Goal: Task Accomplishment & Management: Manage account settings

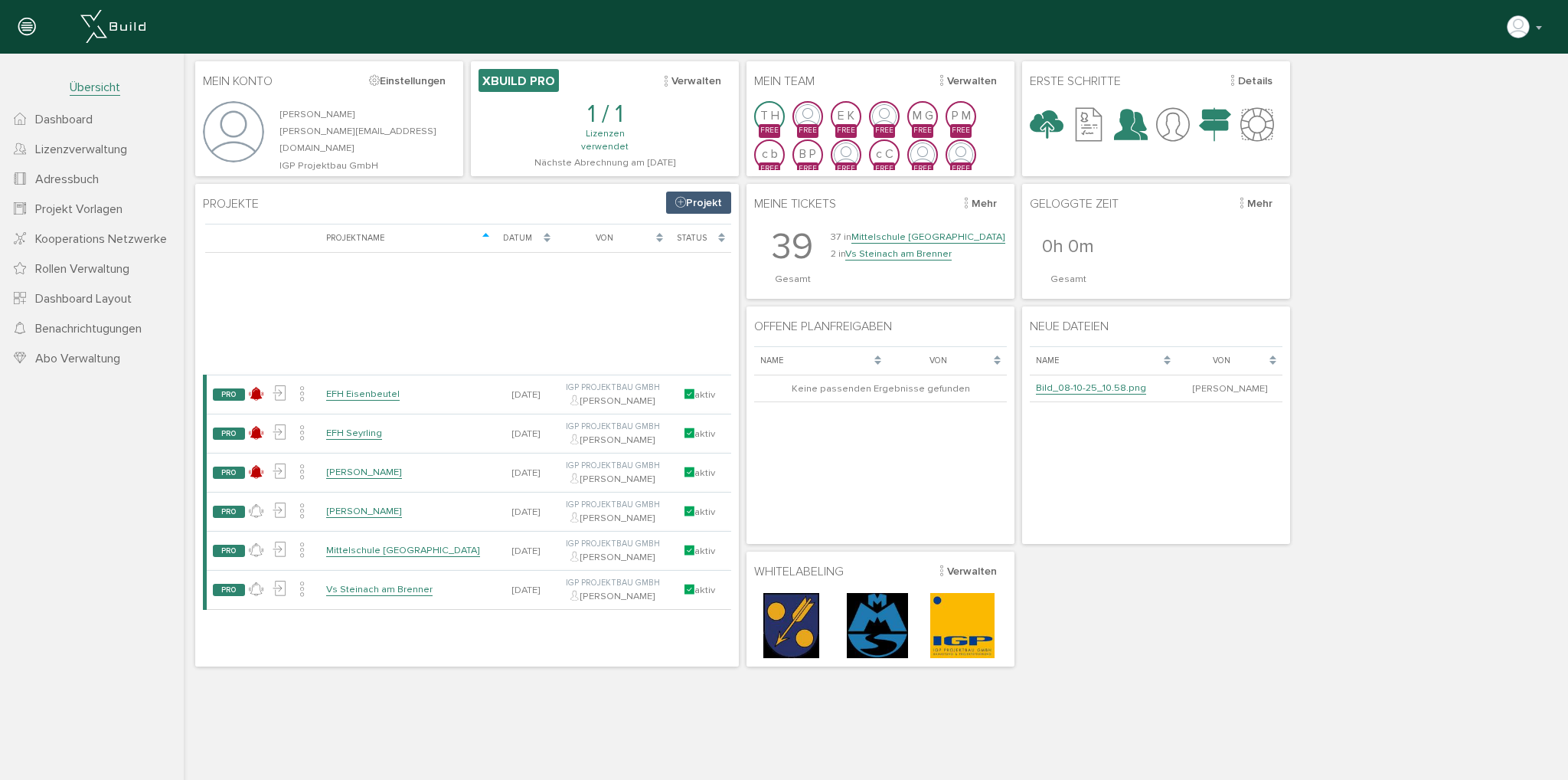
click at [1088, 596] on div "Mein Konto Einstellungen [PERSON_NAME] [PERSON_NAME][EMAIL_ADDRESS][DOMAIN_NAME…" at bounding box center [875, 364] width 1369 height 613
click at [110, 175] on link "Adressbuch" at bounding box center [92, 179] width 184 height 30
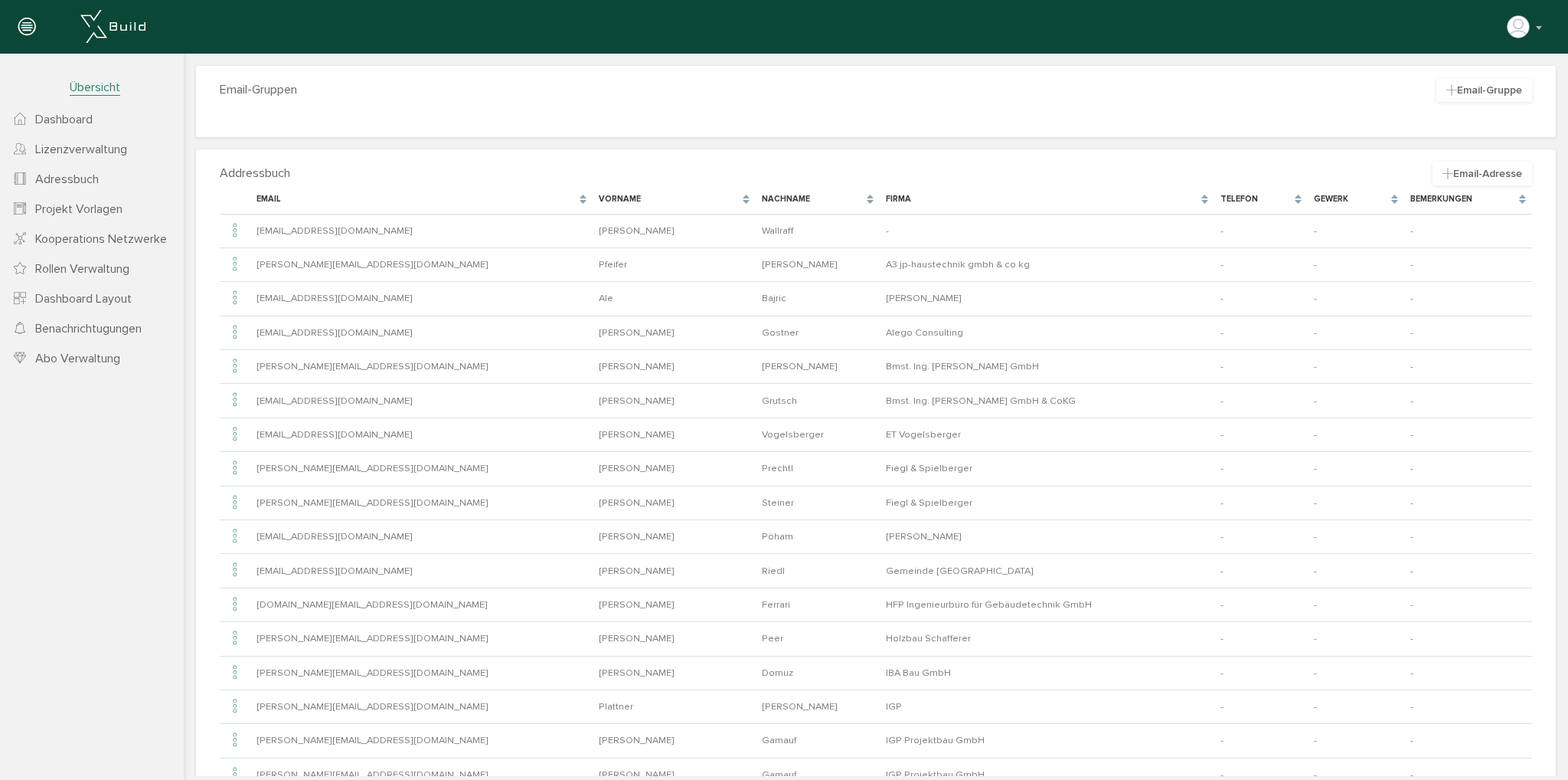
click at [762, 196] on div "Nachname" at bounding box center [809, 198] width 94 height 13
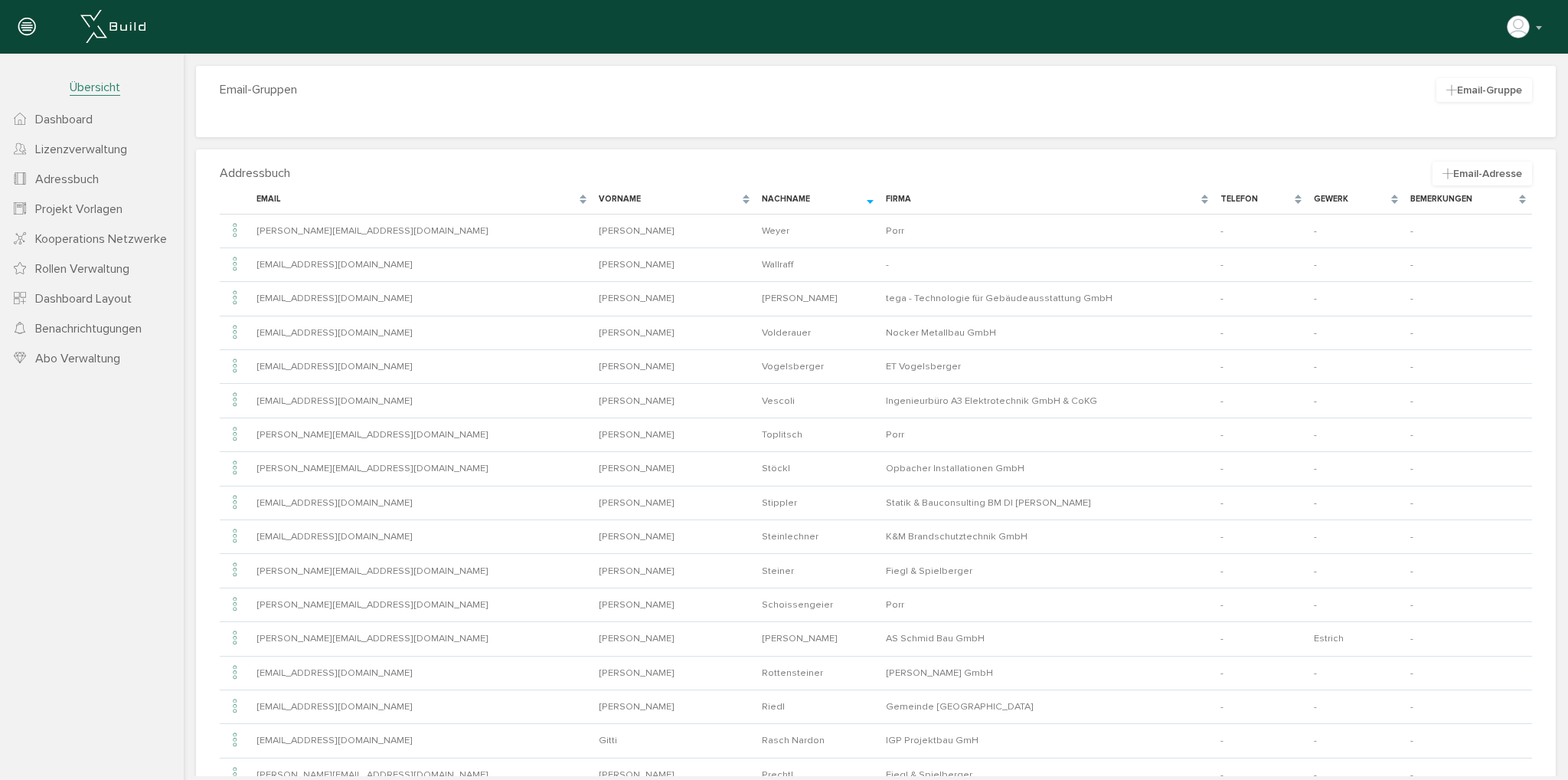
click at [762, 195] on div "Nachname" at bounding box center [809, 198] width 94 height 13
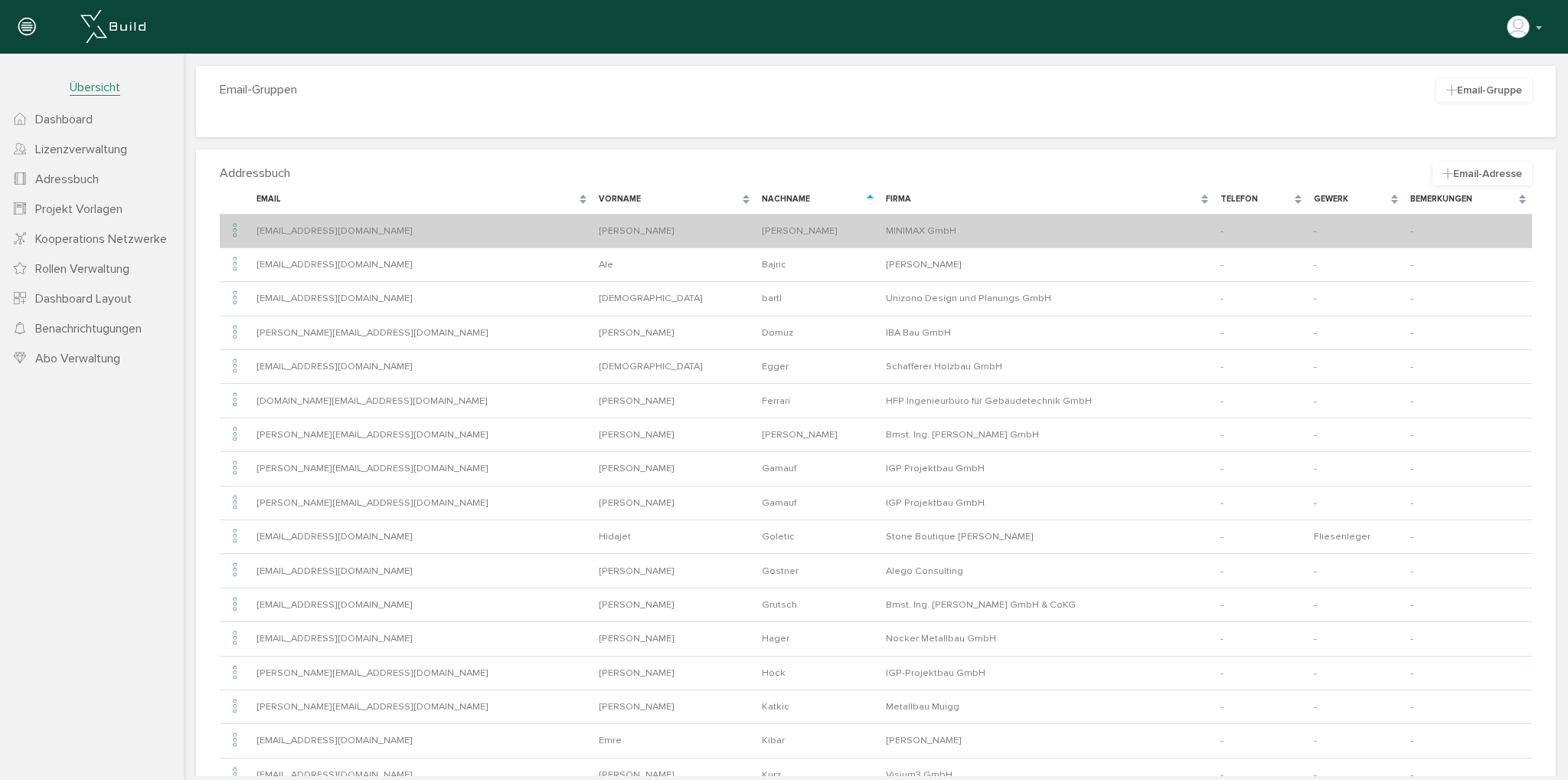
click at [233, 228] on icon at bounding box center [234, 231] width 19 height 21
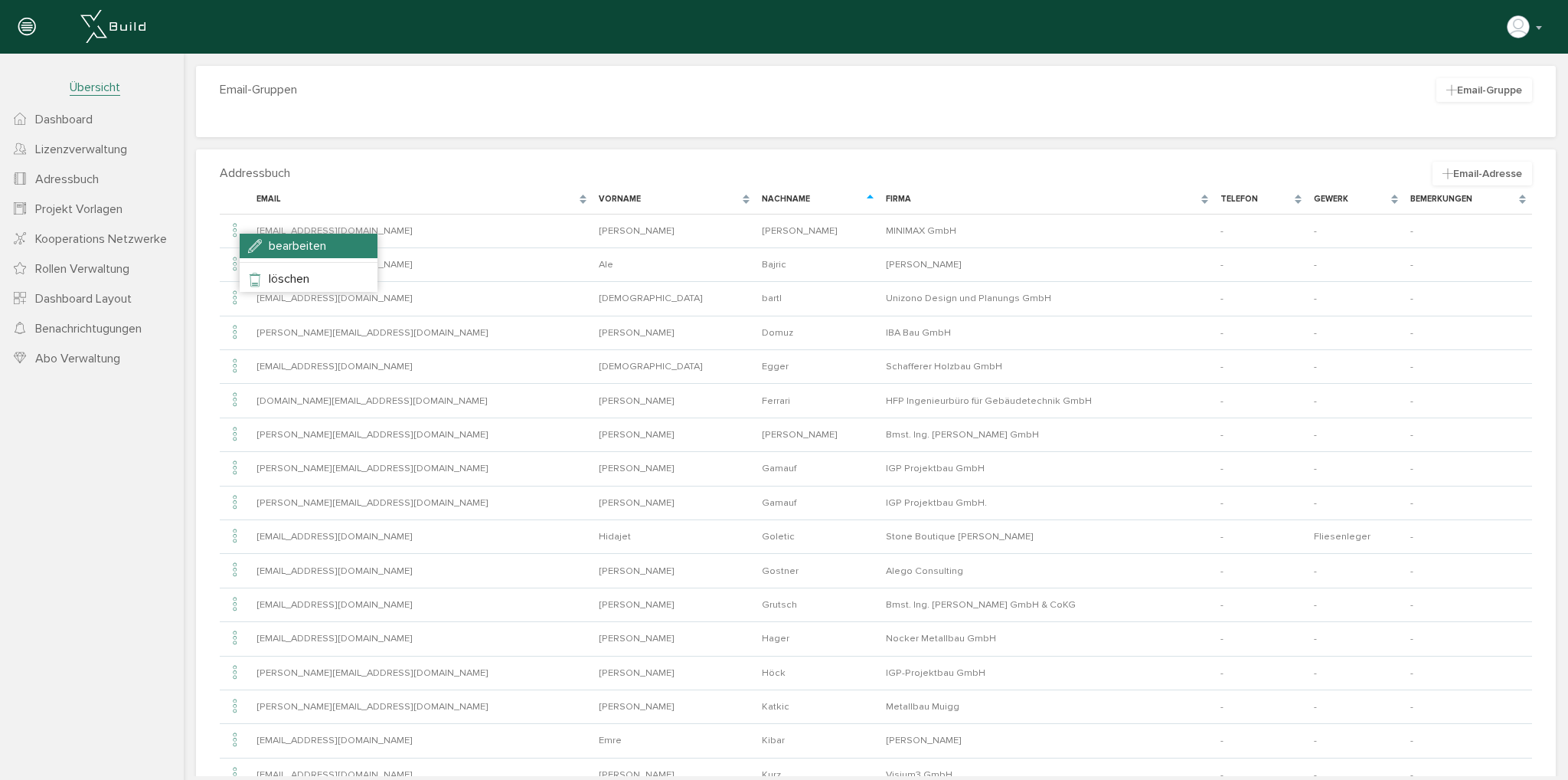
click at [266, 242] on li "bearbeiten" at bounding box center [308, 245] width 138 height 24
type input "[EMAIL_ADDRESS][DOMAIN_NAME]"
type input "[PERSON_NAME]"
type input "MINIMAX GmbH"
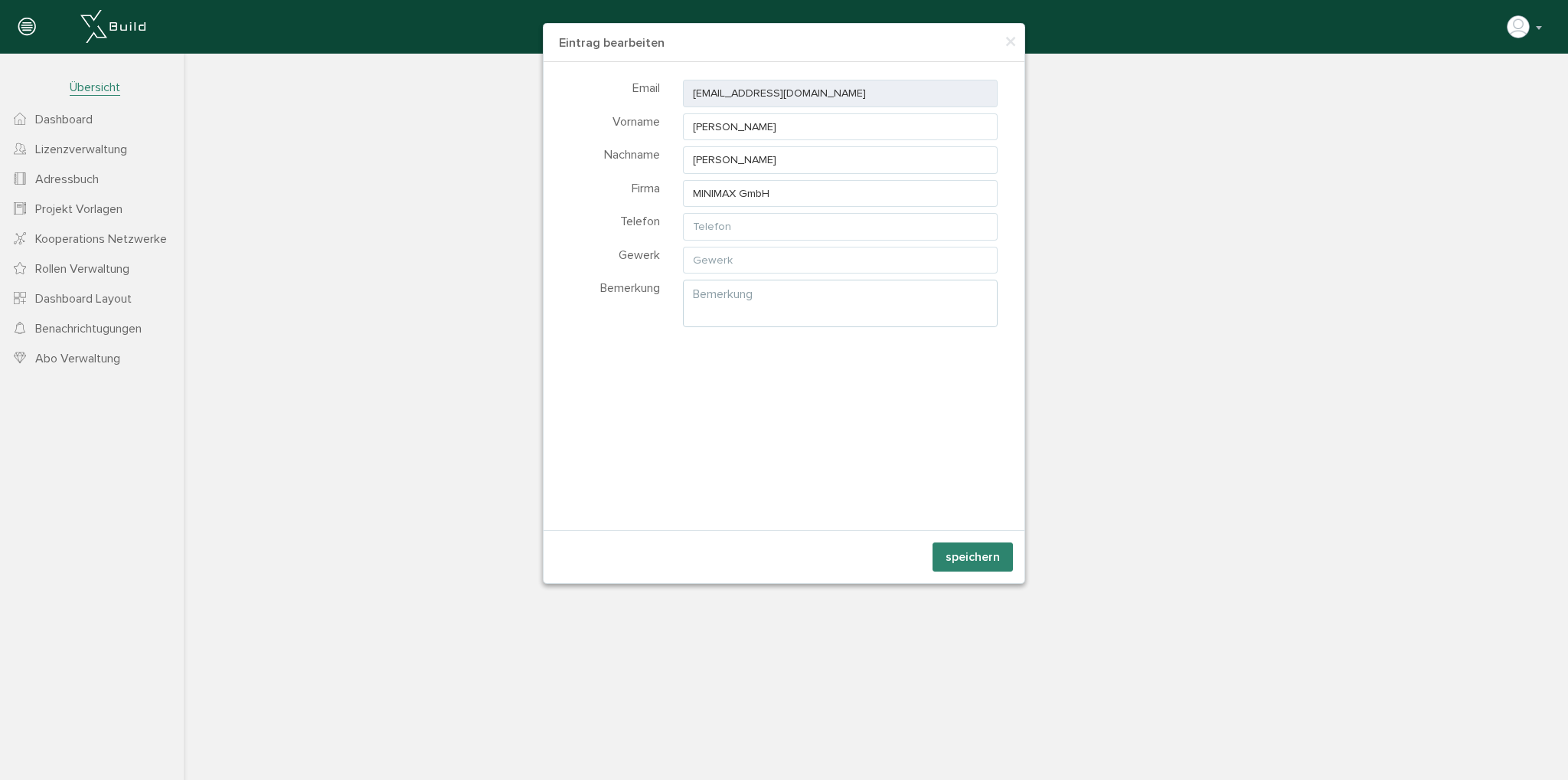
click at [800, 300] on textarea at bounding box center [840, 303] width 315 height 48
click at [794, 255] on input "text" at bounding box center [840, 260] width 315 height 27
type input "Sprinkler"
click at [971, 562] on button "speichern" at bounding box center [972, 557] width 80 height 29
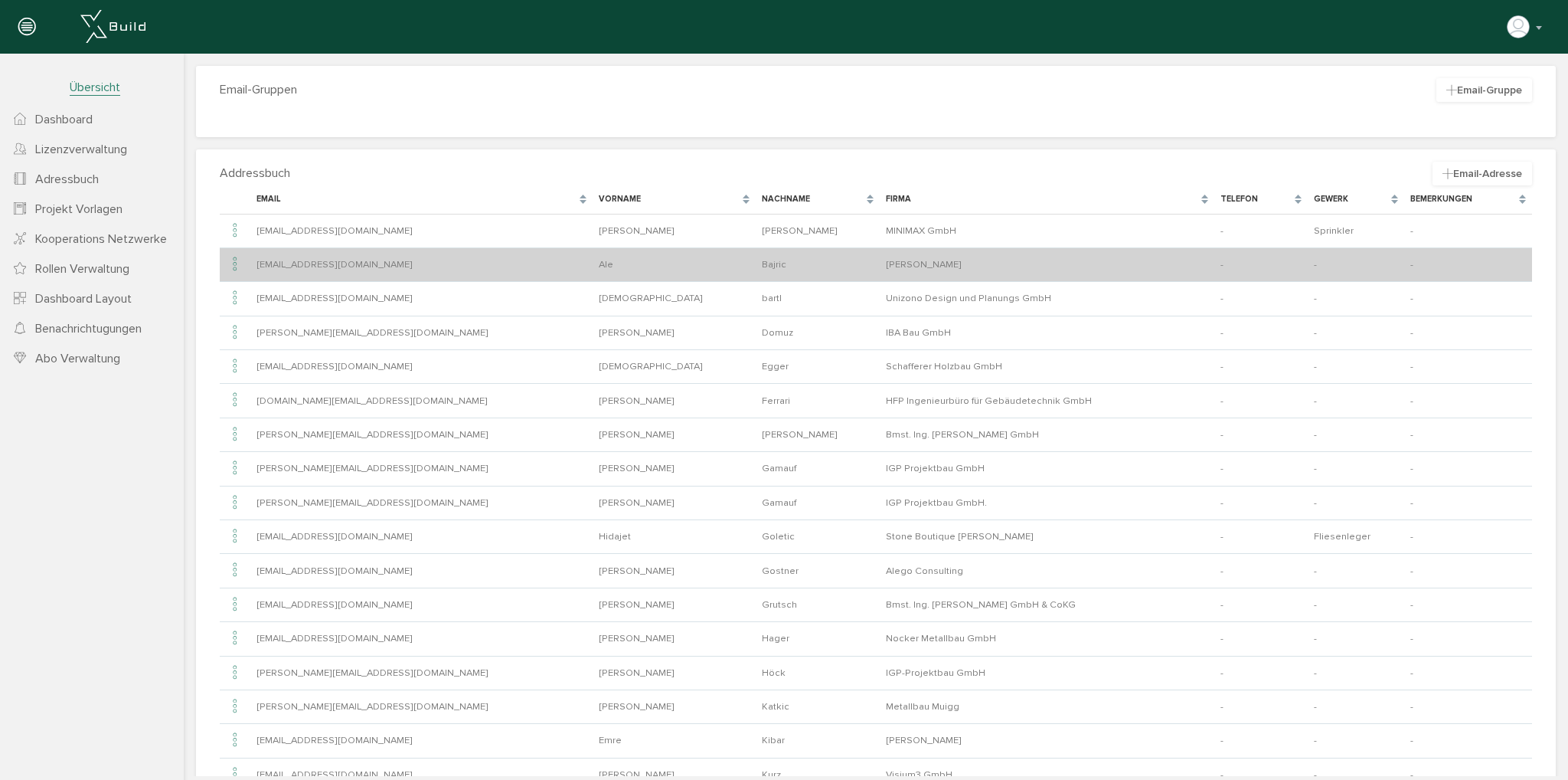
click at [232, 263] on icon at bounding box center [234, 264] width 19 height 21
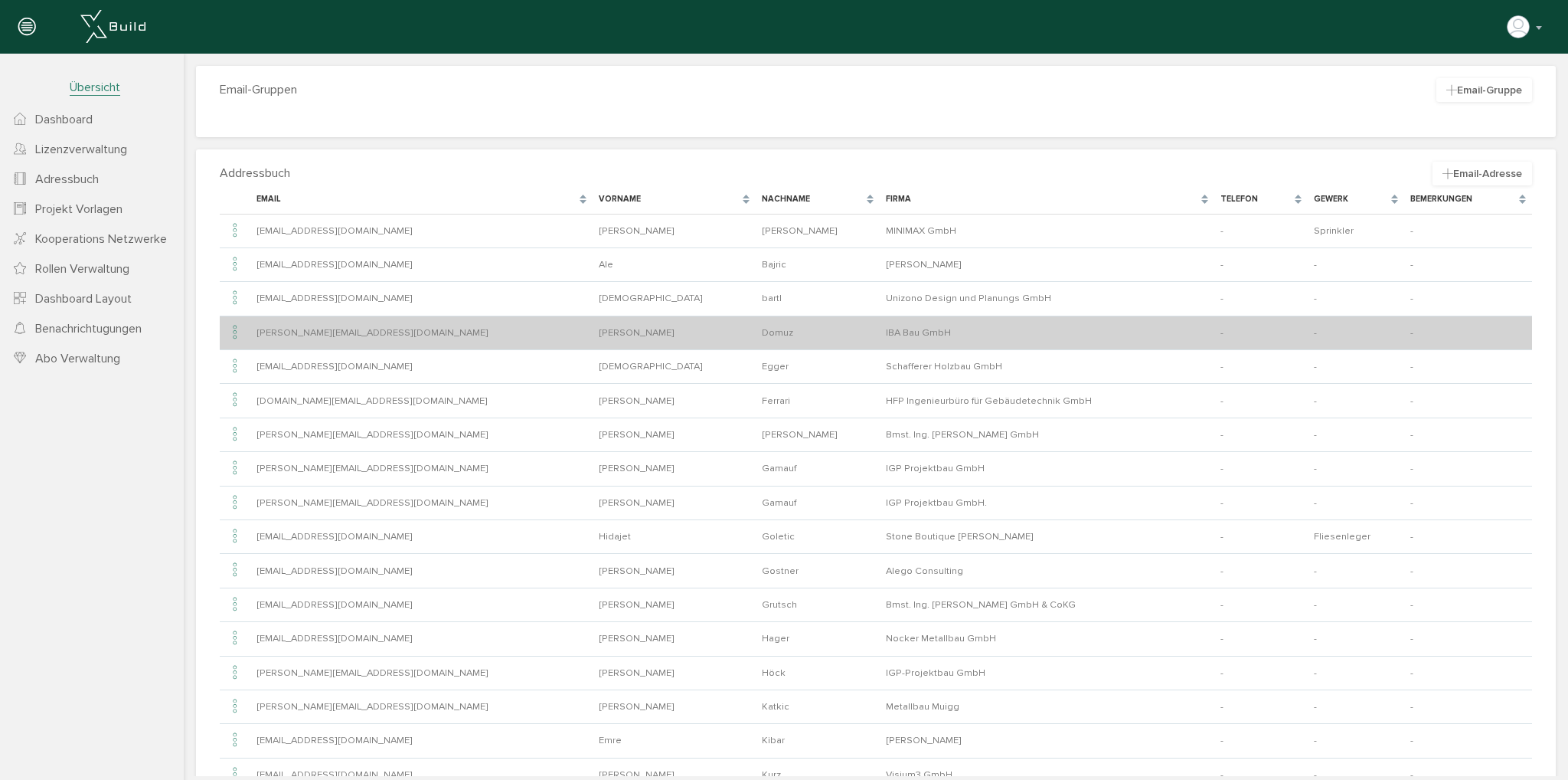
click at [233, 323] on icon at bounding box center [234, 332] width 19 height 21
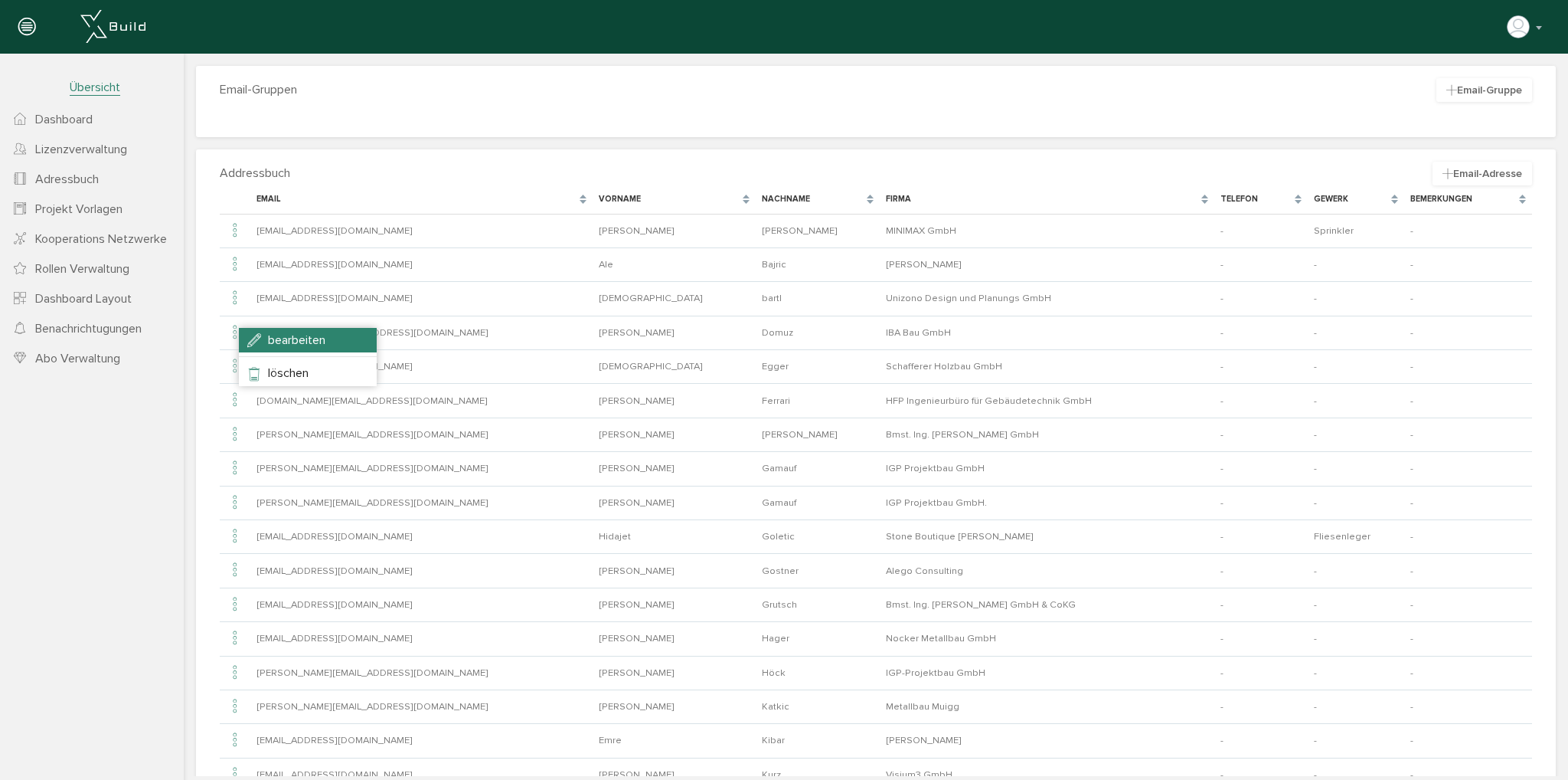
click at [271, 343] on span "bearbeiten" at bounding box center [296, 340] width 58 height 16
type input "[PERSON_NAME][EMAIL_ADDRESS][DOMAIN_NAME]"
type input "[PERSON_NAME]"
type input "Domuz"
type input "IBA Bau GmbH"
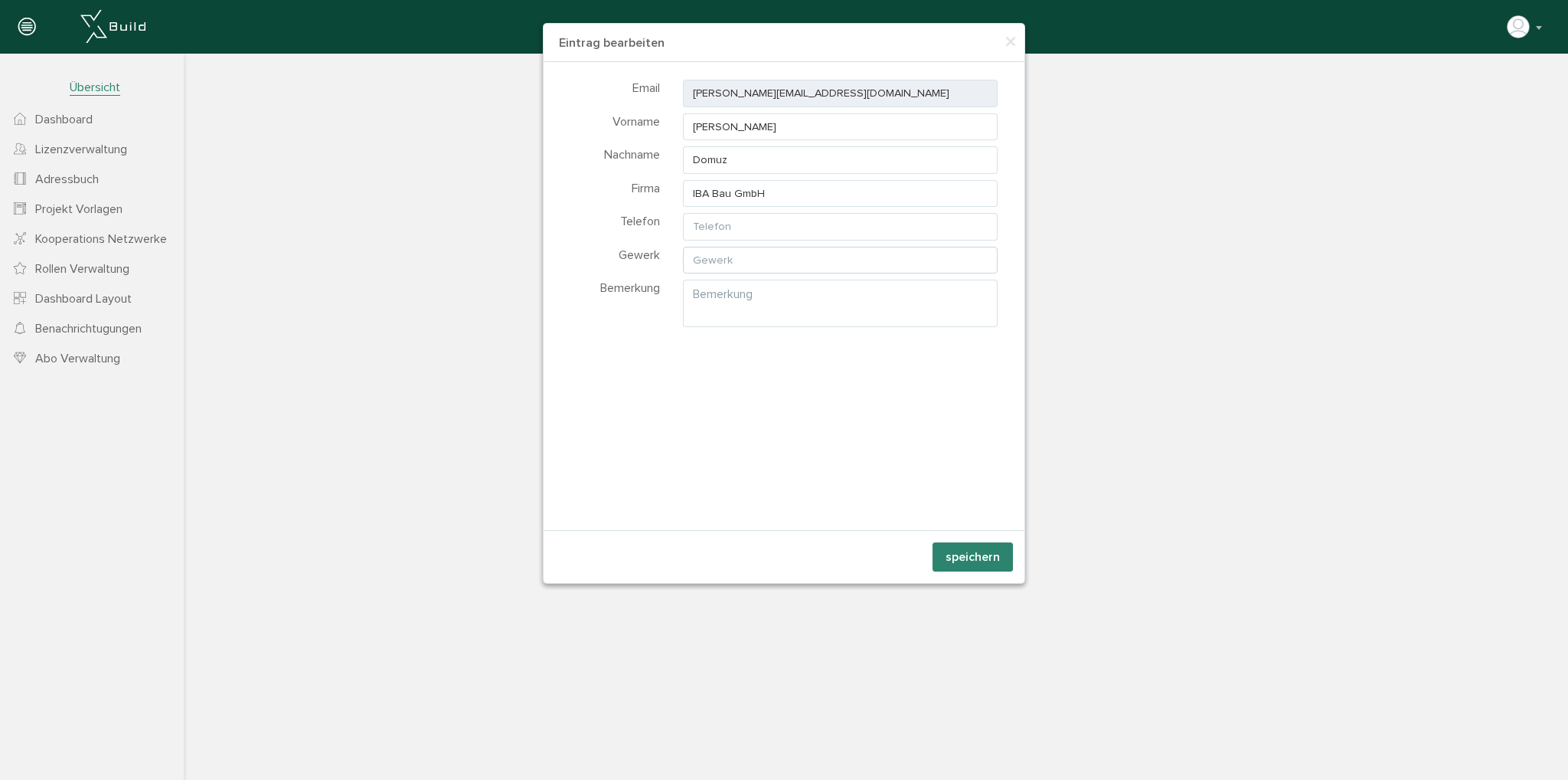
click at [742, 257] on input "text" at bounding box center [840, 260] width 315 height 27
type input "Trockenbau"
click at [809, 417] on div "Importieren Neue Adresse Adressen importieren Email [PERSON_NAME][EMAIL_ADDRESS…" at bounding box center [784, 295] width 481 height 468
click at [961, 544] on button "speichern" at bounding box center [972, 557] width 80 height 29
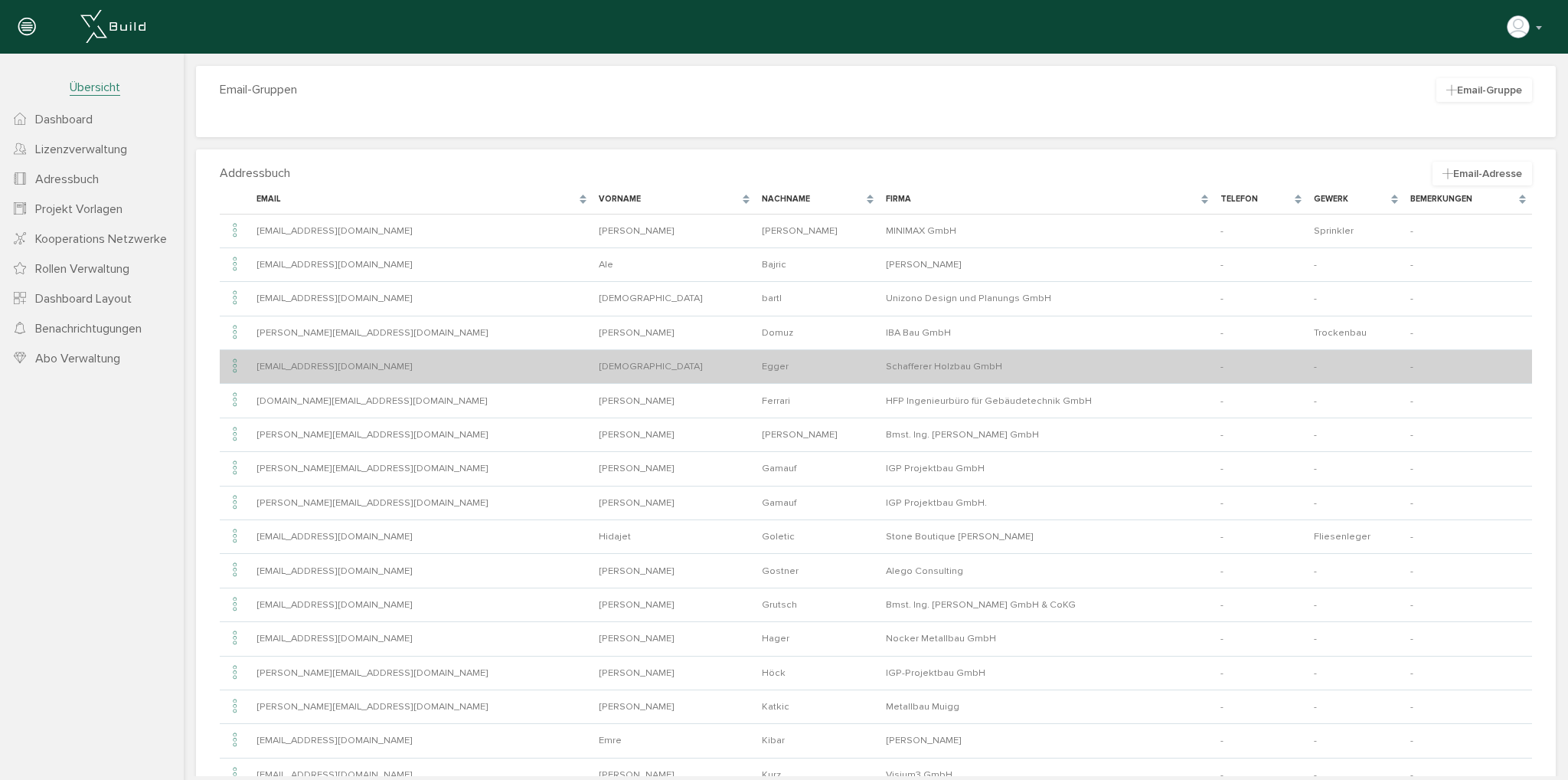
click at [238, 365] on icon at bounding box center [234, 366] width 19 height 21
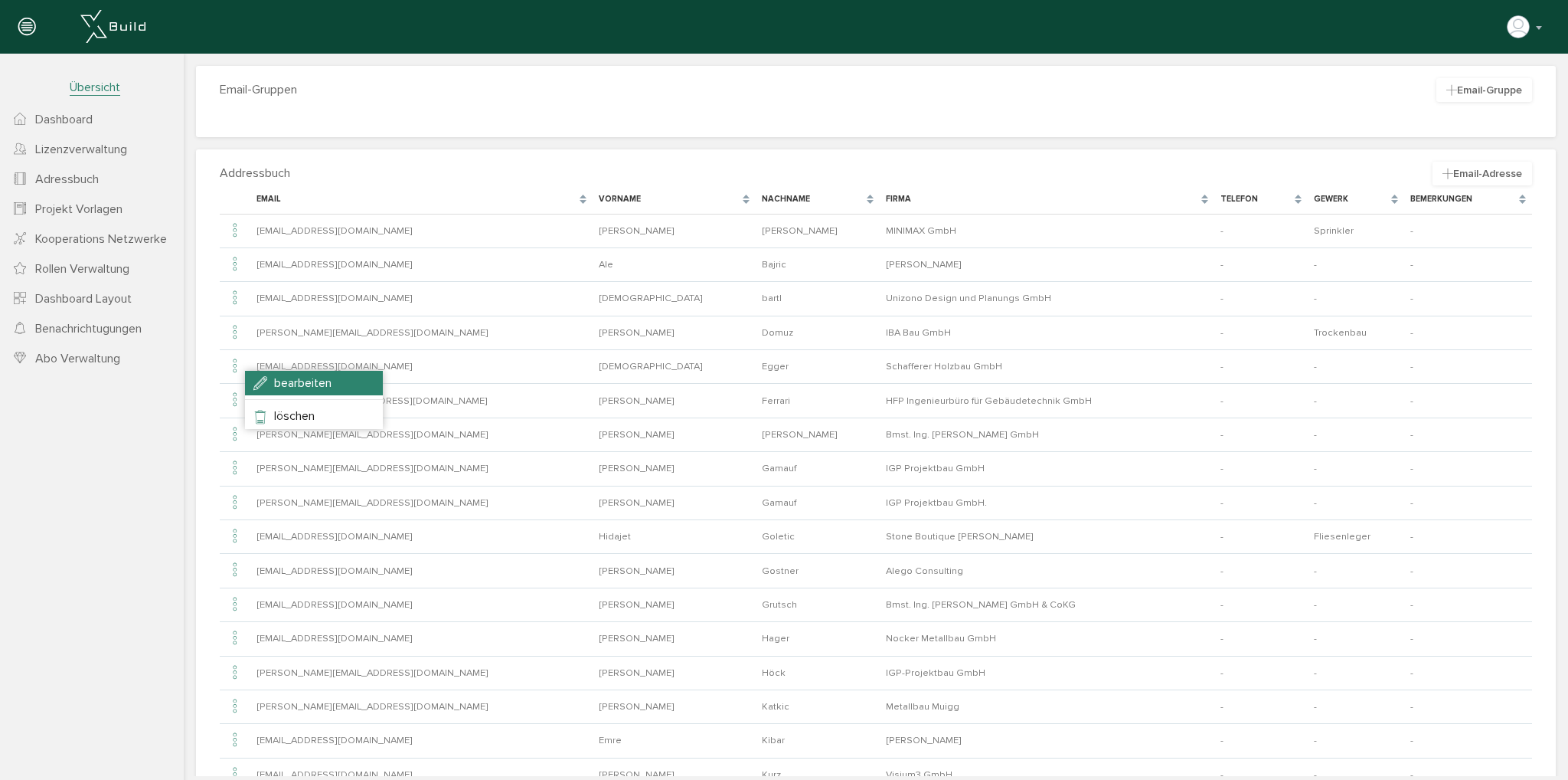
click at [265, 375] on li "bearbeiten" at bounding box center [314, 382] width 138 height 24
type input "[EMAIL_ADDRESS][DOMAIN_NAME]"
type input "[DEMOGRAPHIC_DATA]"
type input "Egger"
type input "Schafferer Holzbau GmbH"
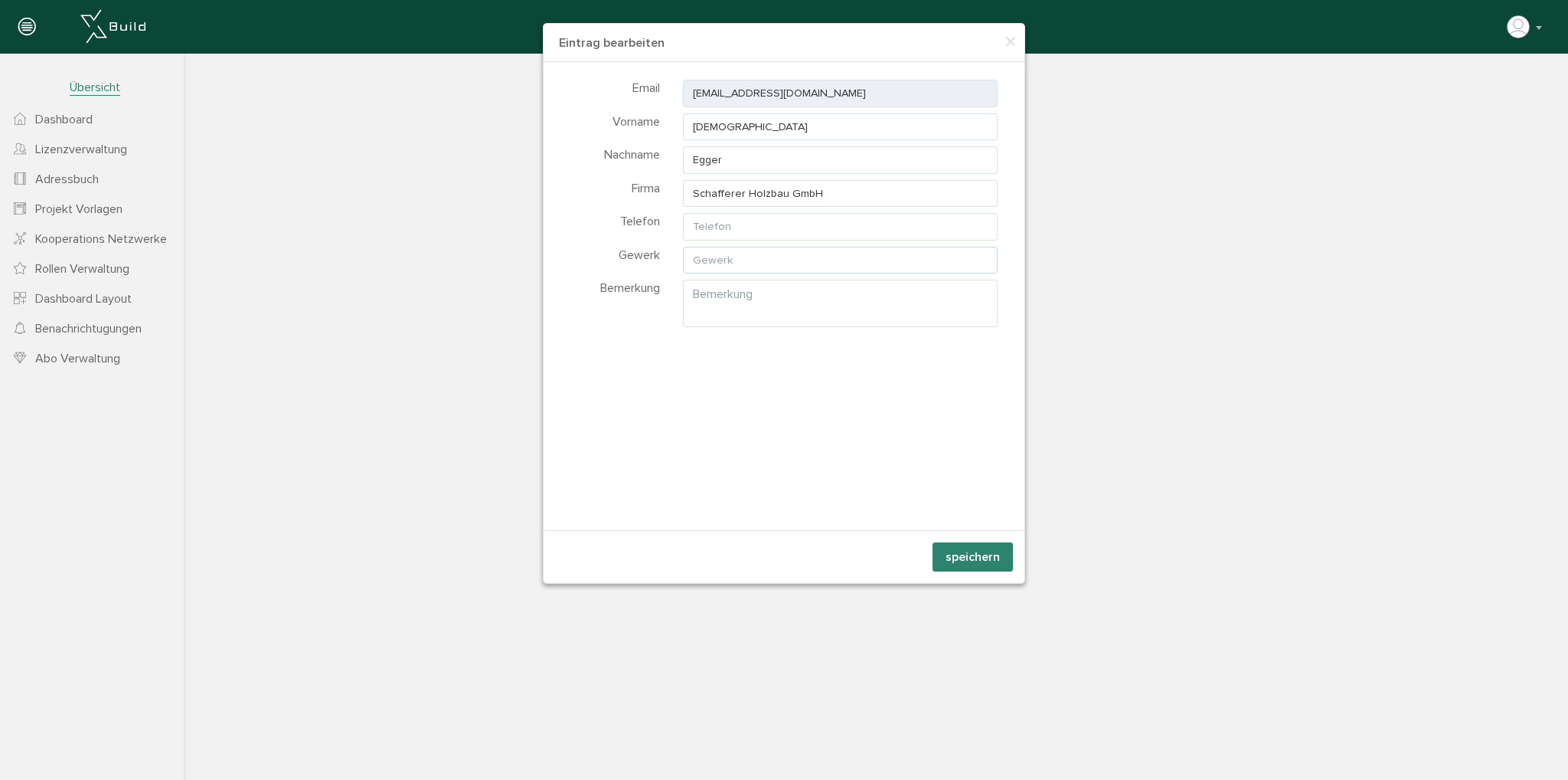
click at [726, 260] on input "text" at bounding box center [840, 260] width 315 height 27
type input "Zimmermeister"
click at [996, 558] on button "speichern" at bounding box center [972, 557] width 80 height 29
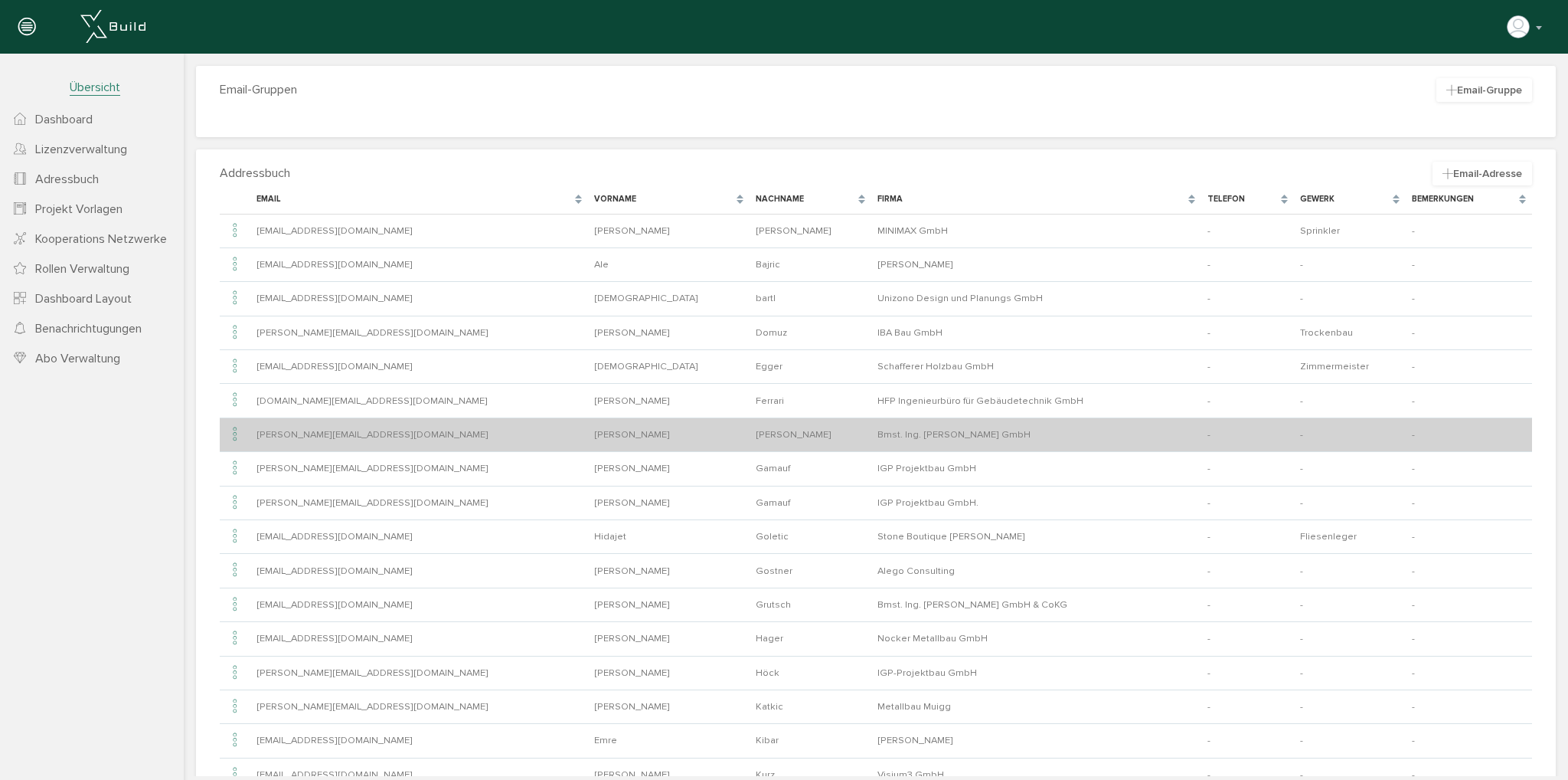
click at [233, 430] on icon at bounding box center [234, 434] width 19 height 21
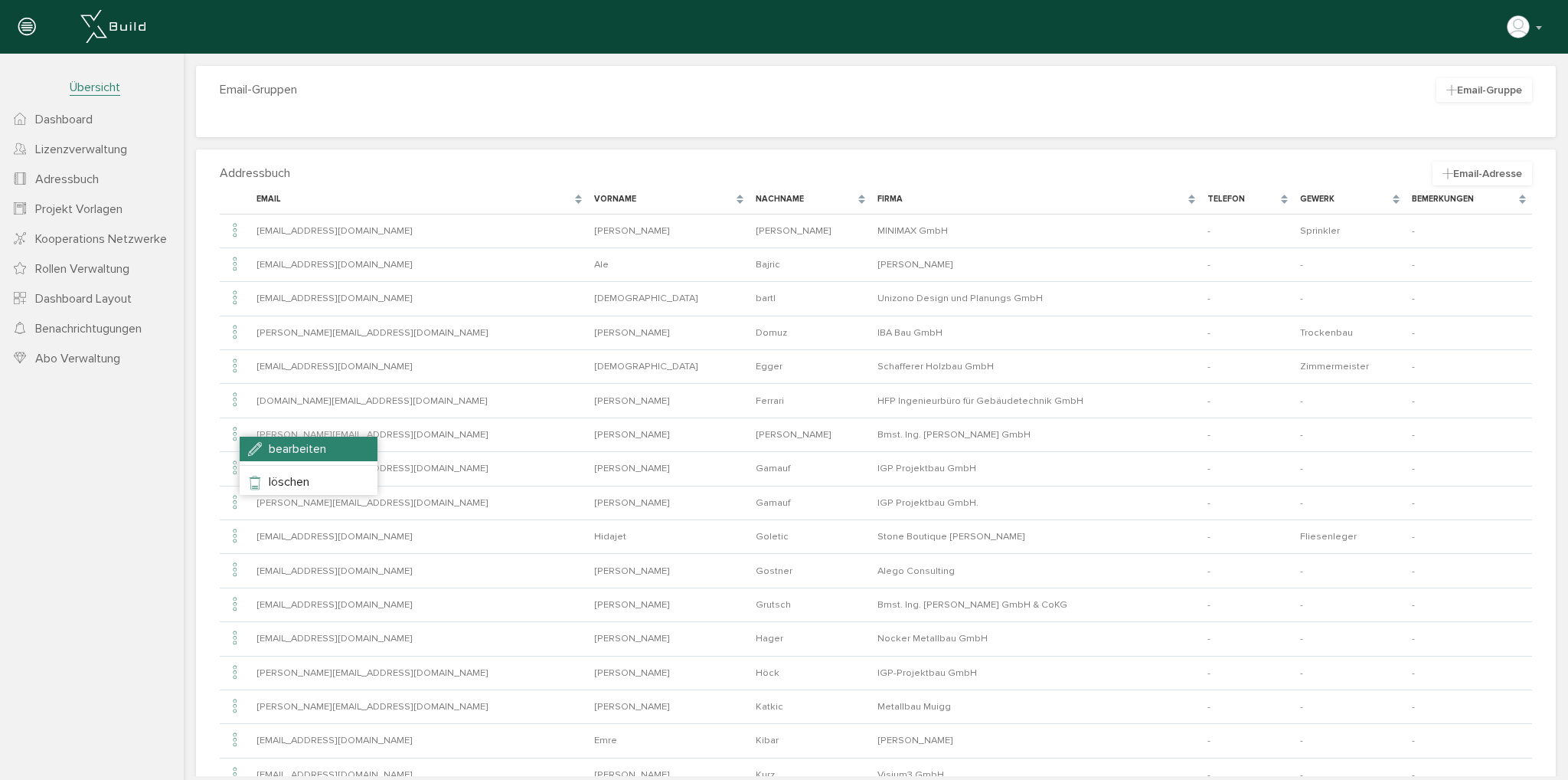
click at [257, 450] on li "bearbeiten" at bounding box center [308, 449] width 138 height 24
type input "[PERSON_NAME][EMAIL_ADDRESS][DOMAIN_NAME]"
type input "[PERSON_NAME]"
type input "Bmst. Ing. [PERSON_NAME] GmbH"
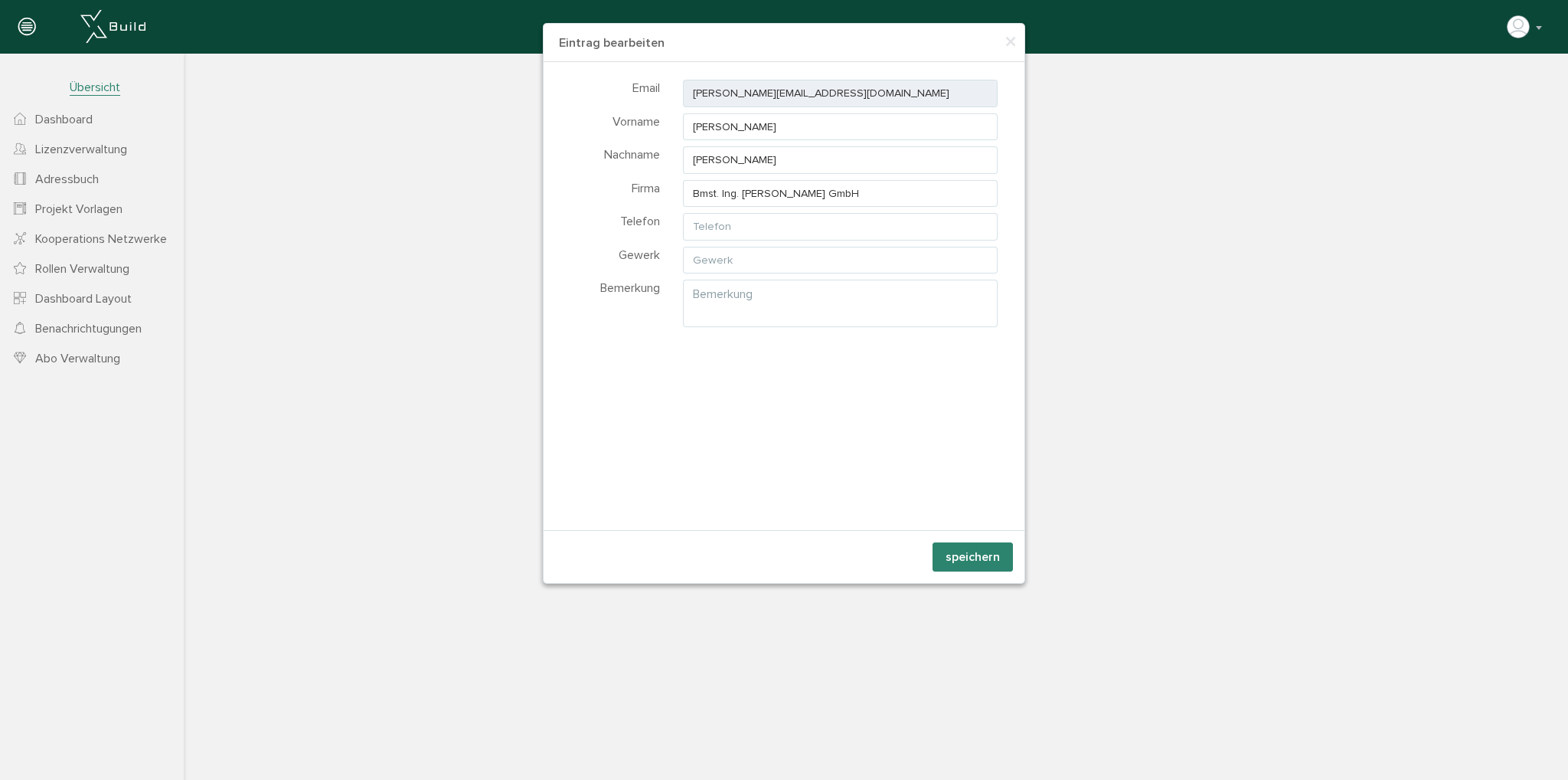
click at [744, 272] on div "Email [PERSON_NAME][EMAIL_ADDRESS][DOMAIN_NAME] Vorname [PERSON_NAME] Nachname …" at bounding box center [784, 201] width 458 height 249
click at [747, 264] on input "text" at bounding box center [840, 260] width 315 height 27
drag, startPoint x: 763, startPoint y: 258, endPoint x: 635, endPoint y: 254, distance: 128.1
click at [635, 254] on div "Gewerk Baunmeister" at bounding box center [784, 259] width 481 height 30
type input "Baunmeister"
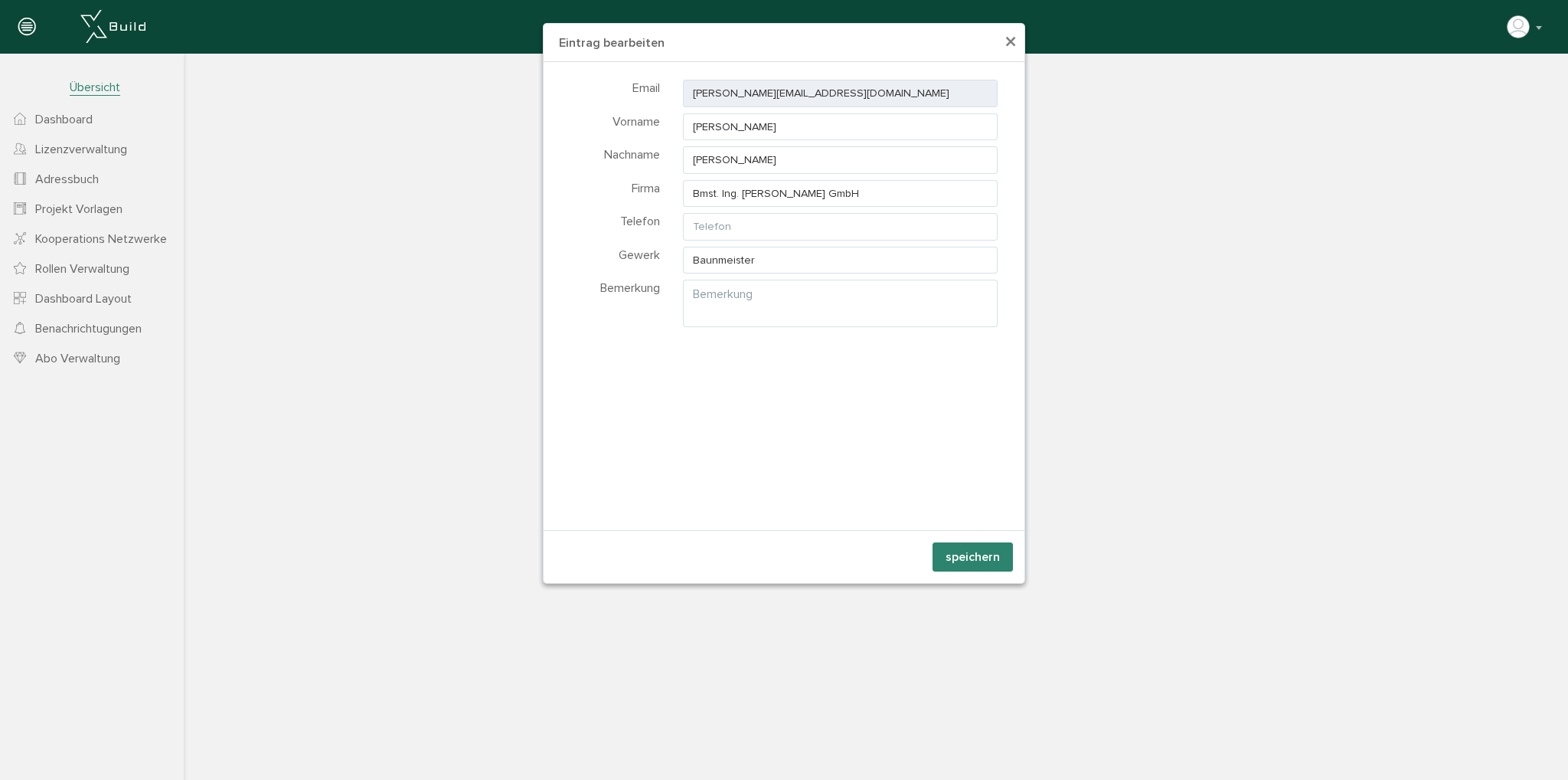
click at [1014, 41] on span "×" at bounding box center [1010, 42] width 13 height 30
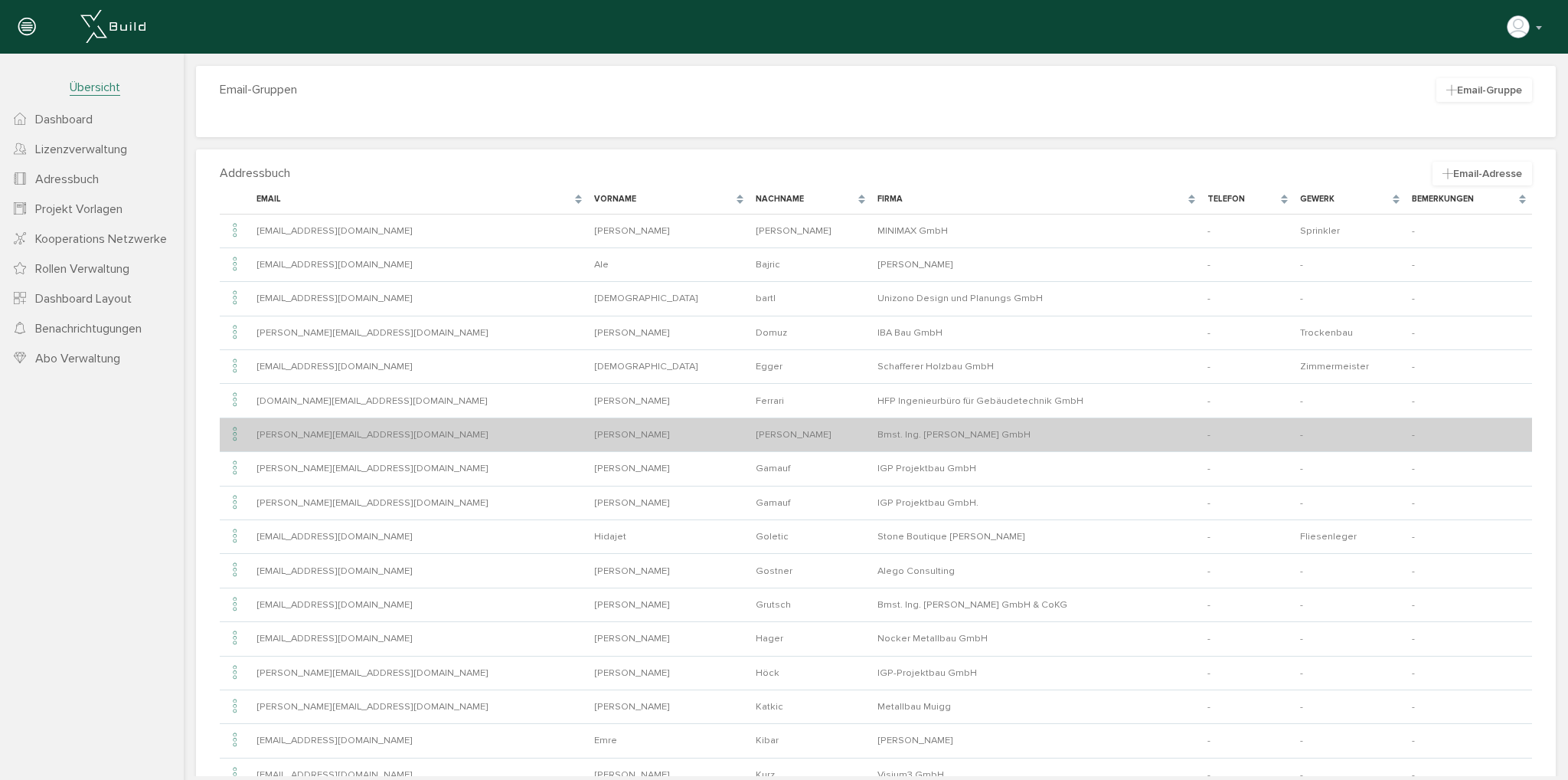
click at [233, 429] on icon at bounding box center [234, 434] width 19 height 21
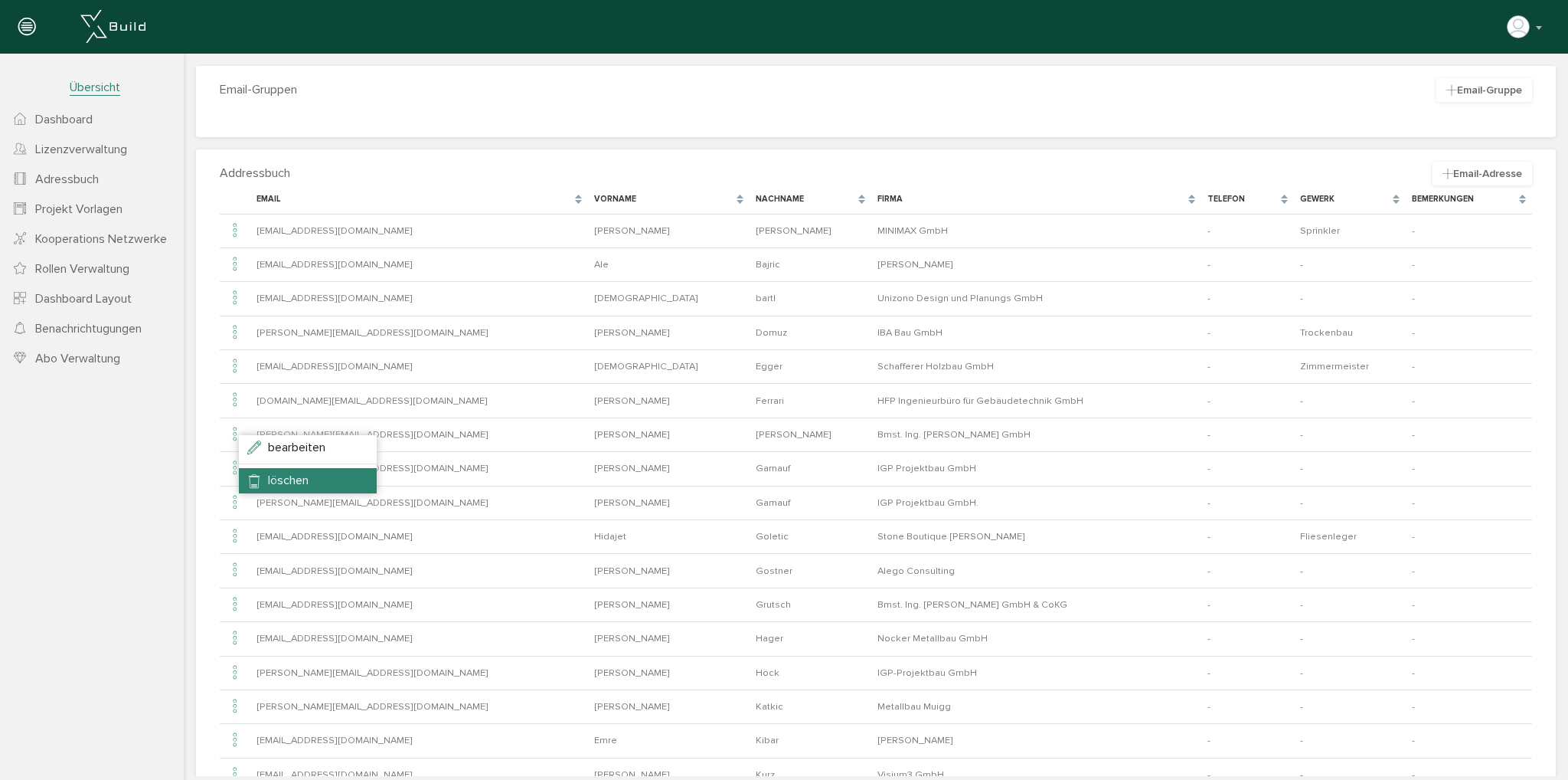
click at [253, 478] on li "löschen" at bounding box center [307, 480] width 138 height 24
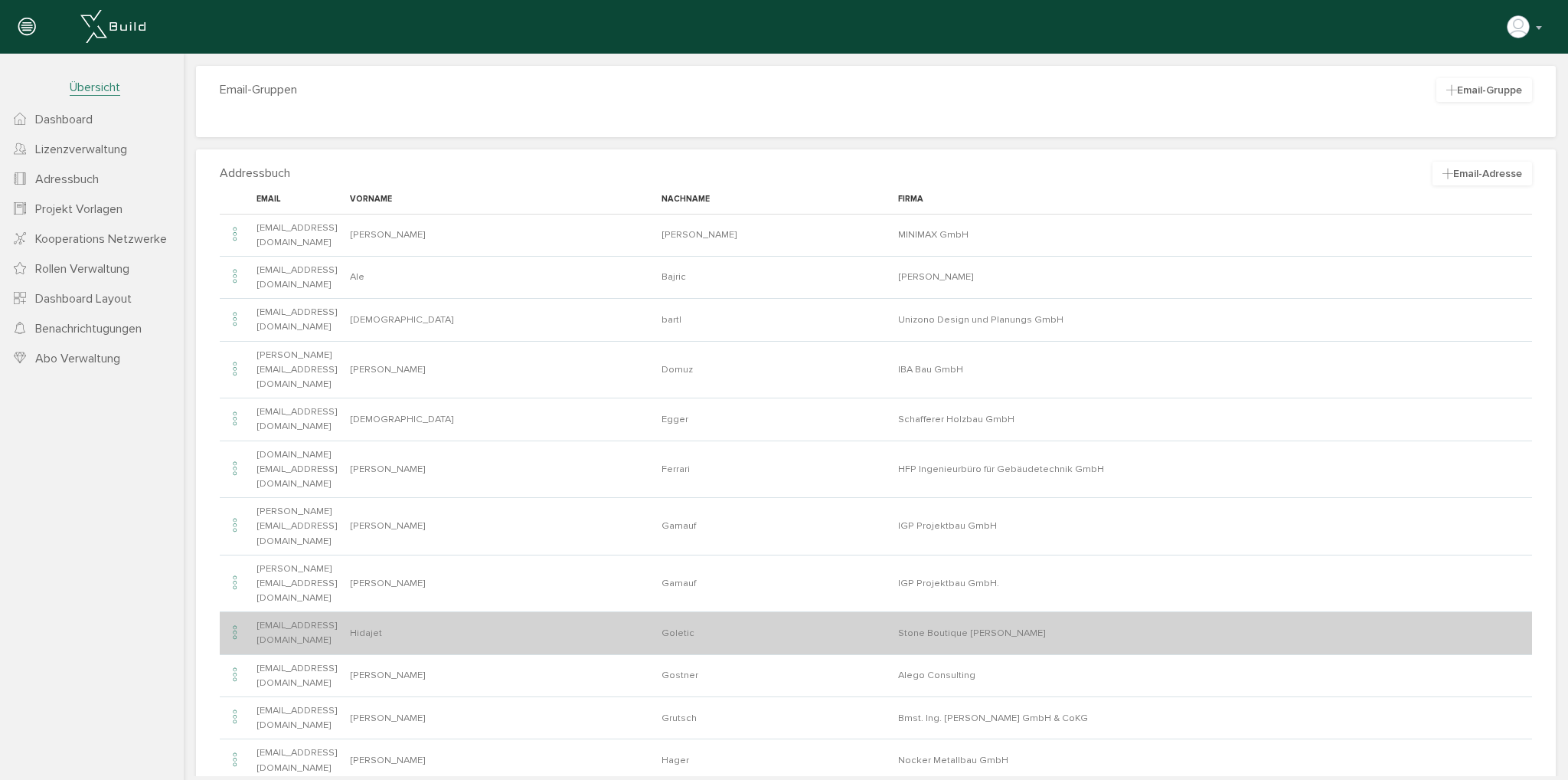
click at [233, 623] on icon at bounding box center [234, 632] width 19 height 21
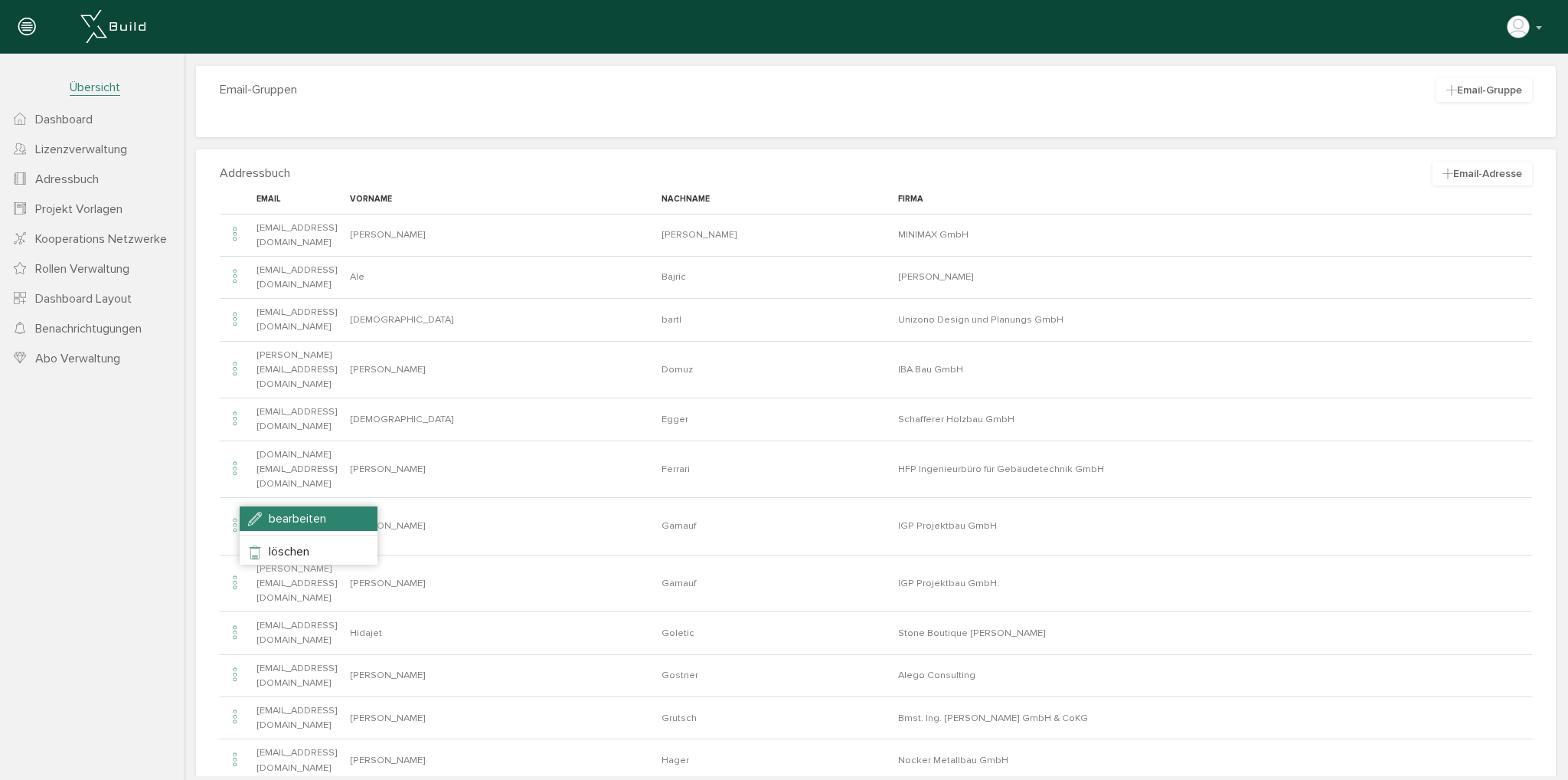
click at [273, 519] on span "bearbeiten" at bounding box center [297, 519] width 58 height 16
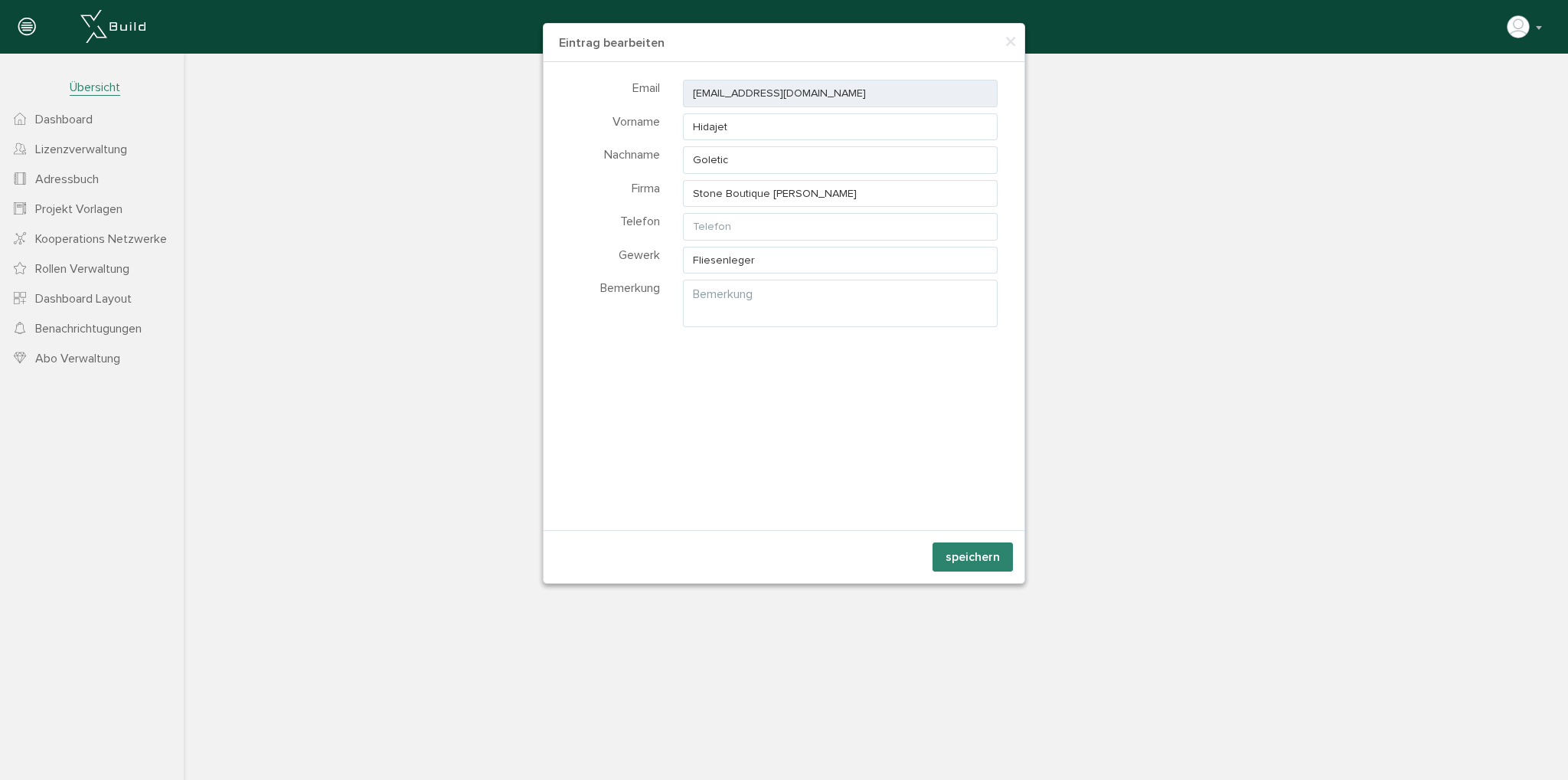
click at [948, 548] on button "speichern" at bounding box center [972, 557] width 80 height 29
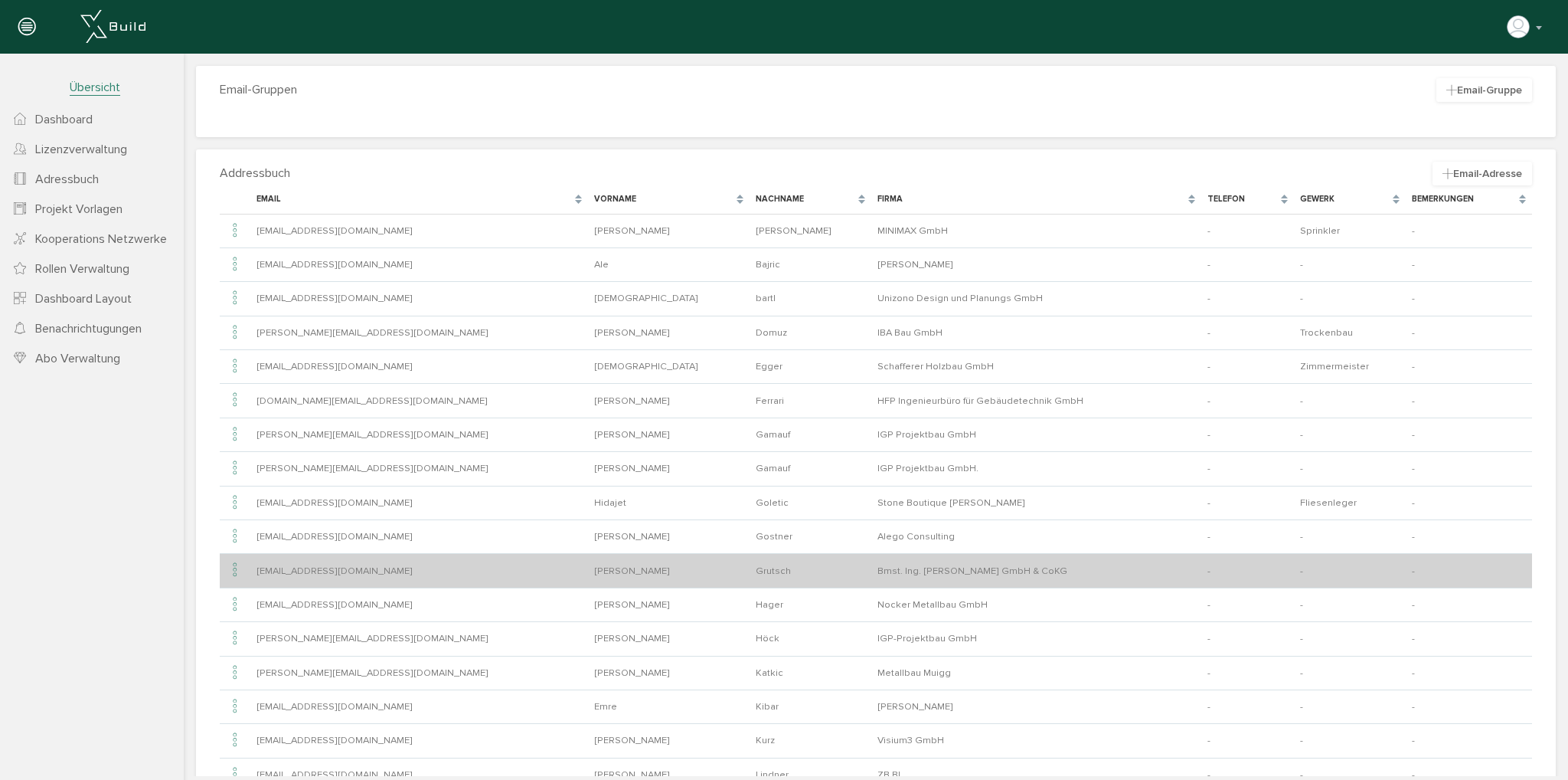
click at [230, 563] on icon at bounding box center [234, 570] width 19 height 21
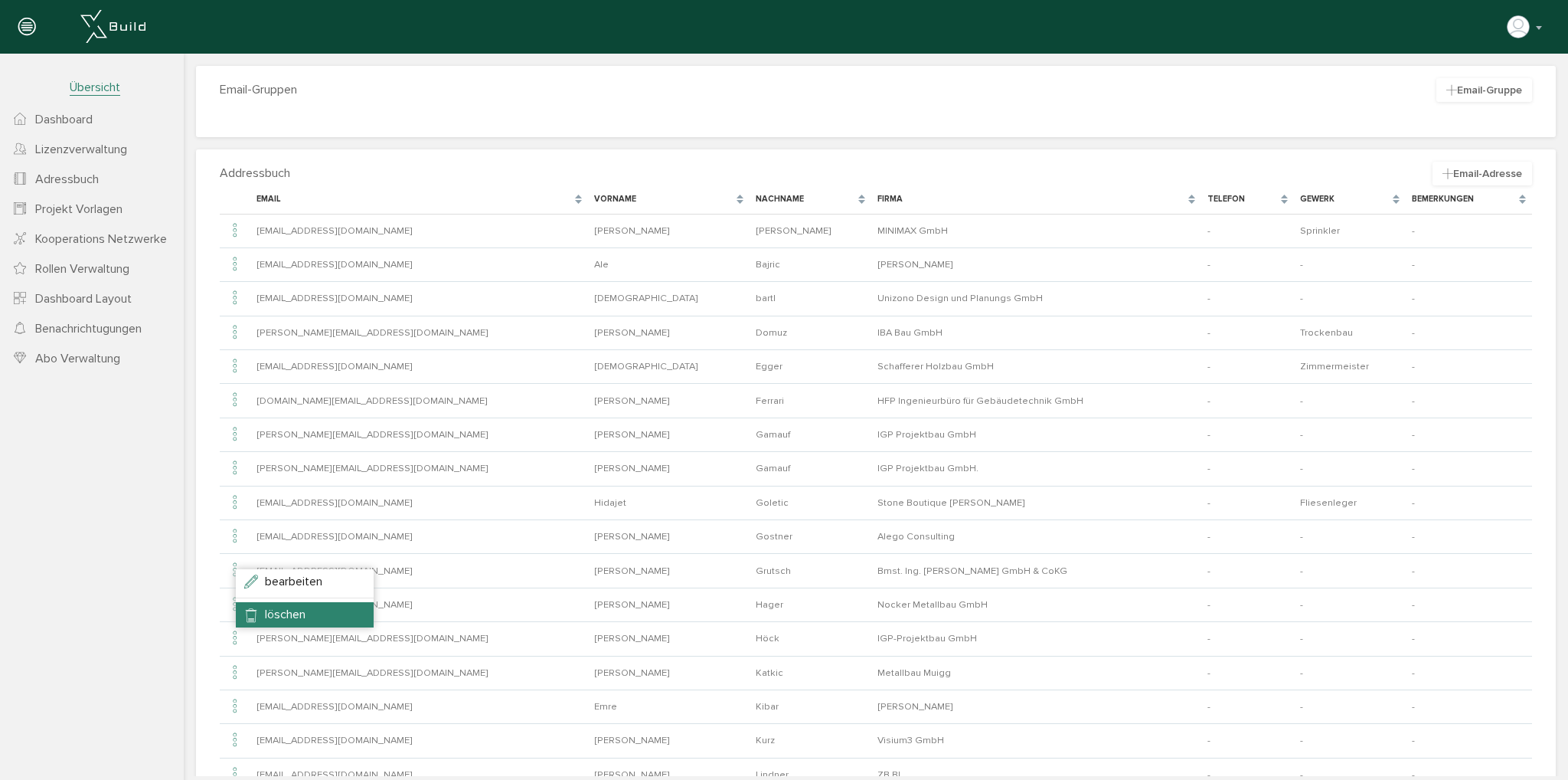
click at [274, 605] on li "löschen" at bounding box center [304, 614] width 138 height 24
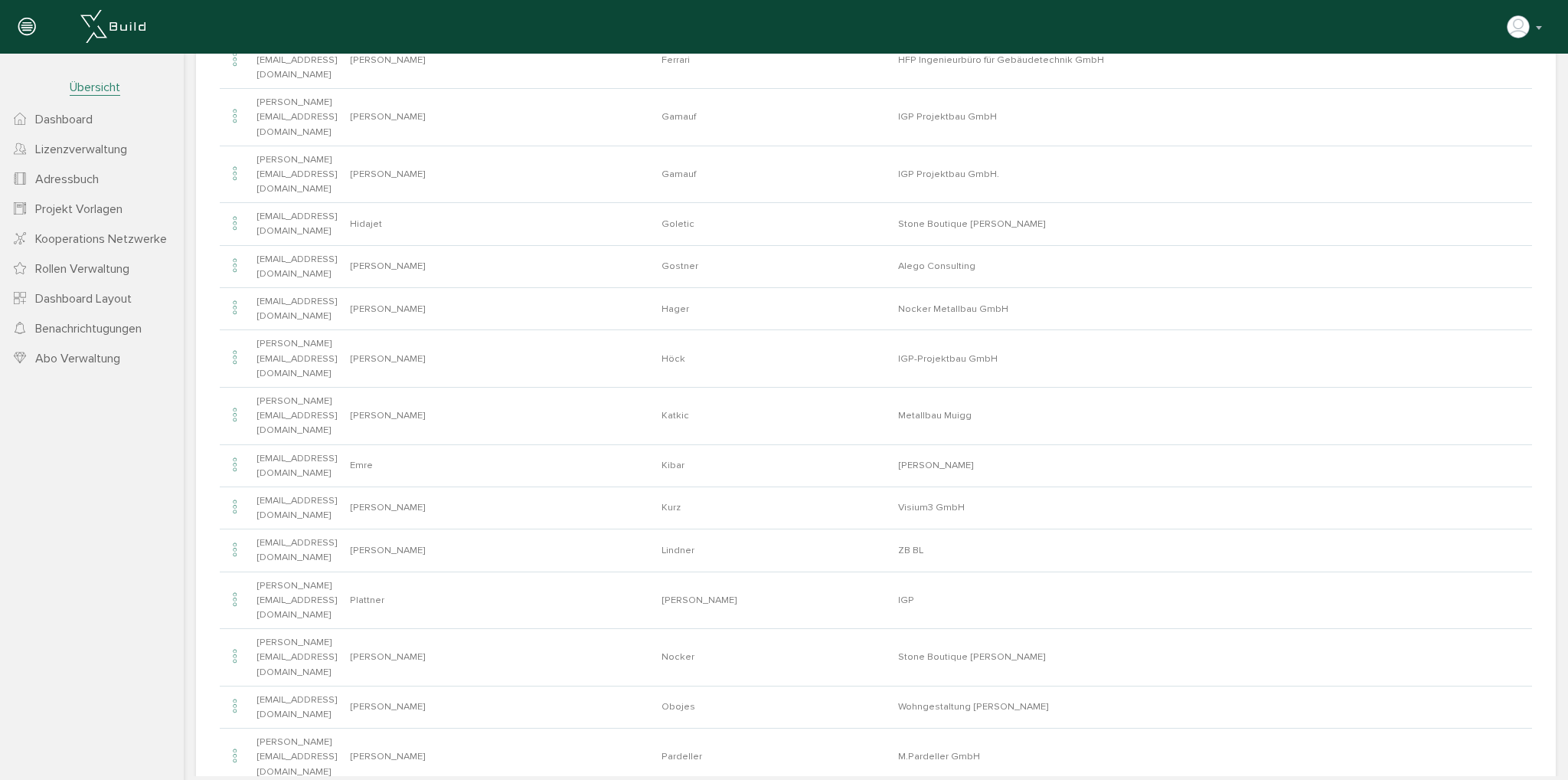
scroll to position [279, 0]
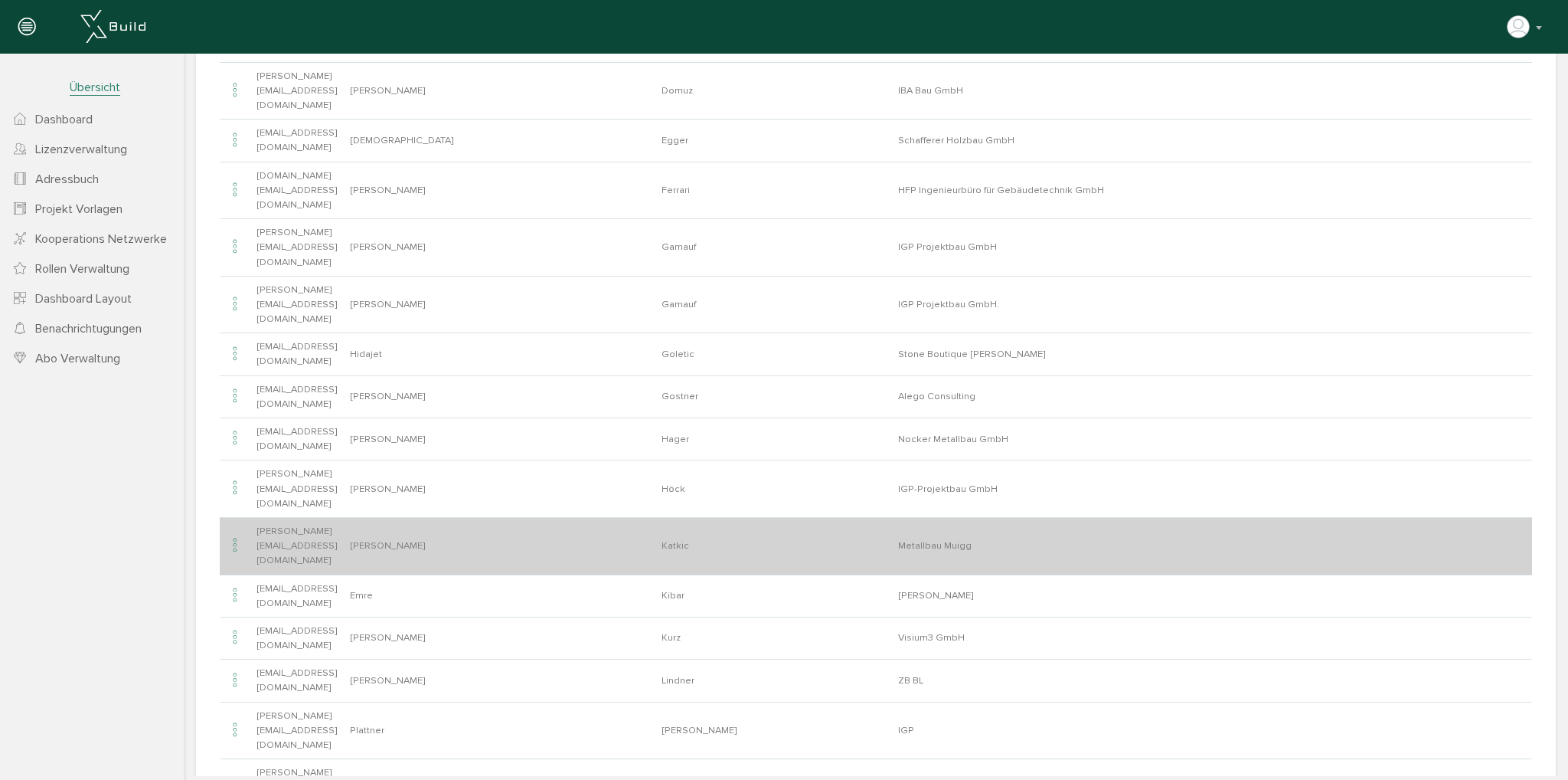
click at [241, 536] on icon at bounding box center [234, 545] width 19 height 21
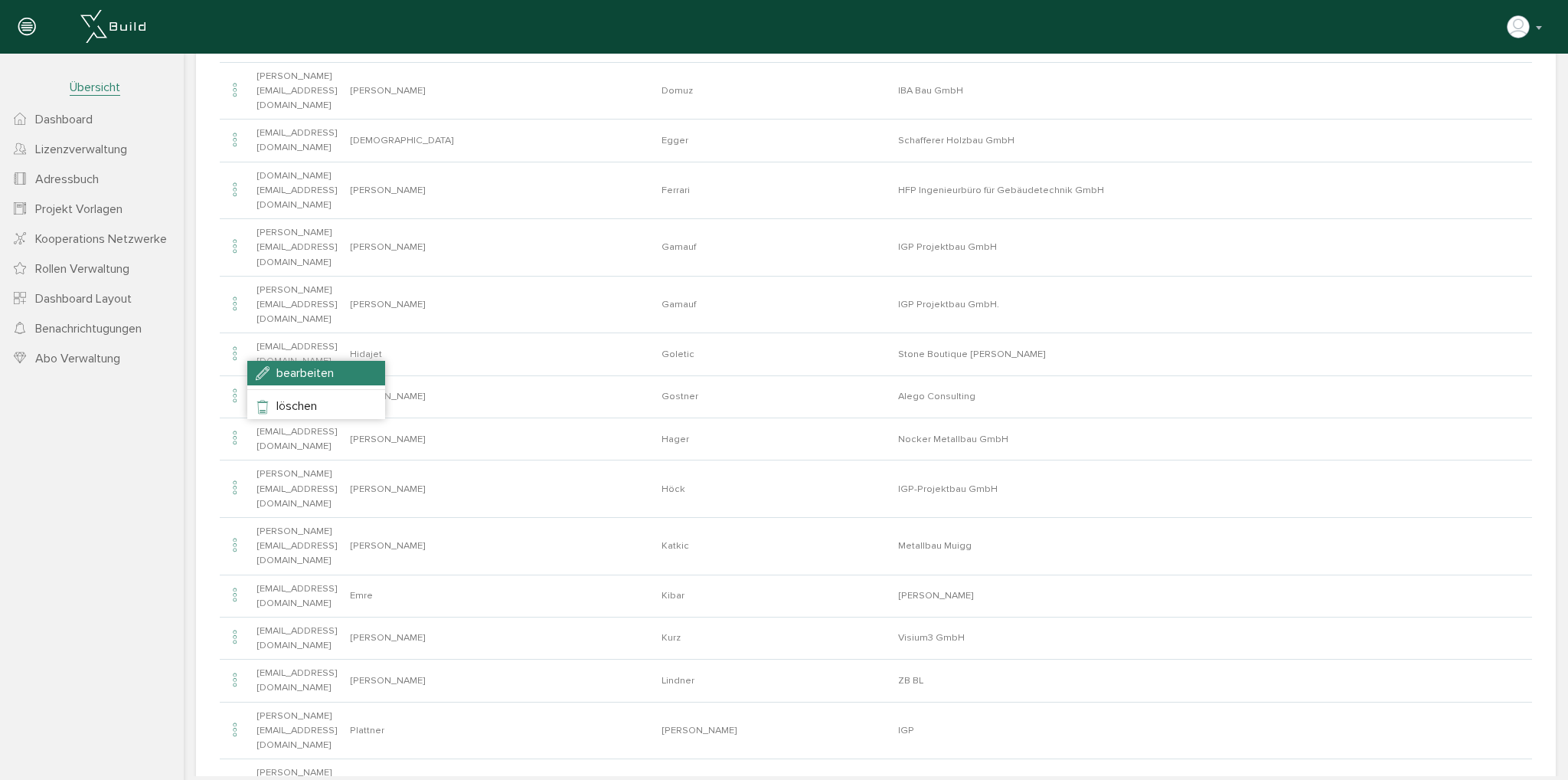
click at [263, 373] on li "bearbeiten" at bounding box center [316, 372] width 138 height 24
type input "[PERSON_NAME][EMAIL_ADDRESS][DOMAIN_NAME]"
type input "[PERSON_NAME]"
type input "Katkic"
type input "Metallbau Muigg"
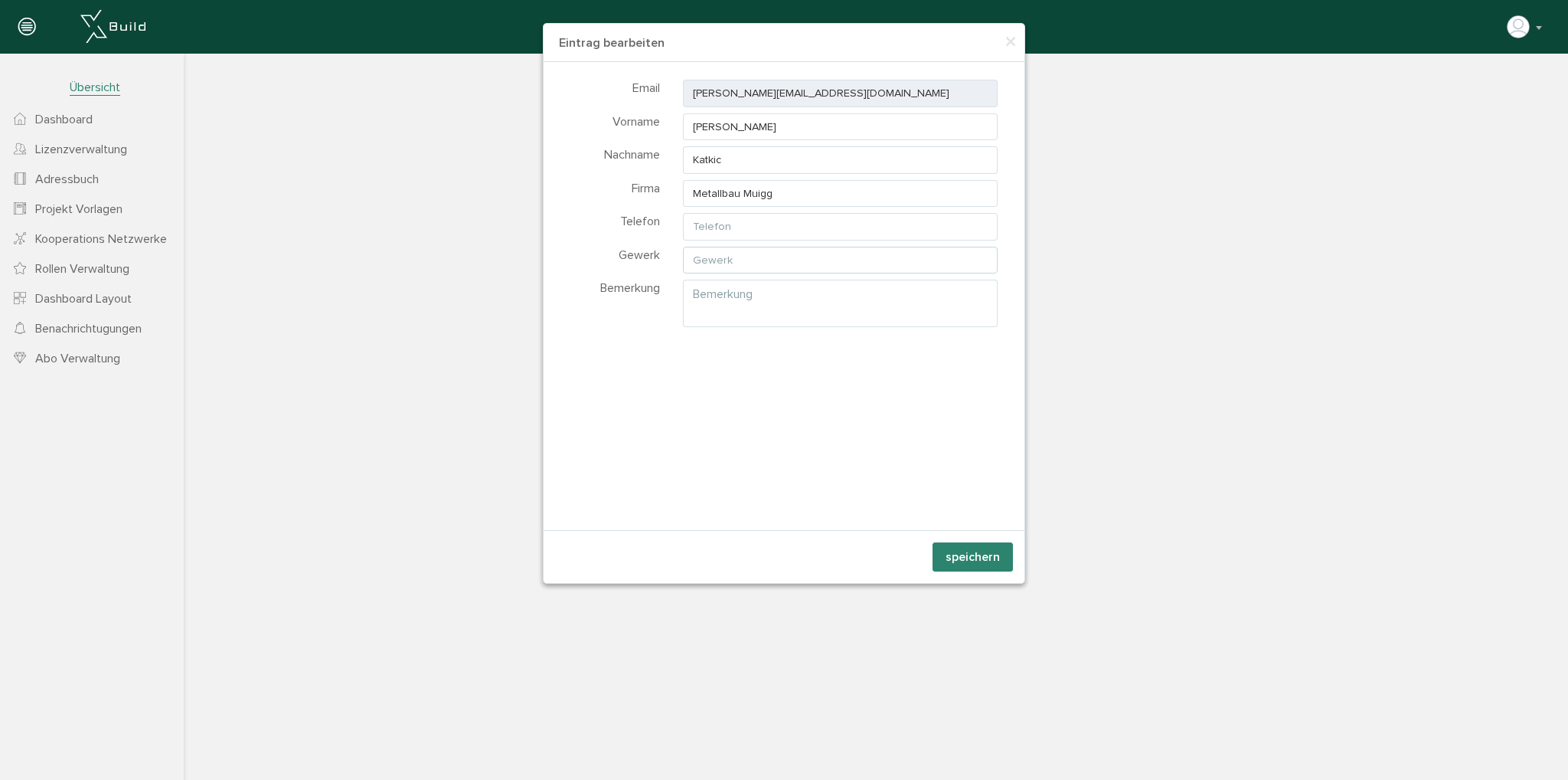
click at [753, 268] on input "text" at bounding box center [840, 260] width 315 height 27
type input "Fenster & Türen ALU"
click at [958, 546] on button "speichern" at bounding box center [972, 557] width 80 height 29
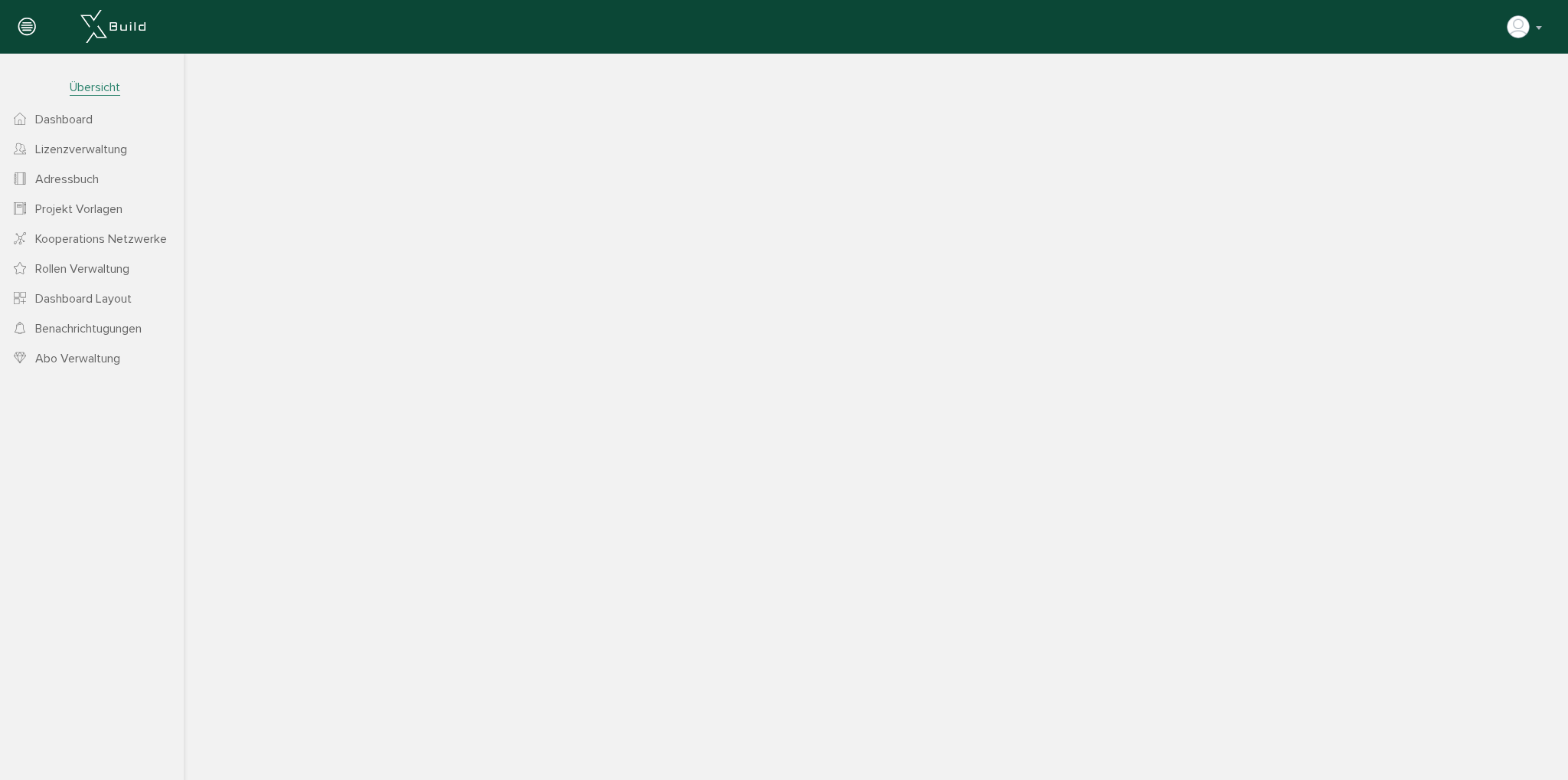
scroll to position [203, 0]
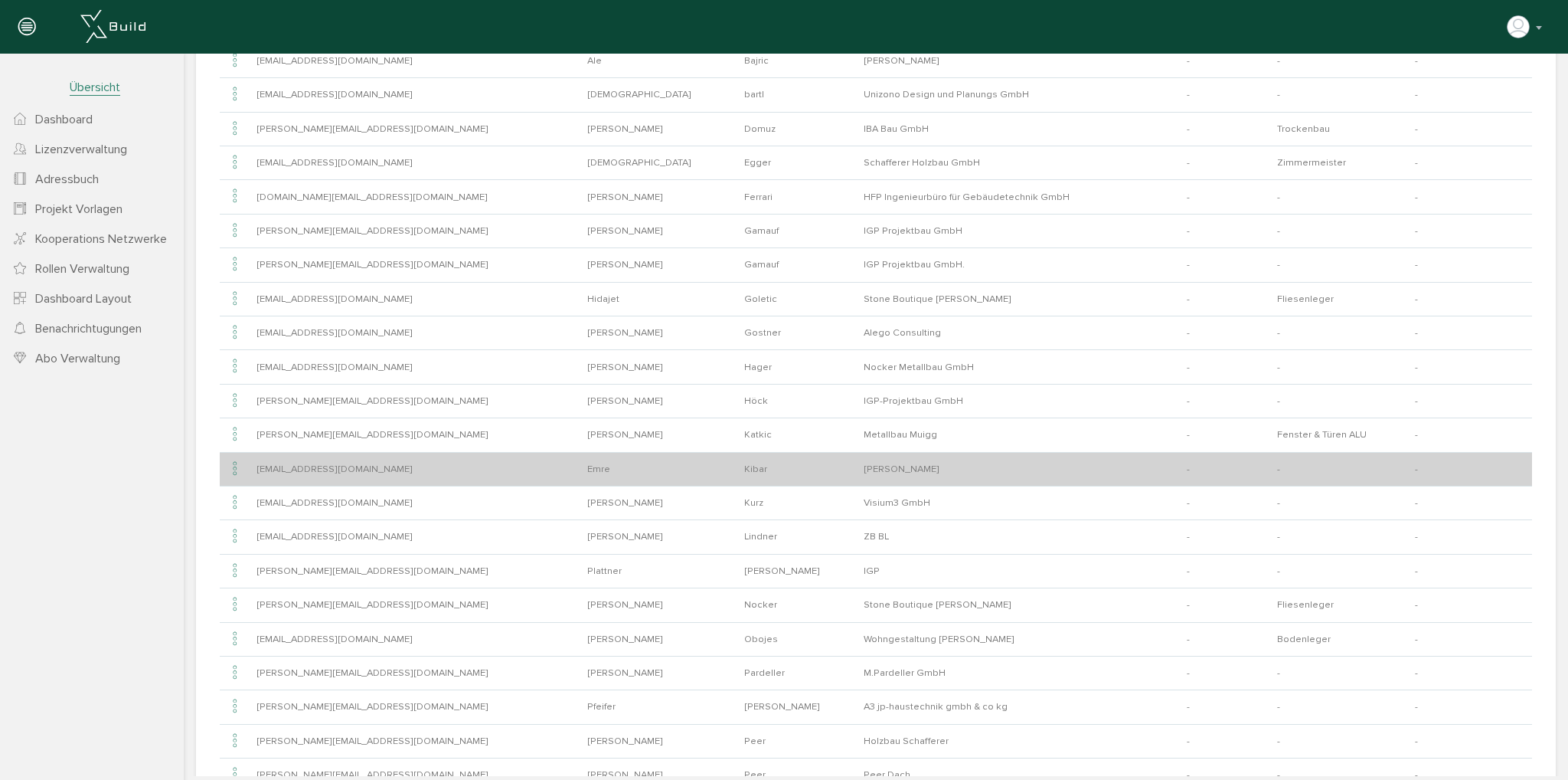
click at [232, 462] on icon at bounding box center [234, 468] width 19 height 21
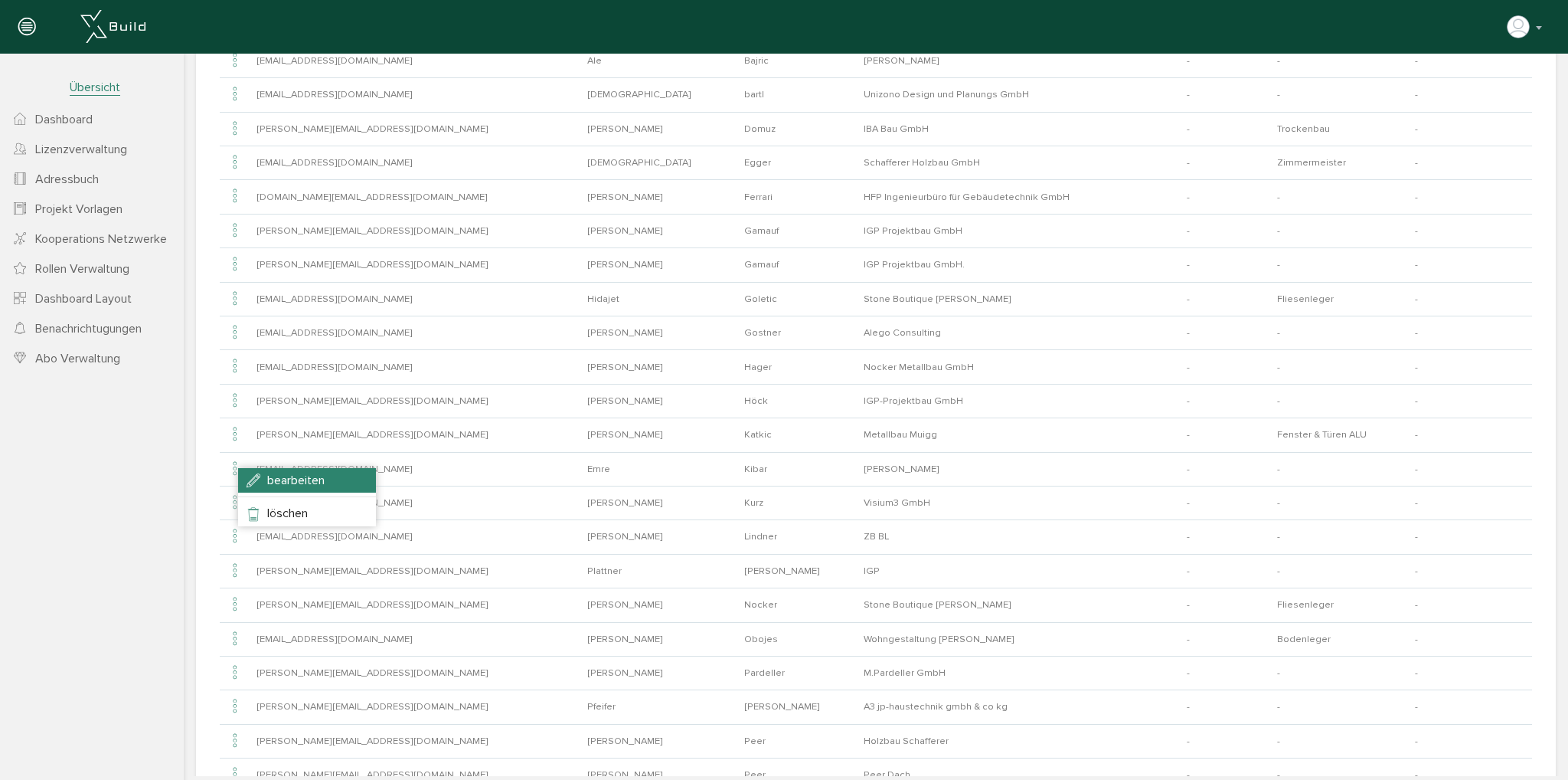
click at [279, 473] on span "bearbeiten" at bounding box center [295, 481] width 58 height 16
type input "[EMAIL_ADDRESS][DOMAIN_NAME]"
type input "Emre"
type input "Kibar"
type input "[PERSON_NAME]"
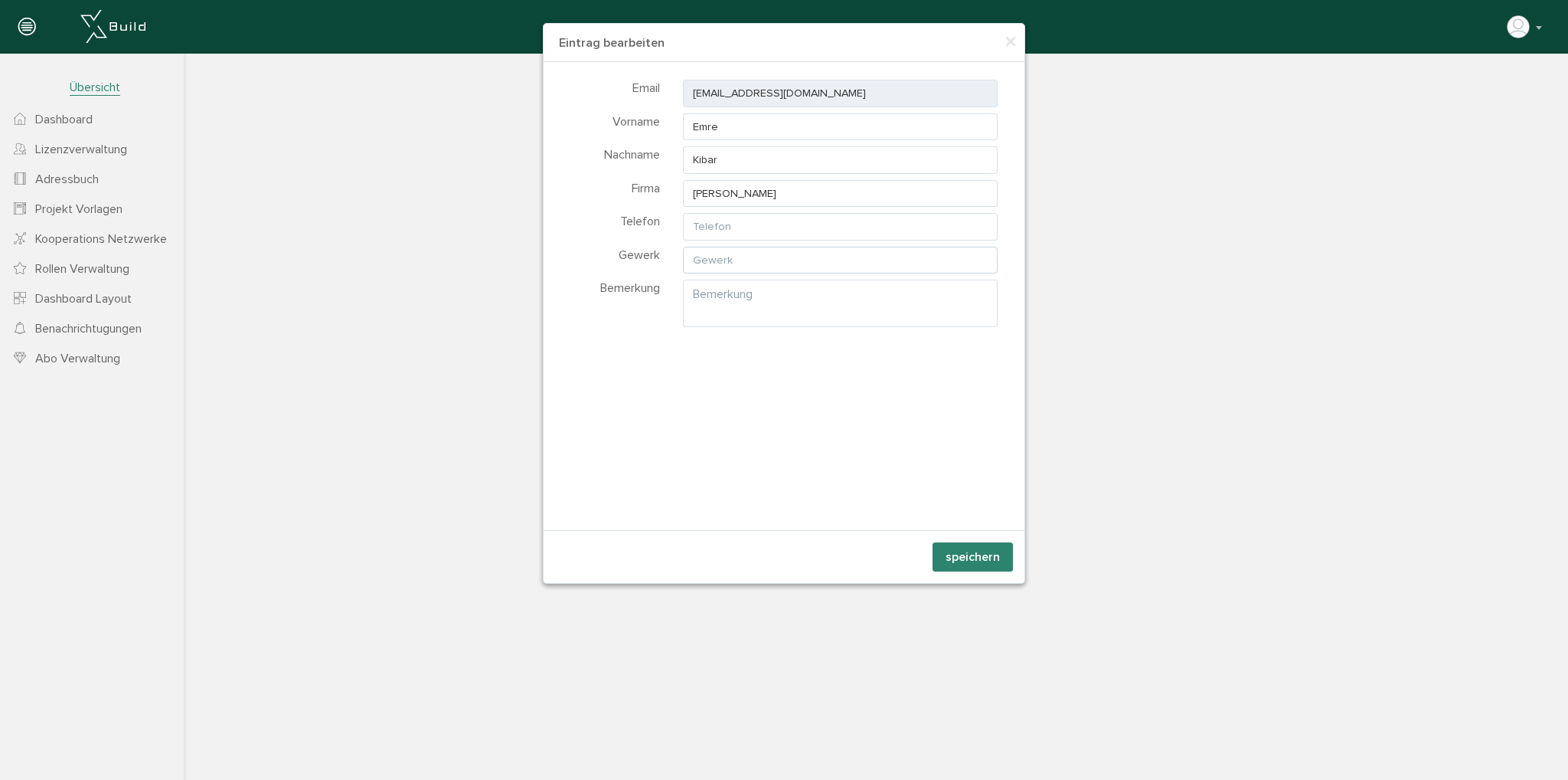
click at [716, 258] on input "text" at bounding box center [840, 260] width 315 height 27
type input "HSL Installationen"
click at [996, 555] on button "speichern" at bounding box center [972, 557] width 80 height 29
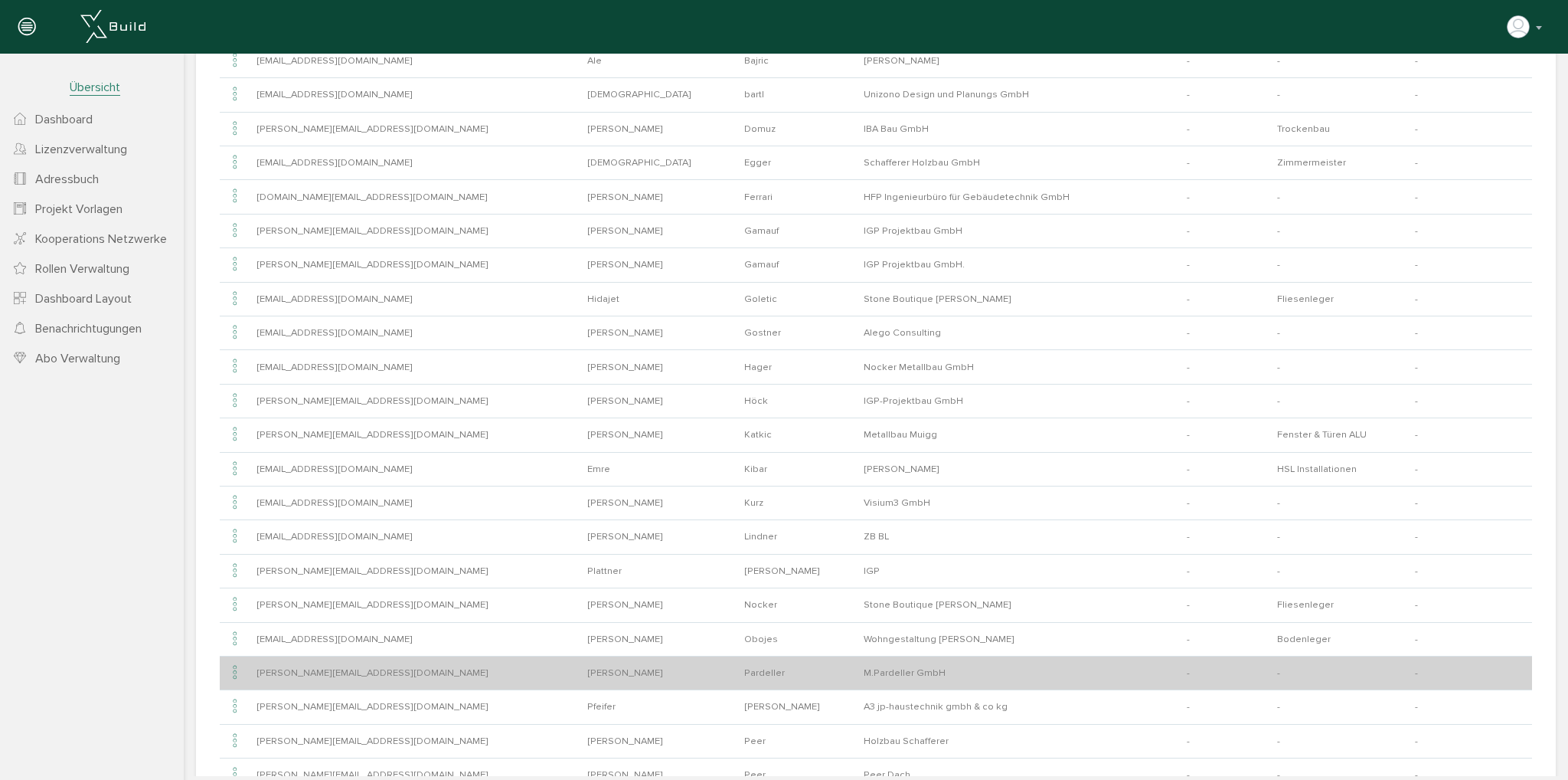
click at [235, 663] on icon at bounding box center [234, 672] width 19 height 21
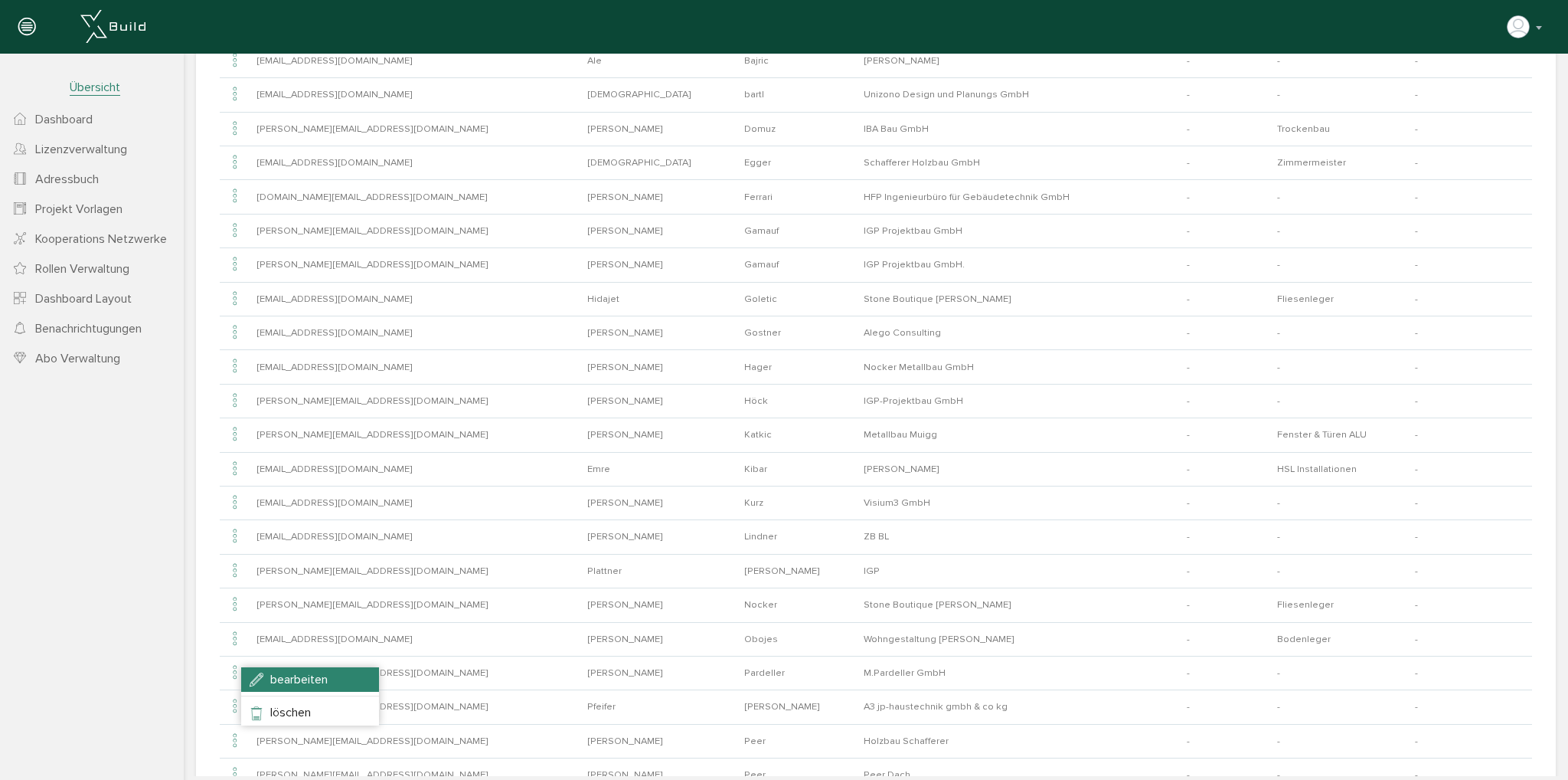
click at [256, 674] on li "bearbeiten" at bounding box center [310, 679] width 138 height 24
type input "[PERSON_NAME][EMAIL_ADDRESS][DOMAIN_NAME]"
type input "[PERSON_NAME]"
type input "Pardeller"
type input "M.Pardeller GmbH"
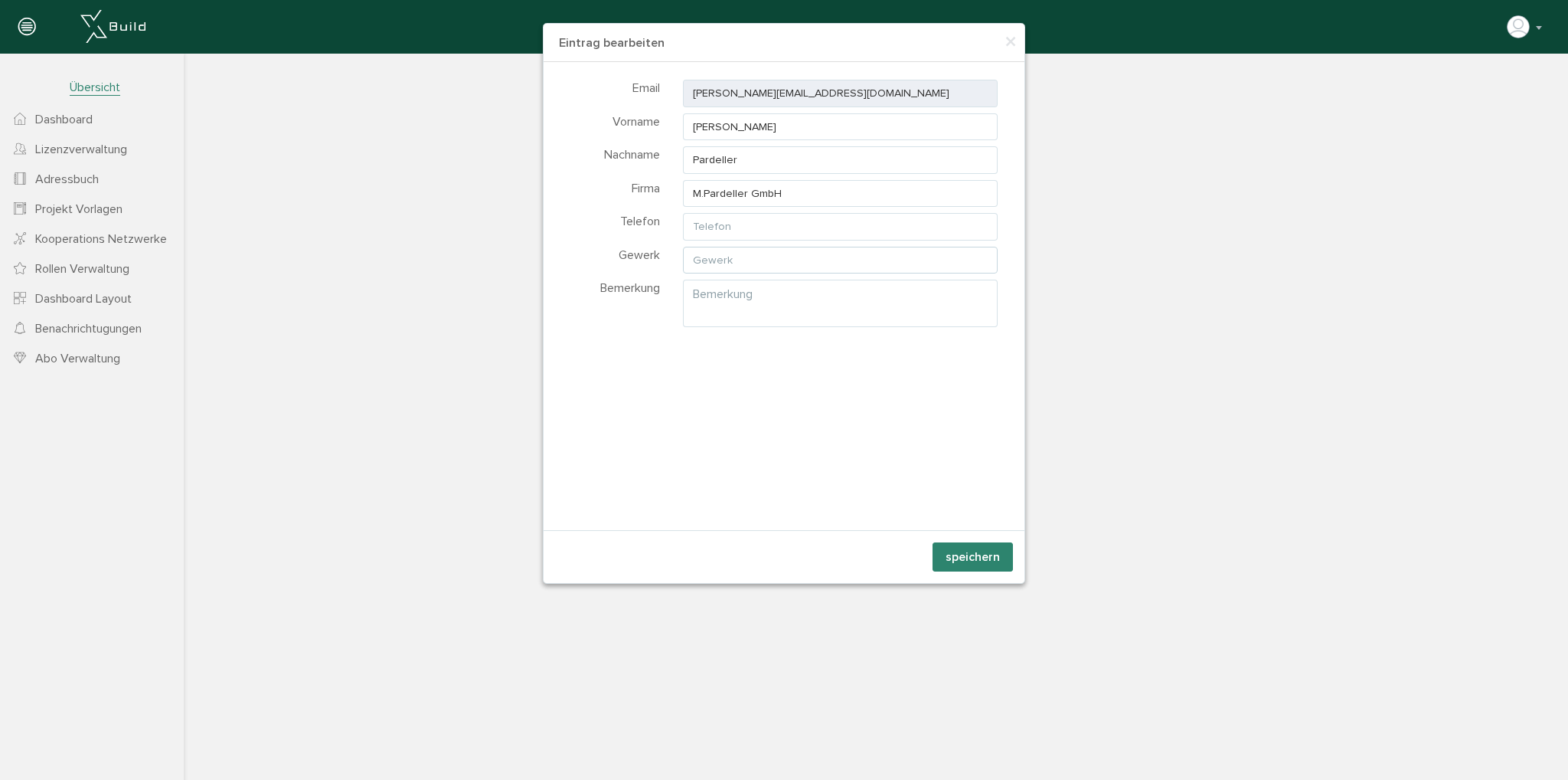
click at [686, 258] on input "text" at bounding box center [840, 260] width 315 height 27
type input "Fenster und Türen HOLZ"
click at [958, 553] on button "speichern" at bounding box center [972, 557] width 80 height 29
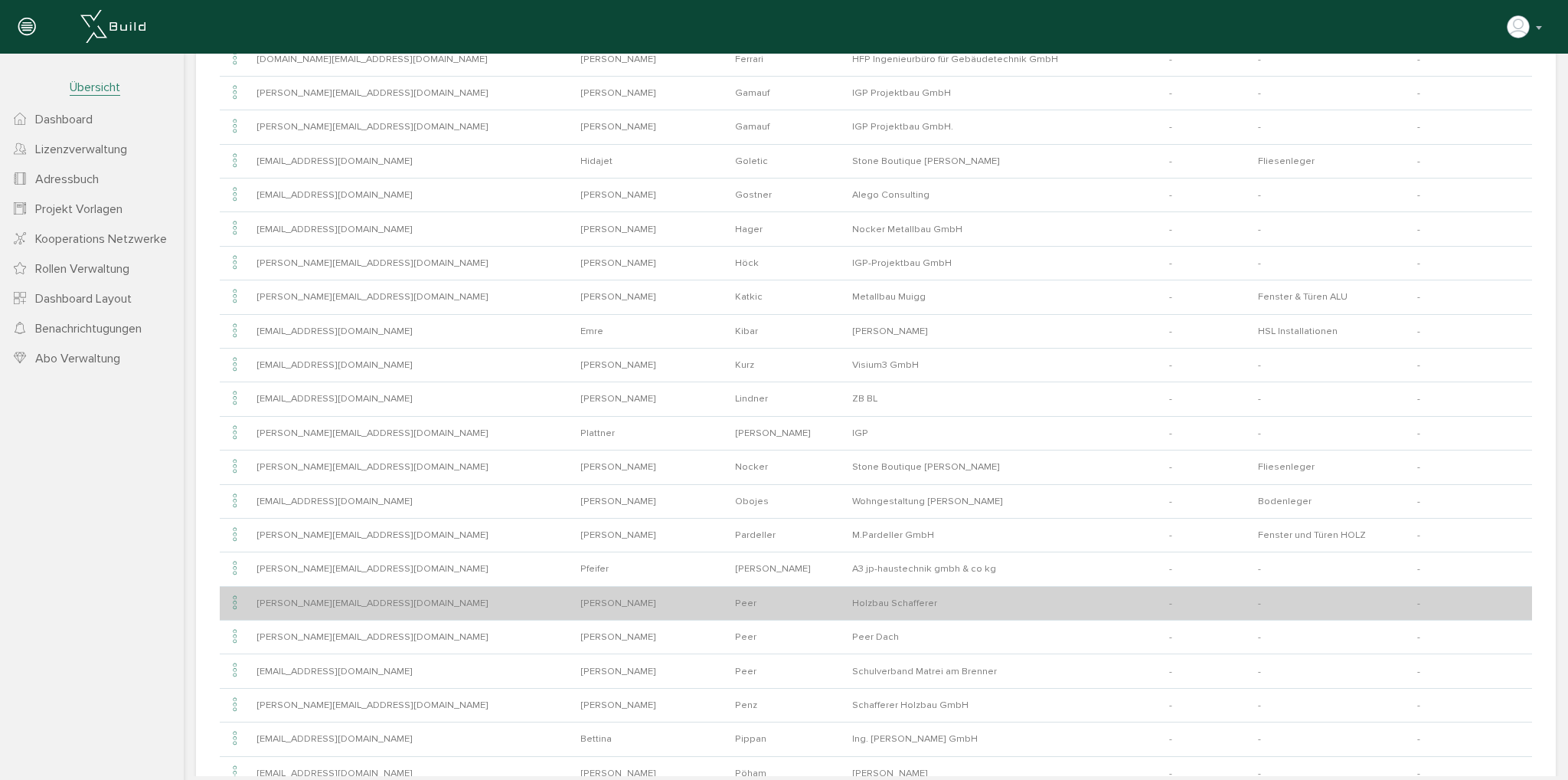
scroll to position [357, 0]
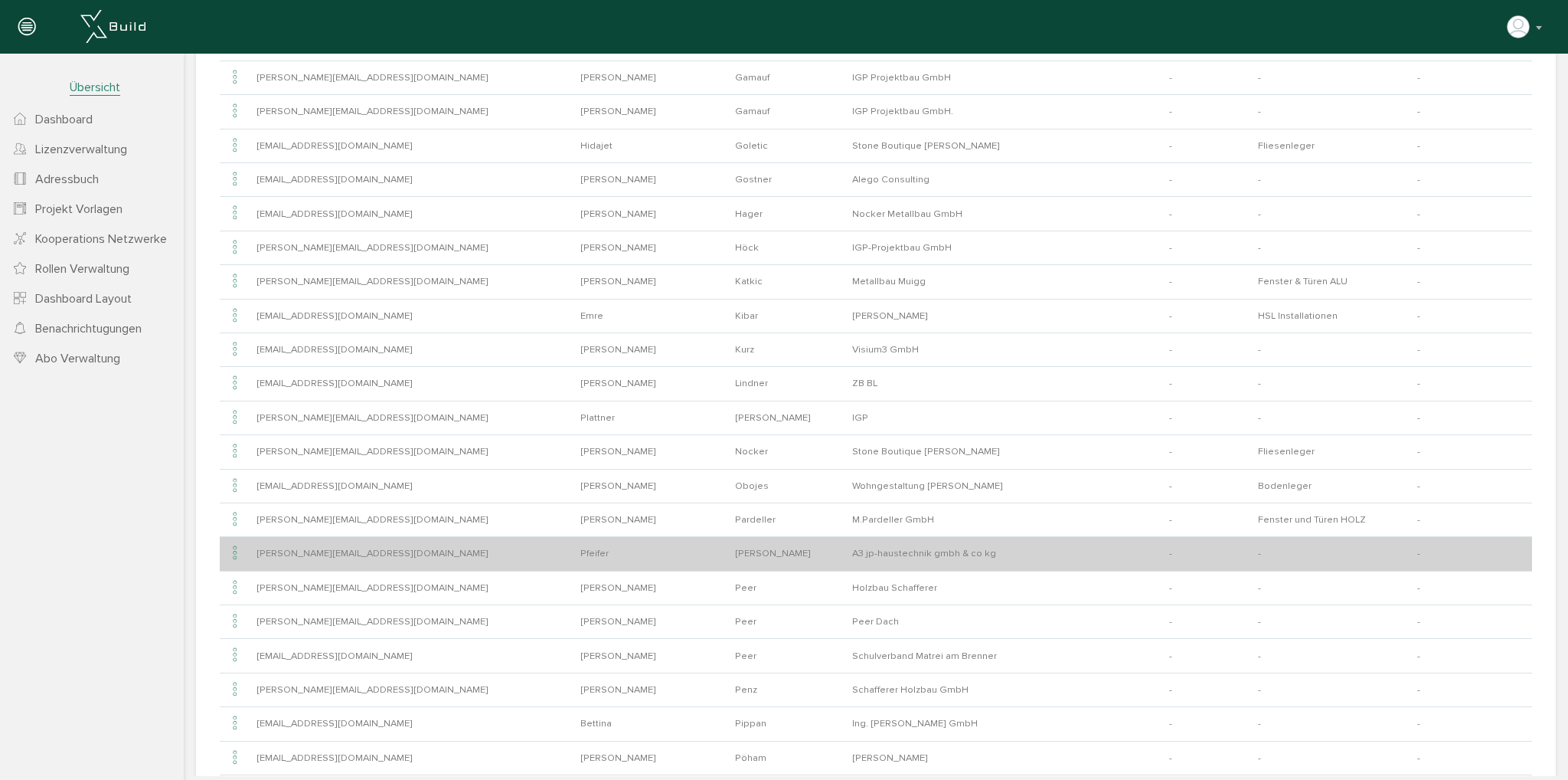
click at [235, 551] on icon at bounding box center [234, 553] width 19 height 21
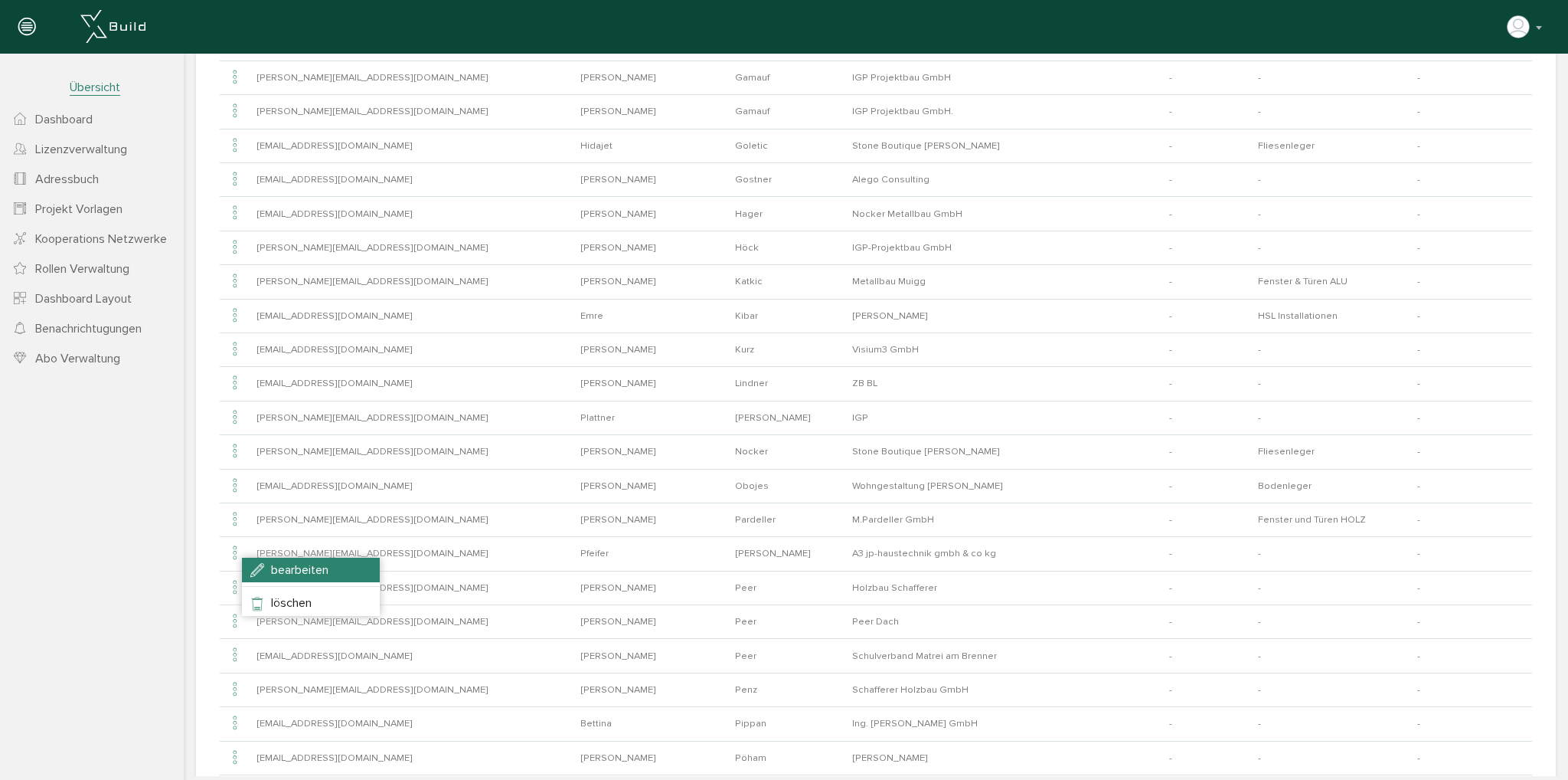
click at [260, 564] on li "bearbeiten" at bounding box center [311, 569] width 138 height 24
type input "[PERSON_NAME][EMAIL_ADDRESS][DOMAIN_NAME]"
type input "Pfeifer"
type input "[PERSON_NAME]"
type input "A3 jp-haustechnik gmbh & co kg"
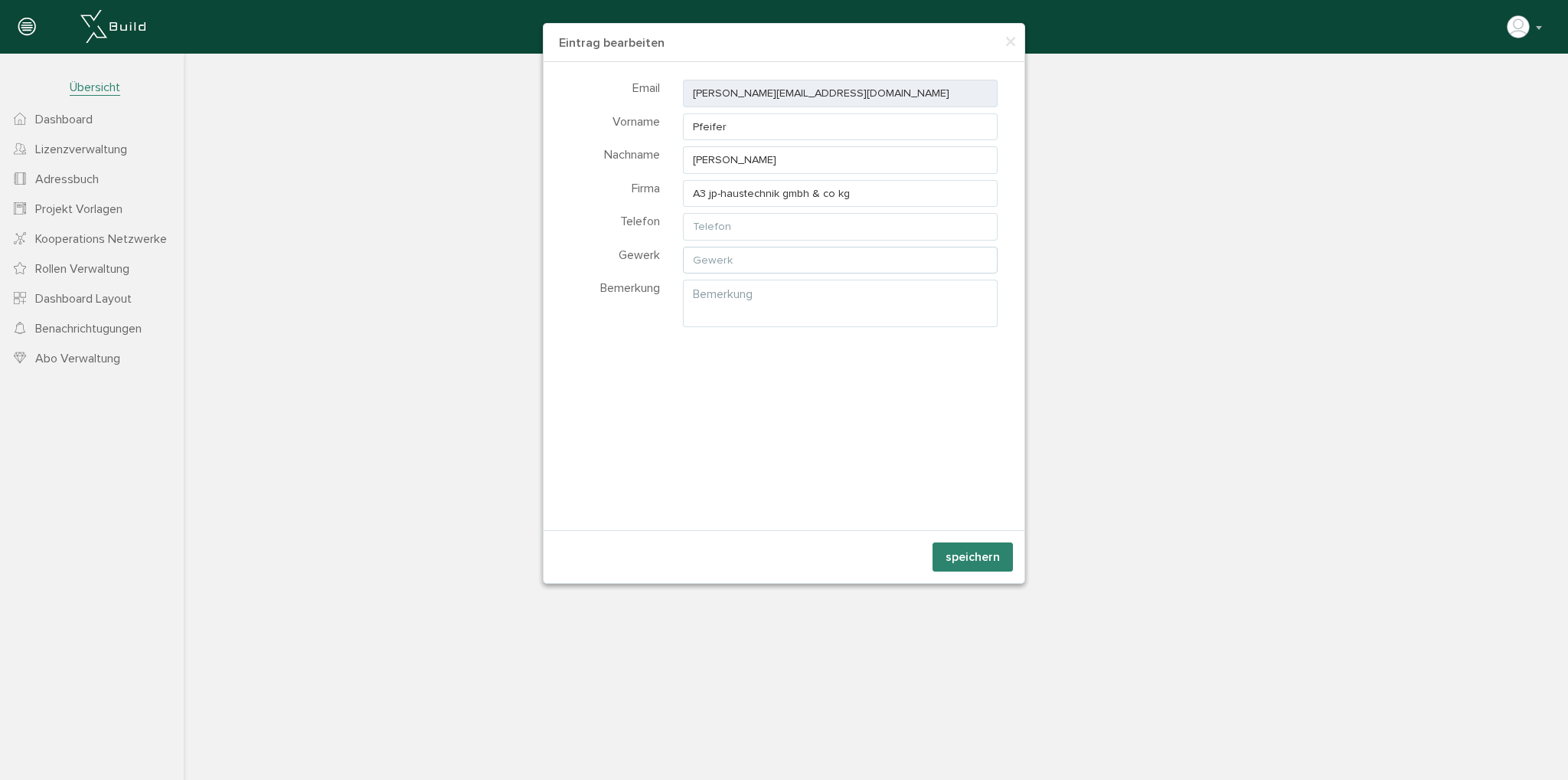
click at [749, 258] on input "text" at bounding box center [840, 260] width 315 height 27
type input "HKLS Planung / Fachbauleitung"
click at [753, 260] on input "HKLS Planung / Fachbauleitung" at bounding box center [840, 260] width 315 height 27
click at [963, 559] on button "speichern" at bounding box center [972, 557] width 80 height 29
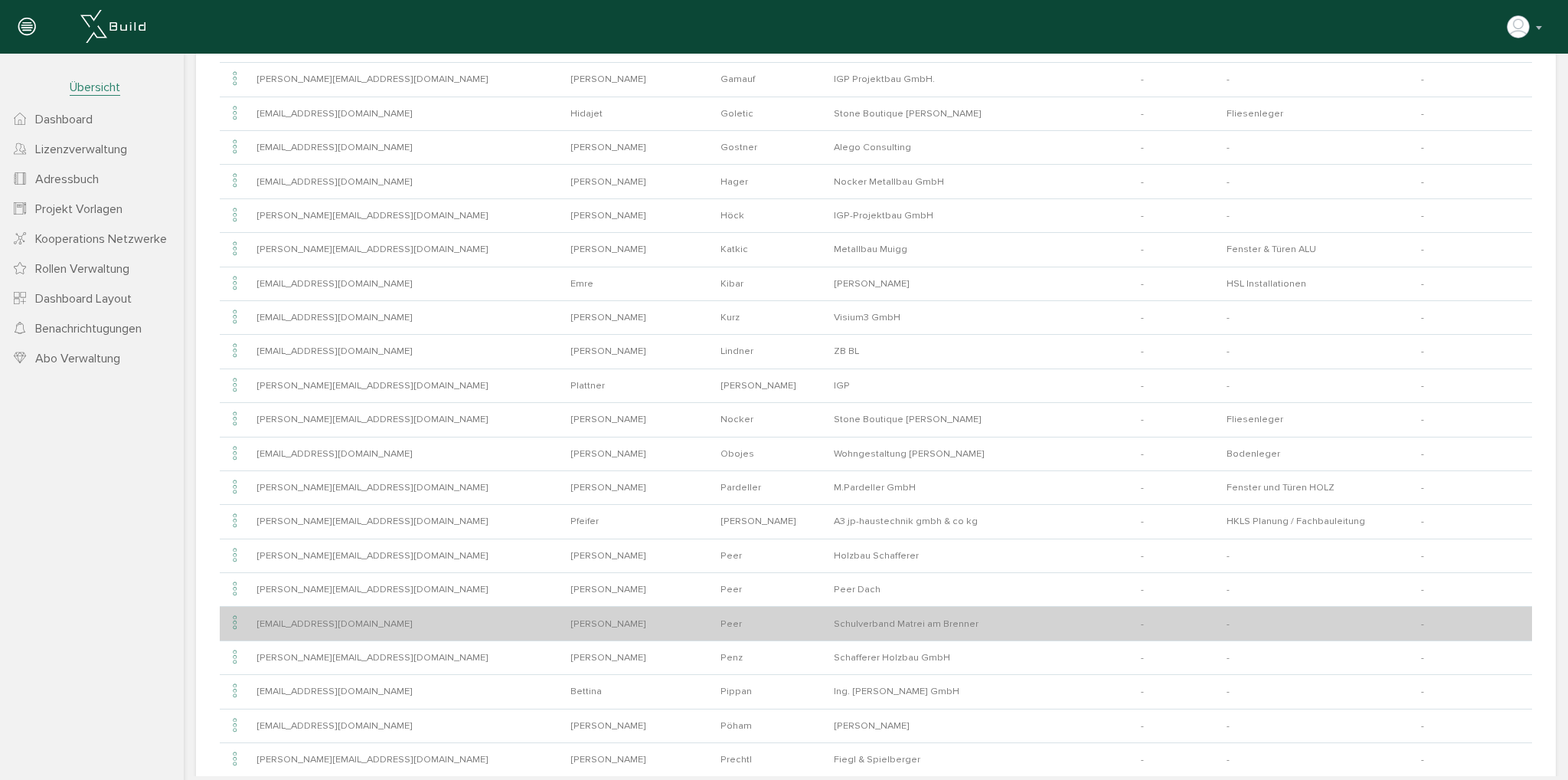
scroll to position [434, 0]
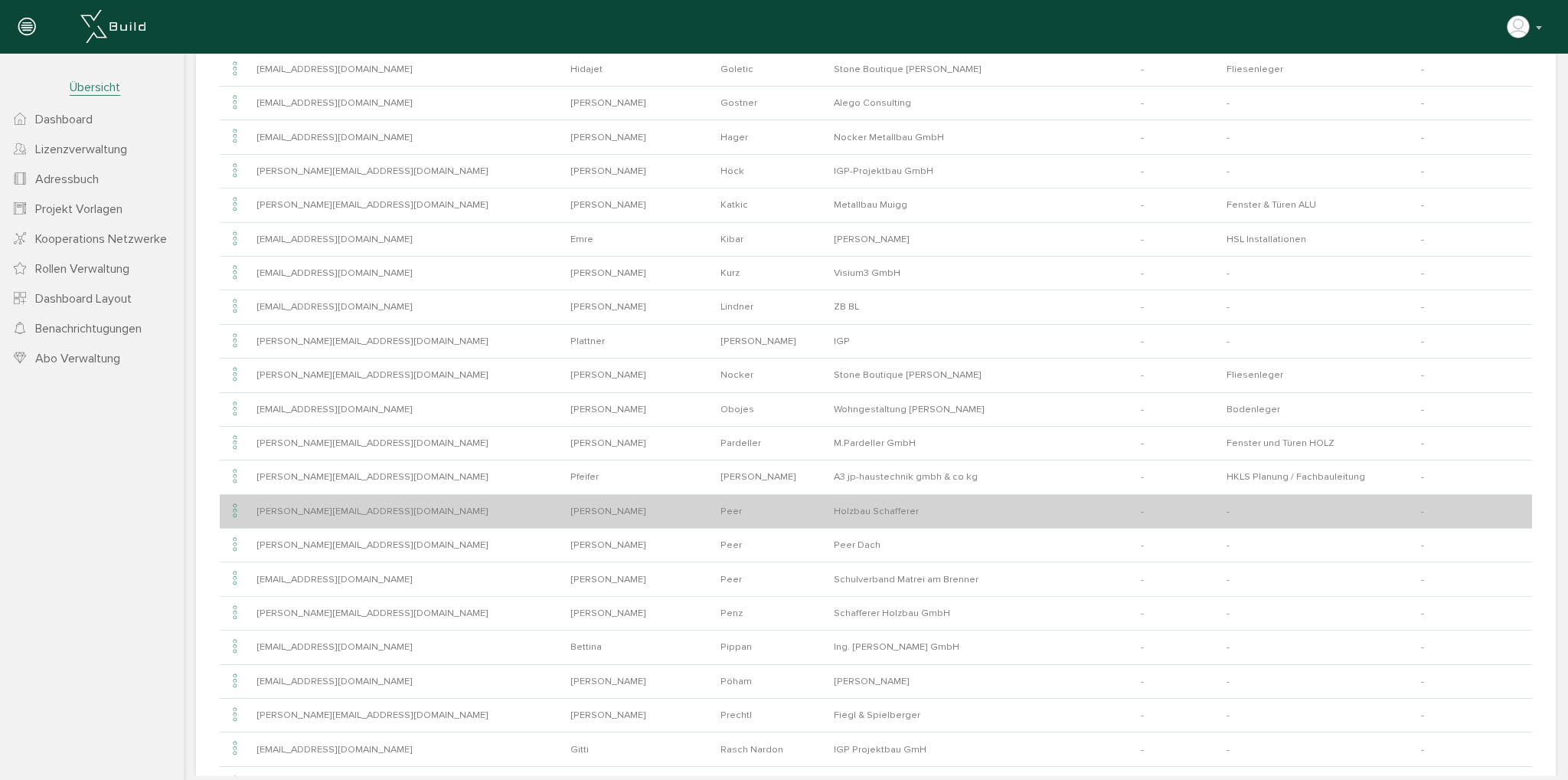
click at [237, 506] on icon at bounding box center [234, 511] width 19 height 21
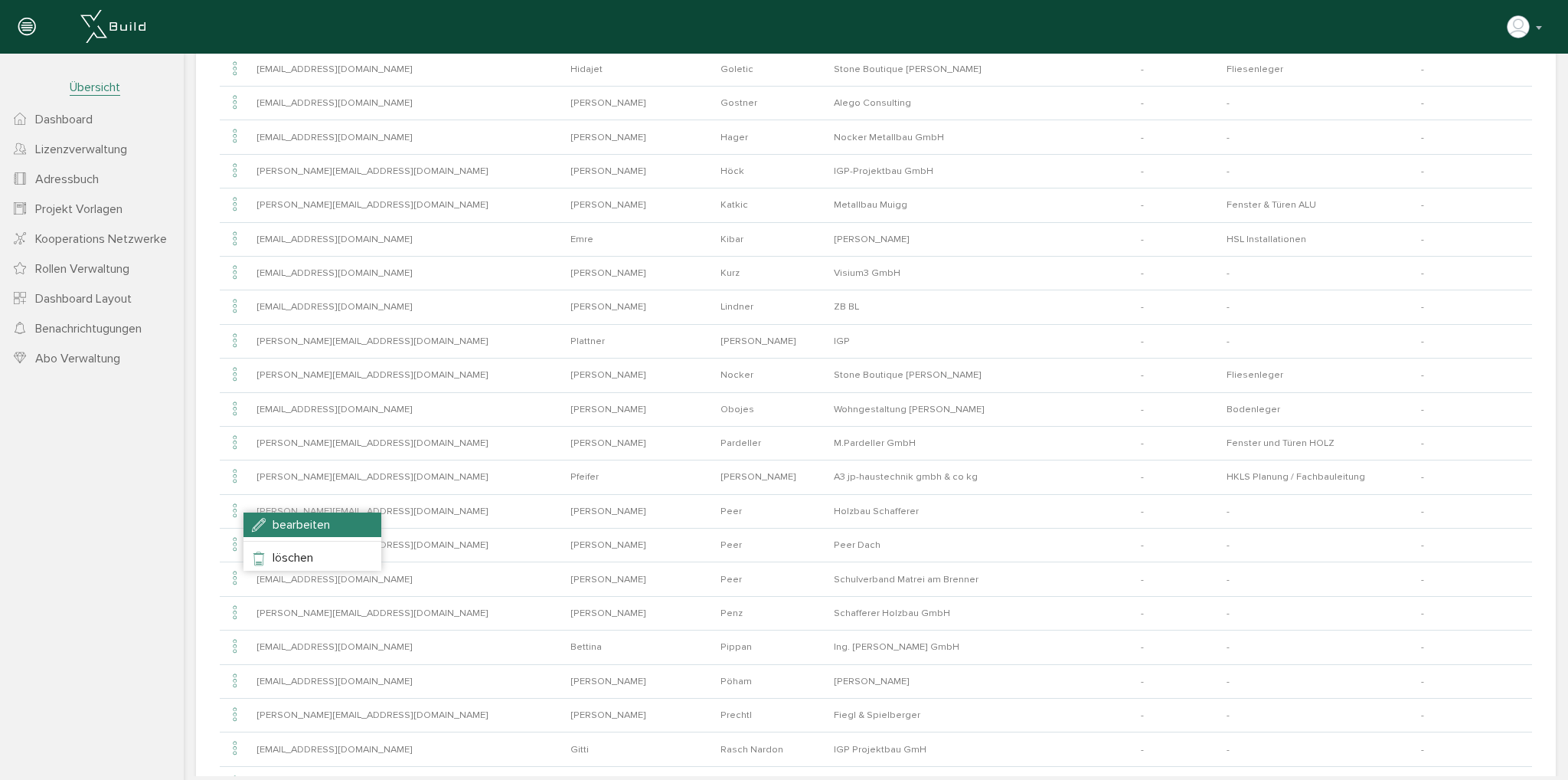
click at [253, 517] on li "bearbeiten" at bounding box center [312, 524] width 138 height 24
type input "[PERSON_NAME][EMAIL_ADDRESS][DOMAIN_NAME]"
type input "[PERSON_NAME]"
type input "Peer"
type input "Holzbau Schafferer"
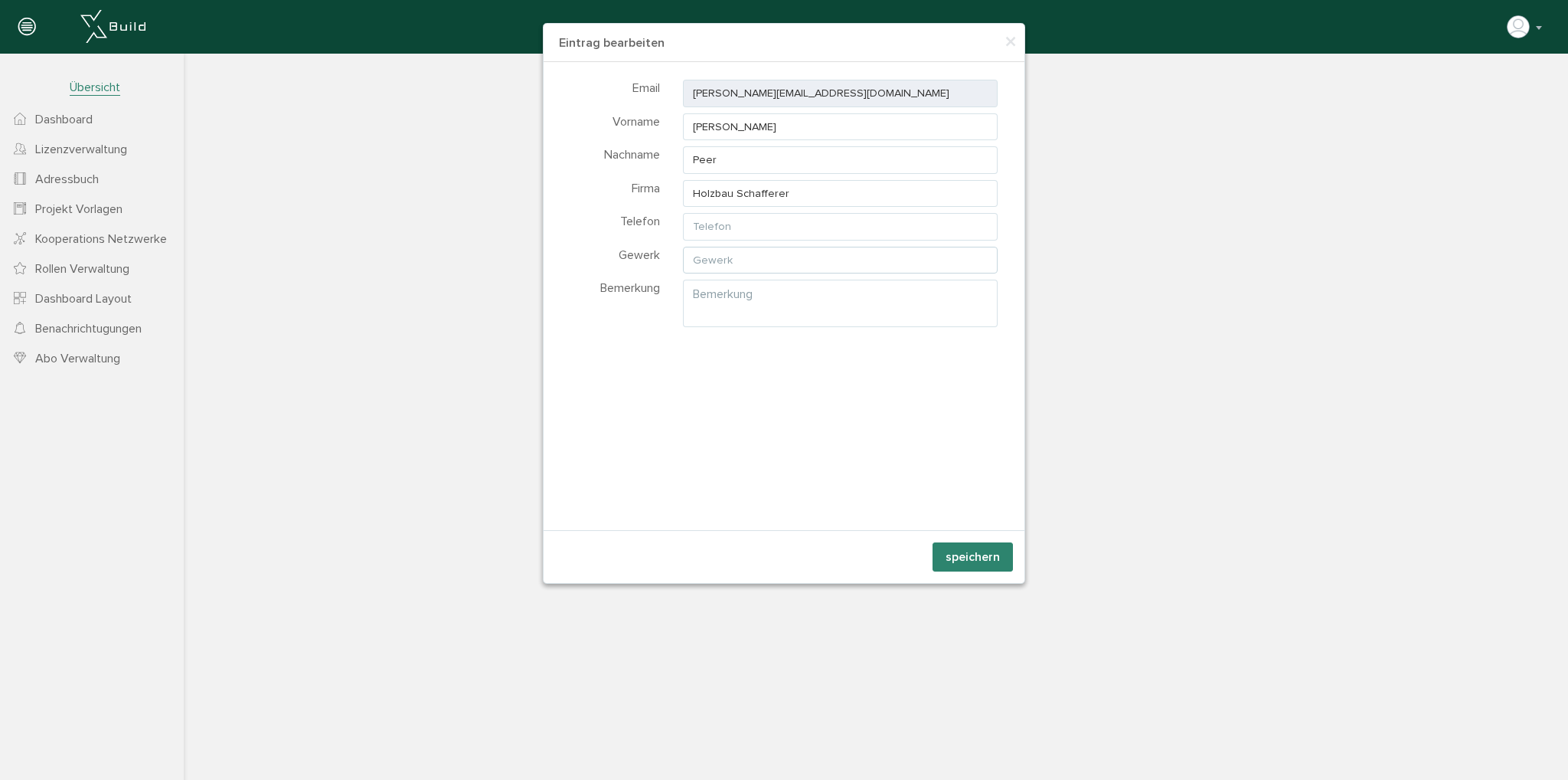
click at [739, 263] on input "text" at bounding box center [840, 260] width 315 height 27
type input "Zimmermeister"
click at [977, 565] on button "speichern" at bounding box center [972, 557] width 80 height 29
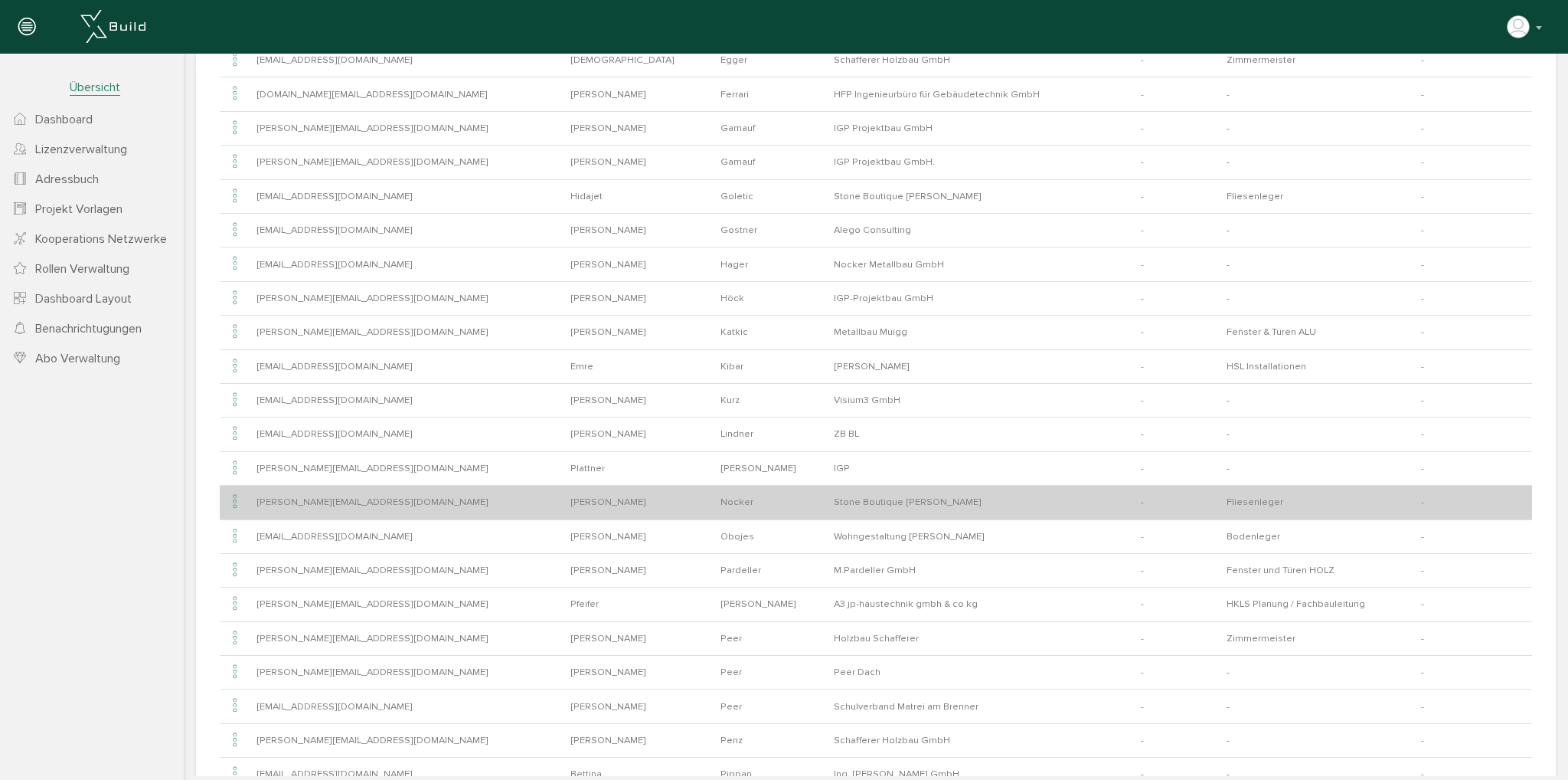
scroll to position [510, 0]
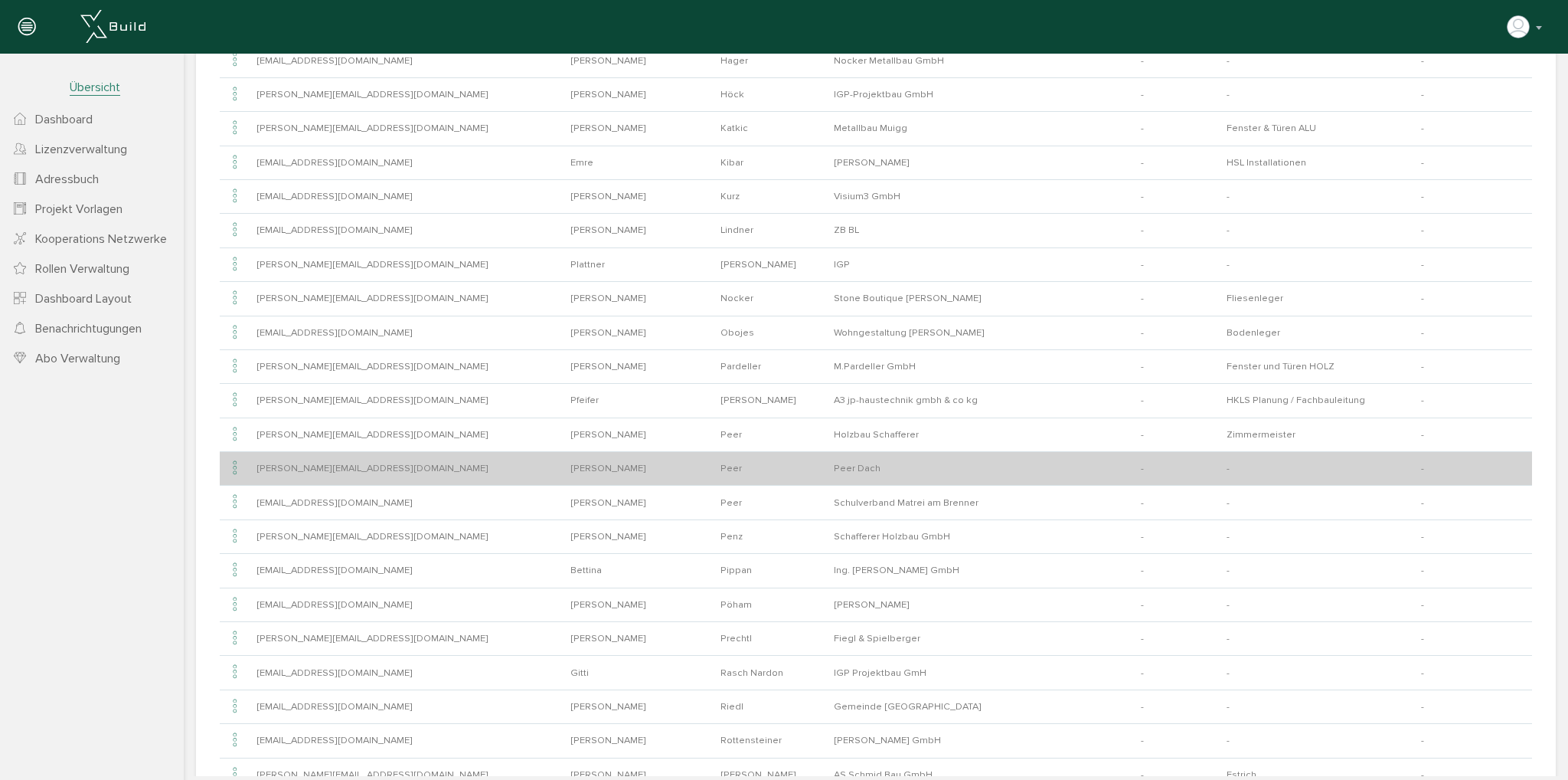
click at [233, 460] on icon at bounding box center [234, 468] width 19 height 21
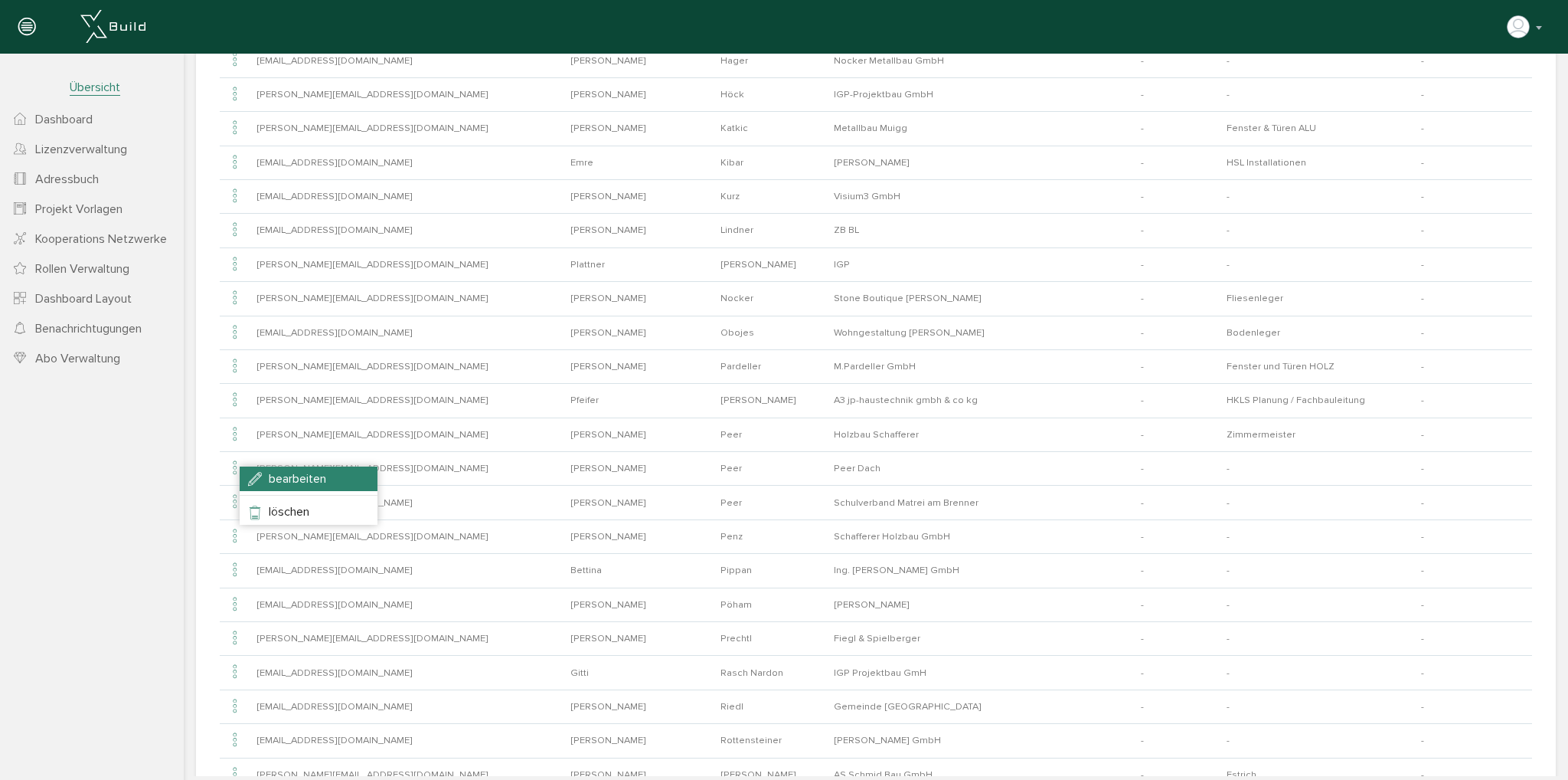
click at [270, 476] on span "bearbeiten" at bounding box center [297, 479] width 58 height 16
type input "[PERSON_NAME][EMAIL_ADDRESS][DOMAIN_NAME]"
type input "[PERSON_NAME]"
type input "Peer Dach"
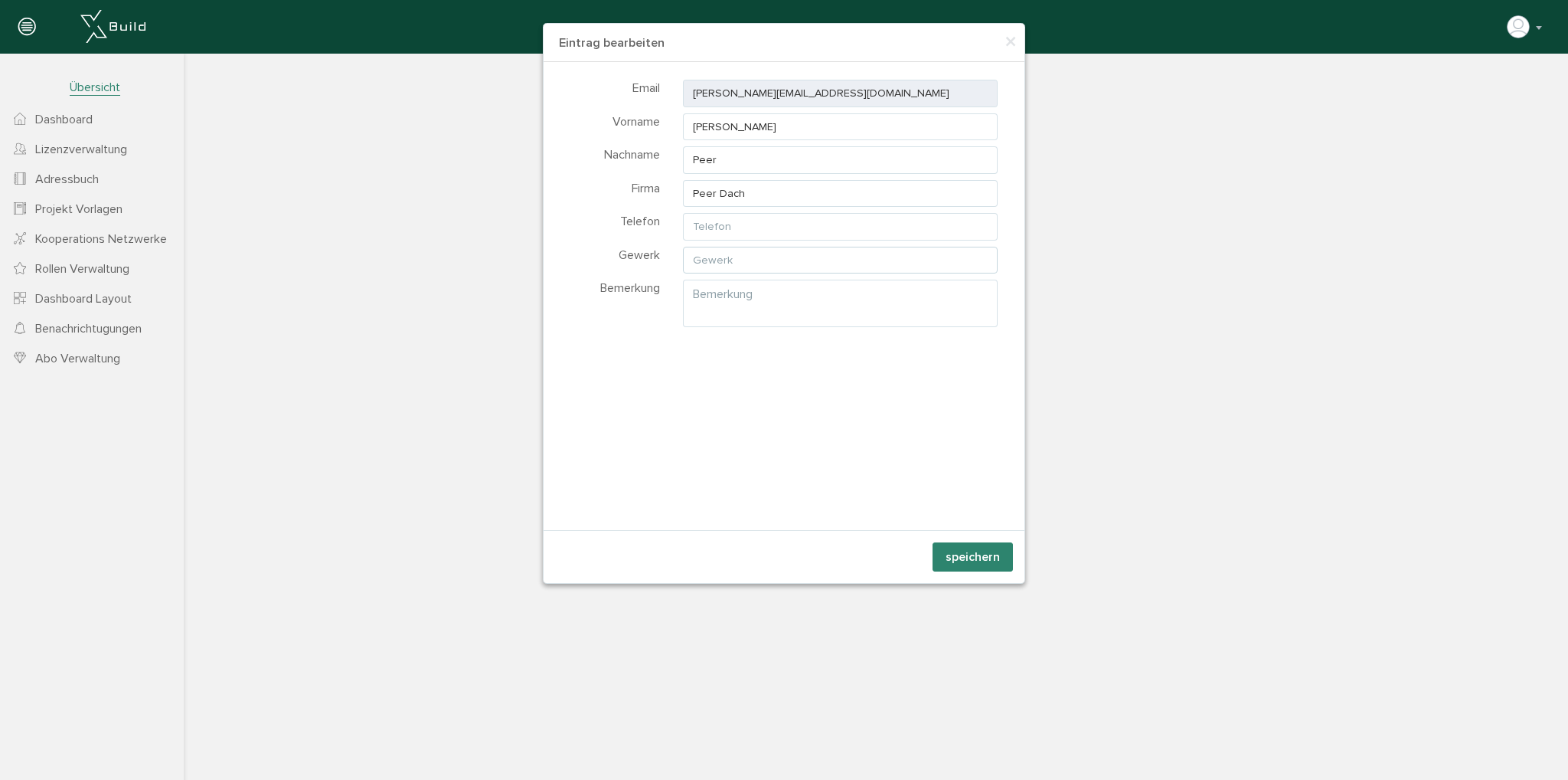
click at [810, 261] on input "text" at bounding box center [840, 260] width 315 height 27
type input "Schwarzdecker / Spengler"
click at [940, 552] on button "speichern" at bounding box center [972, 557] width 80 height 29
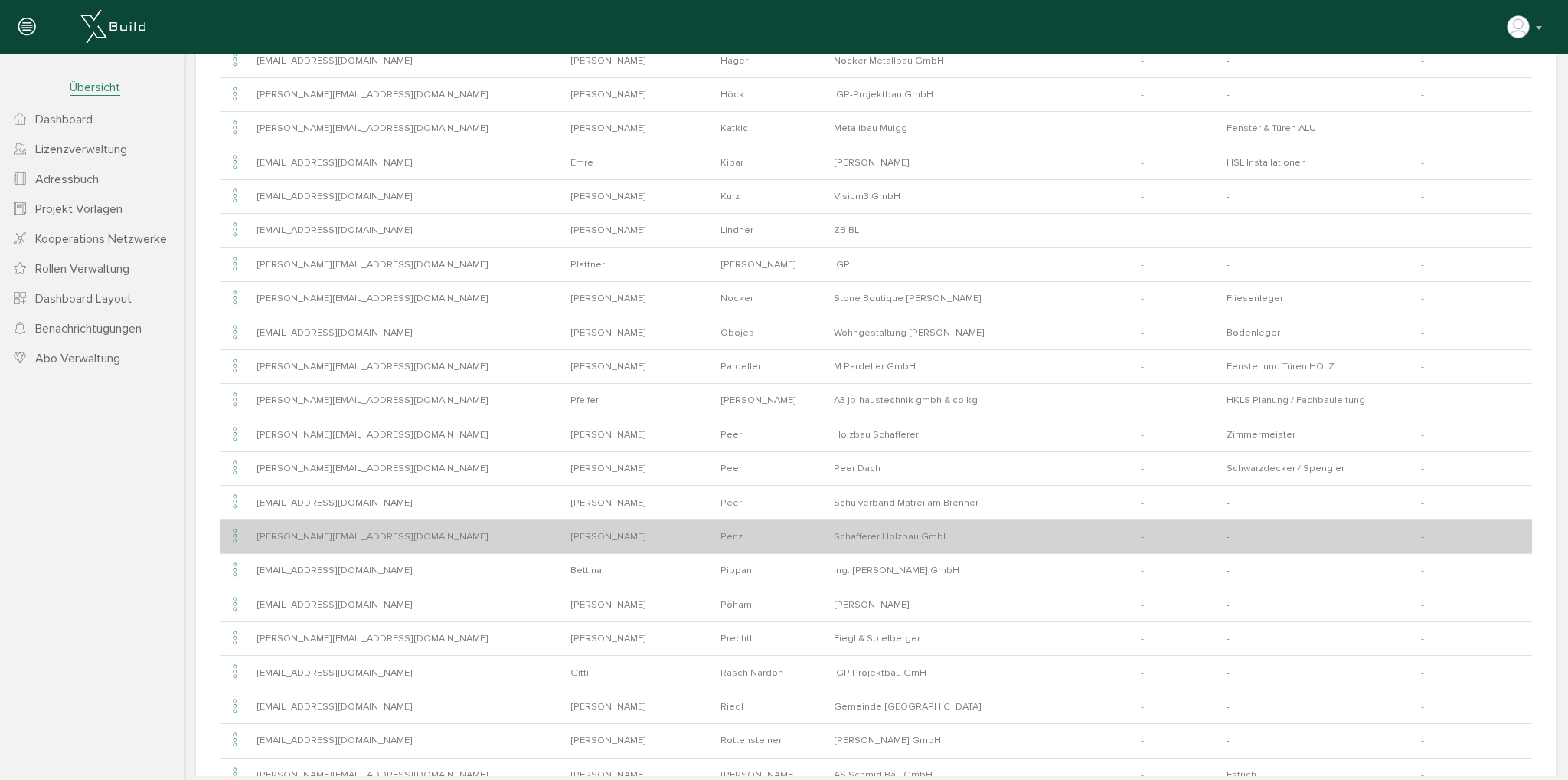
click at [232, 530] on icon at bounding box center [234, 536] width 19 height 21
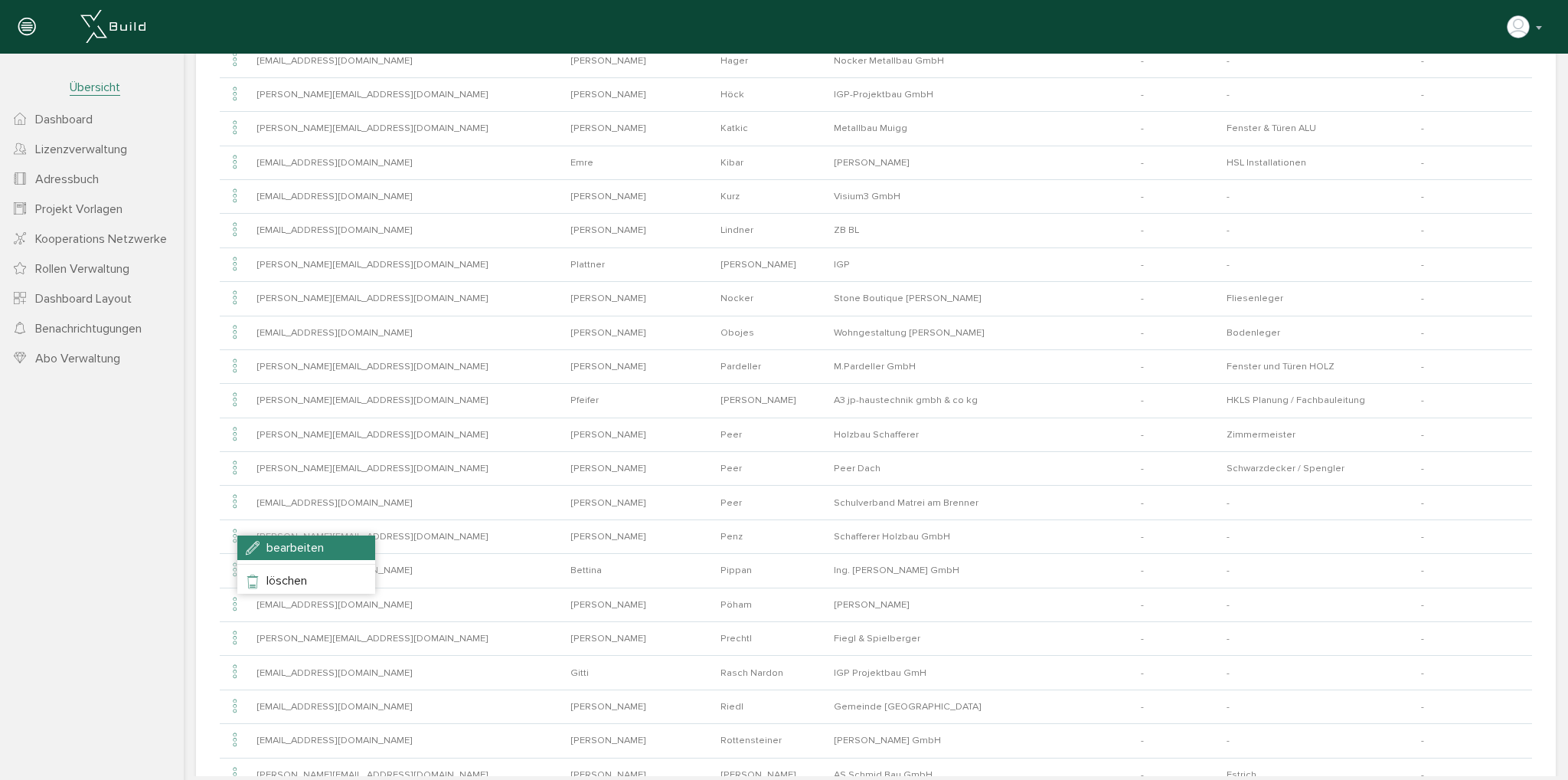
drag, startPoint x: 273, startPoint y: 546, endPoint x: 301, endPoint y: 547, distance: 28.0
click at [274, 546] on span "bearbeiten" at bounding box center [295, 547] width 58 height 16
type input "[PERSON_NAME][EMAIL_ADDRESS][DOMAIN_NAME]"
type input "[PERSON_NAME]"
type input "Penz"
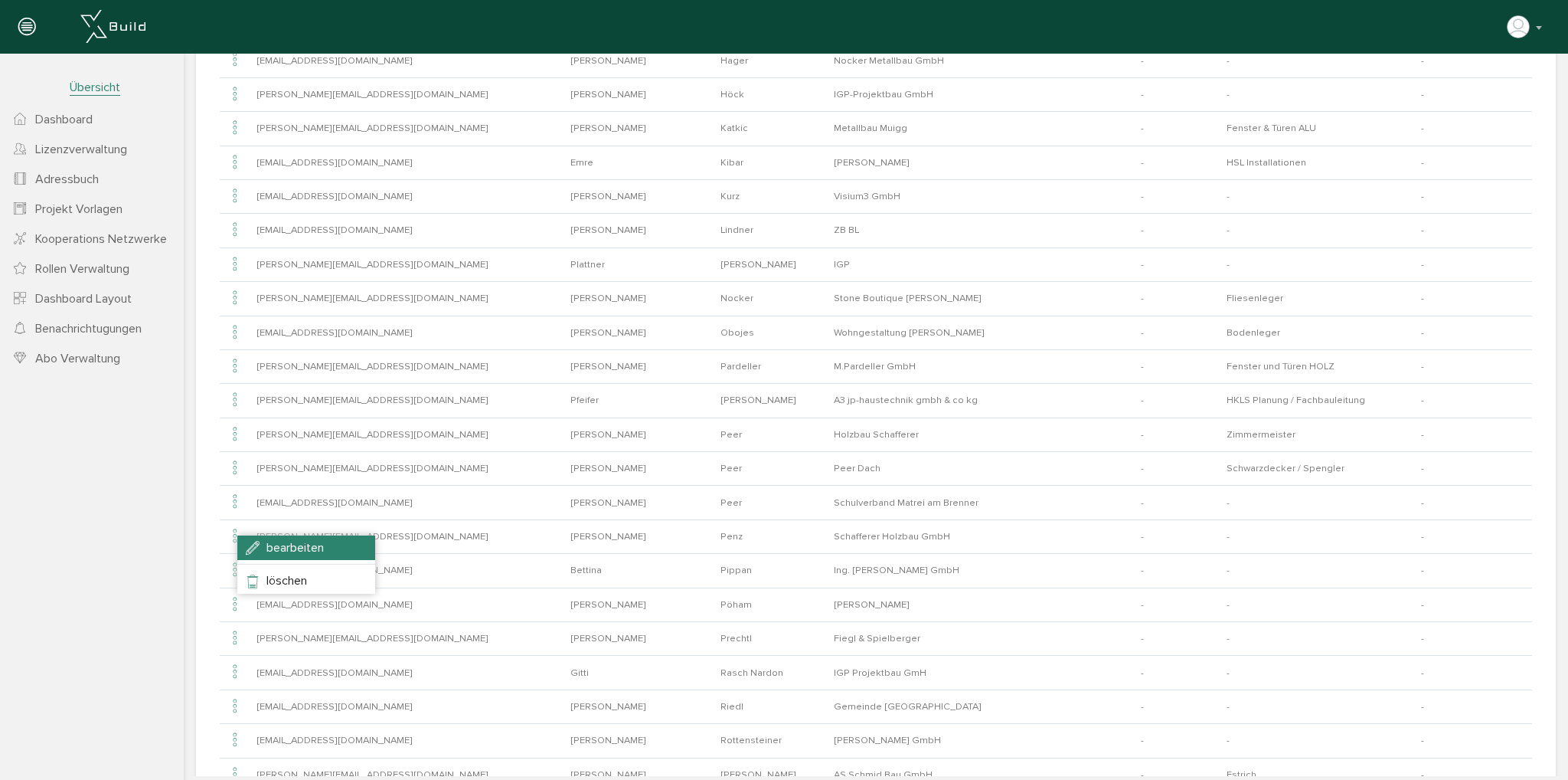
type input "Schafferer Holzbau GmbH"
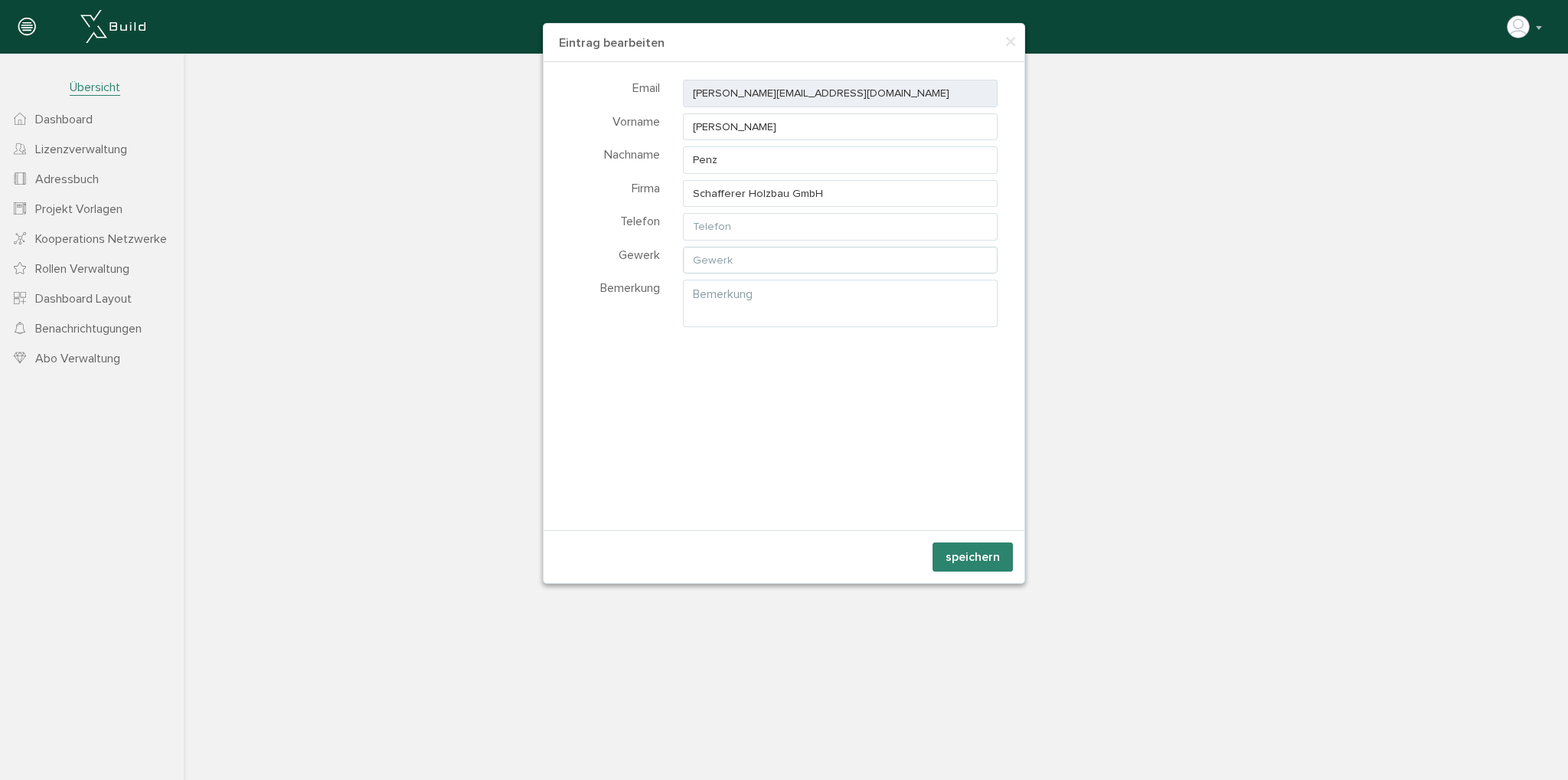
click at [810, 261] on input "text" at bounding box center [840, 260] width 315 height 27
type input "Zimmermeister"
click at [943, 558] on button "speichern" at bounding box center [972, 557] width 80 height 29
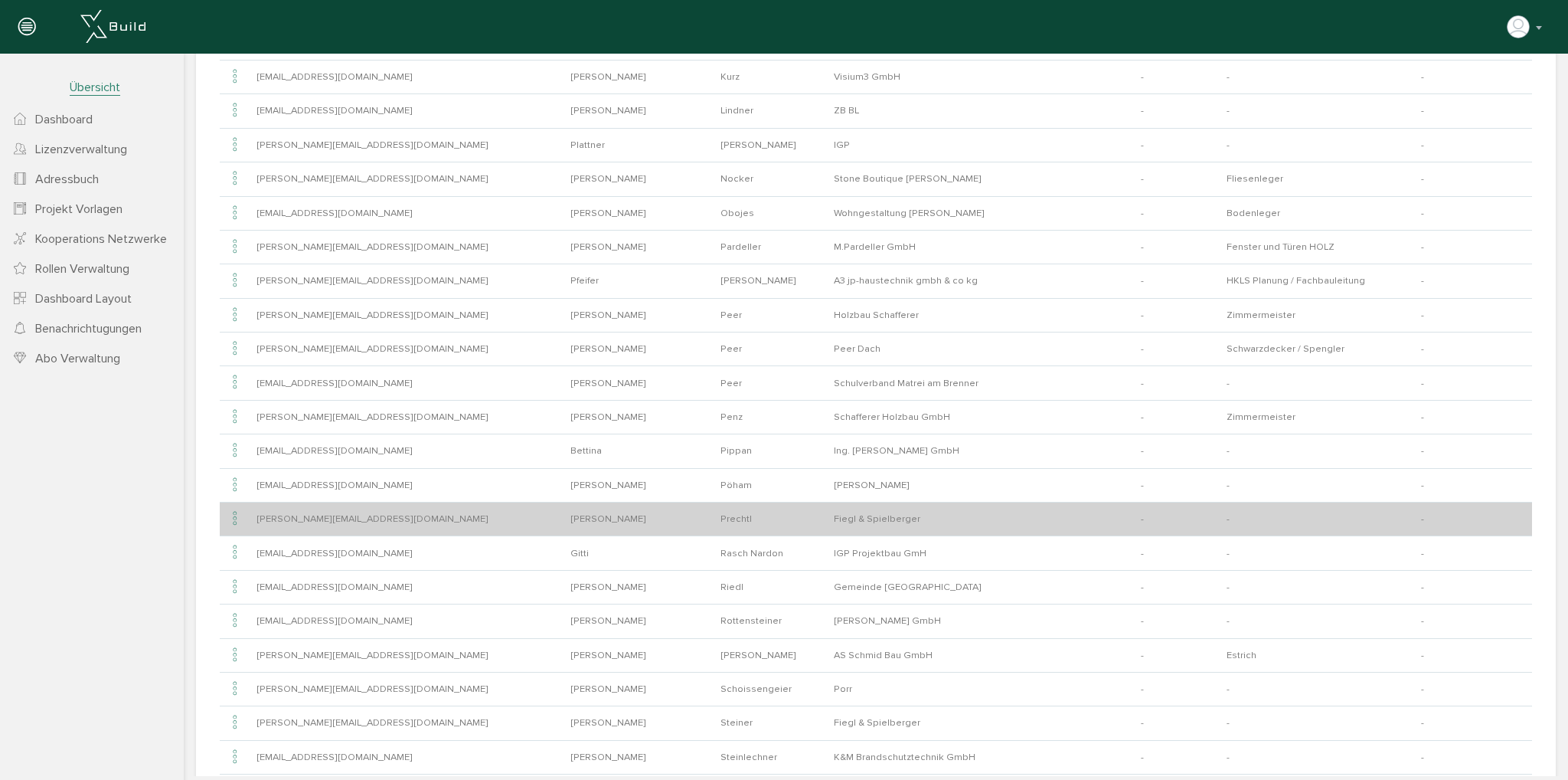
scroll to position [664, 0]
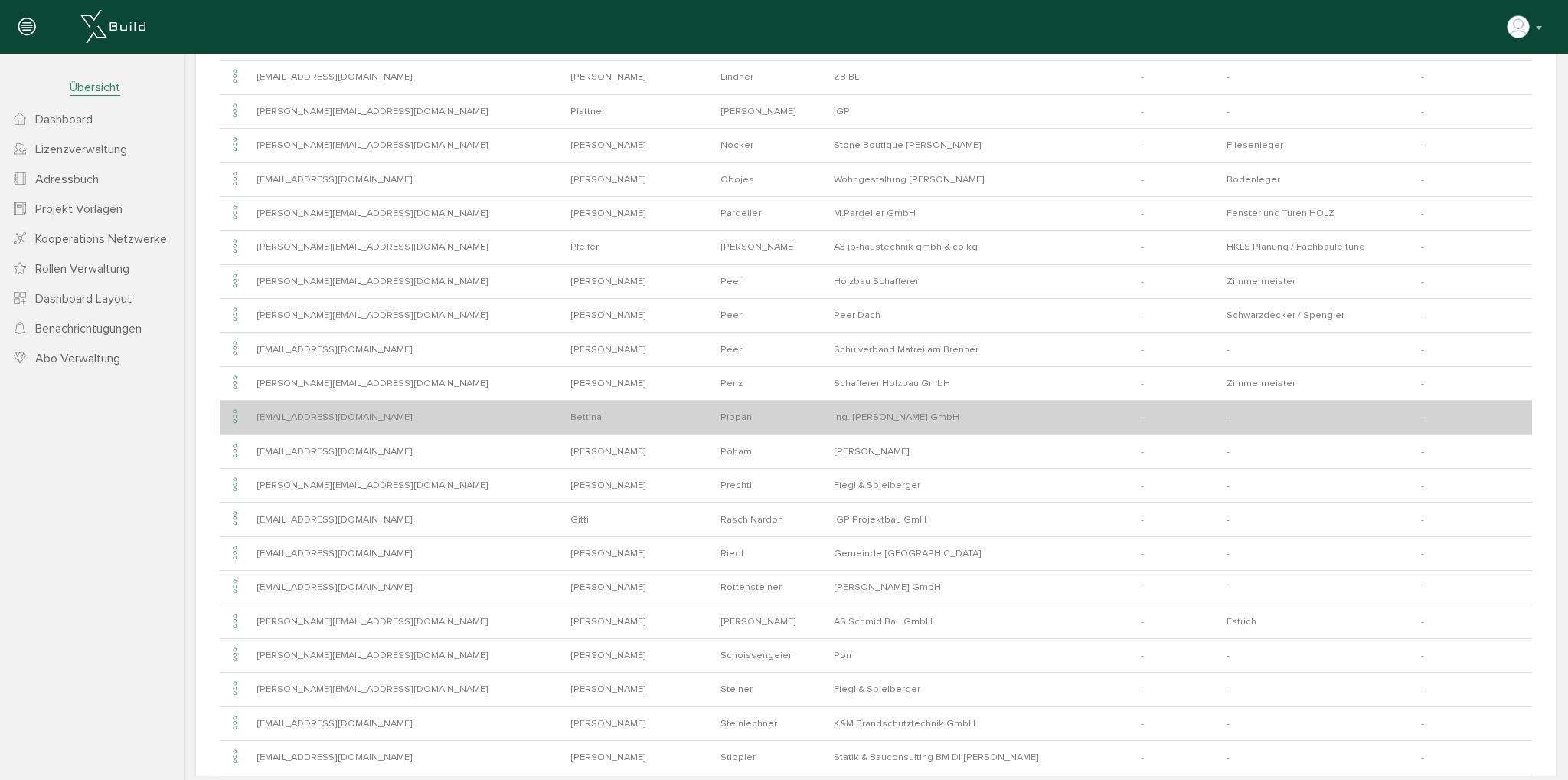
click at [233, 410] on icon at bounding box center [234, 416] width 19 height 21
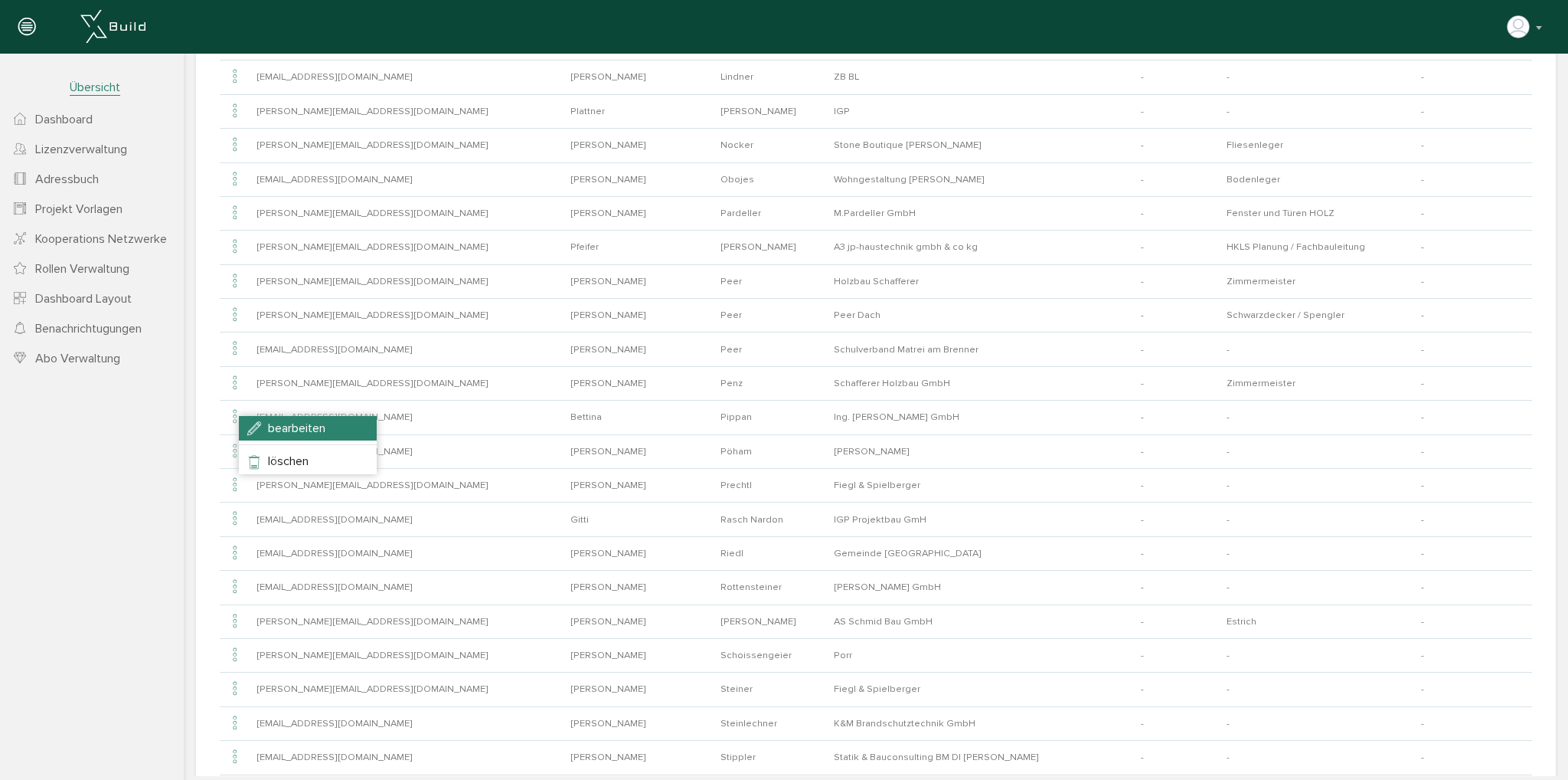
click at [294, 426] on span "bearbeiten" at bounding box center [296, 428] width 58 height 16
type input "[EMAIL_ADDRESS][DOMAIN_NAME]"
type input "Bettina"
type input "Pippan"
type input "Ing. [PERSON_NAME] GmbH"
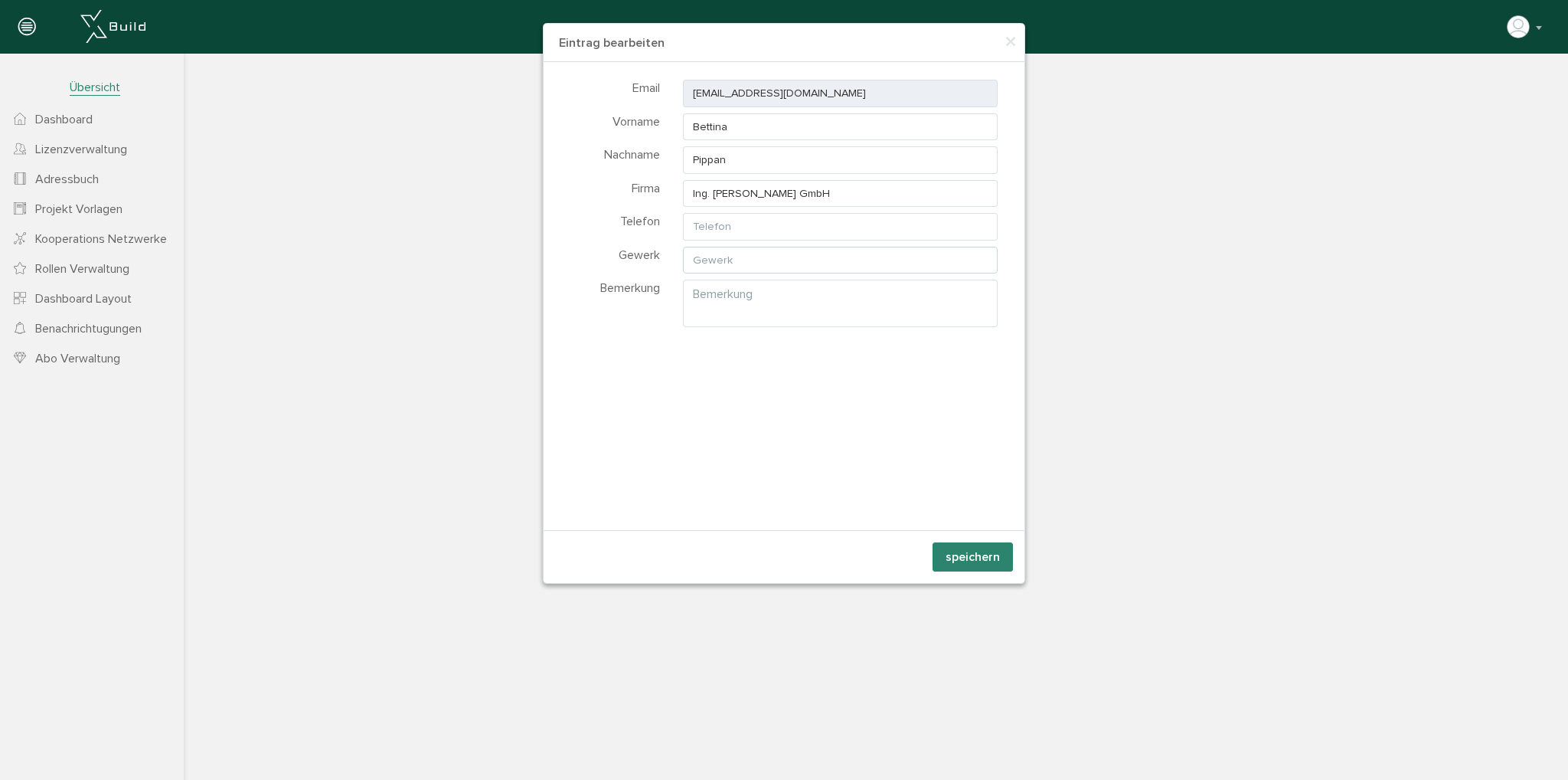
click at [731, 257] on input "text" at bounding box center [840, 260] width 315 height 27
type input "N"
type input "Baumeister"
click at [964, 555] on button "speichern" at bounding box center [972, 557] width 80 height 29
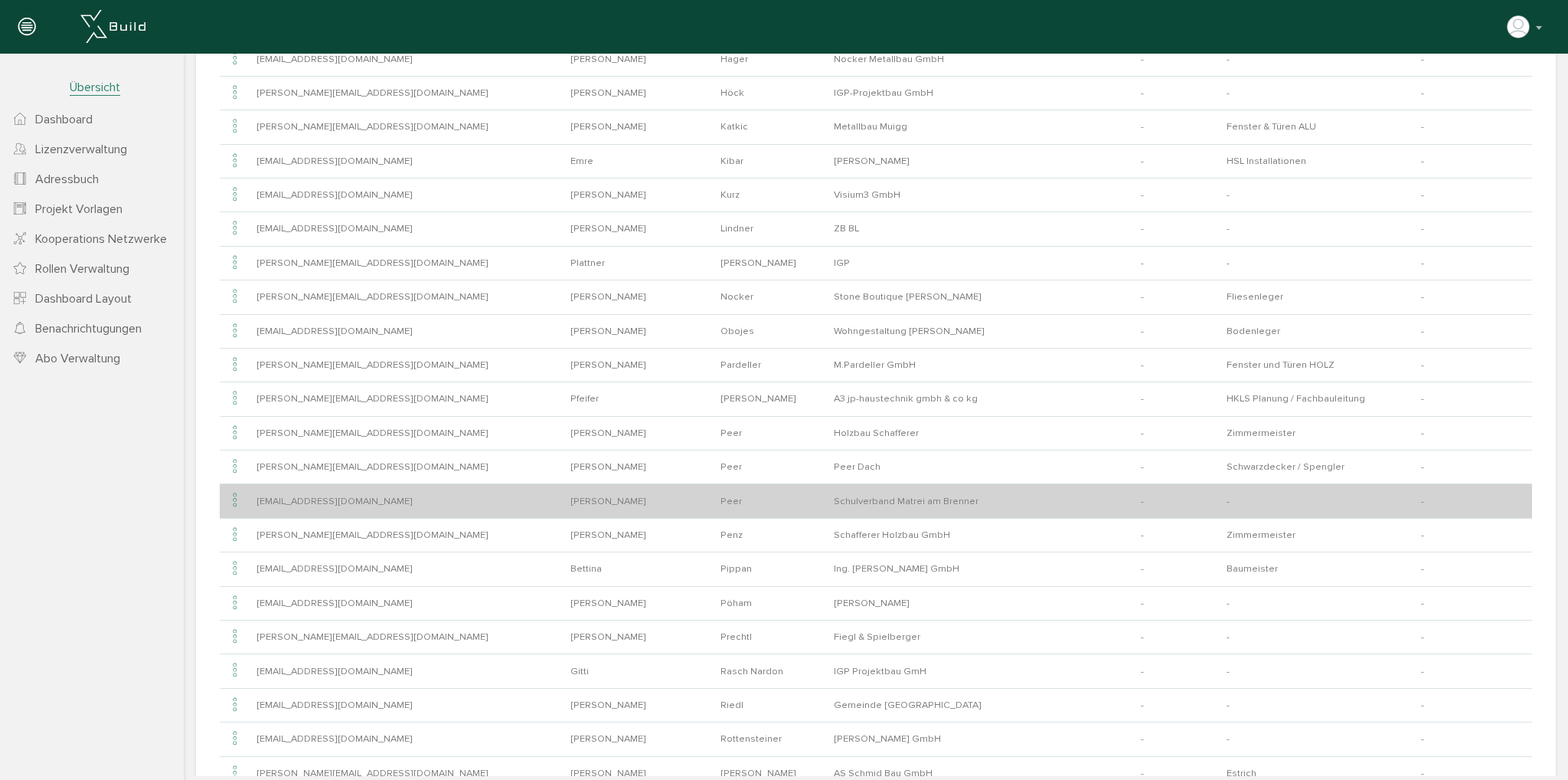
scroll to position [586, 0]
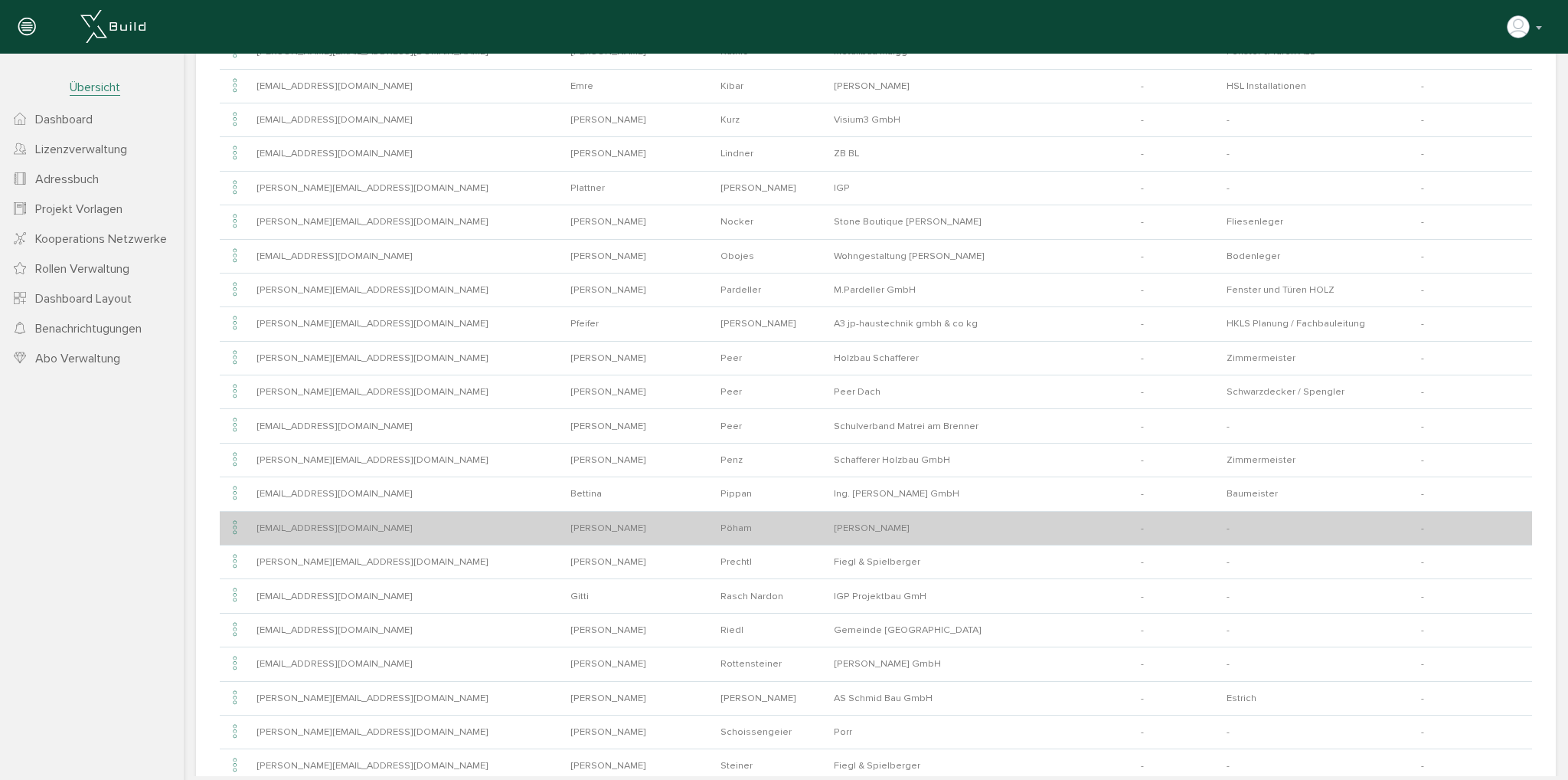
click at [229, 520] on icon at bounding box center [234, 528] width 19 height 21
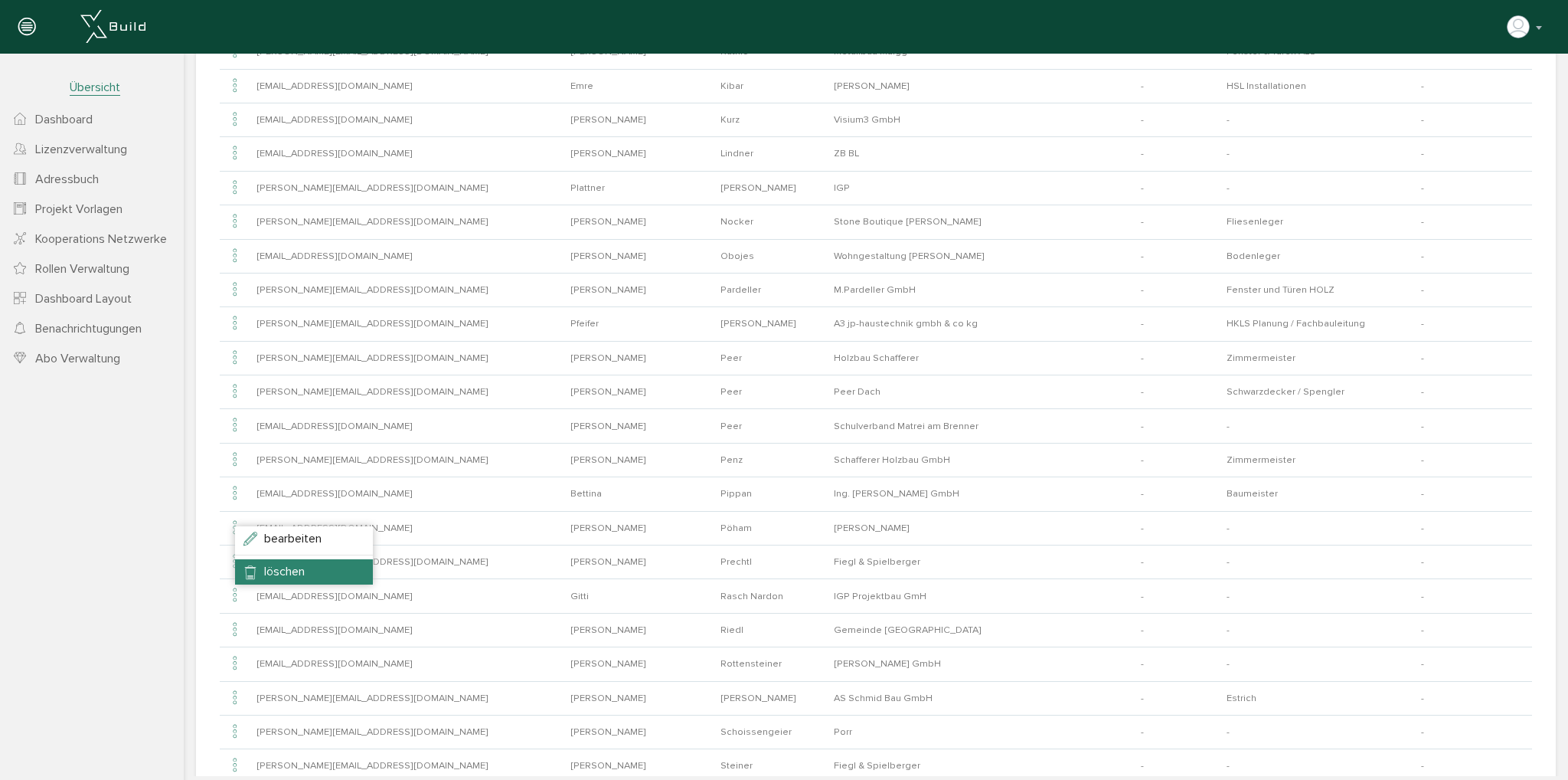
click at [260, 568] on li "löschen" at bounding box center [304, 571] width 138 height 24
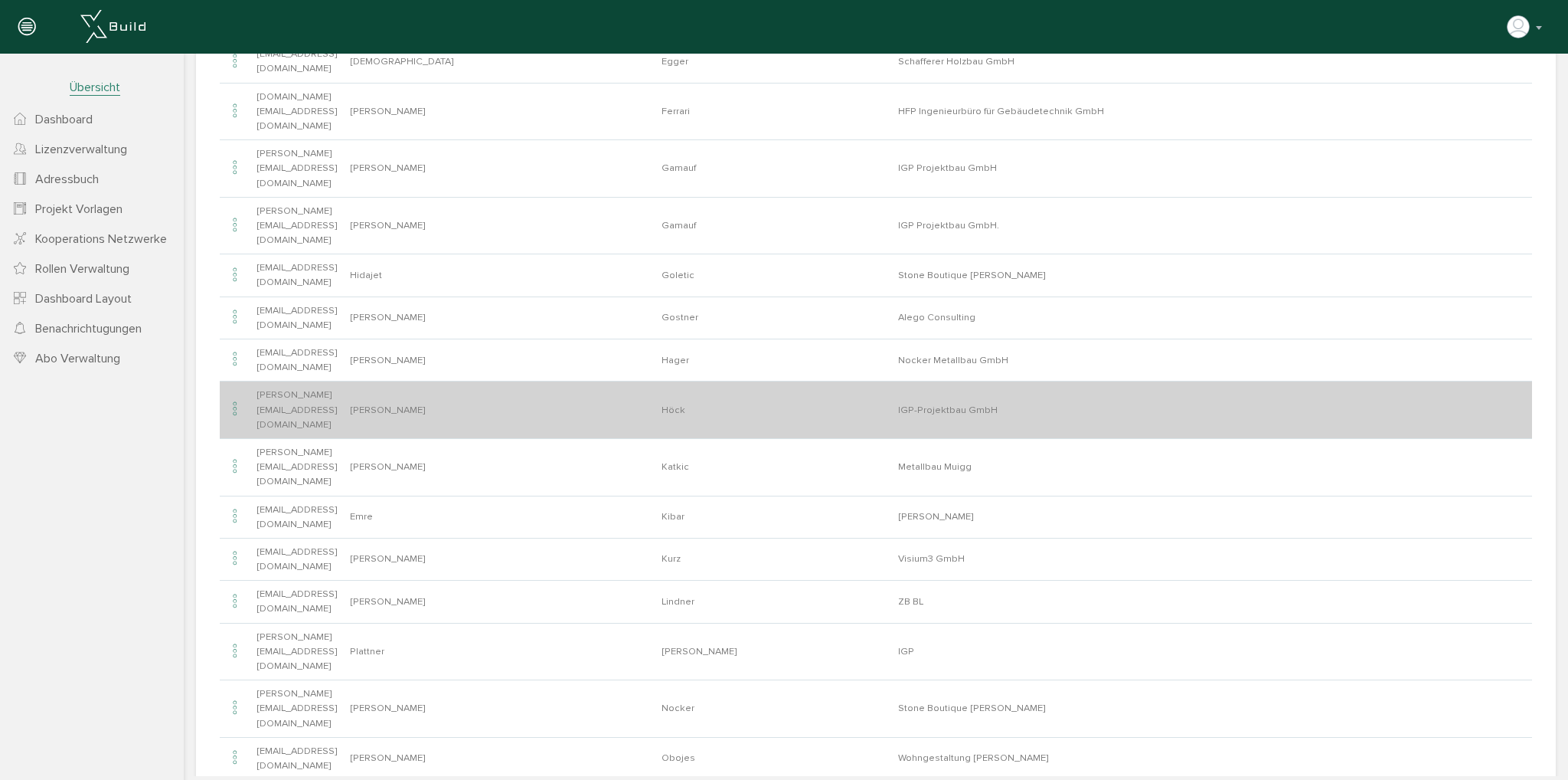
scroll to position [537, 0]
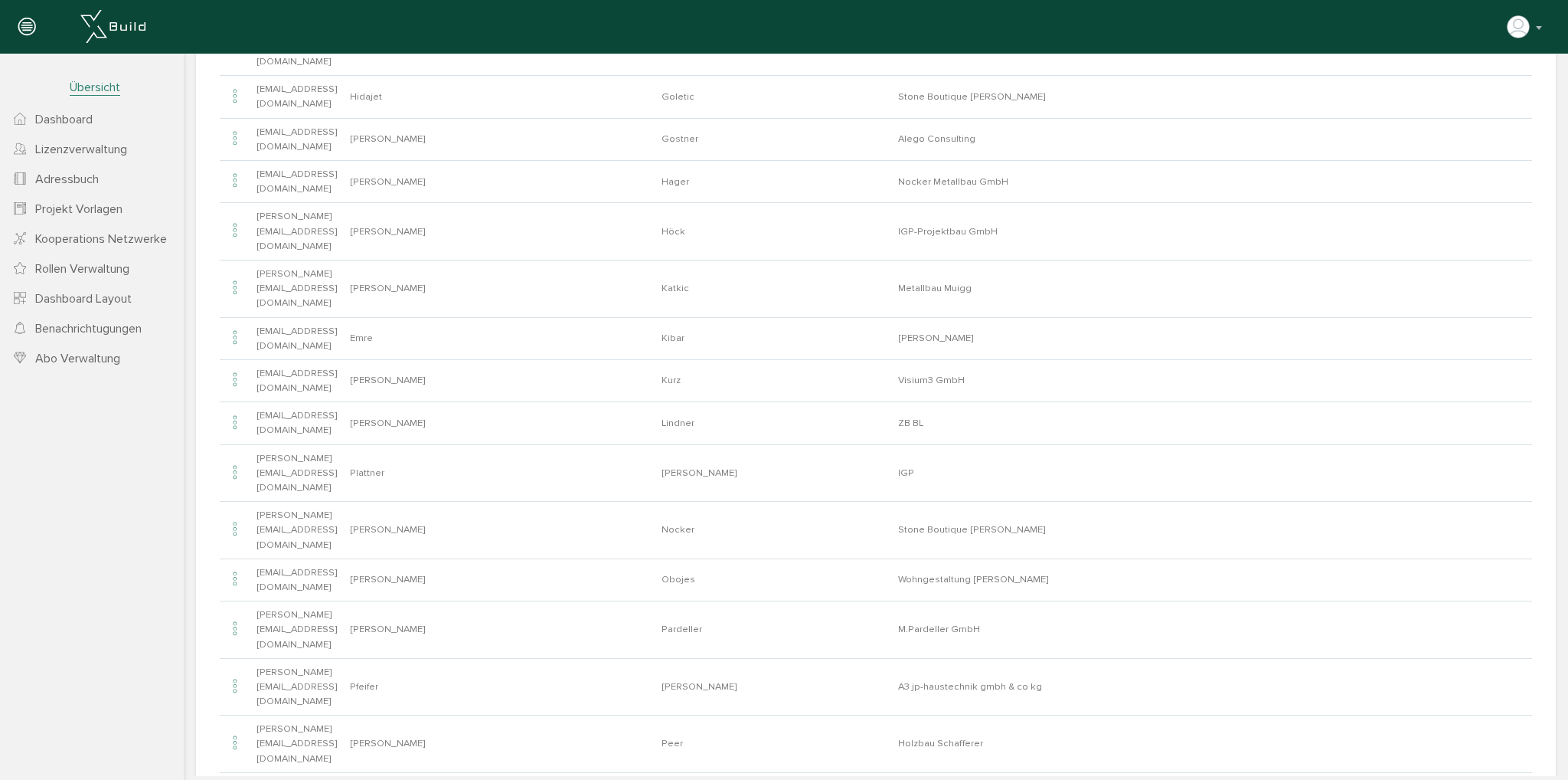
click at [265, 584] on li "bearbeiten" at bounding box center [311, 585] width 138 height 24
type input "[PERSON_NAME][EMAIL_ADDRESS][DOMAIN_NAME]"
type input "[PERSON_NAME]"
type input "Prechtl"
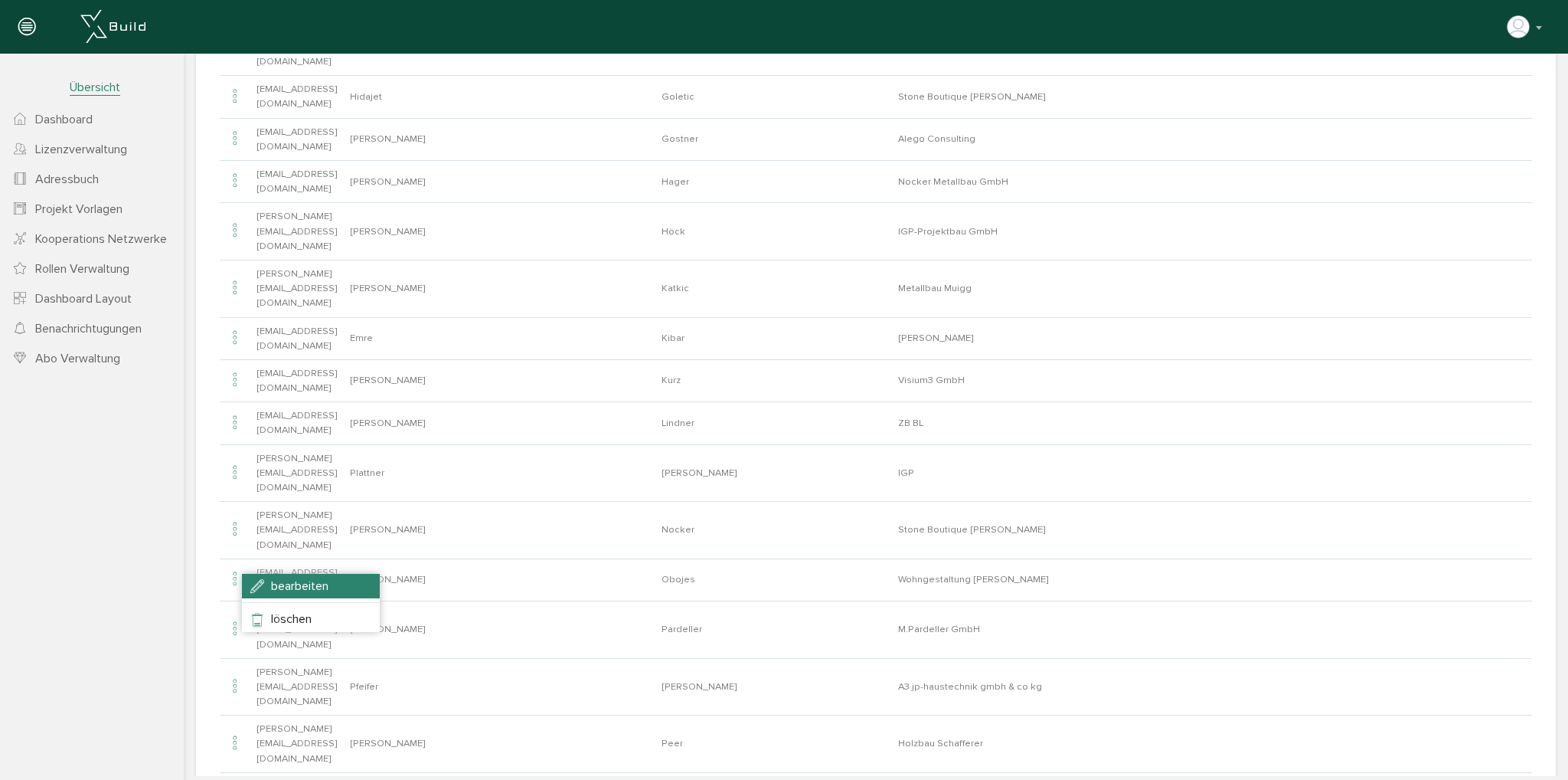
type input "Fiegl & Spielberger"
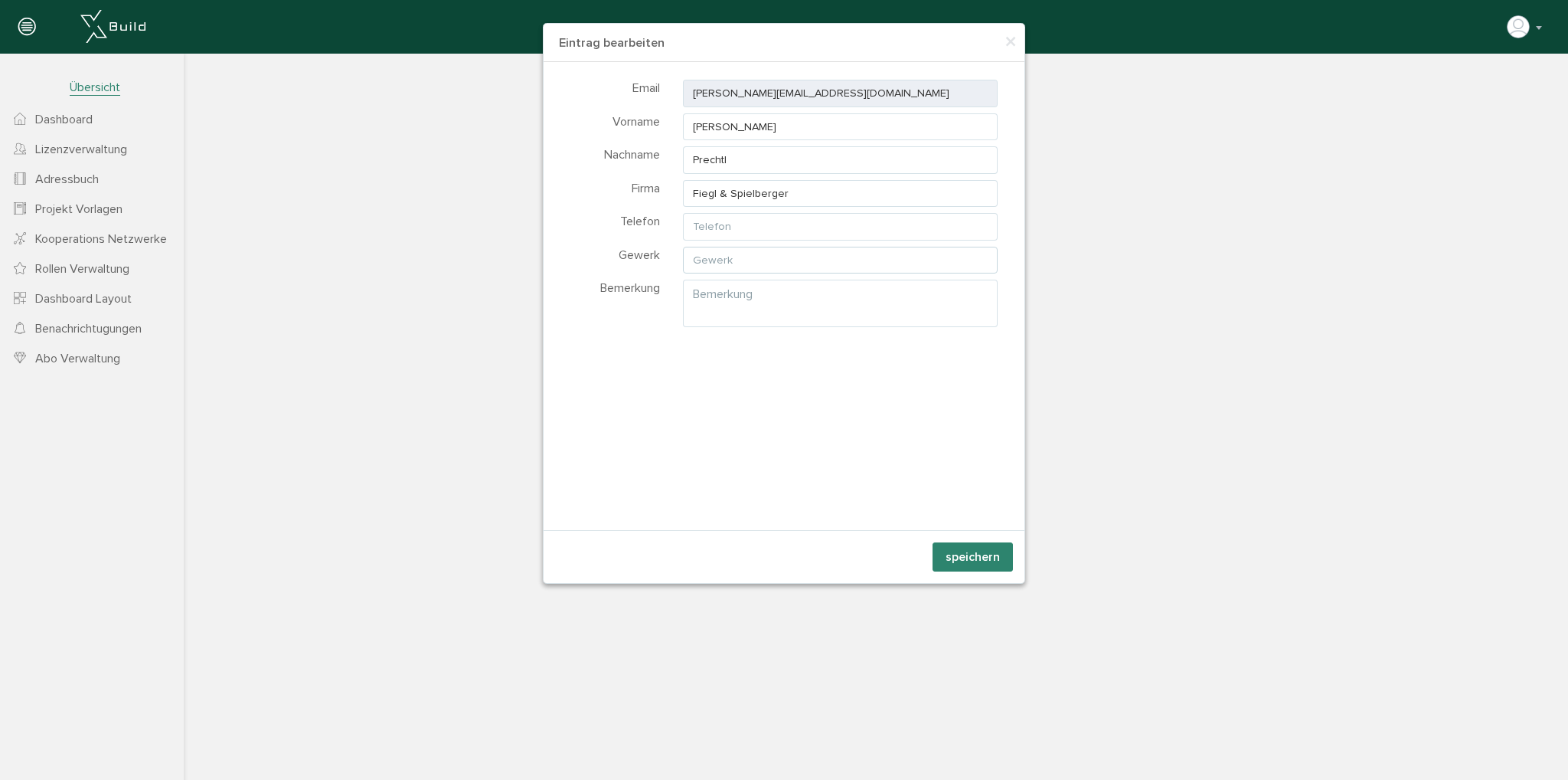
click at [769, 254] on input "text" at bounding box center [840, 260] width 315 height 27
type input "ET Installationen"
click at [946, 550] on button "speichern" at bounding box center [972, 557] width 80 height 29
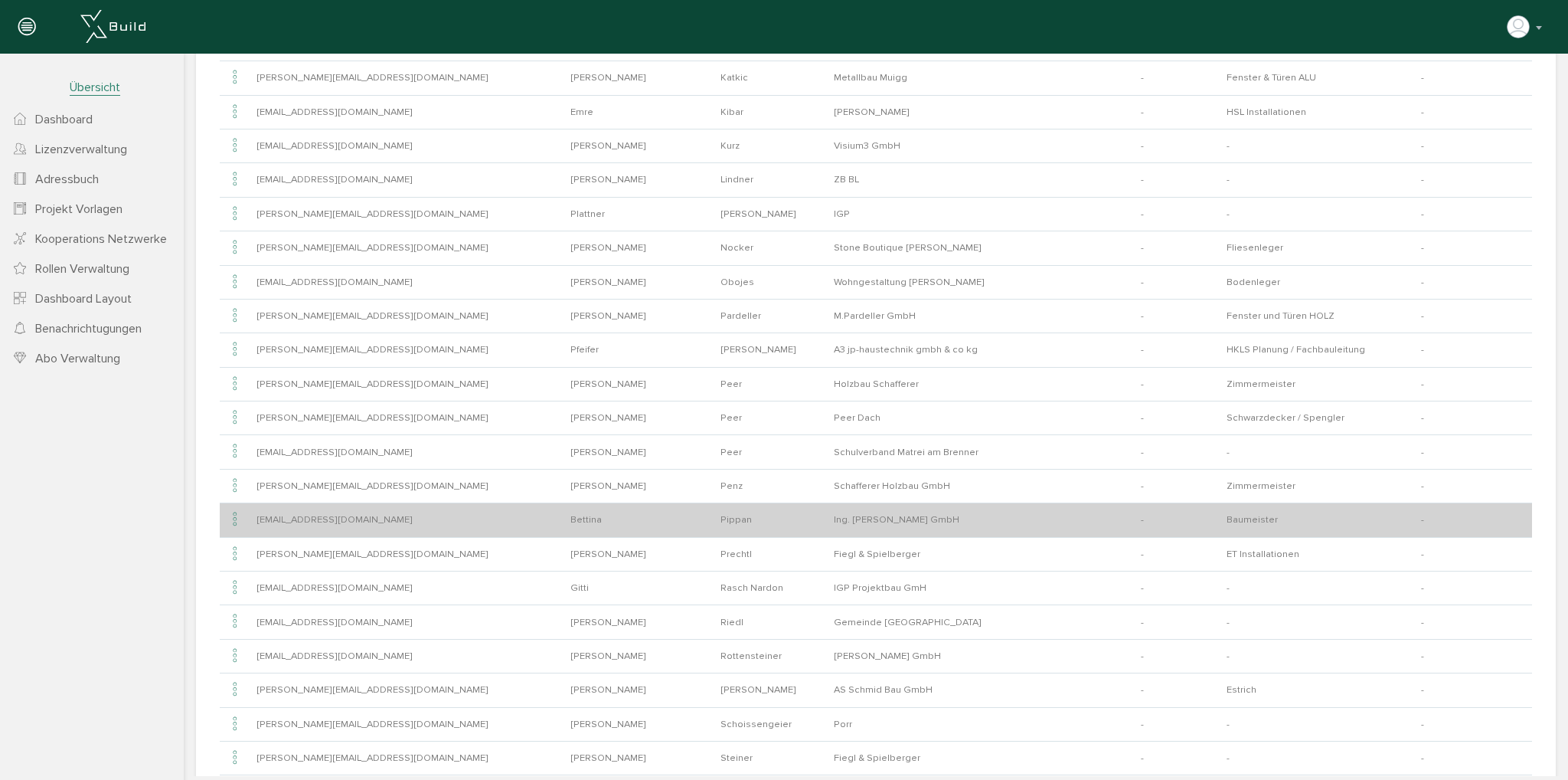
scroll to position [586, 0]
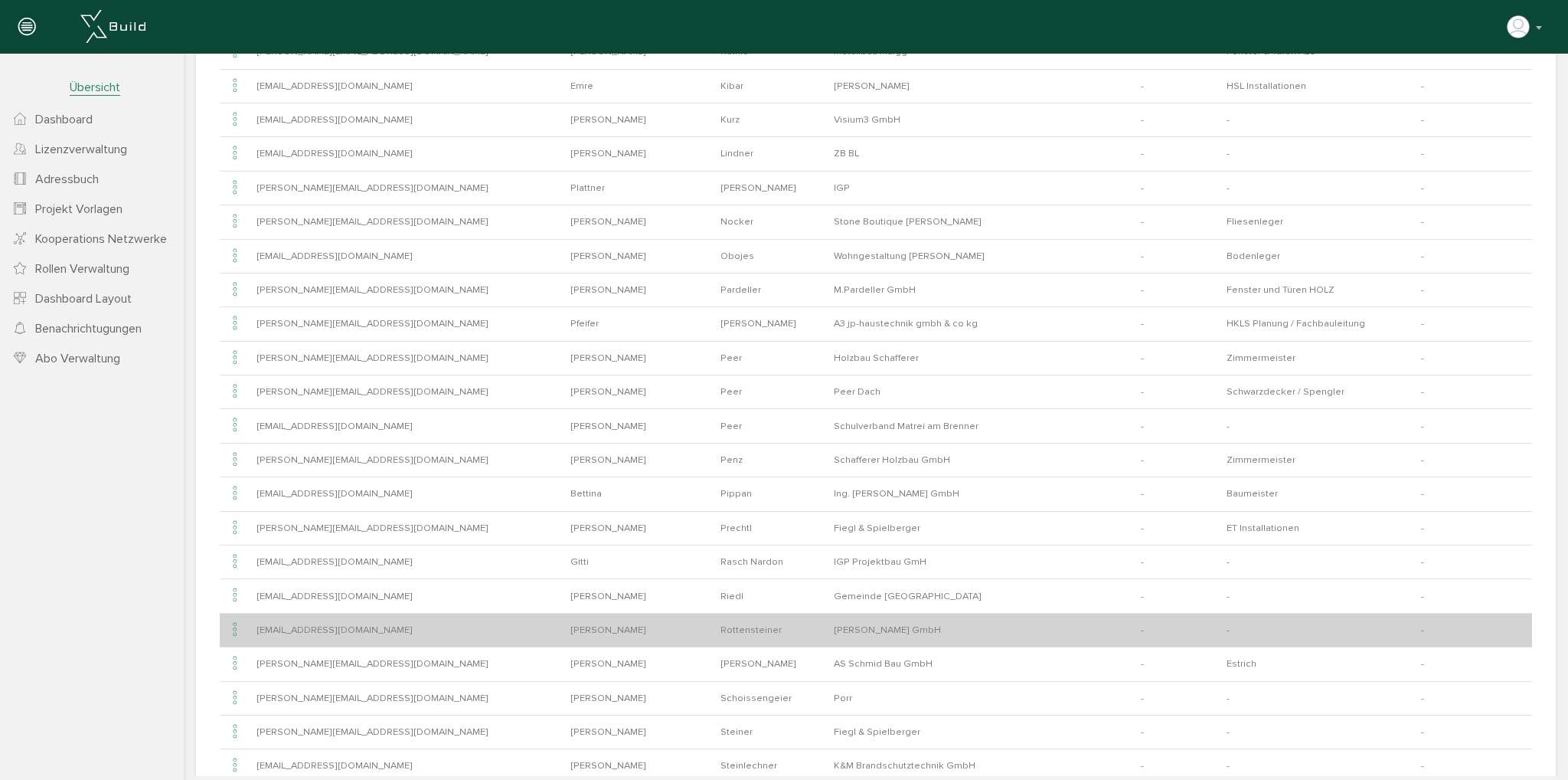
click at [237, 622] on icon at bounding box center [234, 629] width 19 height 21
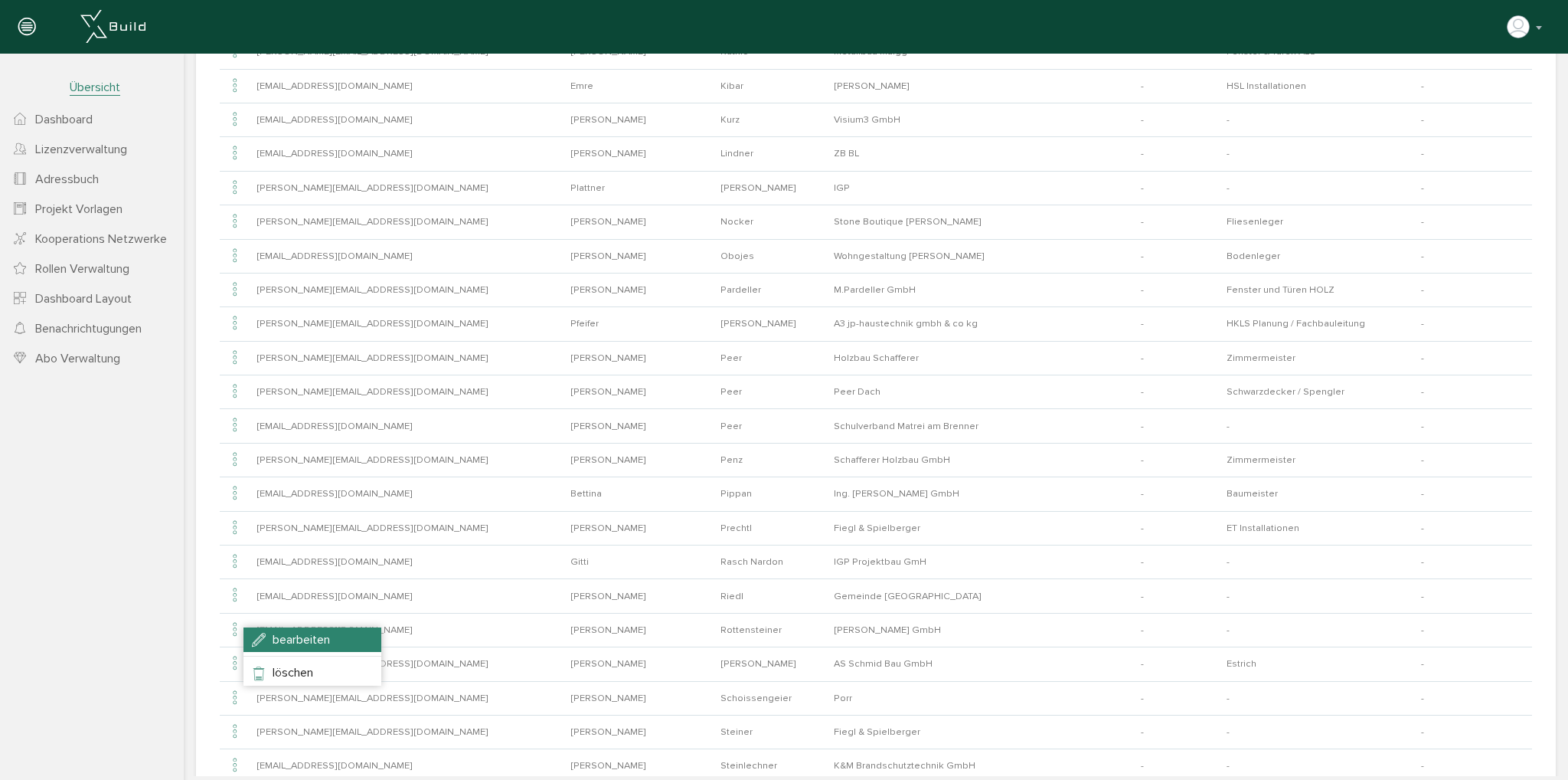
click at [277, 632] on span "bearbeiten" at bounding box center [301, 640] width 58 height 16
type input "[EMAIL_ADDRESS][DOMAIN_NAME]"
type input "[PERSON_NAME]"
type input "Rottensteiner"
type input "[PERSON_NAME] GmbH"
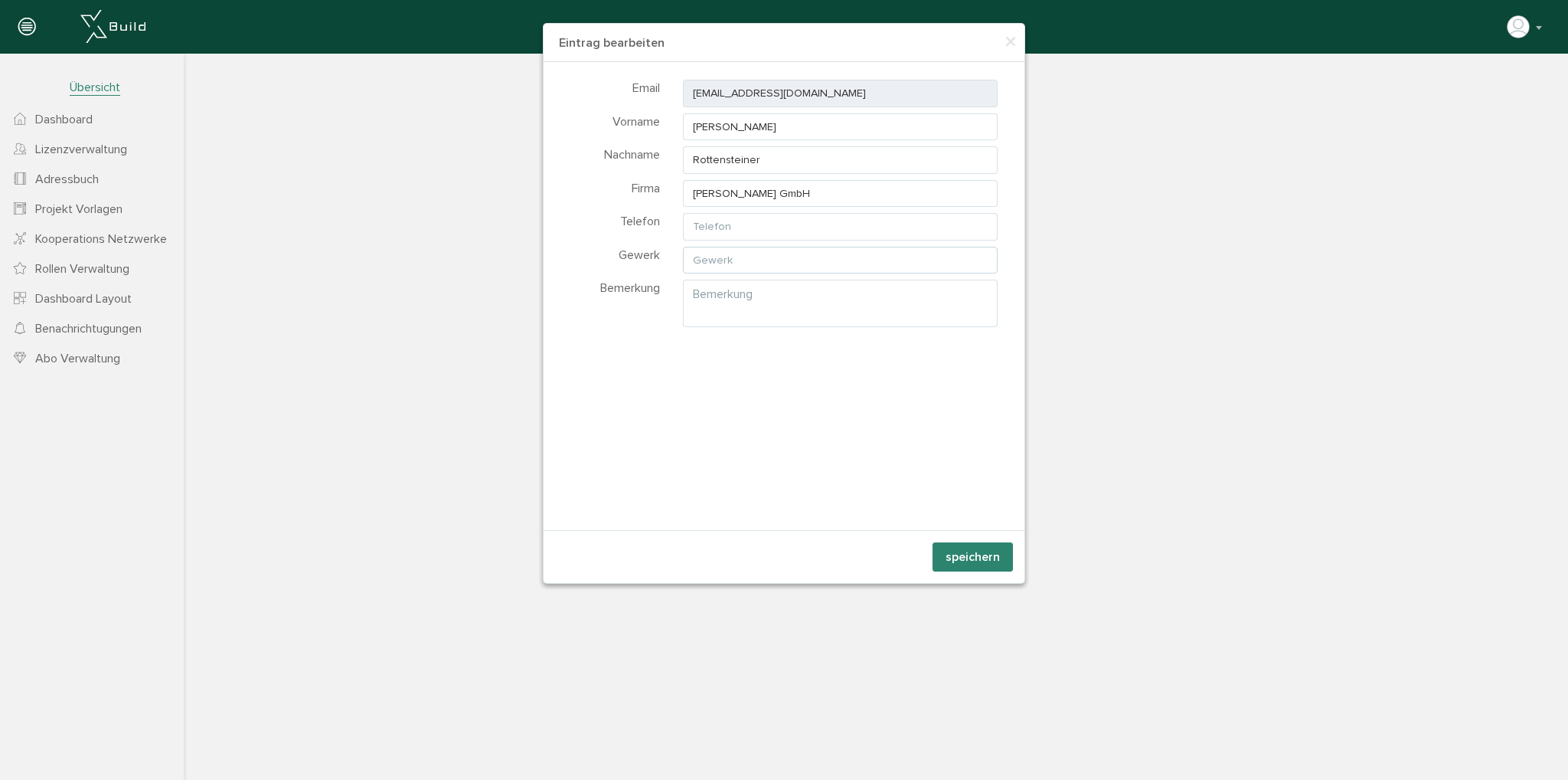
click at [706, 258] on input "text" at bounding box center [840, 260] width 315 height 27
type input "HSL Installationen"
click at [964, 554] on button "speichern" at bounding box center [972, 557] width 80 height 29
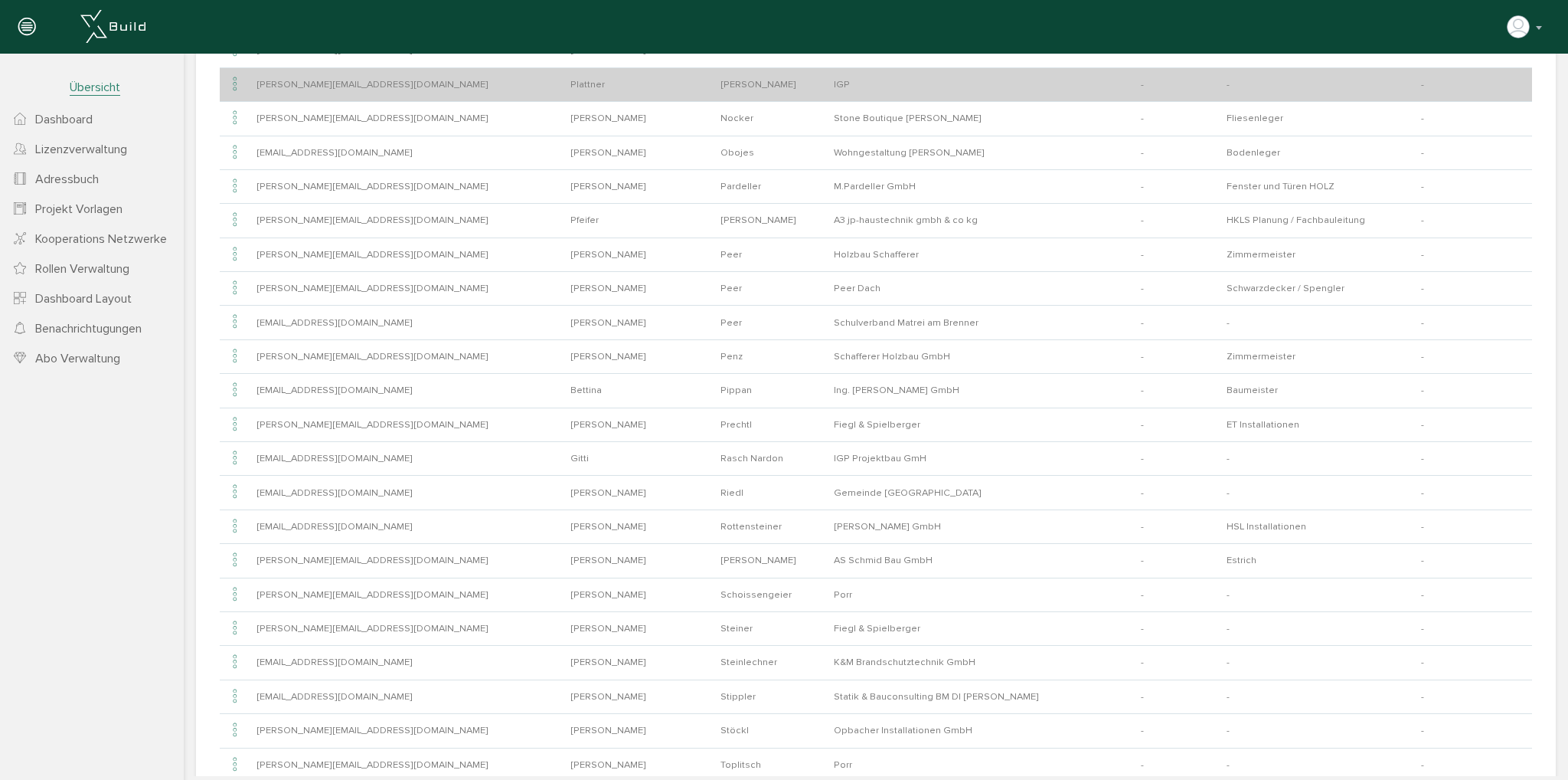
scroll to position [816, 0]
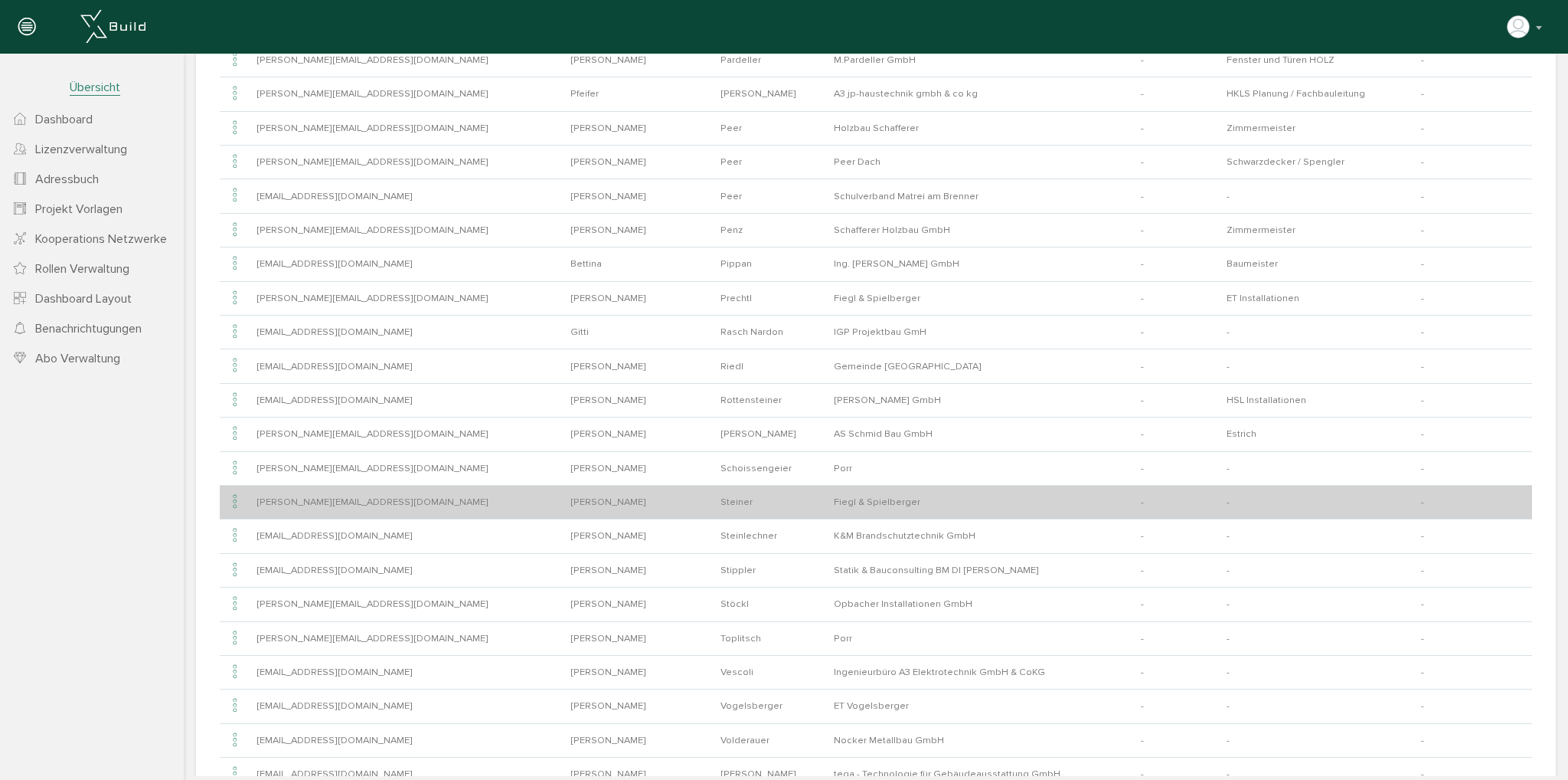
click at [230, 493] on icon at bounding box center [234, 501] width 19 height 21
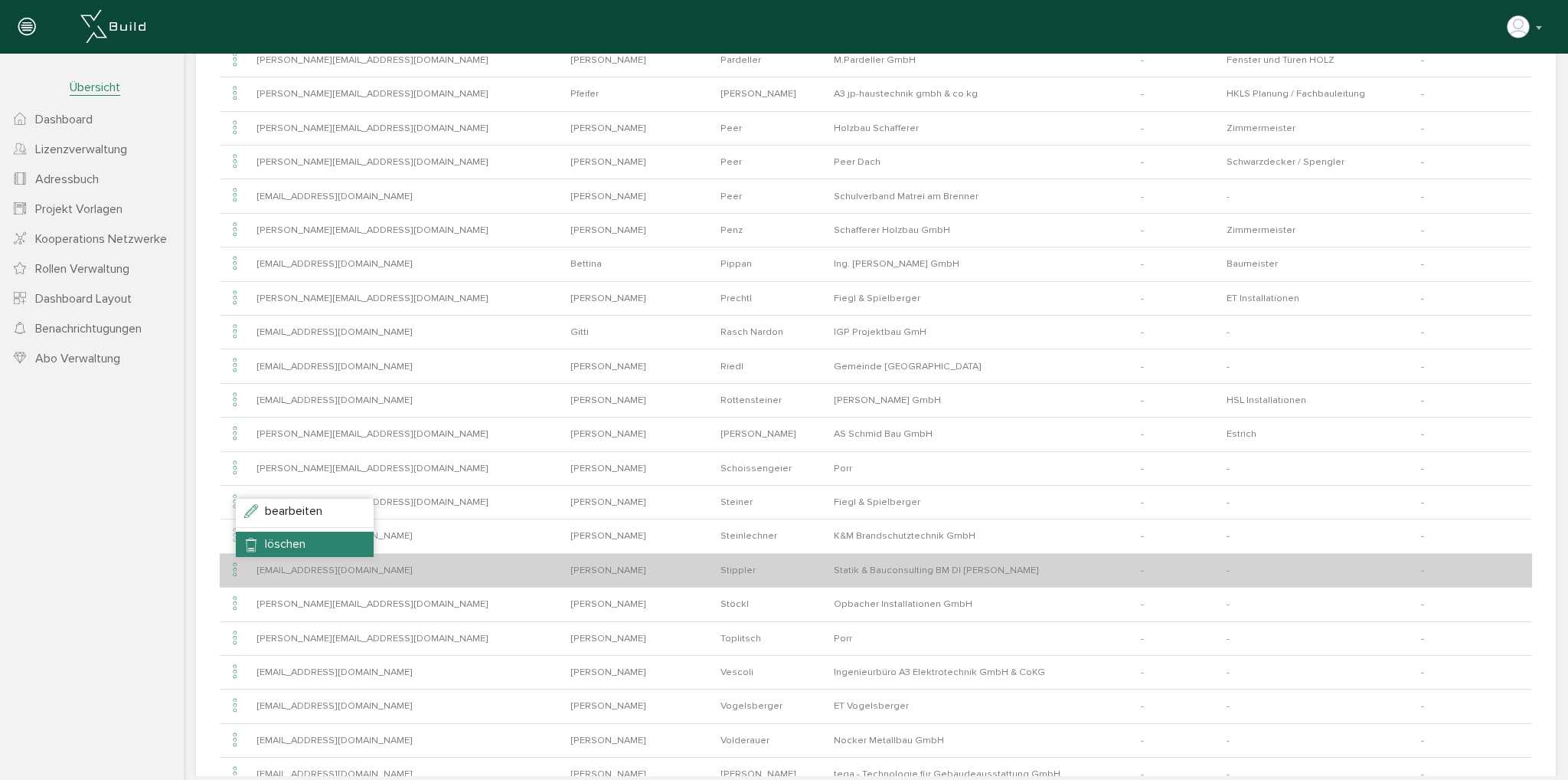
click at [277, 550] on li "löschen" at bounding box center [304, 543] width 138 height 24
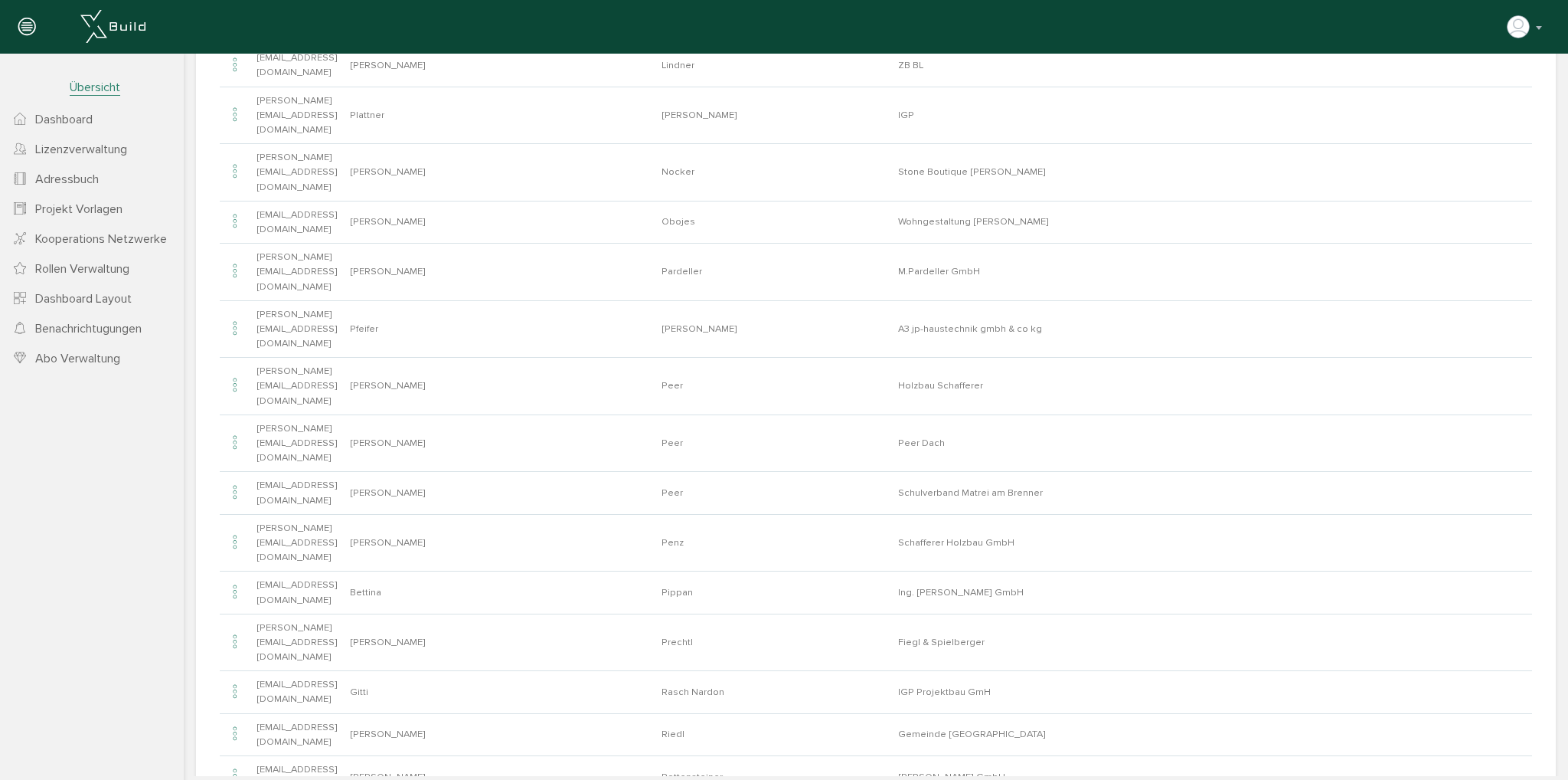
scroll to position [901, 0]
click at [268, 454] on span "löschen" at bounding box center [288, 460] width 41 height 16
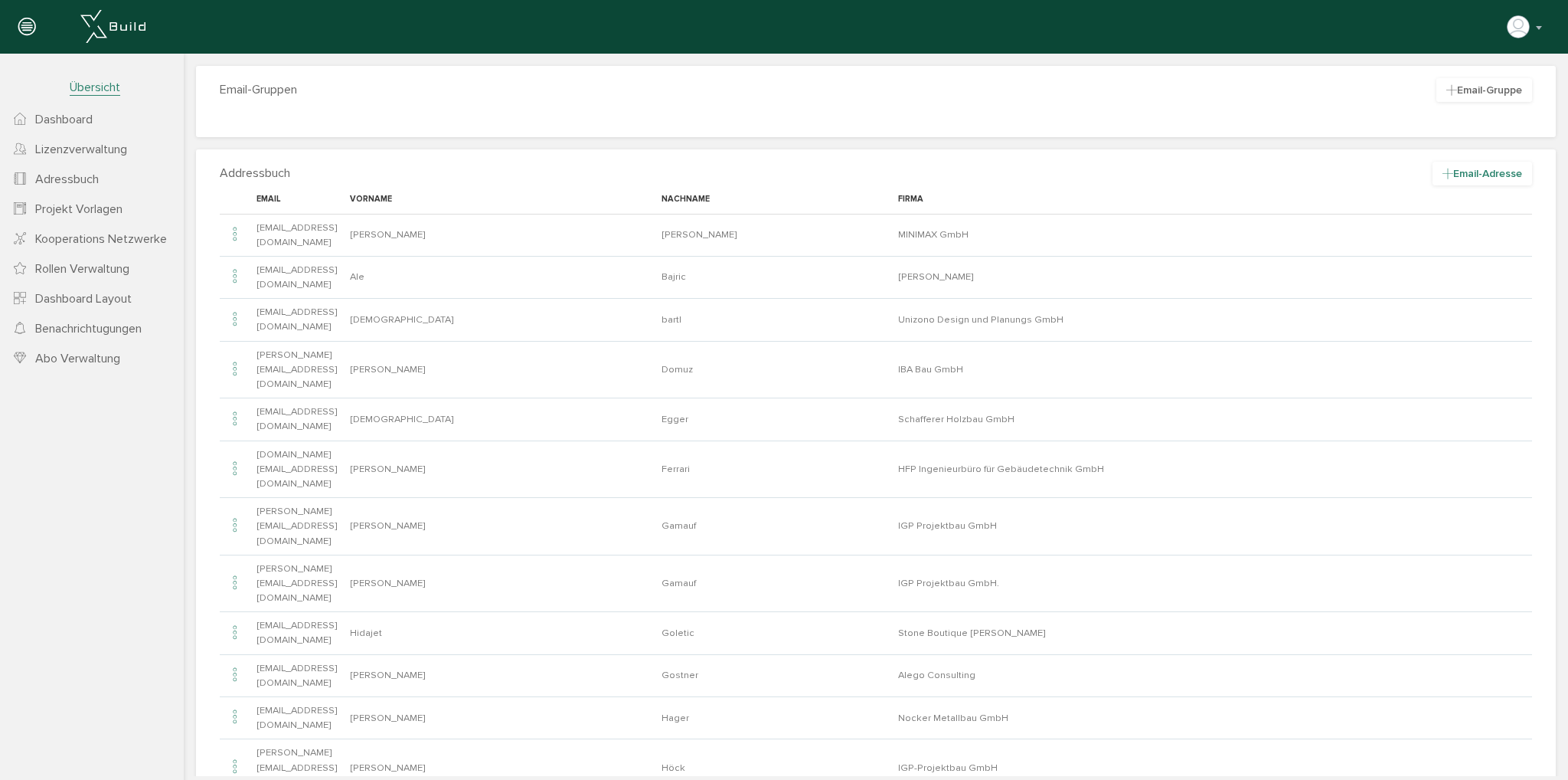
click at [1455, 179] on span "Email-Adresse" at bounding box center [1482, 173] width 100 height 23
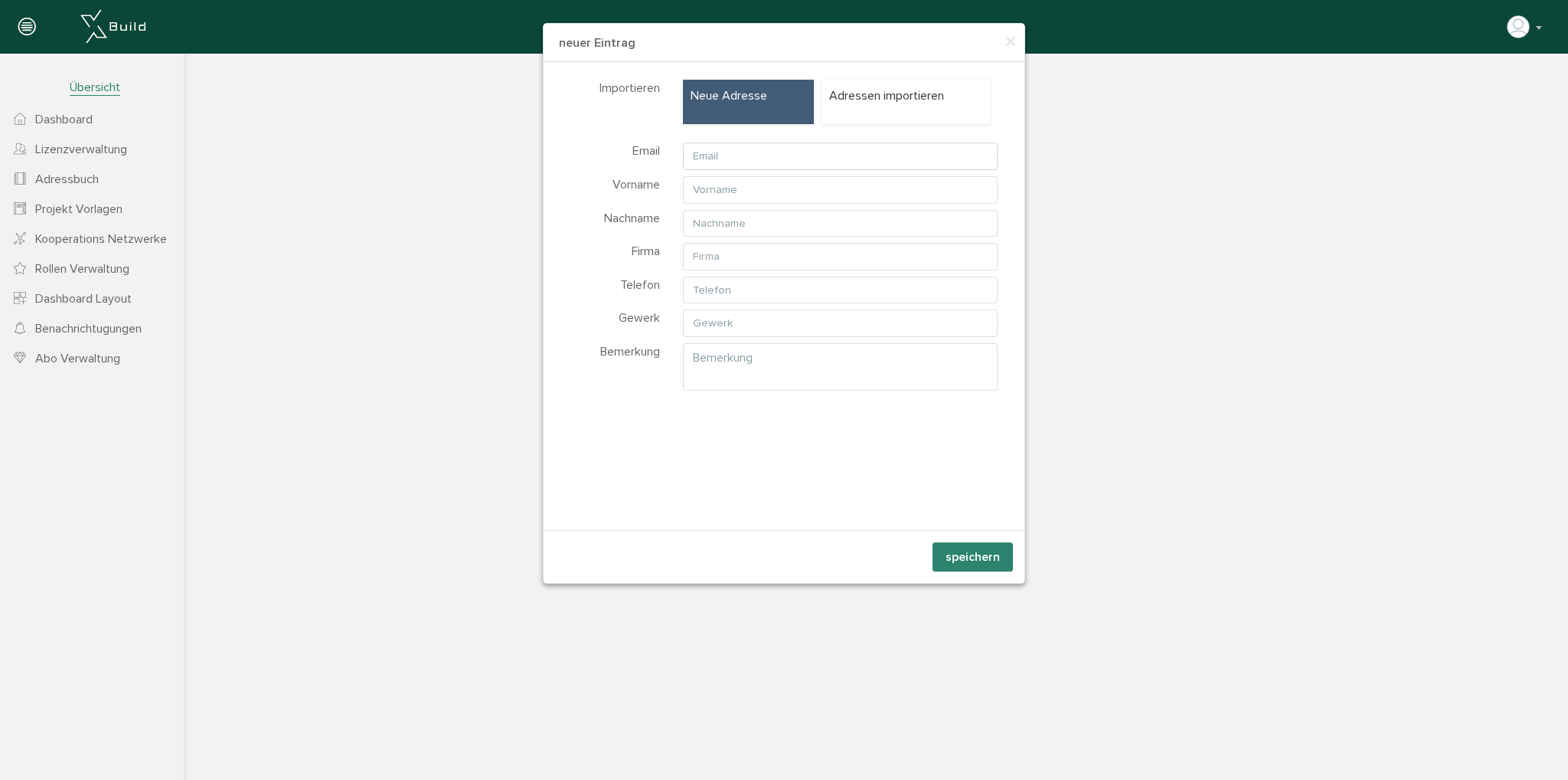
click at [768, 161] on input "text" at bounding box center [840, 156] width 315 height 27
type input "[PERSON_NAME][EMAIL_ADDRESS][DOMAIN_NAME]"
type input "[PERSON_NAME]"
type input "Kargl"
type input "Lico Isolierbau GmbH"
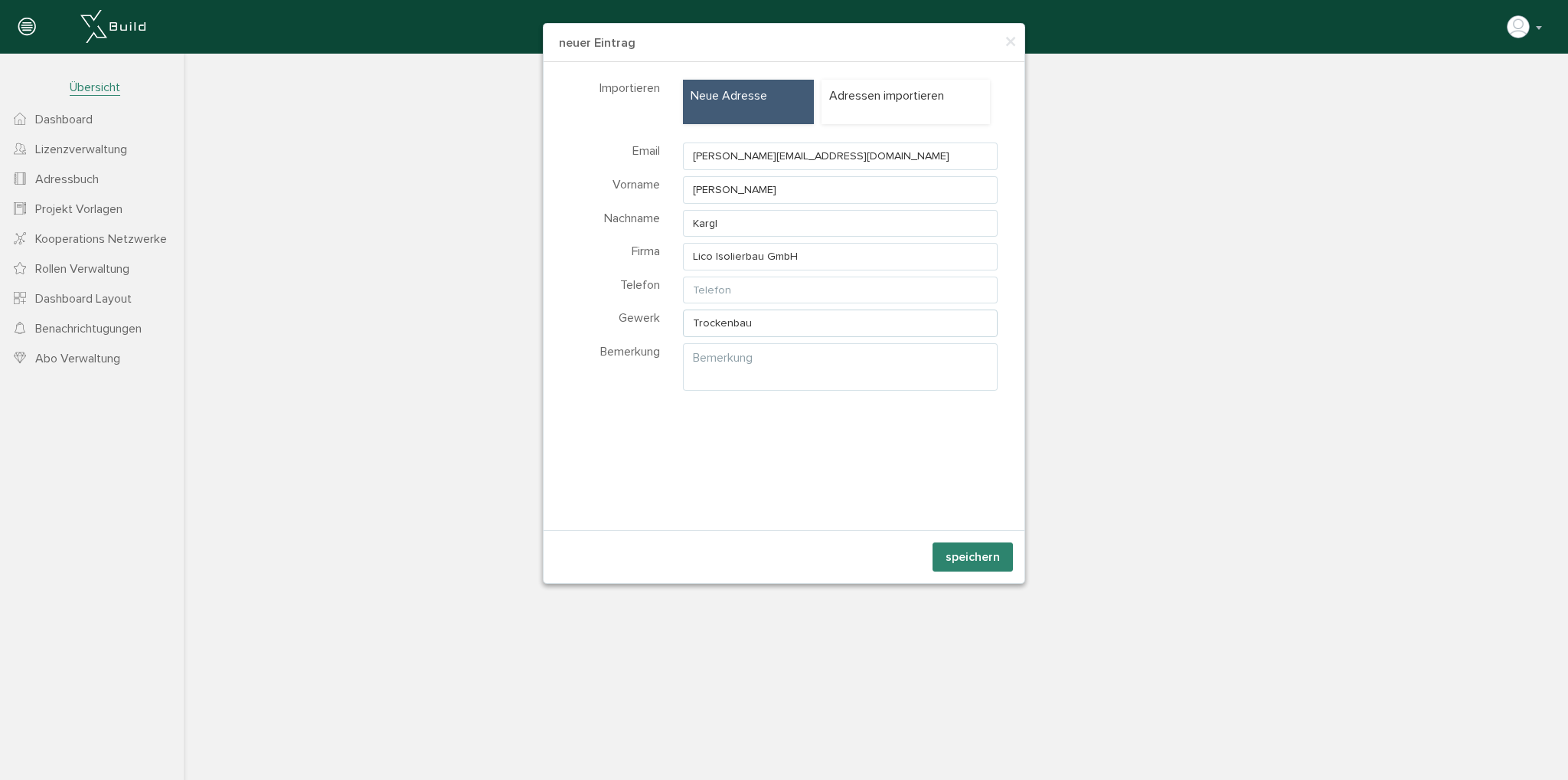
type input "Trockenbau"
click at [795, 290] on input "text" at bounding box center [840, 290] width 315 height 27
click at [989, 559] on button "speichern" at bounding box center [972, 557] width 80 height 29
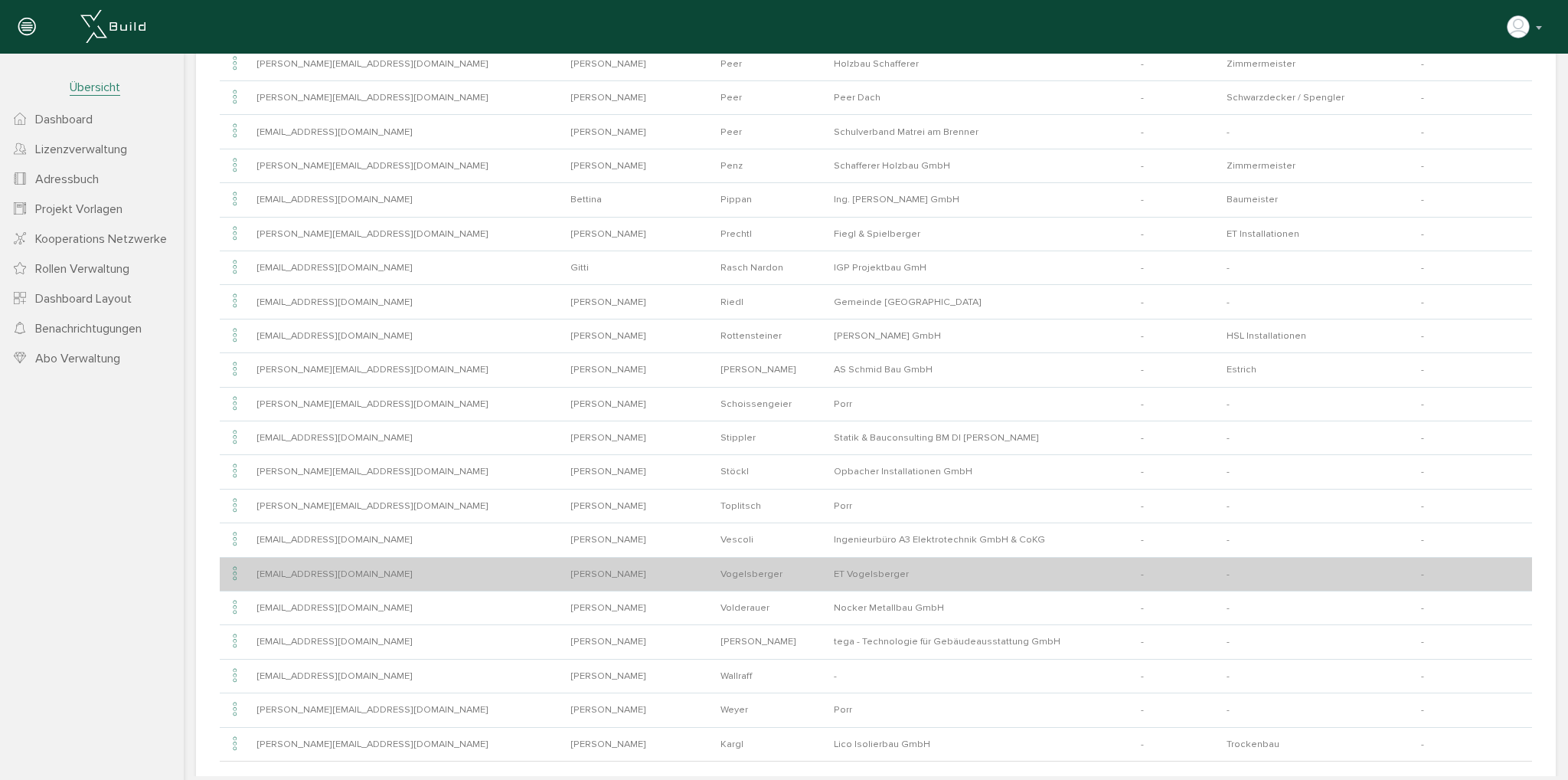
scroll to position [901, 0]
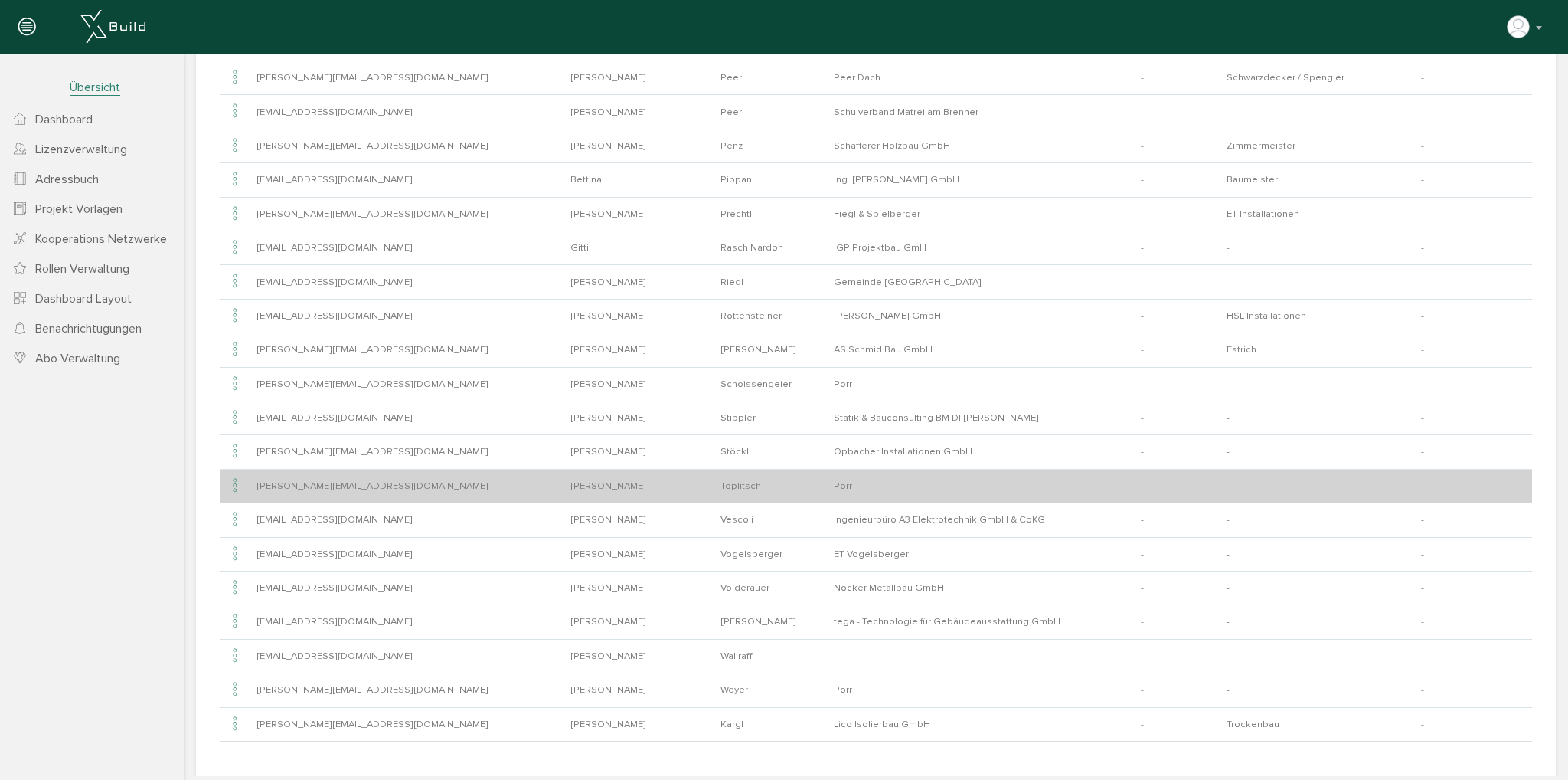
click at [238, 476] on icon at bounding box center [234, 486] width 19 height 21
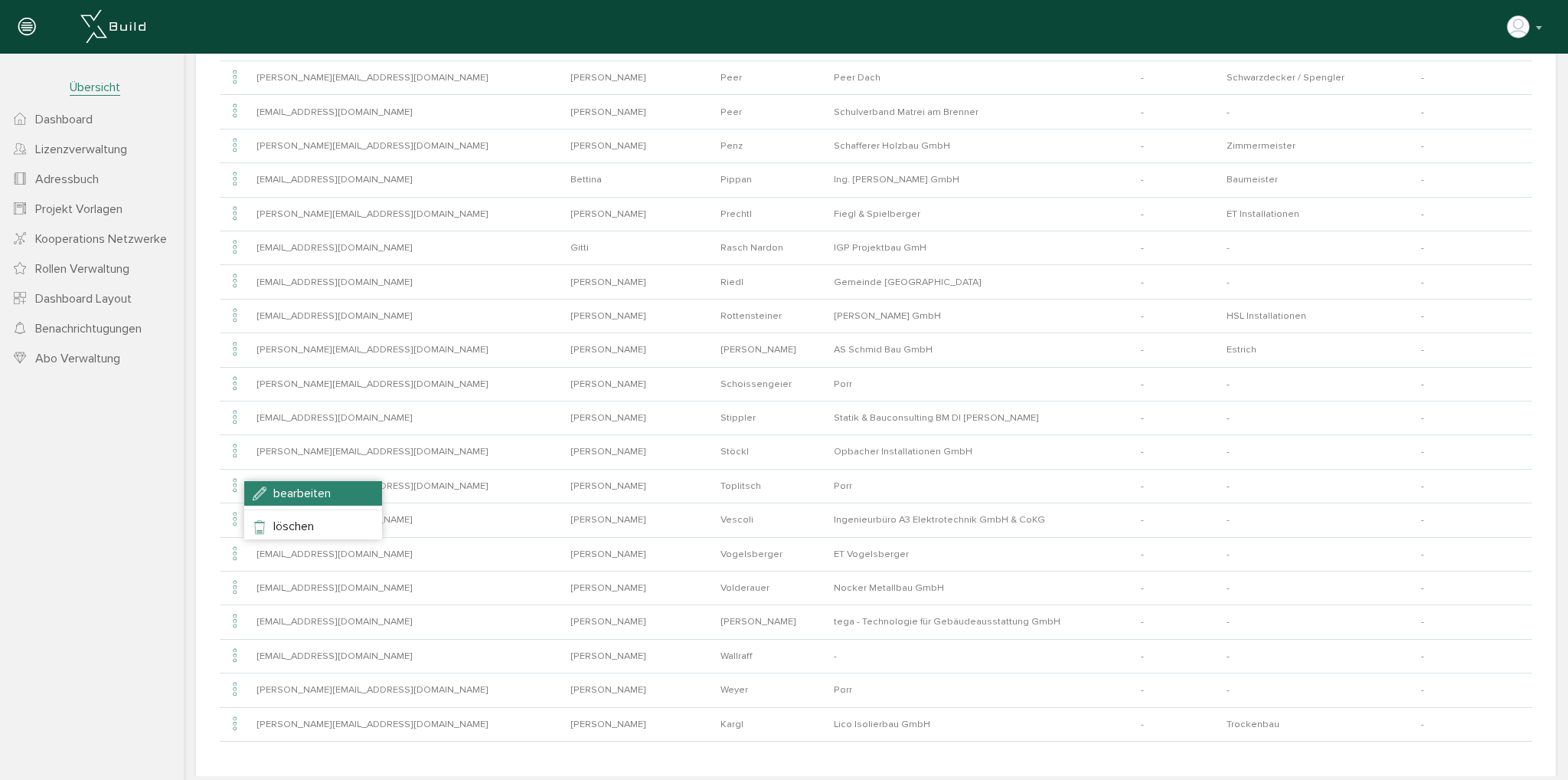
click at [353, 491] on li "bearbeiten" at bounding box center [313, 493] width 138 height 24
type input "[PERSON_NAME][EMAIL_ADDRESS][DOMAIN_NAME]"
type input "[PERSON_NAME]"
type input "Toplitsch"
type input "Porr"
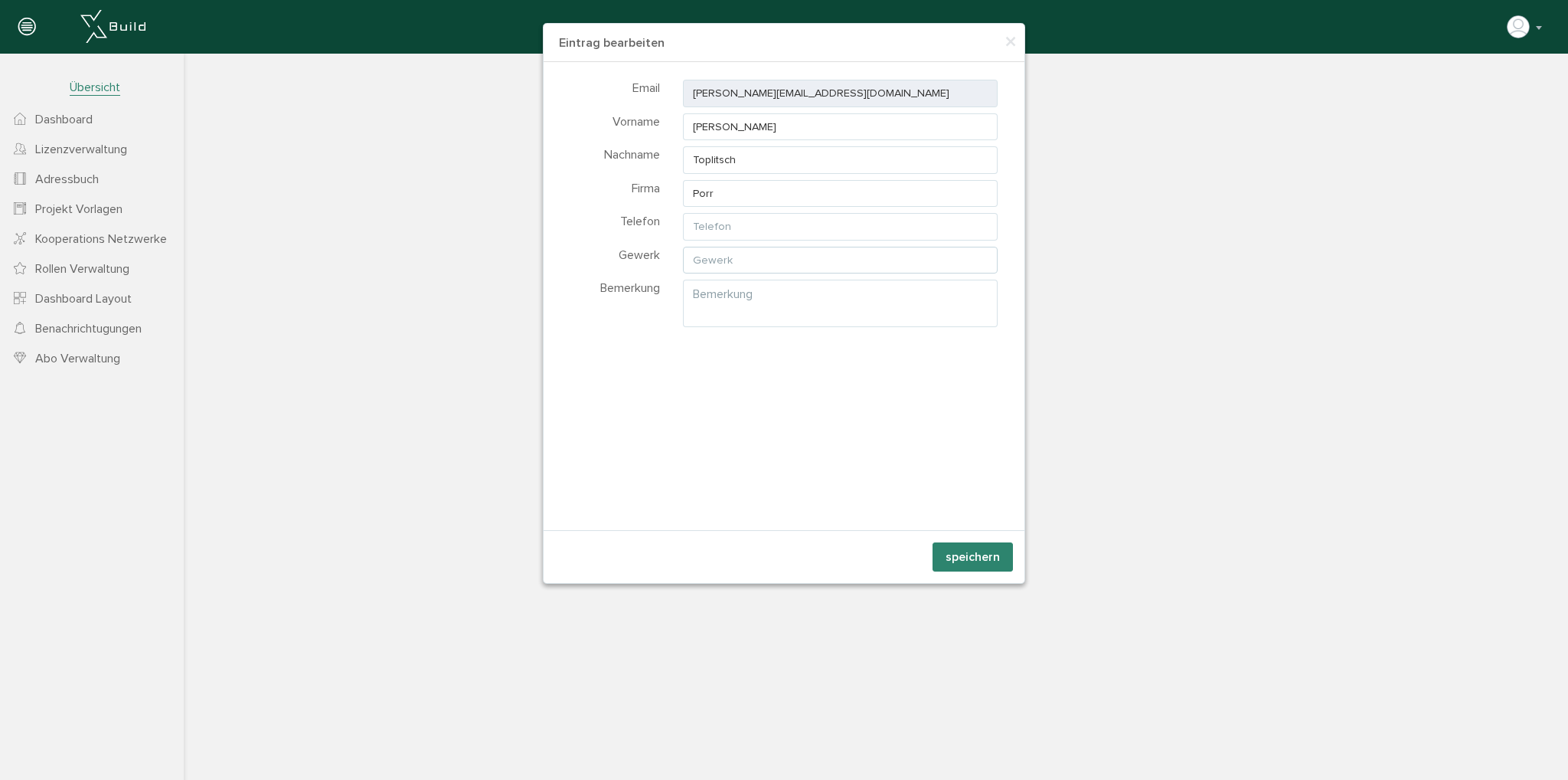
click at [865, 261] on input "text" at bounding box center [840, 260] width 315 height 27
type input "Baumeister"
click at [1006, 555] on button "speichern" at bounding box center [972, 557] width 80 height 29
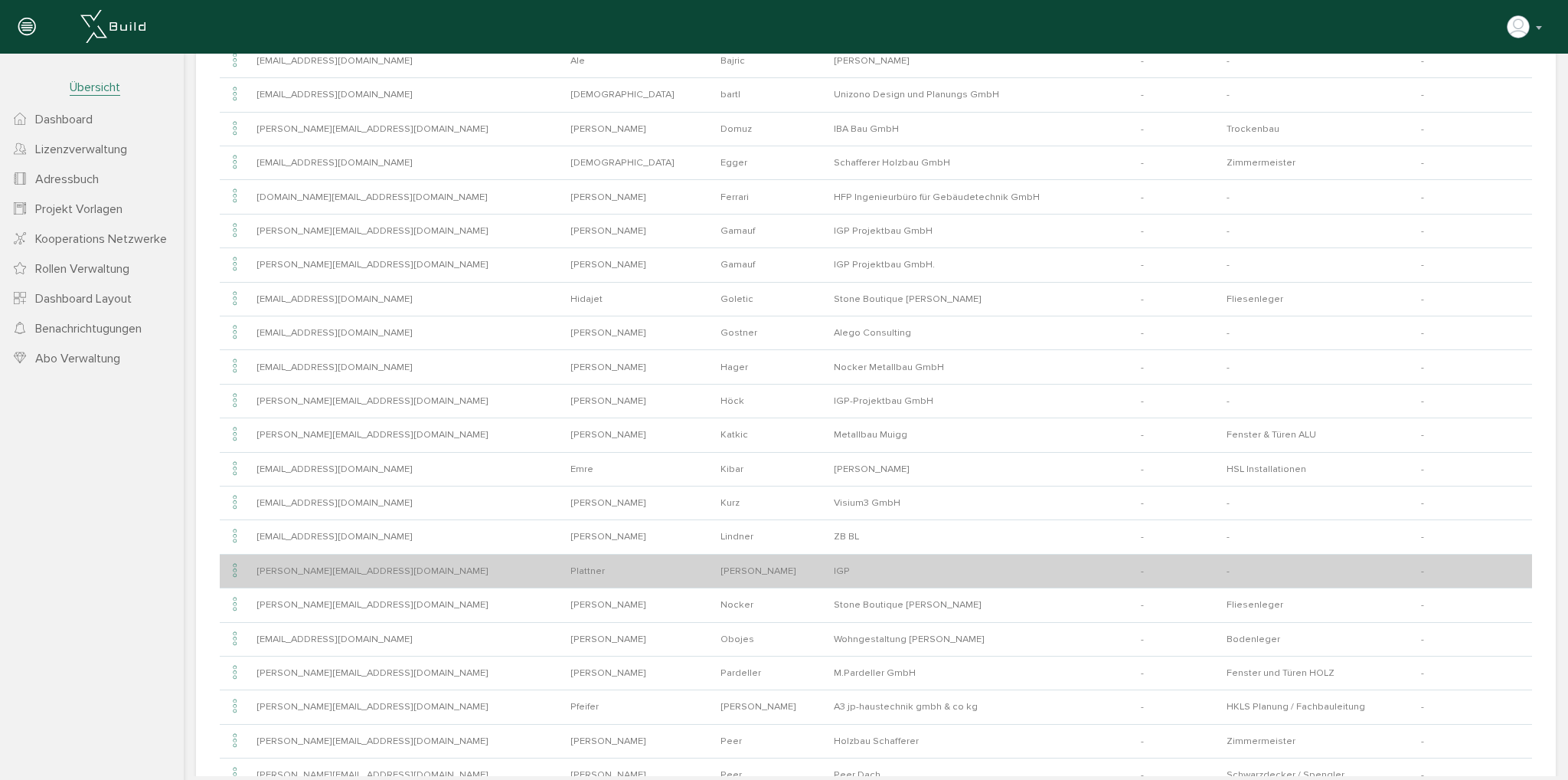
scroll to position [0, 0]
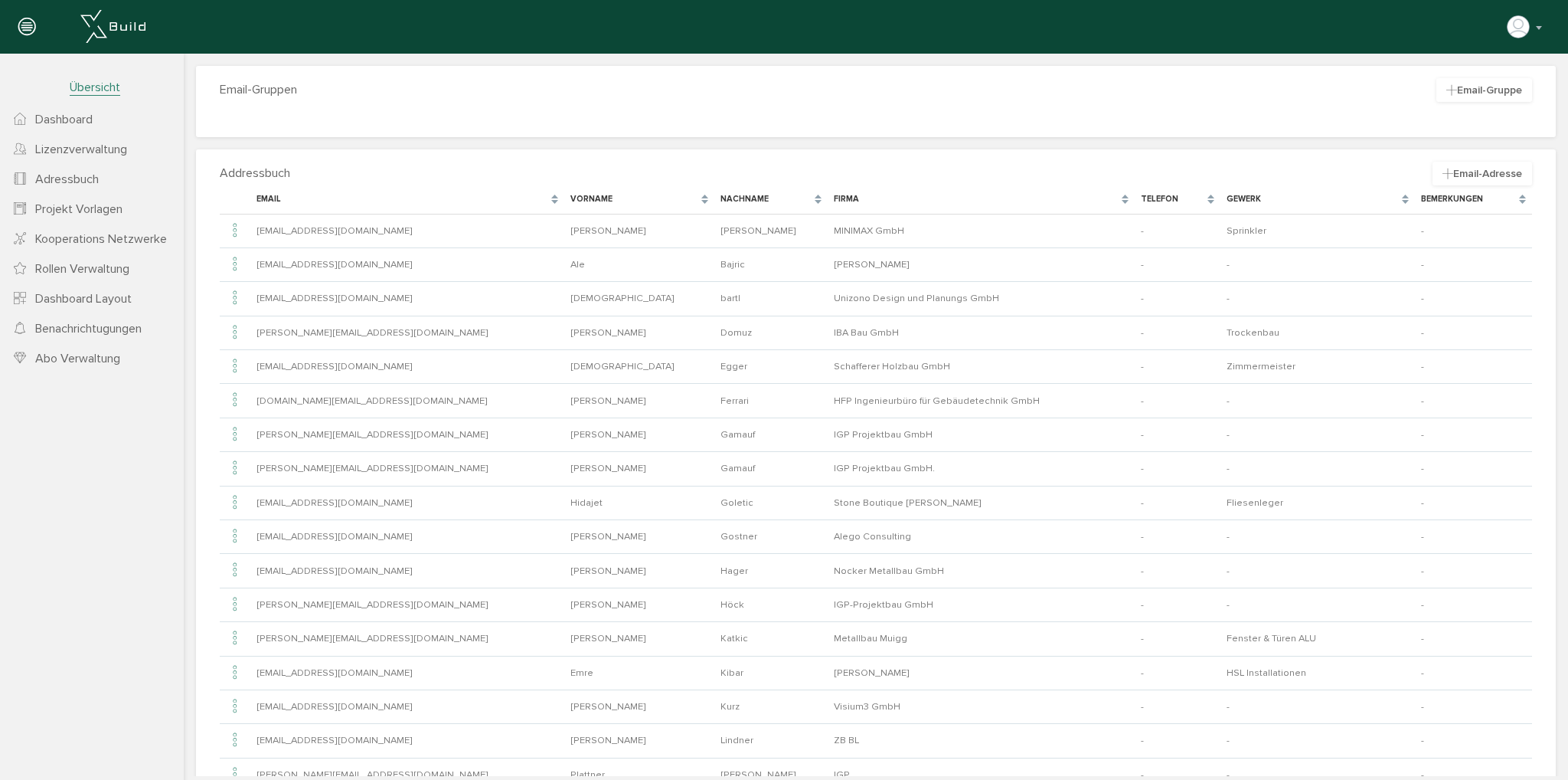
click at [833, 194] on div "Firma" at bounding box center [972, 198] width 277 height 13
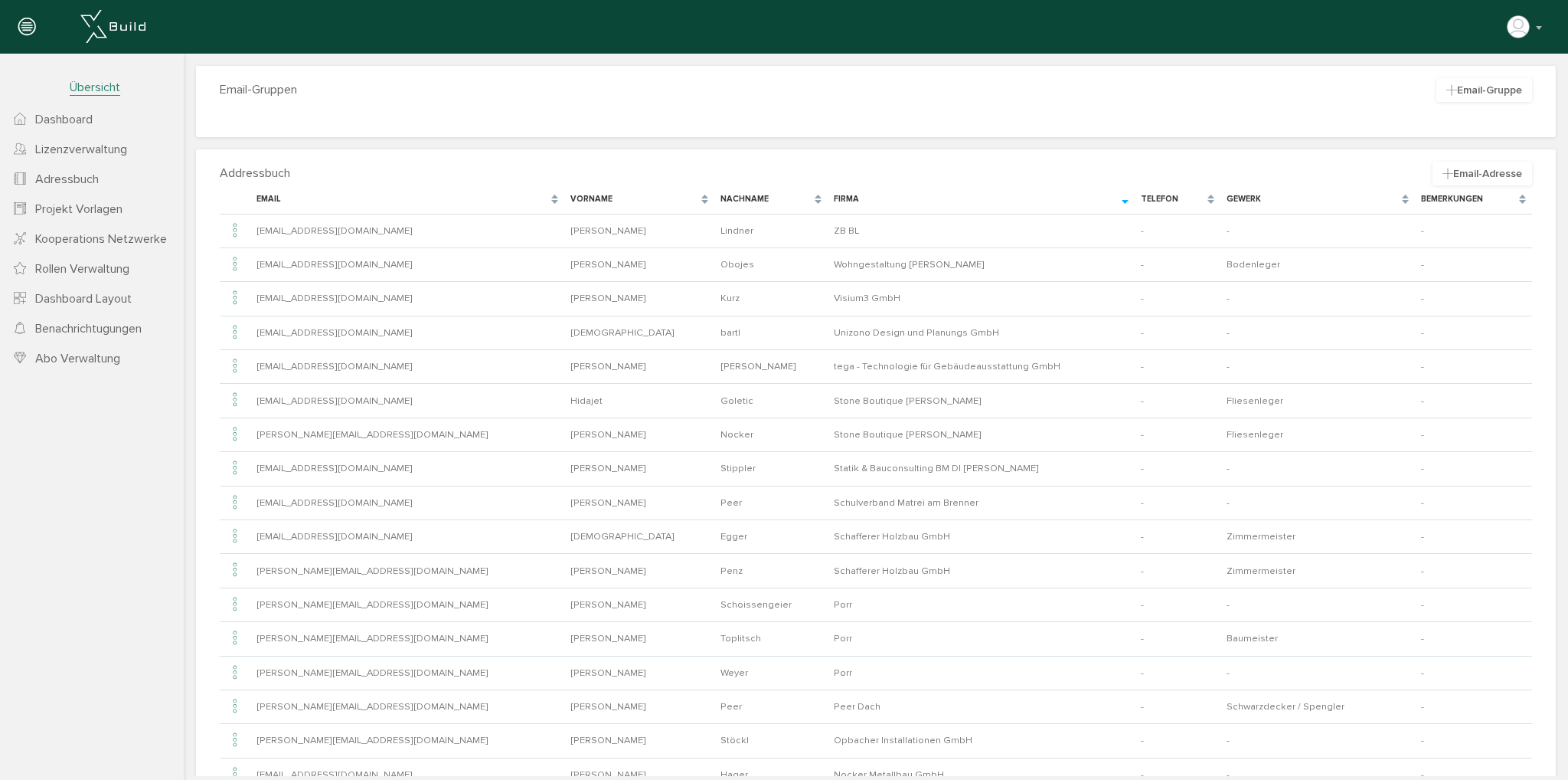
click at [833, 194] on div "Firma" at bounding box center [972, 198] width 277 height 13
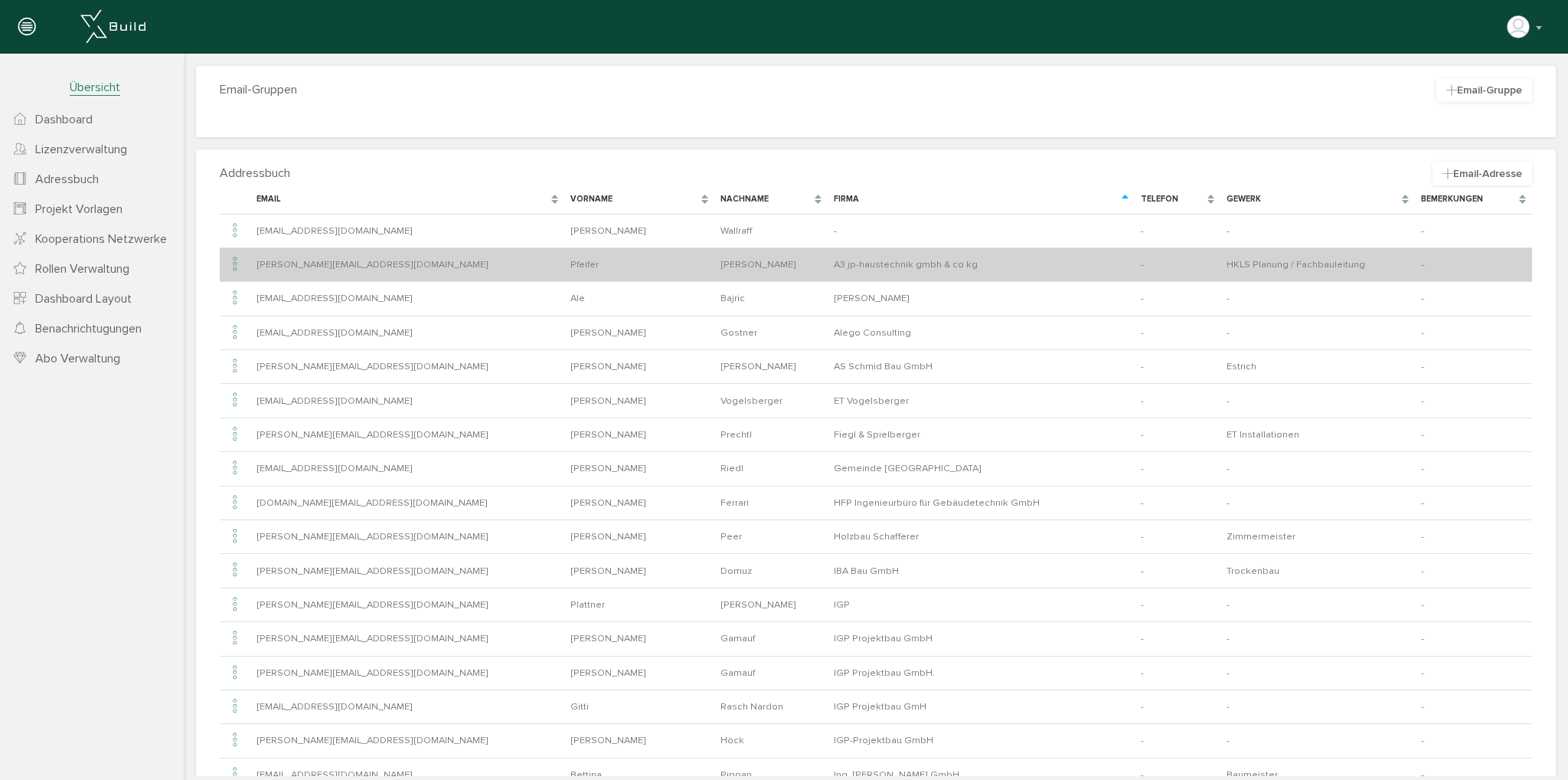
click at [235, 262] on icon at bounding box center [234, 264] width 19 height 21
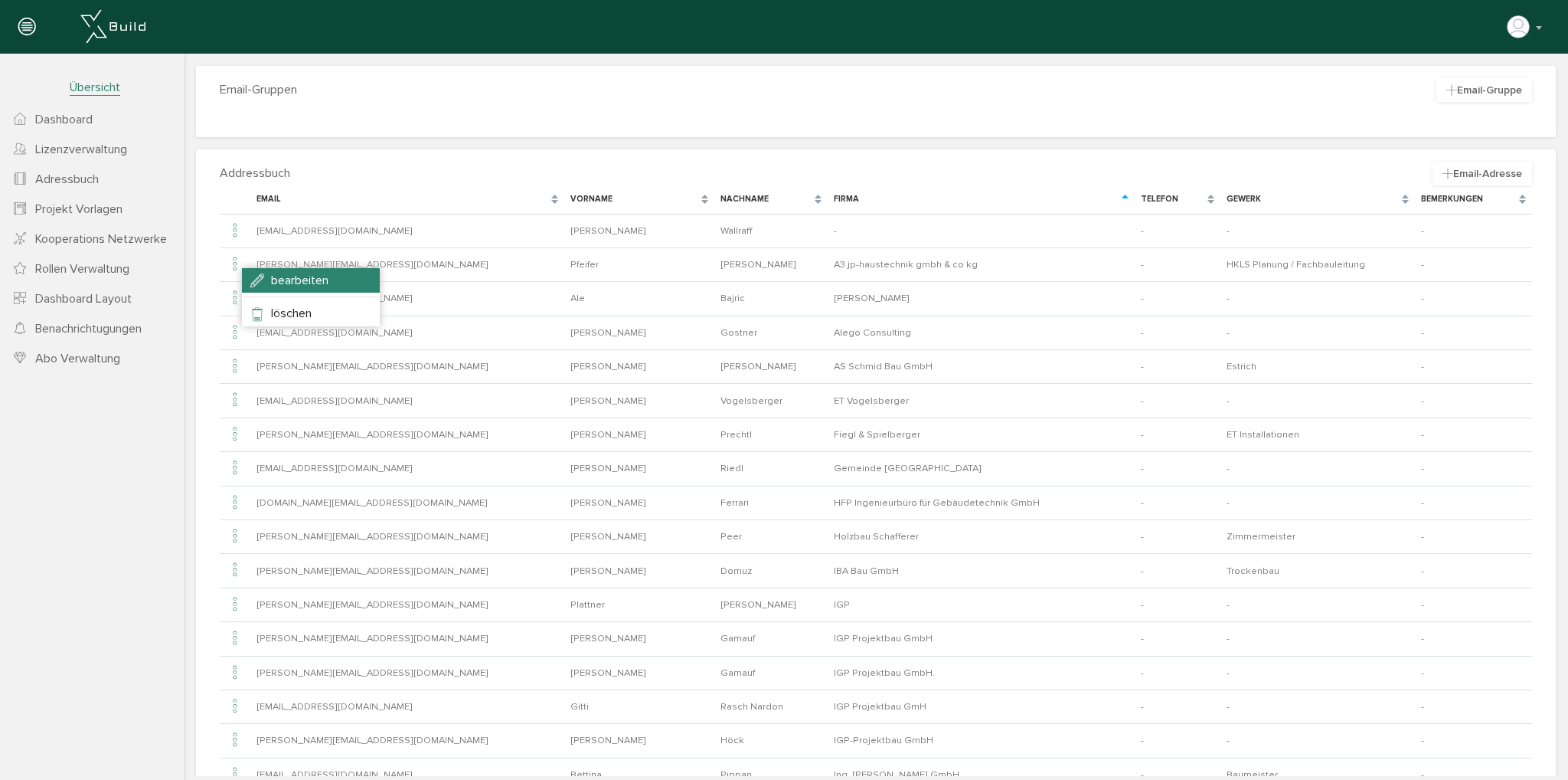
click at [276, 277] on span "bearbeiten" at bounding box center [299, 281] width 58 height 16
type input "[PERSON_NAME][EMAIL_ADDRESS][DOMAIN_NAME]"
type input "Pfeifer"
type input "[PERSON_NAME]"
type input "A3 jp-haustechnik gmbh & co kg"
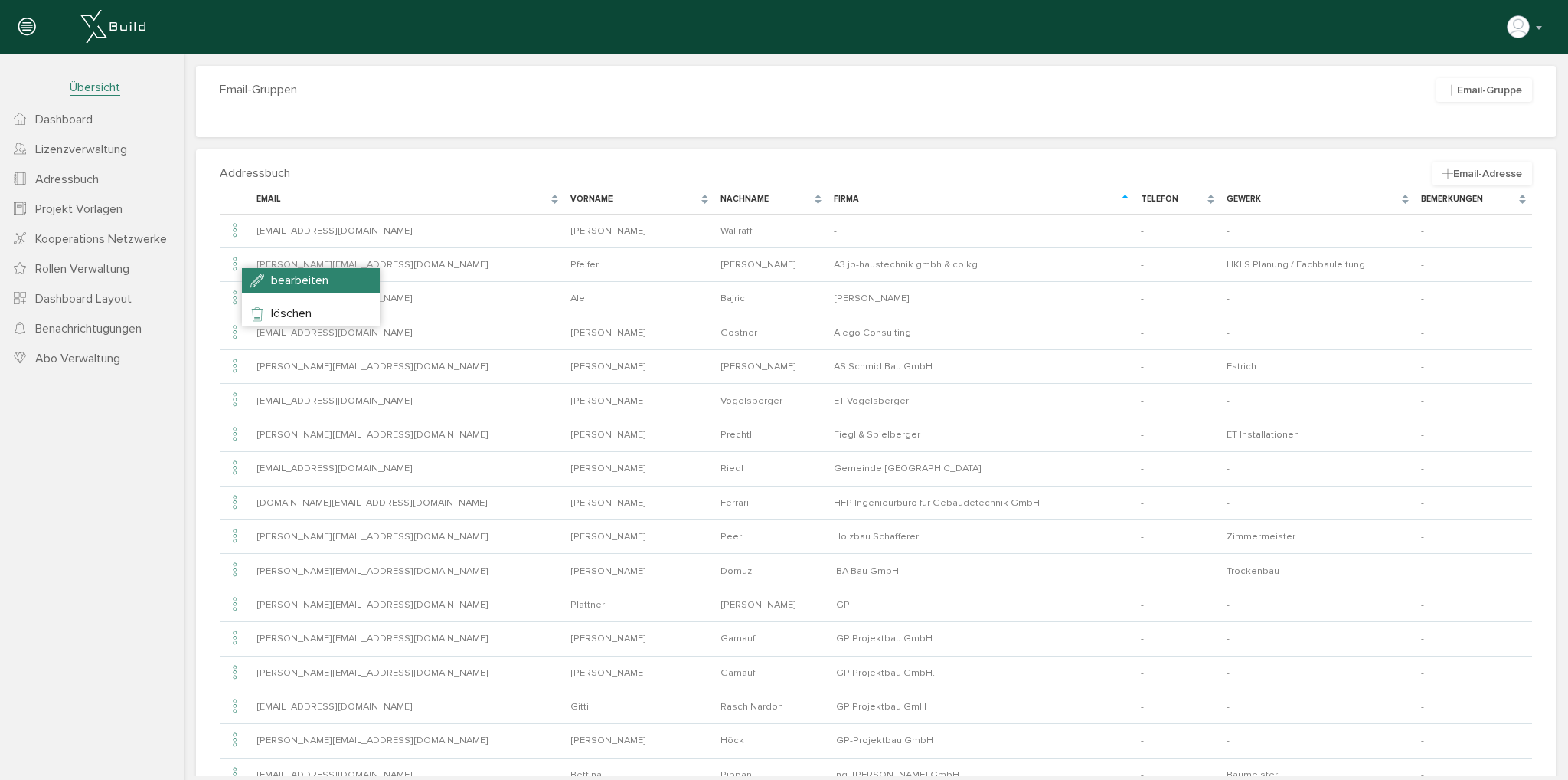
type input "HKLS Planung / Fachbauleitung"
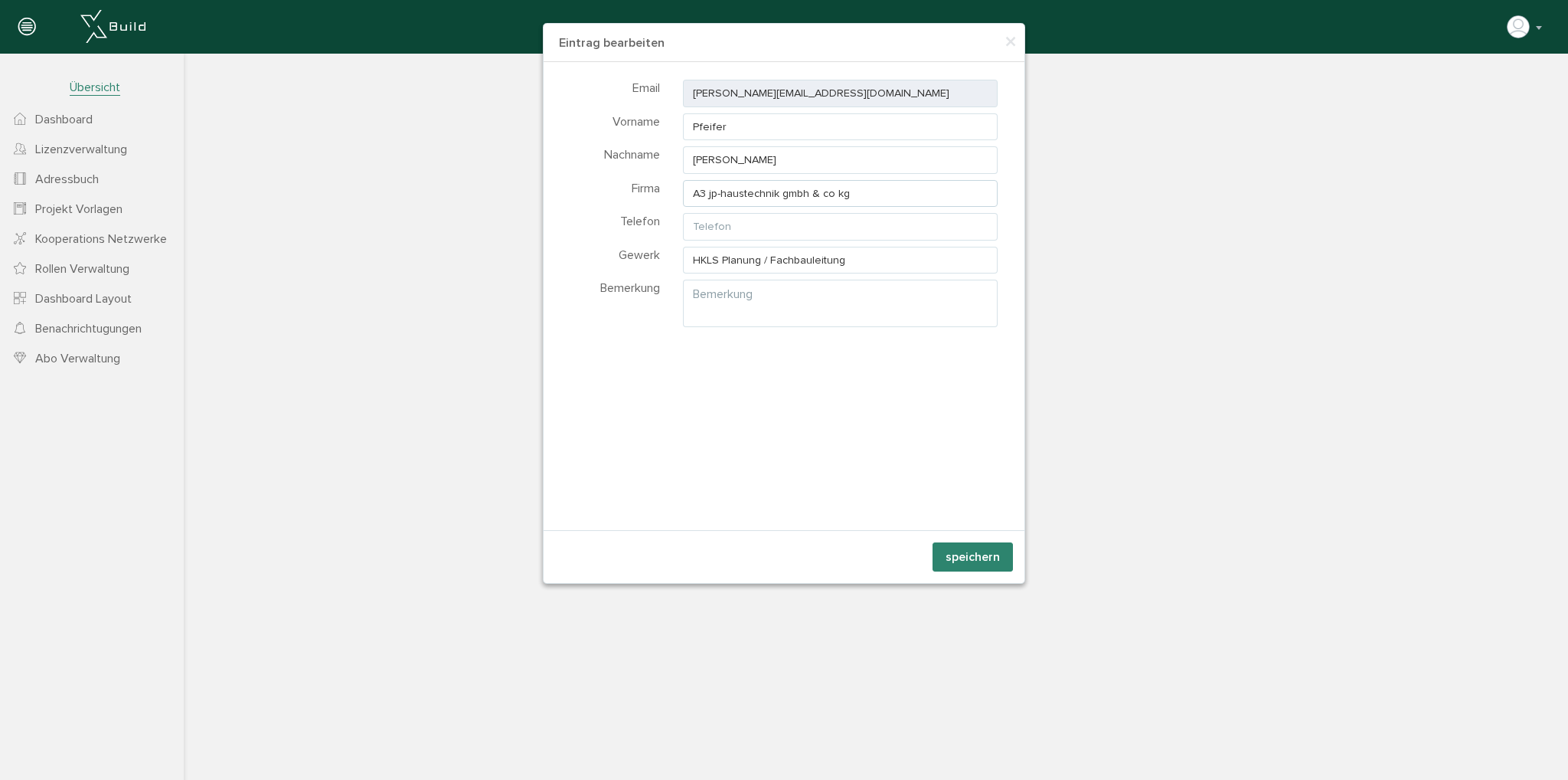
drag, startPoint x: 869, startPoint y: 191, endPoint x: 536, endPoint y: 188, distance: 333.0
click at [536, 188] on html "[PERSON_NAME] deaktivieren Passwort ändern über XBuild XBuild neu einrichten Sp…" at bounding box center [784, 390] width 1568 height 780
click at [954, 550] on button "speichern" at bounding box center [972, 557] width 80 height 29
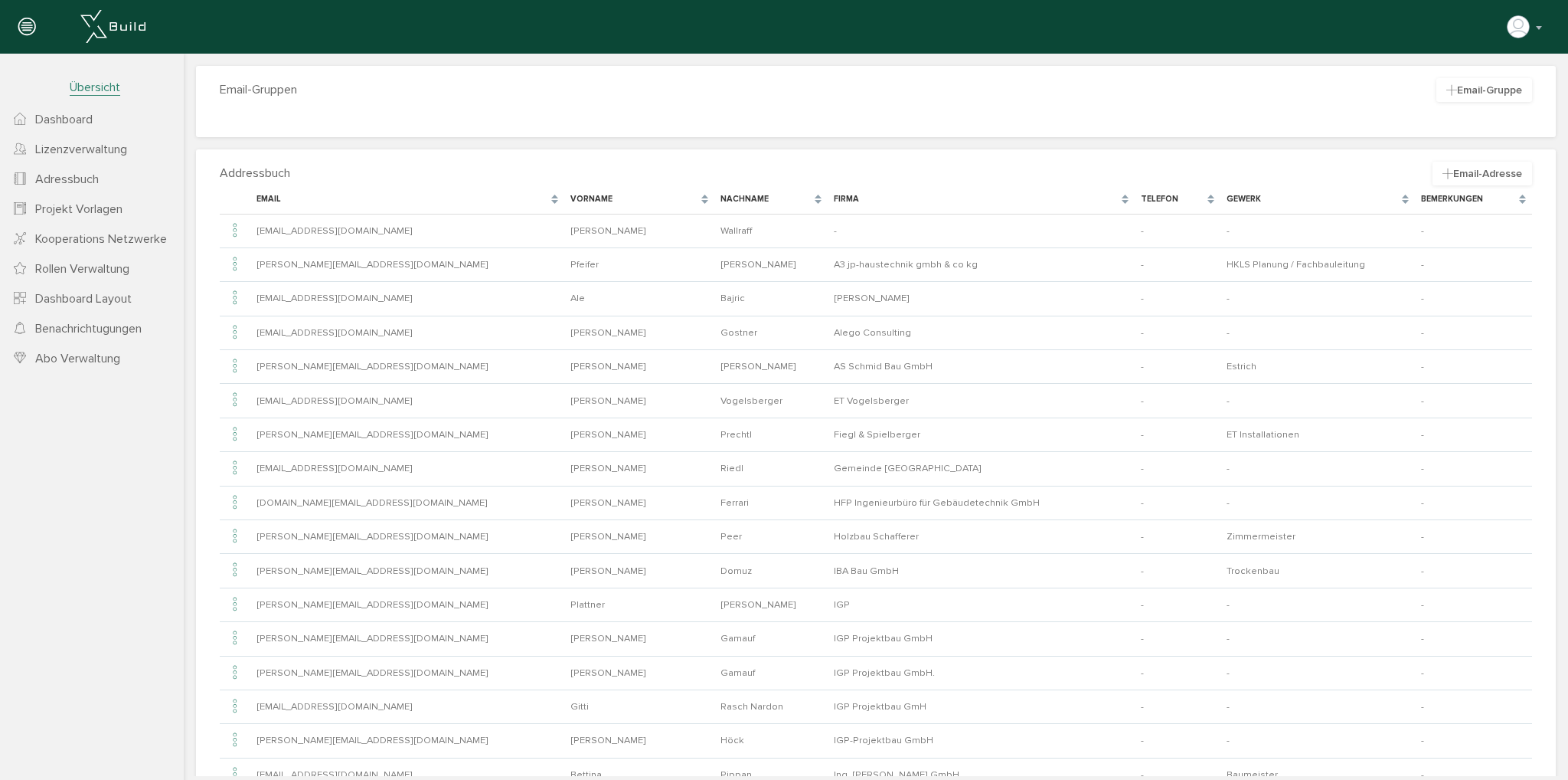
click at [720, 197] on div "Nachname" at bounding box center [762, 198] width 84 height 13
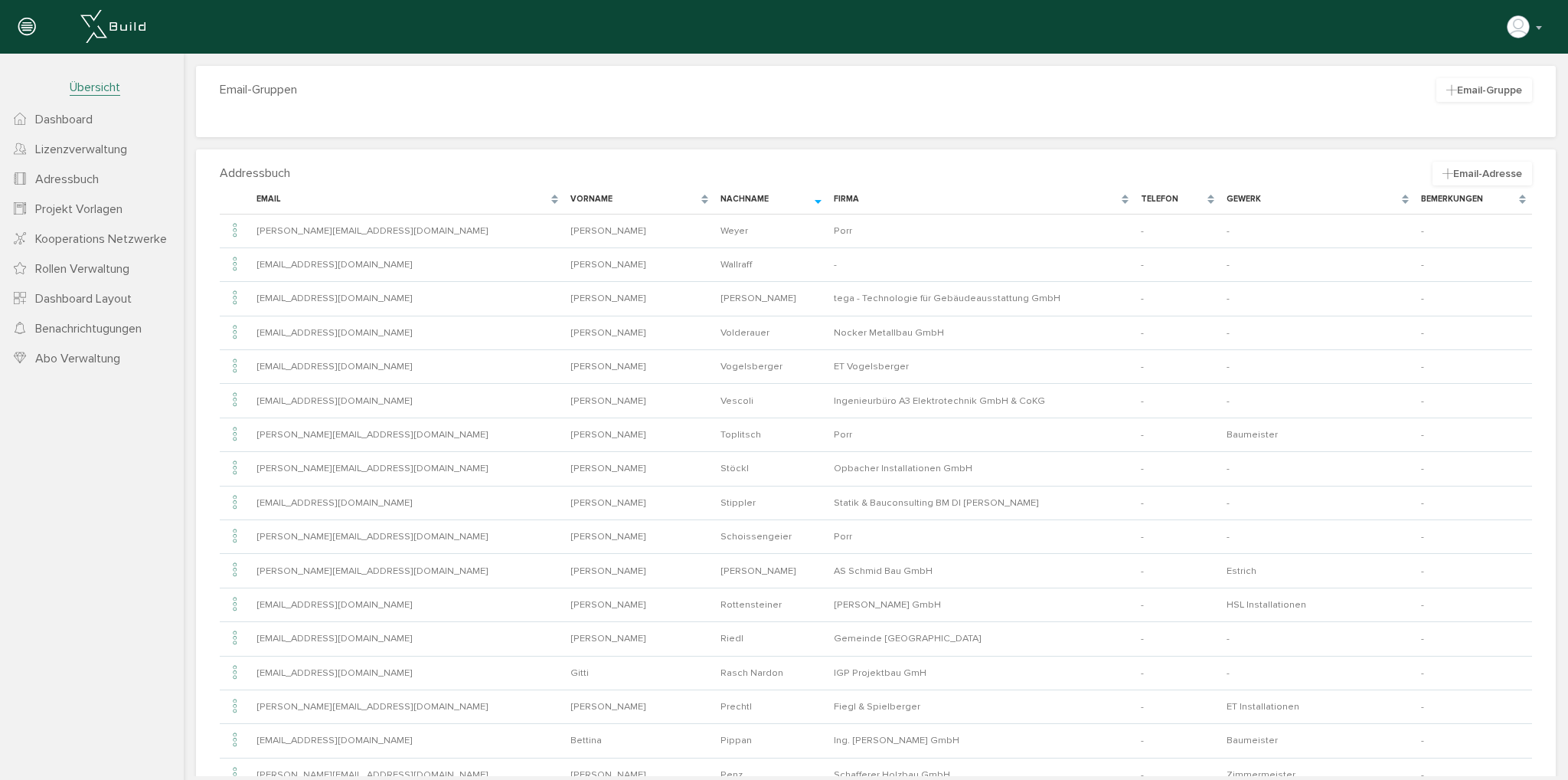
click at [1220, 191] on div "Gewerk" at bounding box center [1317, 199] width 193 height 28
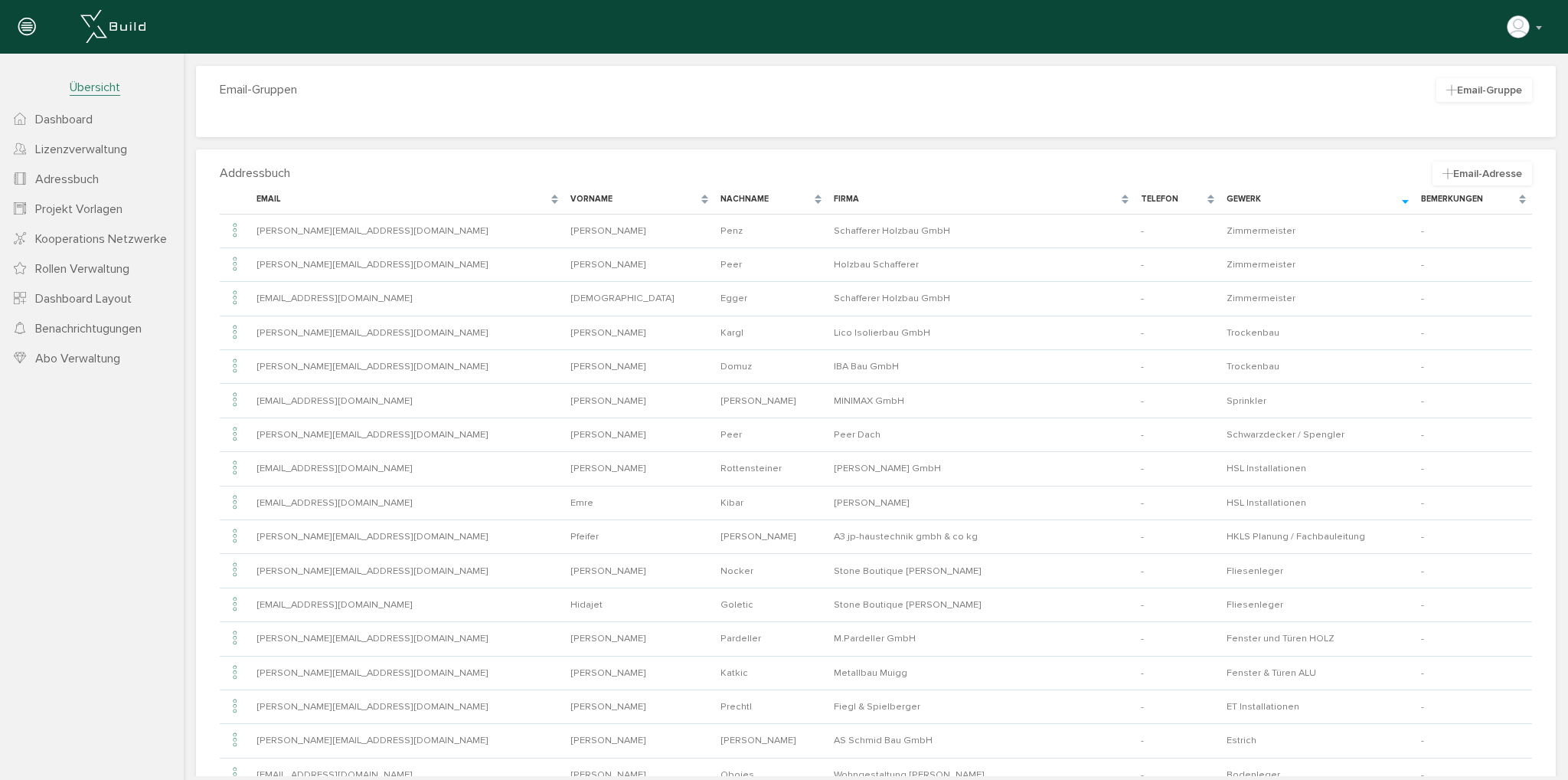
click at [1226, 195] on div "Gewerk" at bounding box center [1308, 198] width 164 height 13
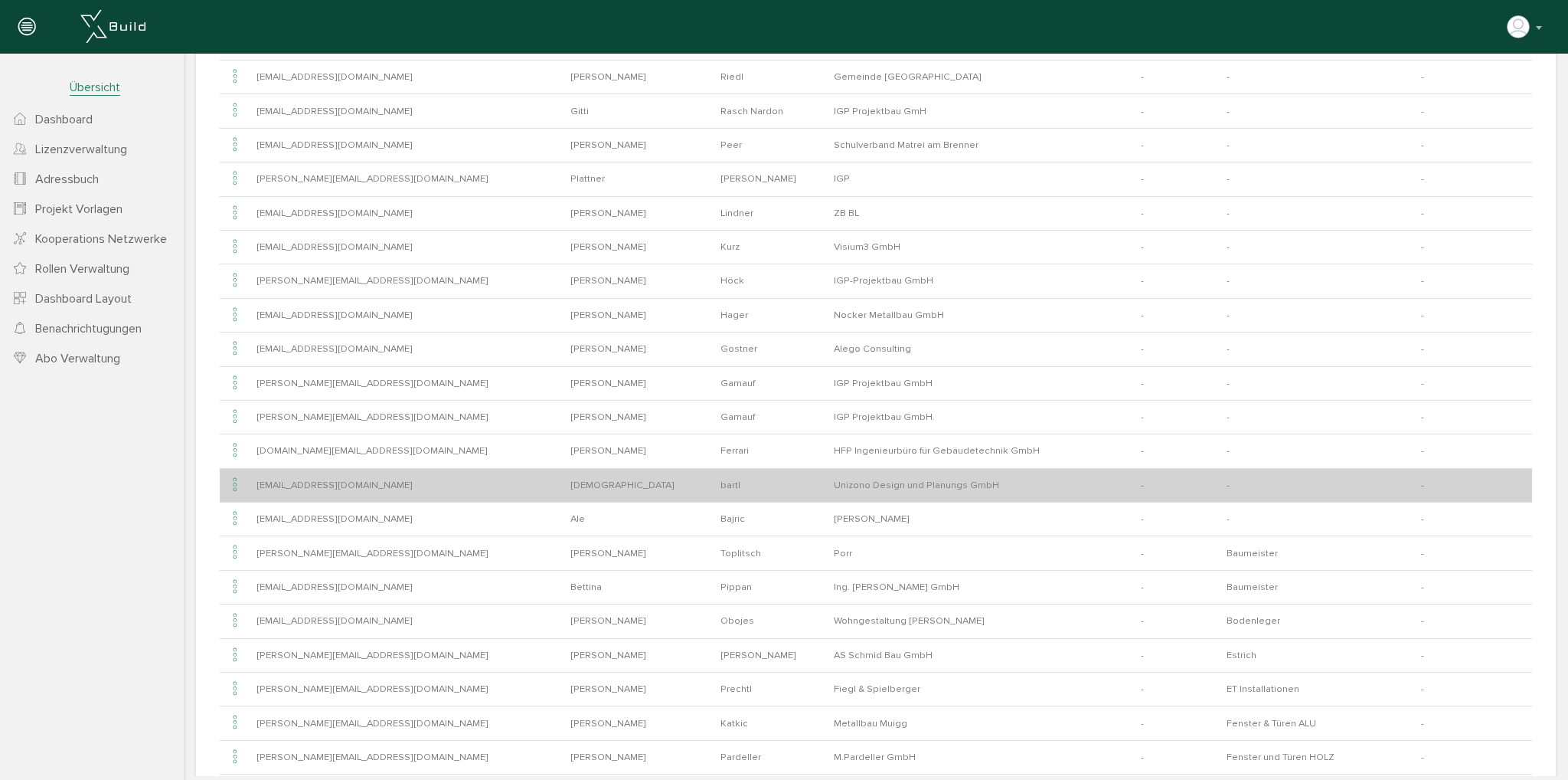
scroll to position [383, 0]
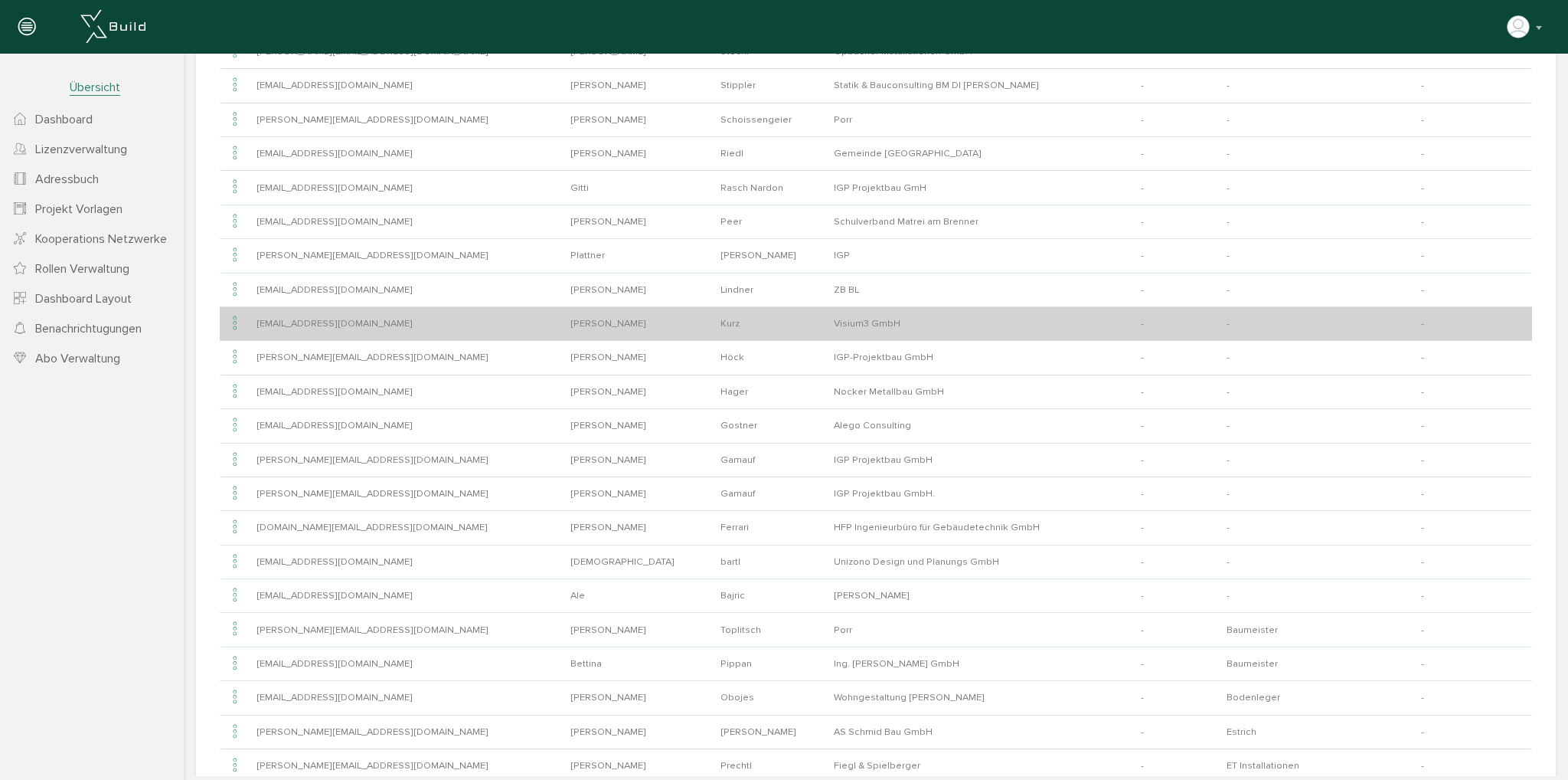
click at [233, 318] on icon at bounding box center [234, 324] width 19 height 21
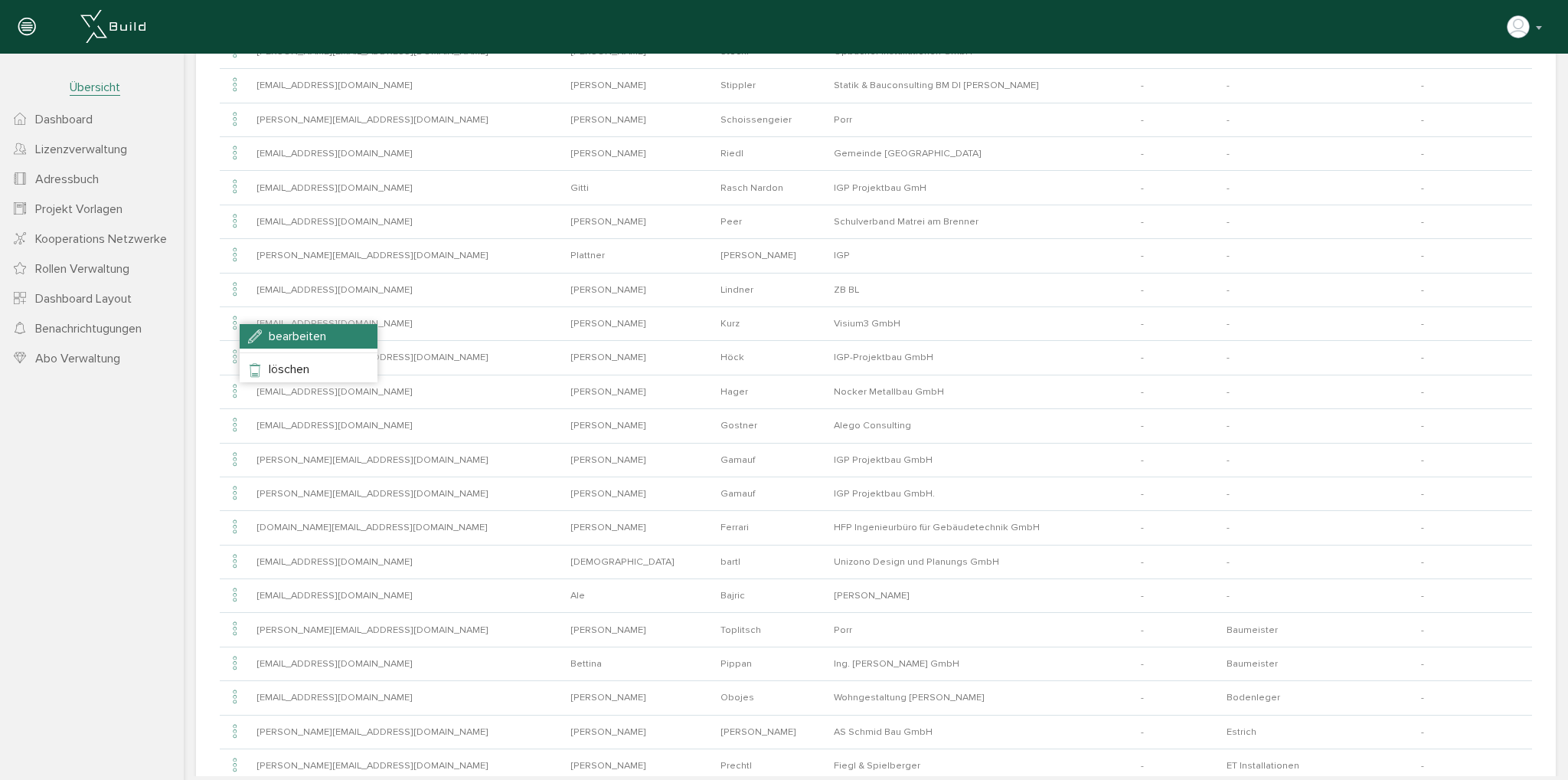
click at [285, 338] on span "bearbeiten" at bounding box center [297, 336] width 58 height 16
type input "[EMAIL_ADDRESS][DOMAIN_NAME]"
type input "[PERSON_NAME]"
type input "Kurz"
type input "Visium3 GmbH"
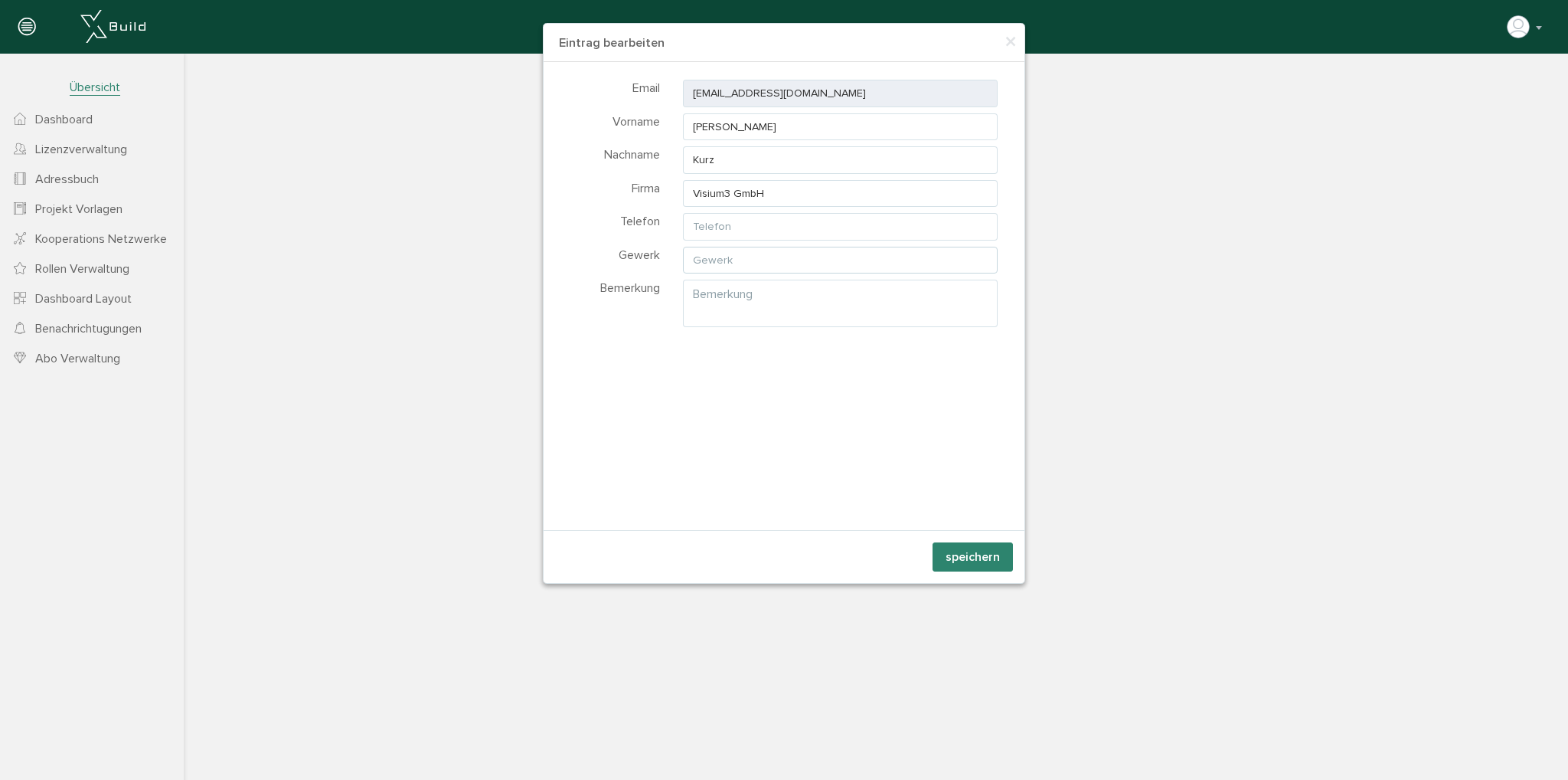
click at [792, 261] on input "text" at bounding box center [840, 260] width 315 height 27
type input "ET Planung / Fachbauleitung"
click at [955, 561] on button "speichern" at bounding box center [972, 557] width 80 height 29
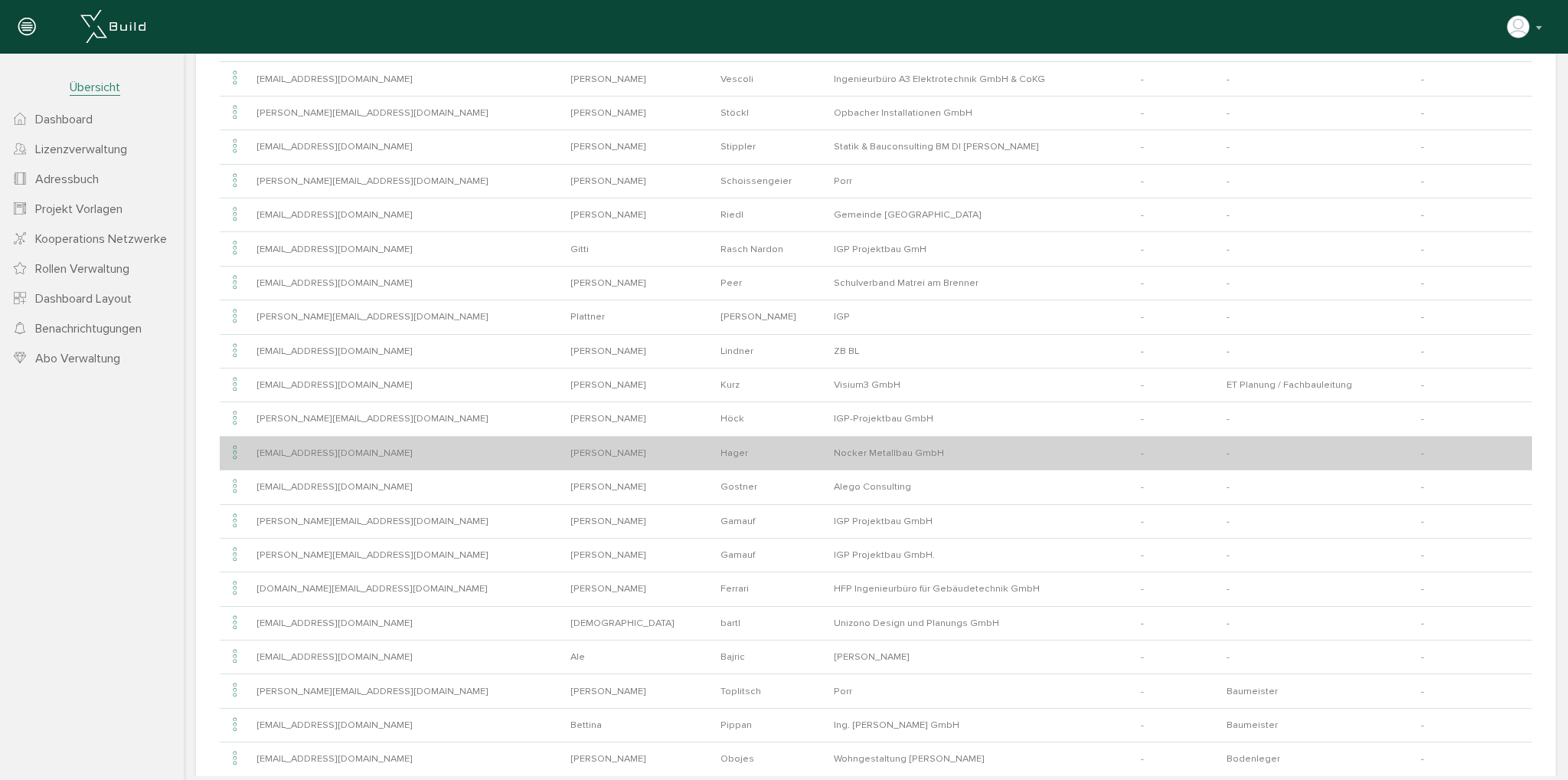
scroll to position [357, 0]
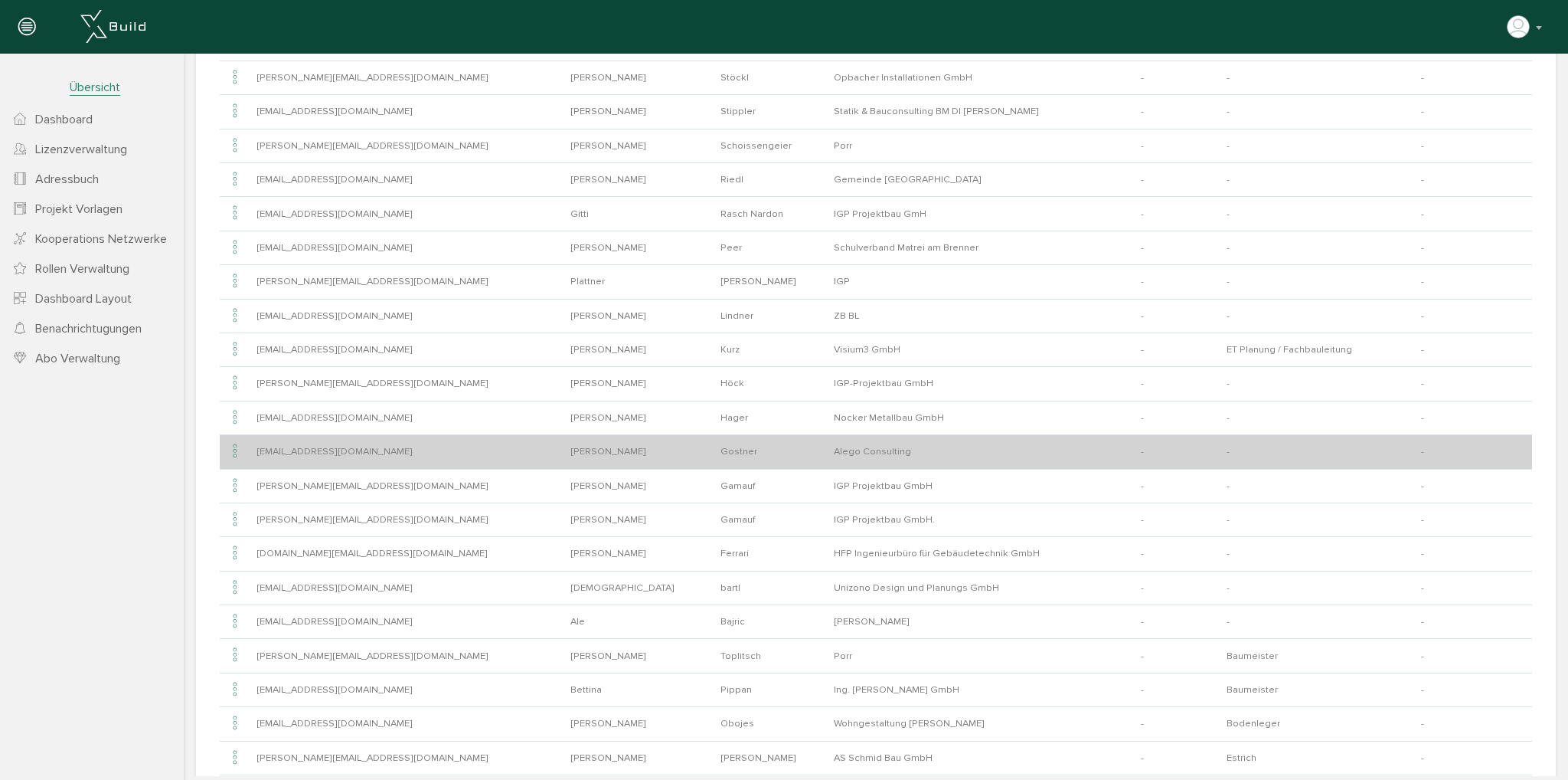
click at [230, 443] on icon at bounding box center [234, 451] width 19 height 21
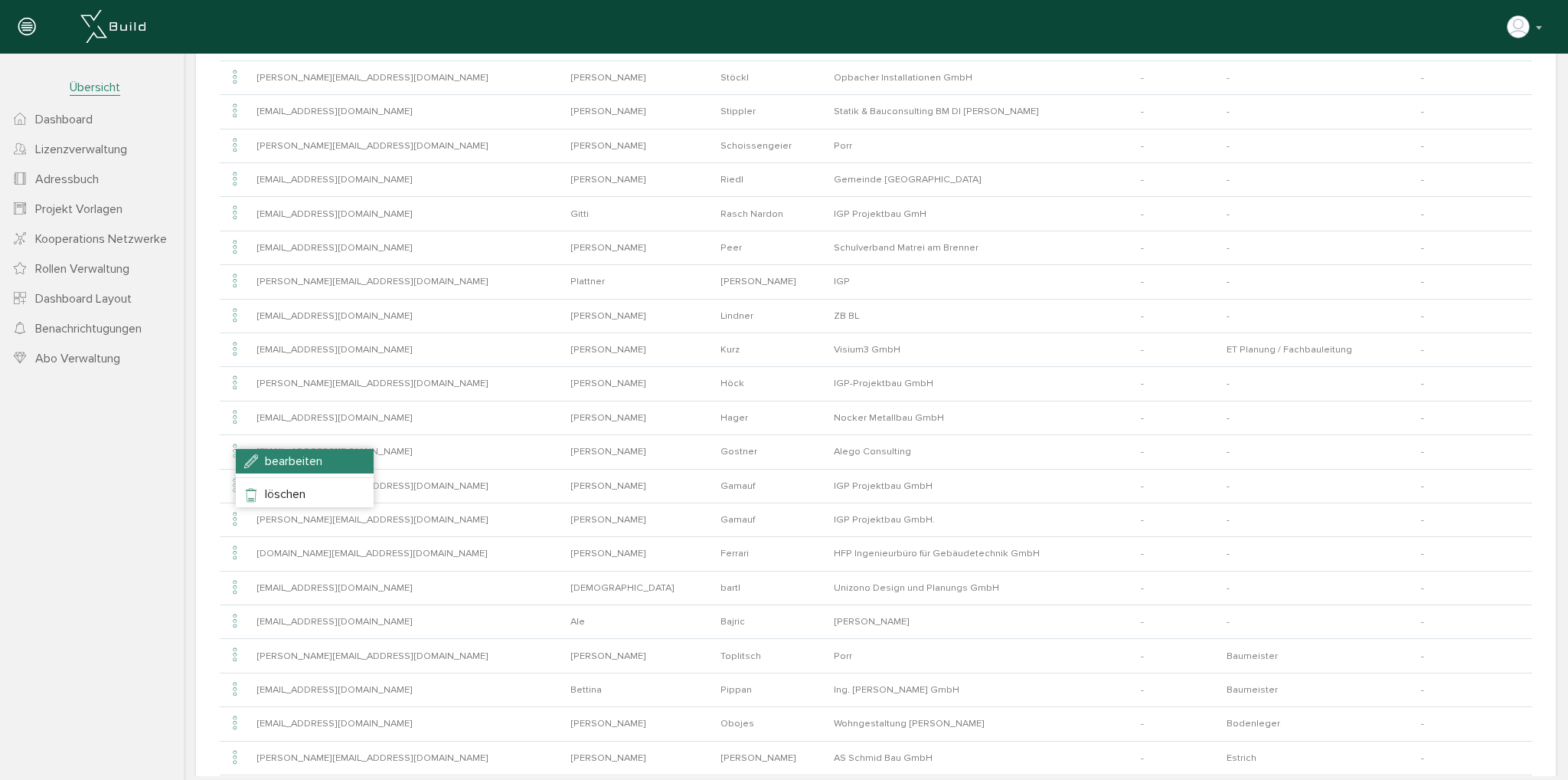
click at [260, 455] on li "bearbeiten" at bounding box center [304, 460] width 138 height 24
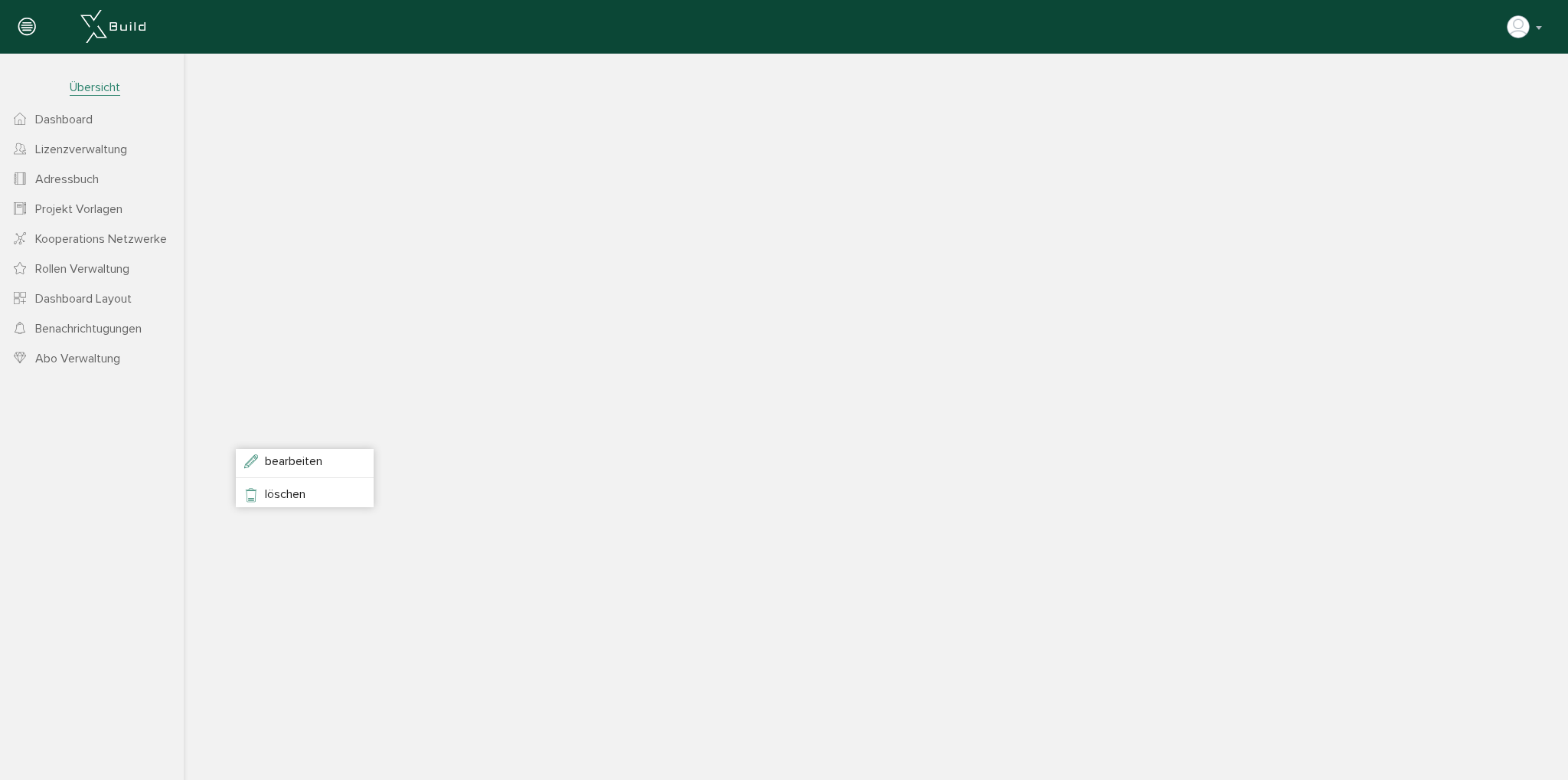
type input "[EMAIL_ADDRESS][DOMAIN_NAME]"
type input "[PERSON_NAME]"
type input "Gostner"
type input "Alego Consulting"
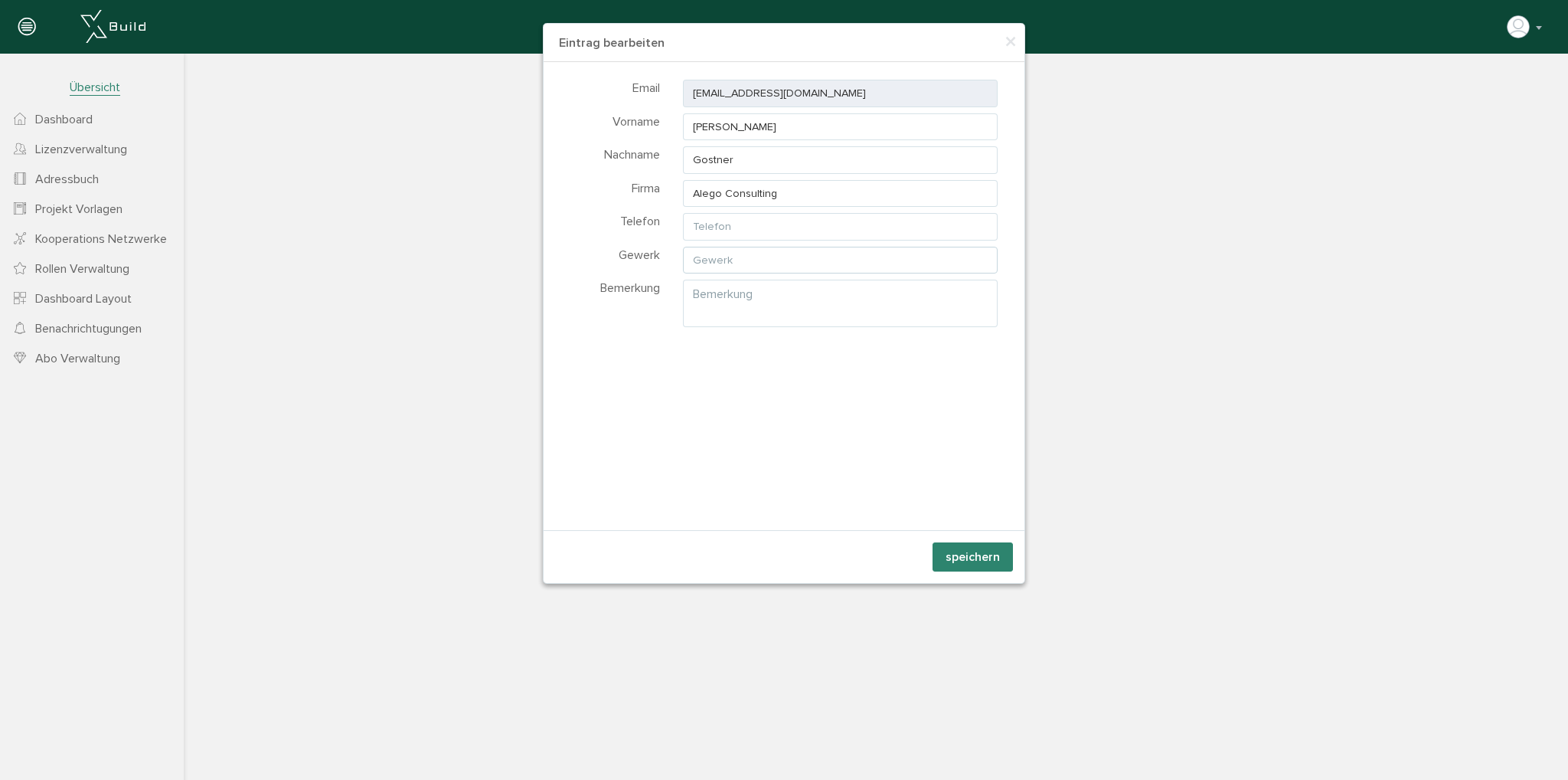
click at [773, 264] on input "text" at bounding box center [840, 260] width 315 height 27
type input "Projektsteuerung"
click at [977, 570] on button "speichern" at bounding box center [972, 557] width 80 height 29
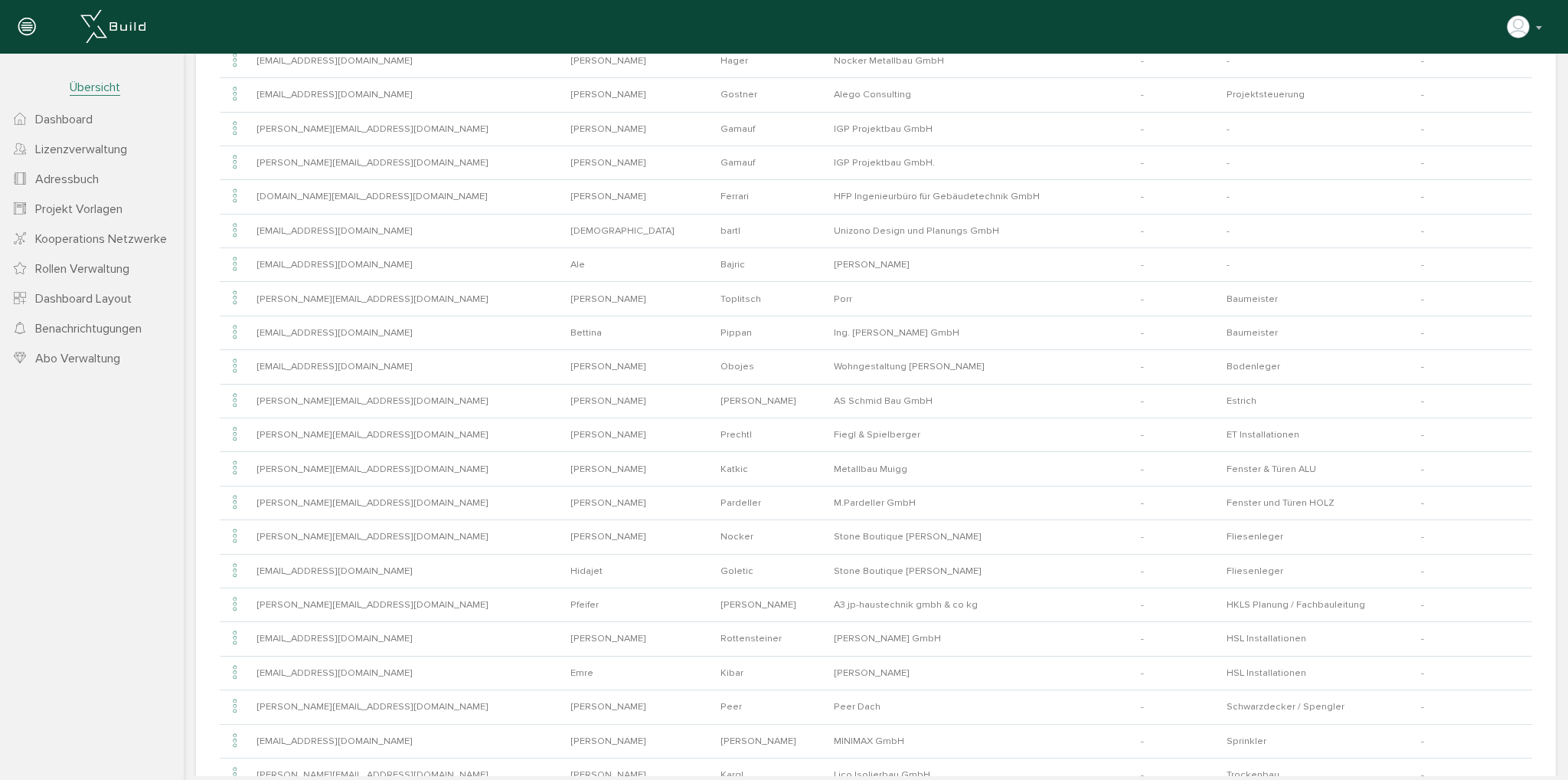
scroll to position [518, 0]
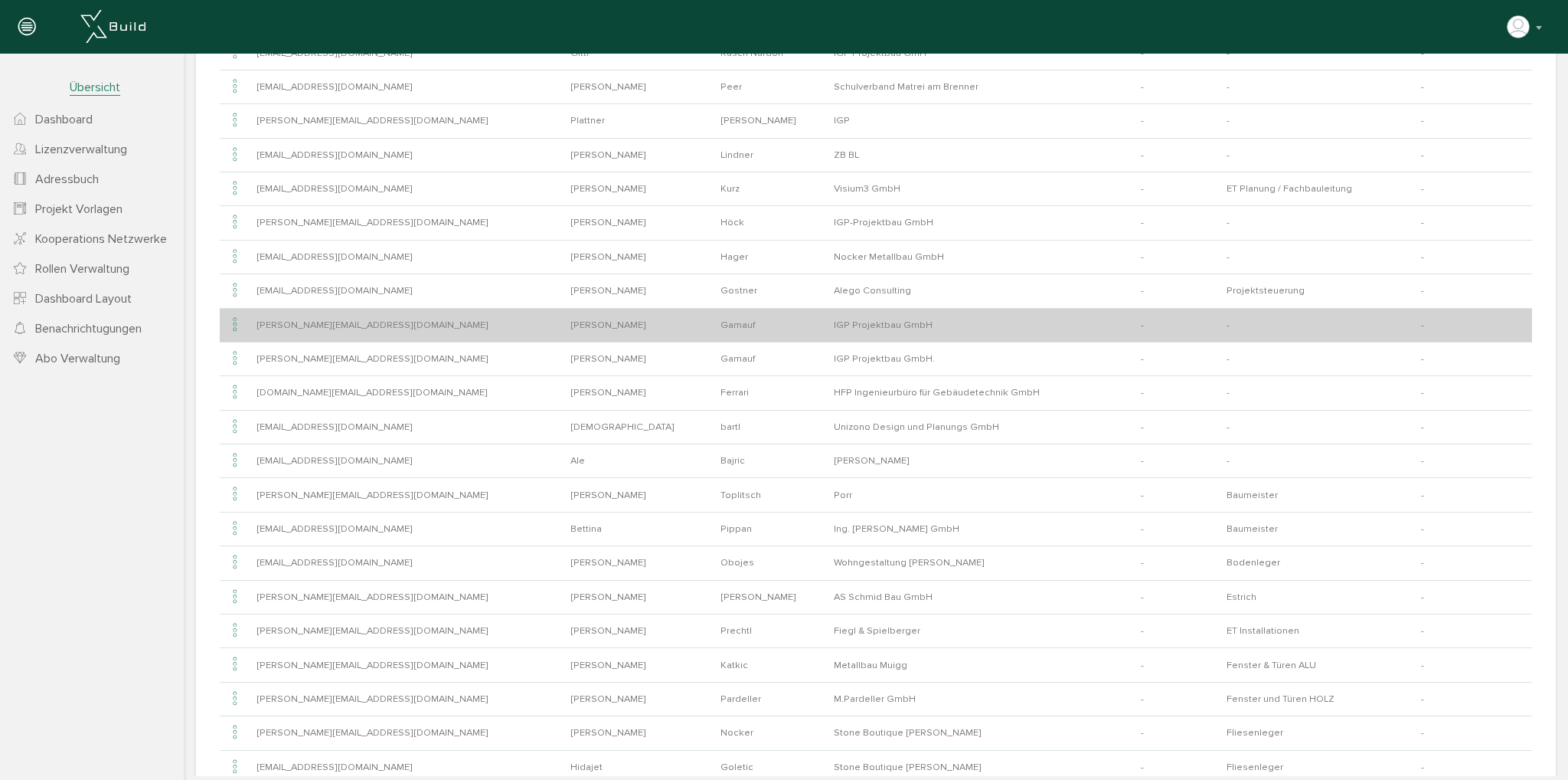
click at [235, 317] on icon at bounding box center [234, 325] width 19 height 21
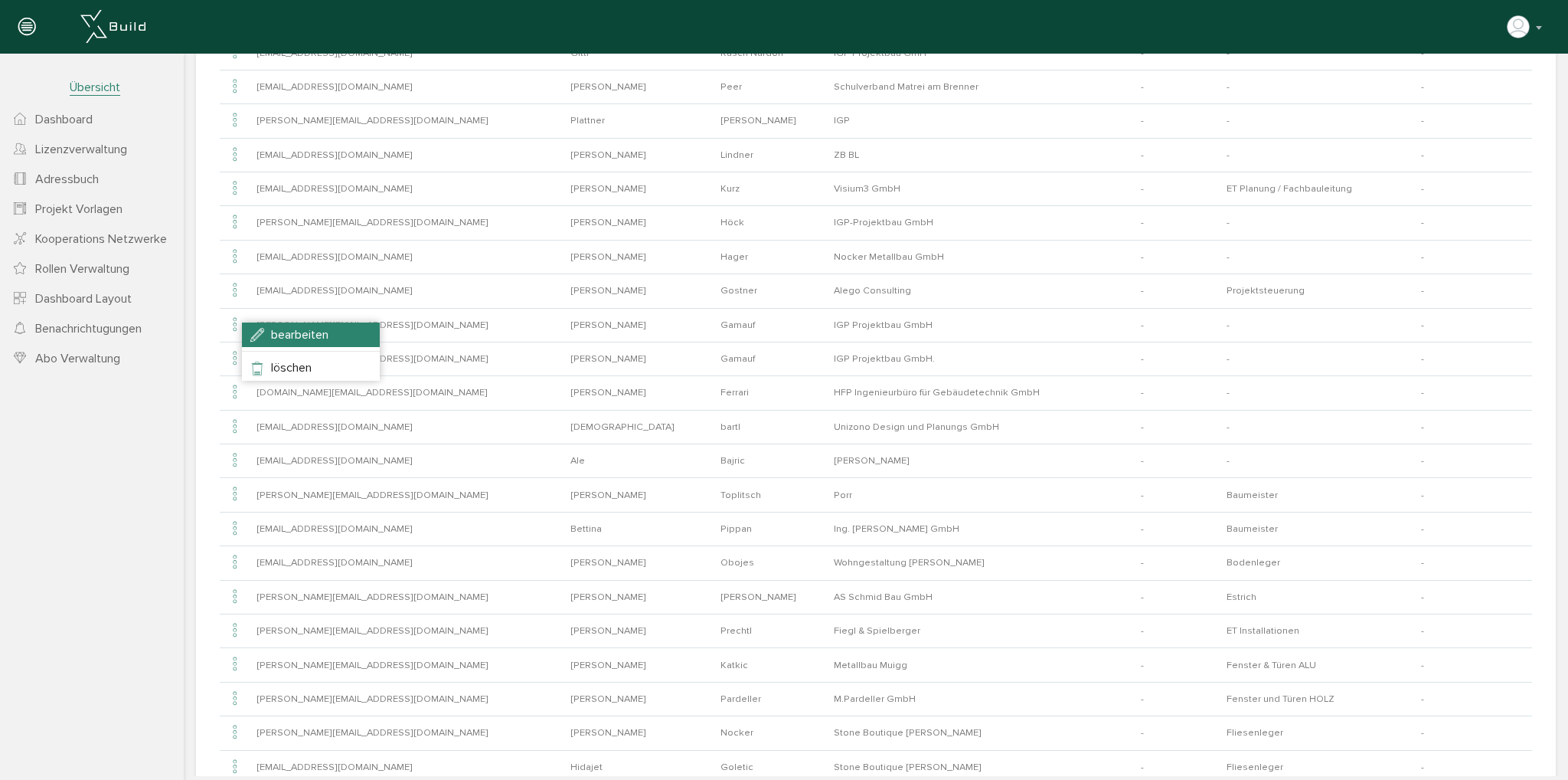
click at [267, 338] on li "bearbeiten" at bounding box center [311, 334] width 138 height 24
type input "[PERSON_NAME][EMAIL_ADDRESS][DOMAIN_NAME]"
type input "[PERSON_NAME]"
type input "Gamauf"
type input "IGP Projektbau GmbH"
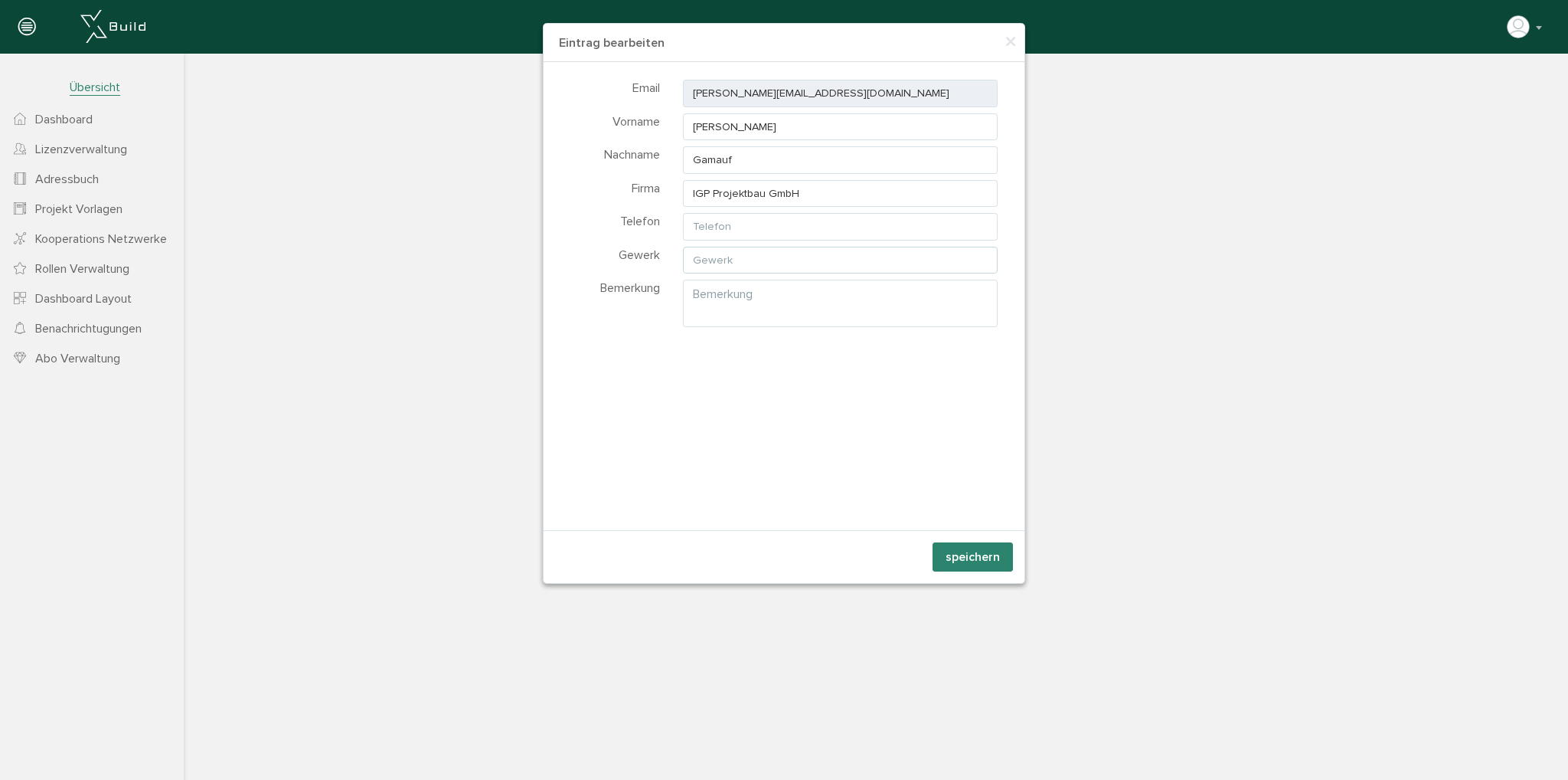
click at [758, 267] on input "text" at bounding box center [840, 260] width 315 height 27
type input "ÖBA"
click at [991, 567] on button "speichern" at bounding box center [972, 557] width 80 height 29
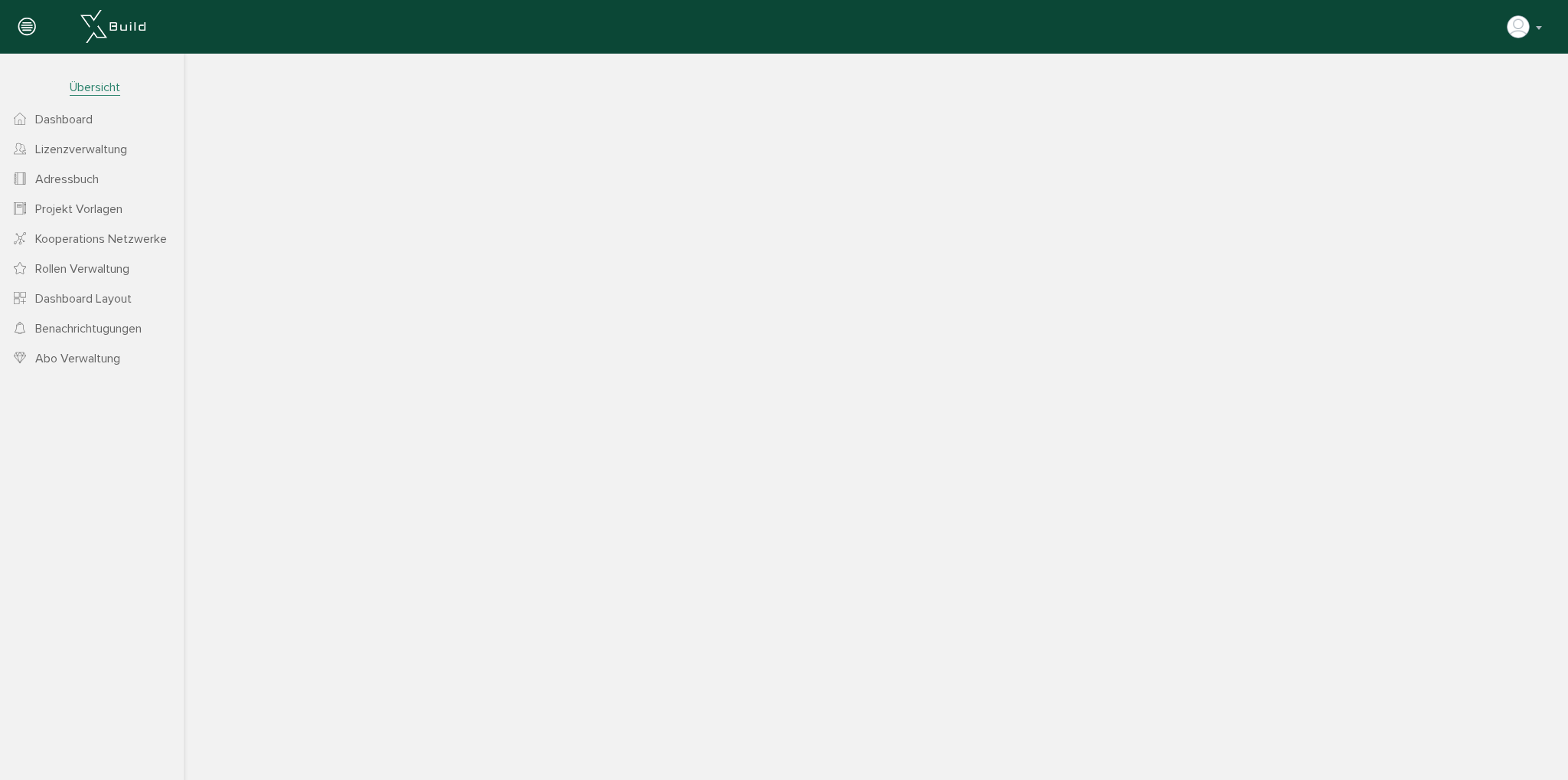
click at [990, 565] on button "speichern" at bounding box center [972, 557] width 80 height 29
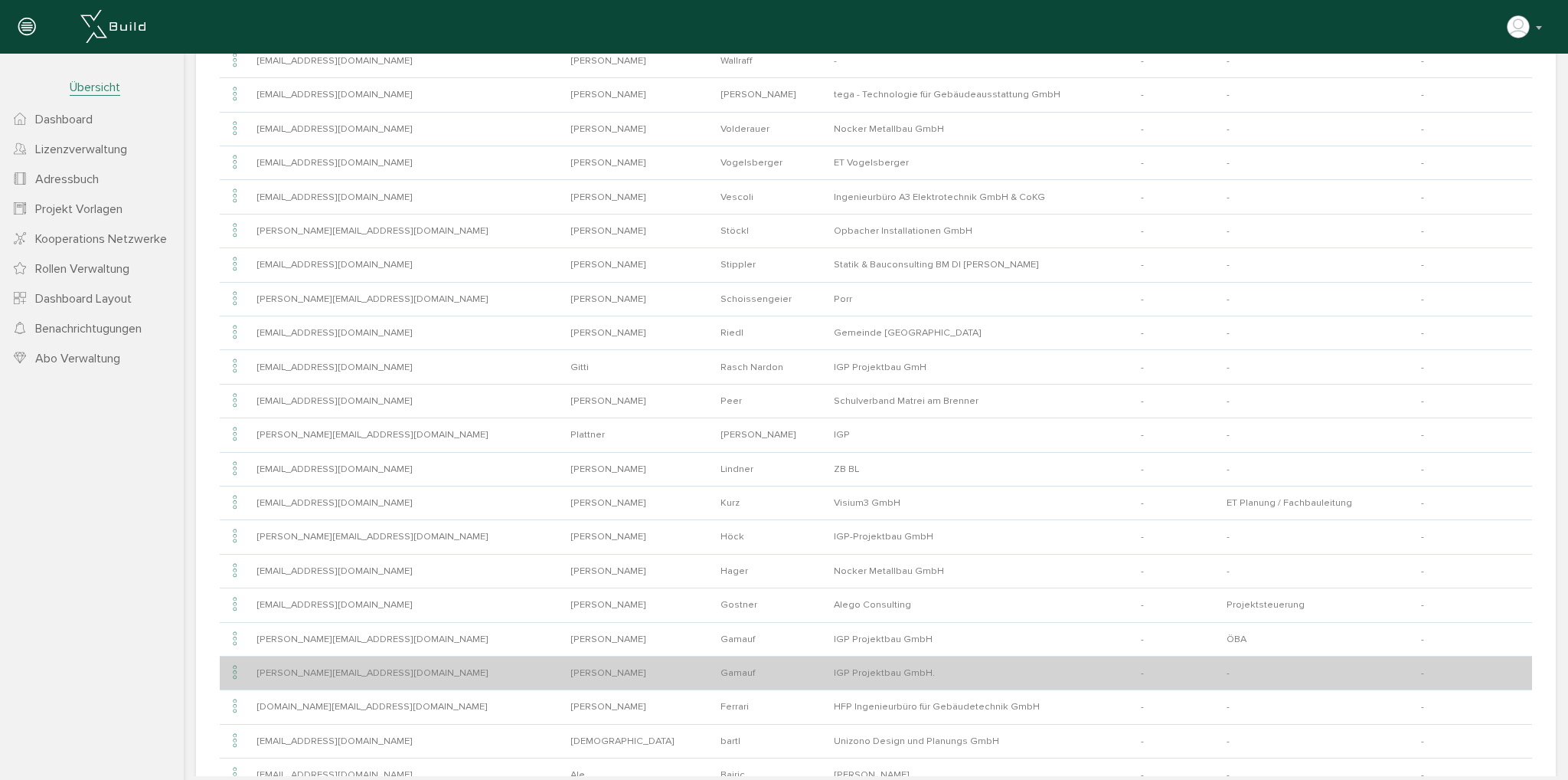
click at [237, 665] on icon at bounding box center [234, 672] width 19 height 21
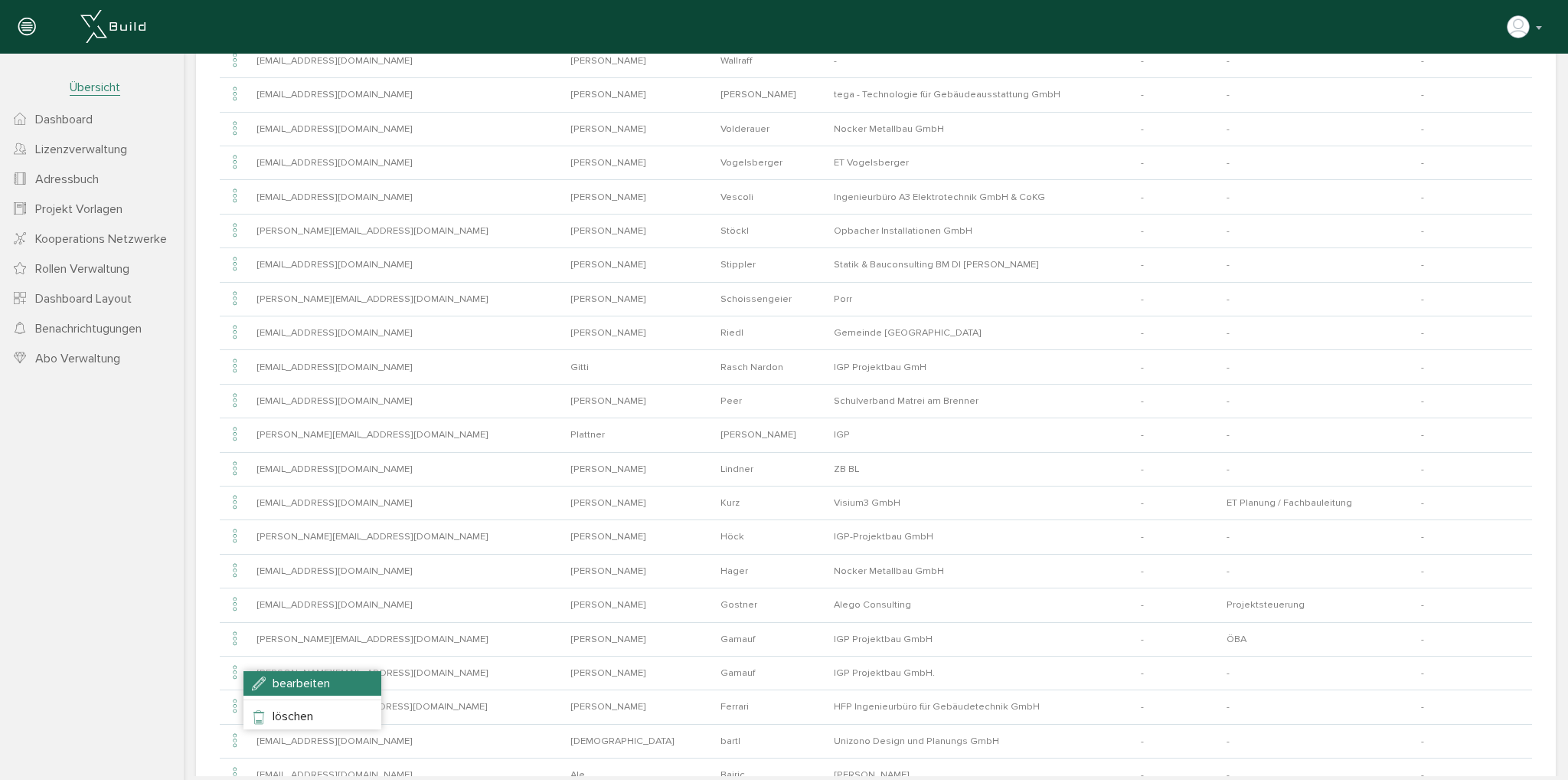
click at [275, 675] on span "bearbeiten" at bounding box center [301, 683] width 58 height 16
type input "[PERSON_NAME][EMAIL_ADDRESS][DOMAIN_NAME]"
type input "[PERSON_NAME]"
type input "IGP Projektbau GmbH."
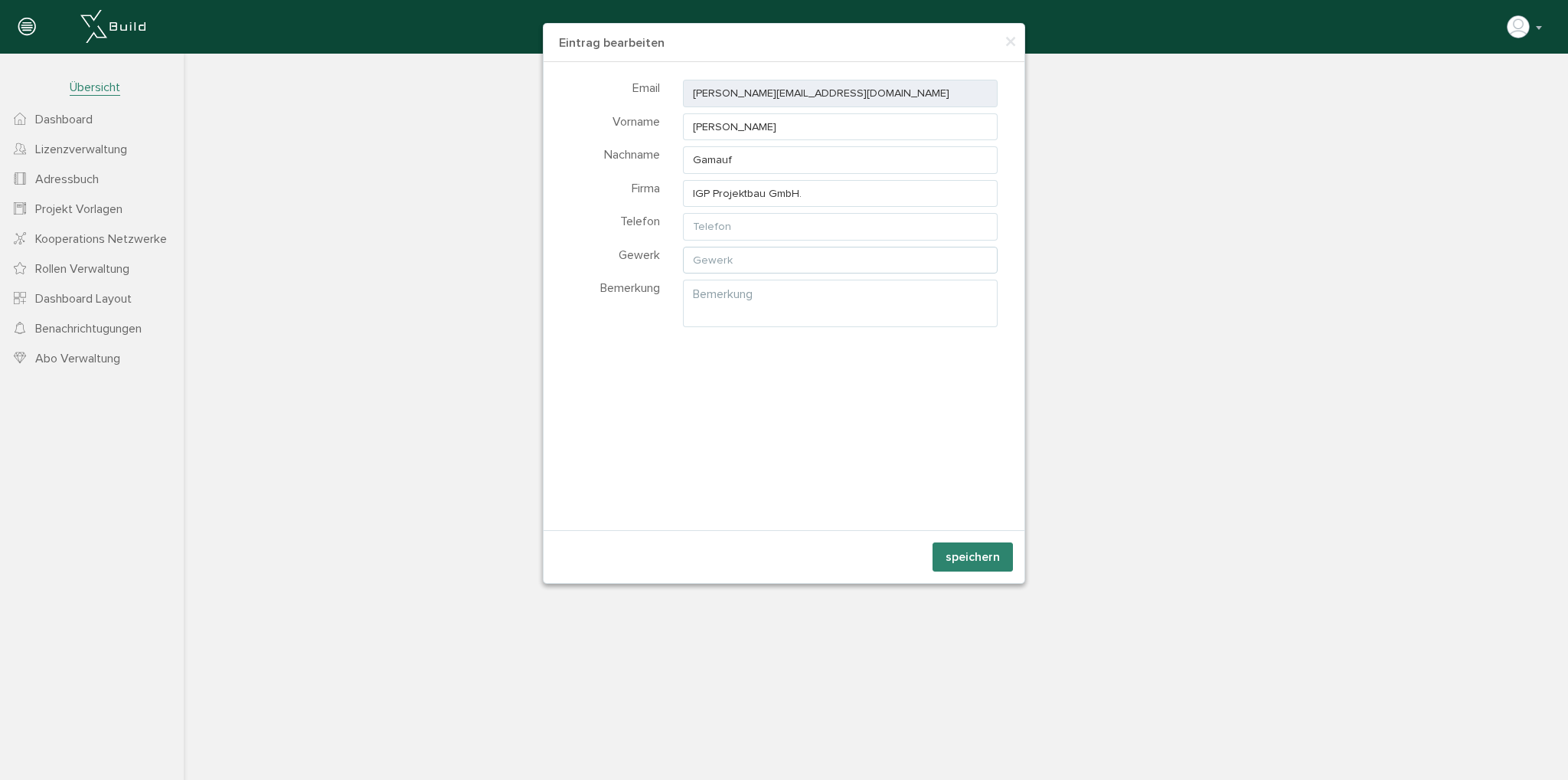
click at [718, 253] on input "text" at bounding box center [840, 260] width 315 height 27
type input "ÖBA"
click at [980, 542] on button "speichern" at bounding box center [972, 557] width 80 height 29
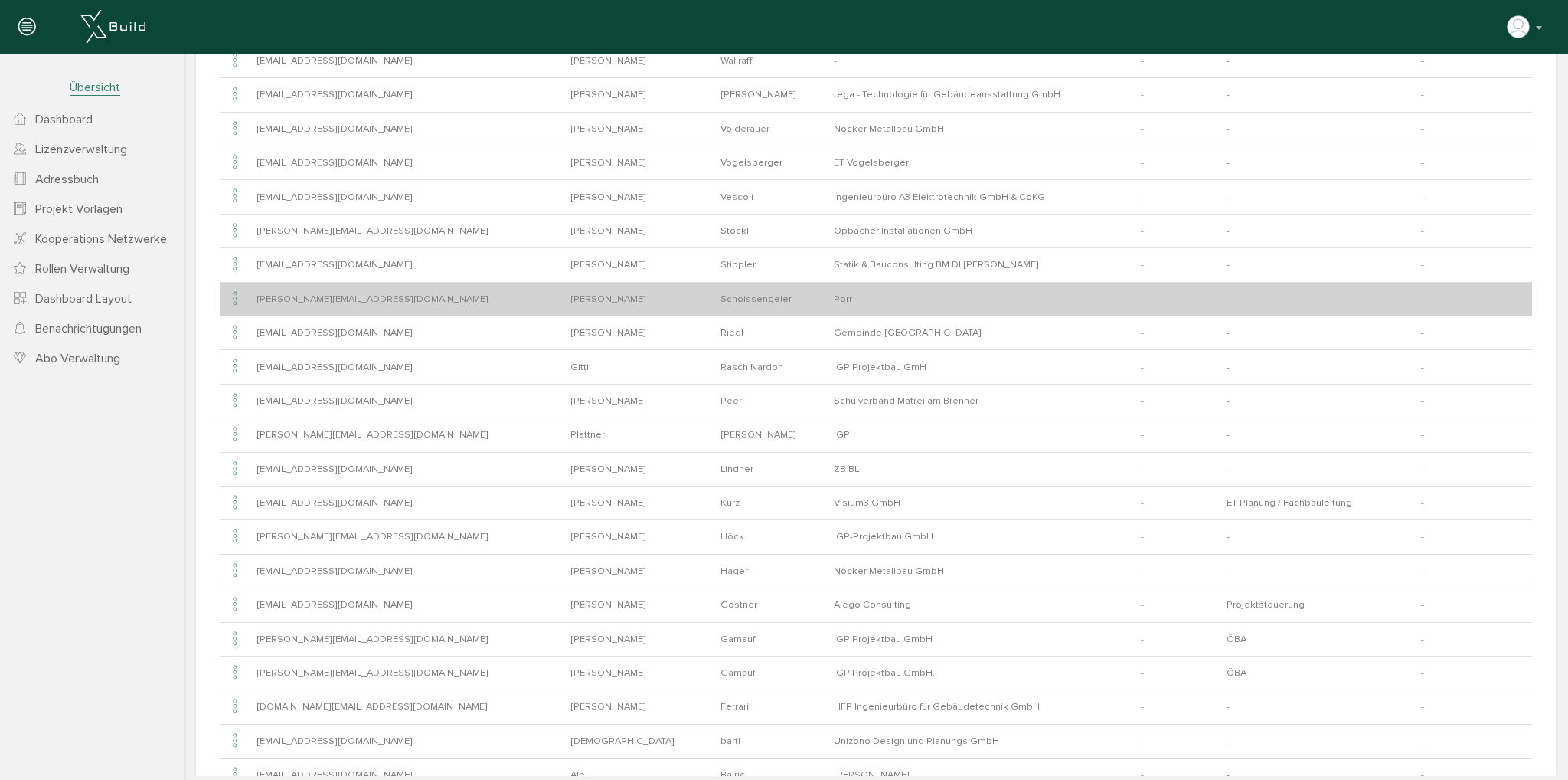
click at [236, 294] on icon at bounding box center [234, 298] width 19 height 21
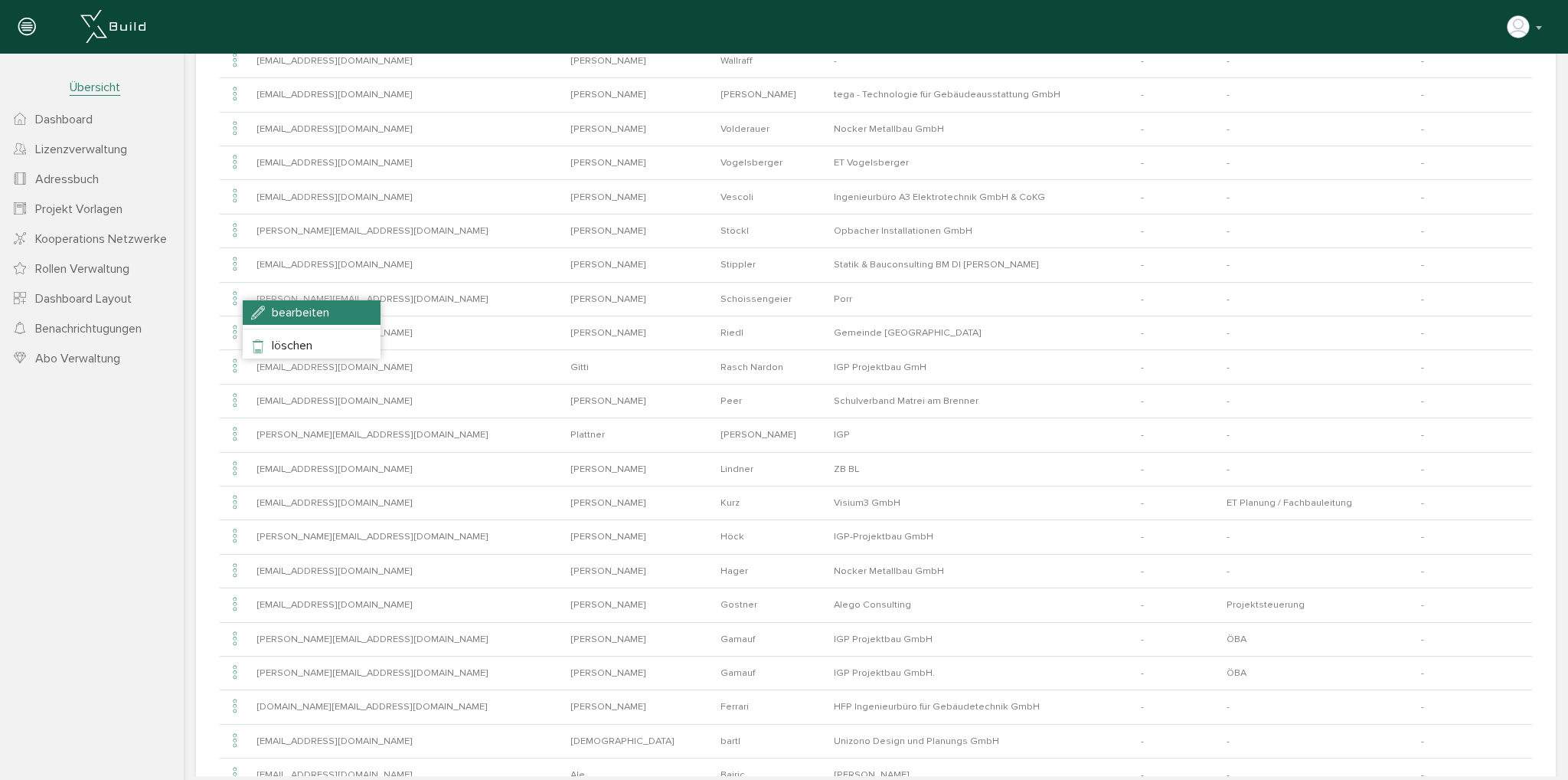
click at [263, 309] on li "bearbeiten" at bounding box center [311, 312] width 138 height 24
type input "[PERSON_NAME][EMAIL_ADDRESS][DOMAIN_NAME]"
type input "[PERSON_NAME]"
type input "Schoissengeier"
type input "Porr"
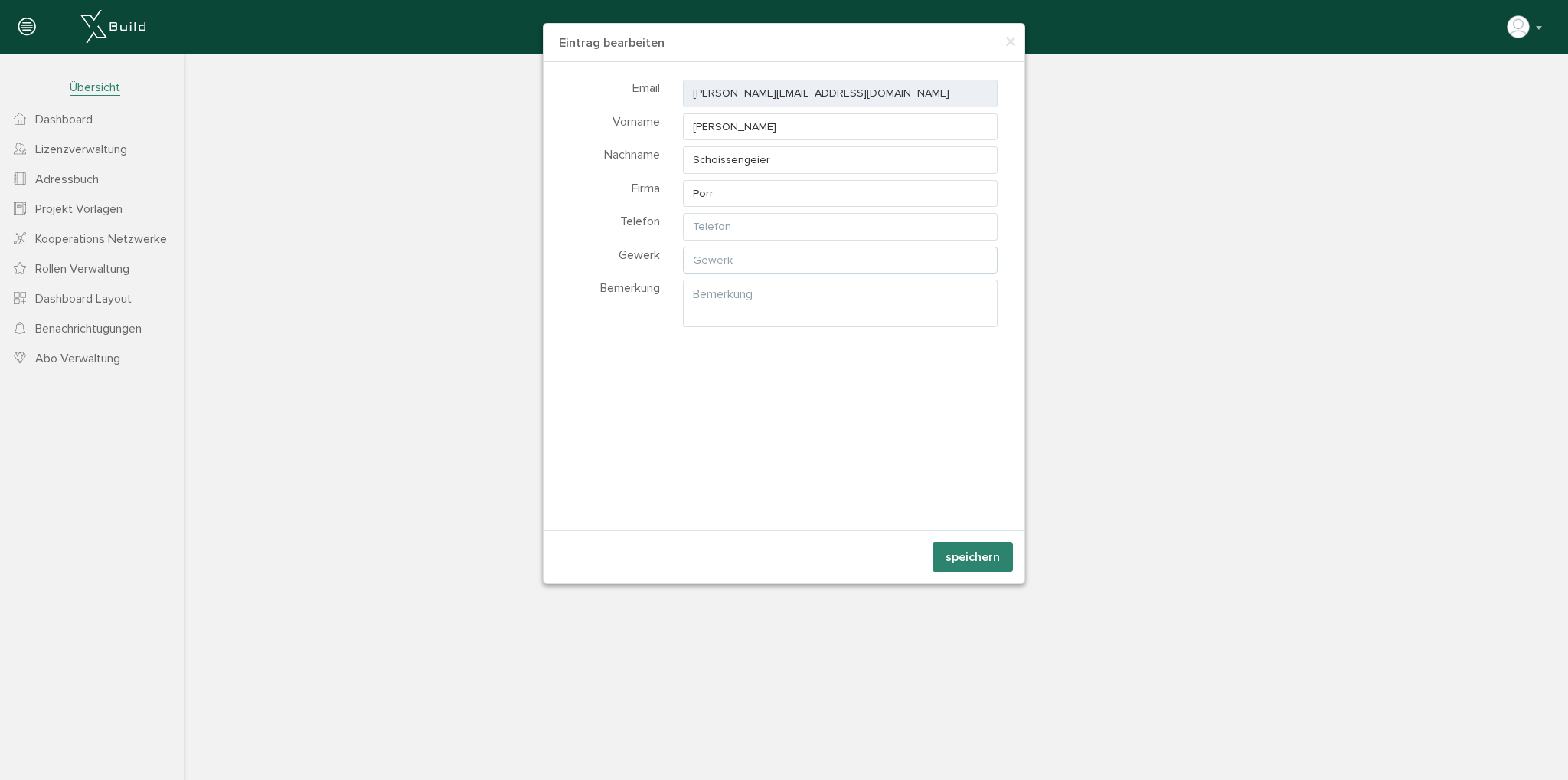
click at [716, 264] on input "text" at bounding box center [840, 260] width 315 height 27
type input "Baumeister"
click at [1006, 554] on button "speichern" at bounding box center [972, 557] width 80 height 29
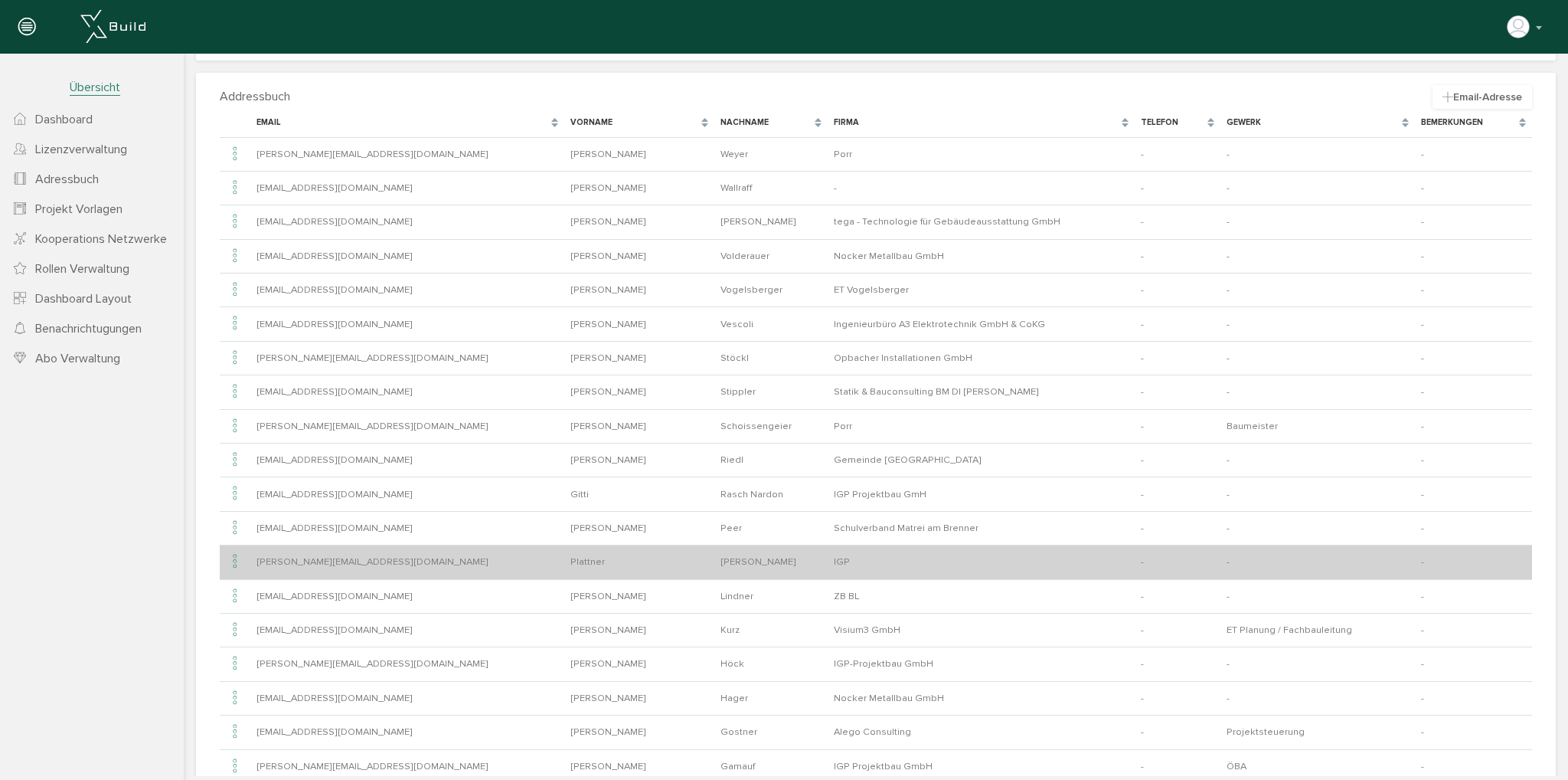
scroll to position [51, 0]
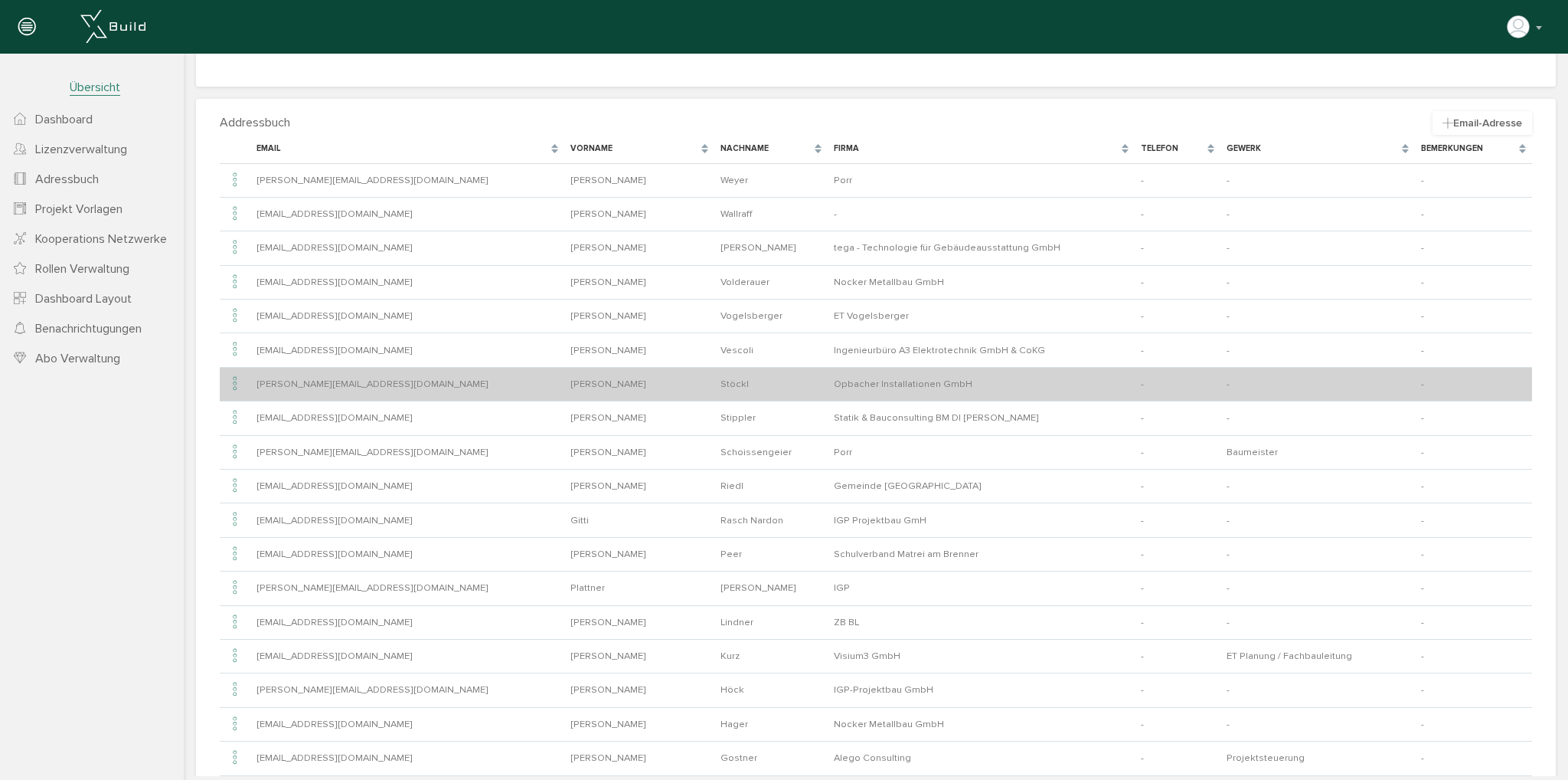
click at [233, 380] on icon at bounding box center [234, 383] width 19 height 21
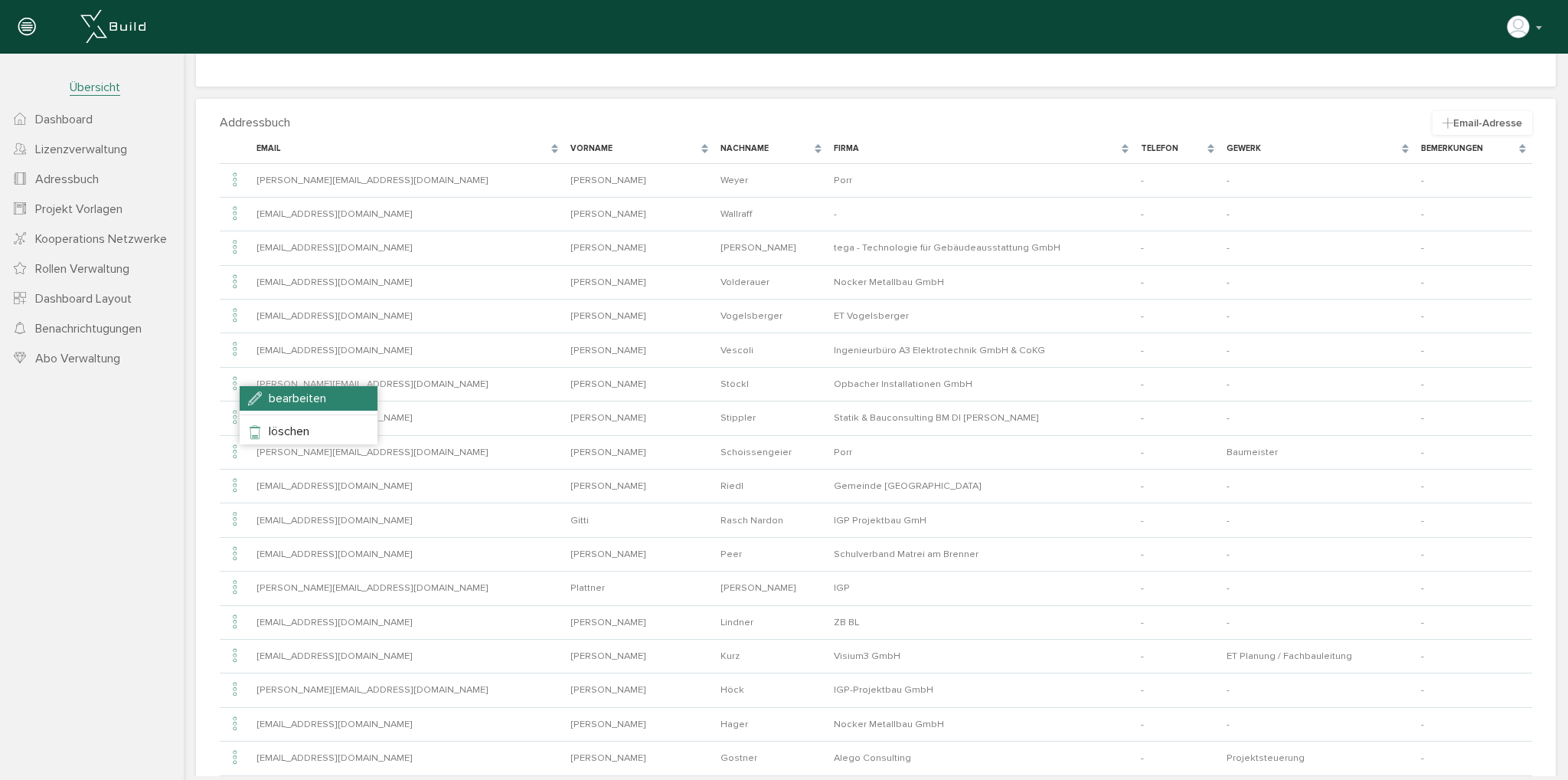
click at [259, 396] on li "bearbeiten" at bounding box center [308, 398] width 138 height 24
type input "[PERSON_NAME][EMAIL_ADDRESS][DOMAIN_NAME]"
type input "[PERSON_NAME]"
type input "Stöckl"
type input "Opbacher Installationen GmbH"
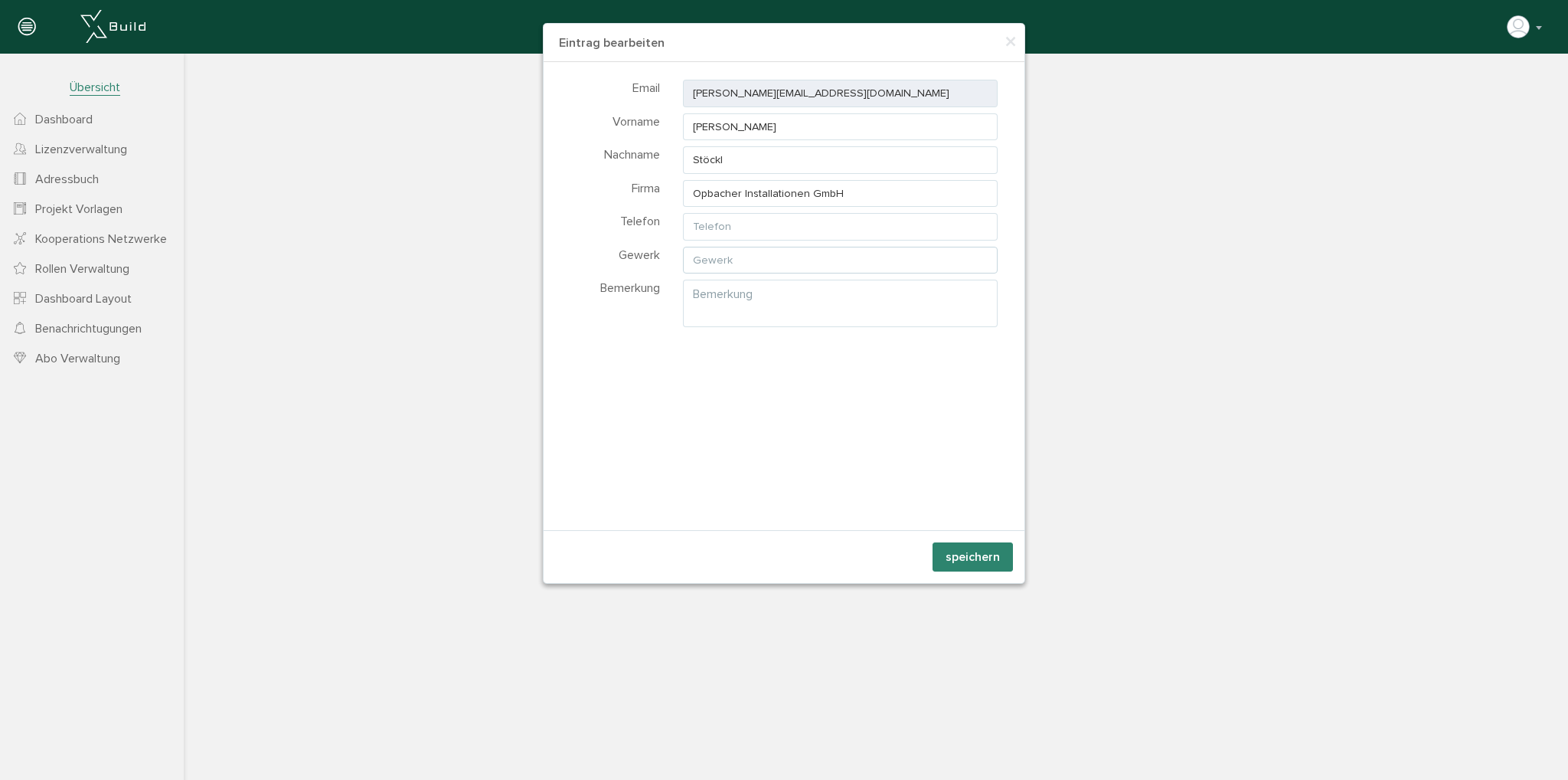
click at [737, 252] on input "text" at bounding box center [840, 260] width 315 height 27
type input "HKLS Installationen"
click at [954, 555] on button "speichern" at bounding box center [972, 557] width 80 height 29
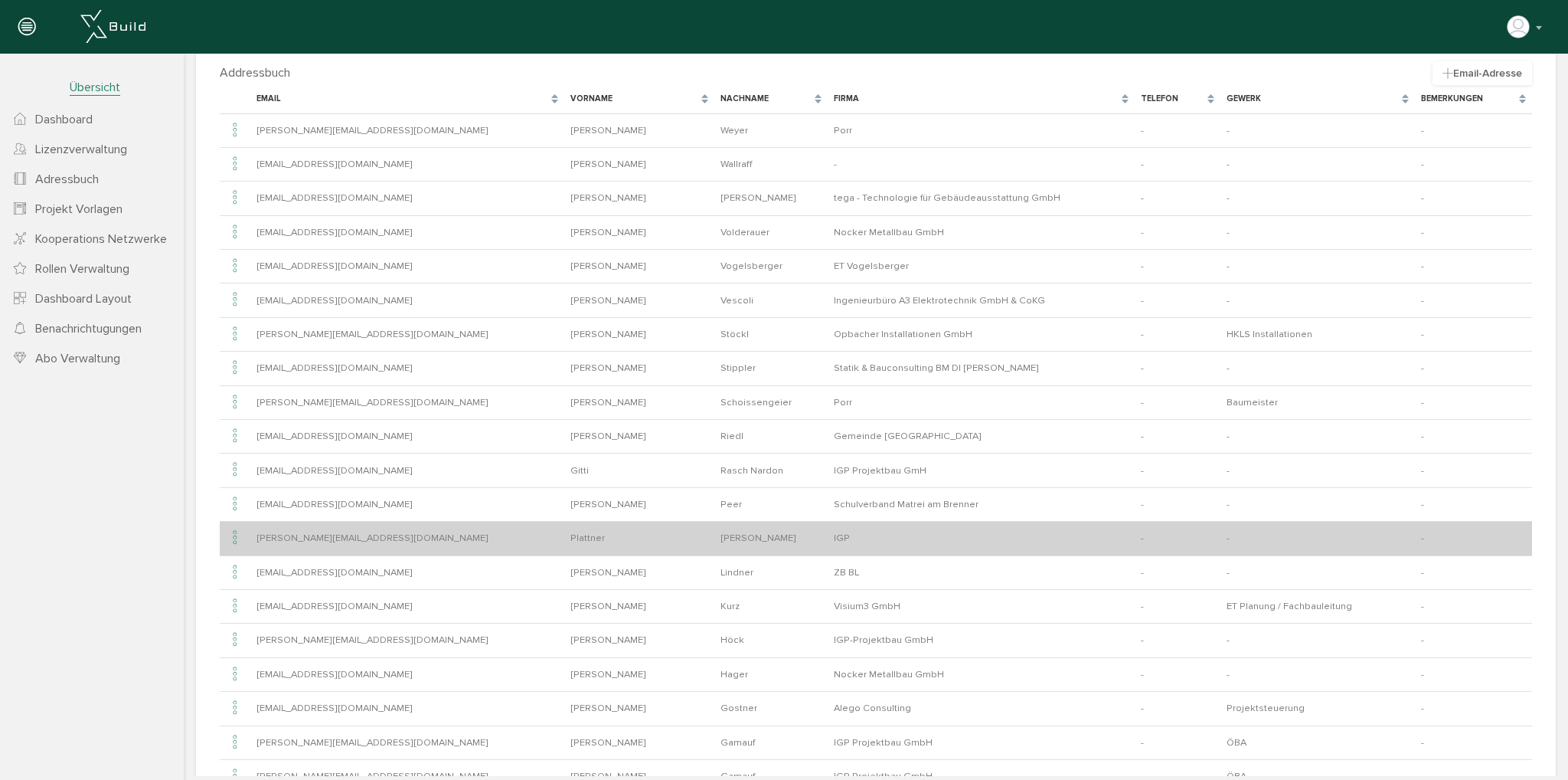
scroll to position [127, 0]
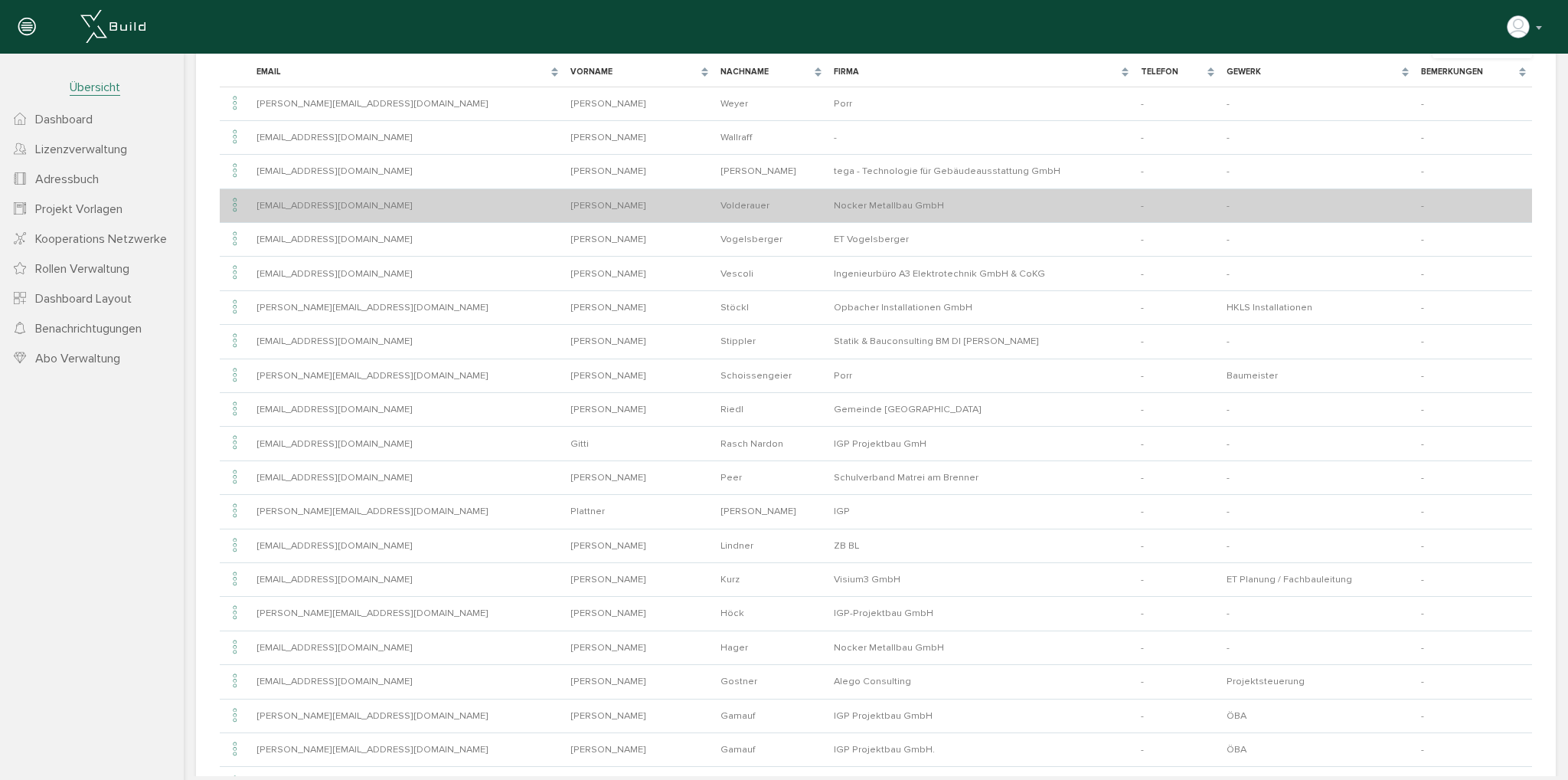
click at [238, 205] on icon at bounding box center [234, 205] width 19 height 21
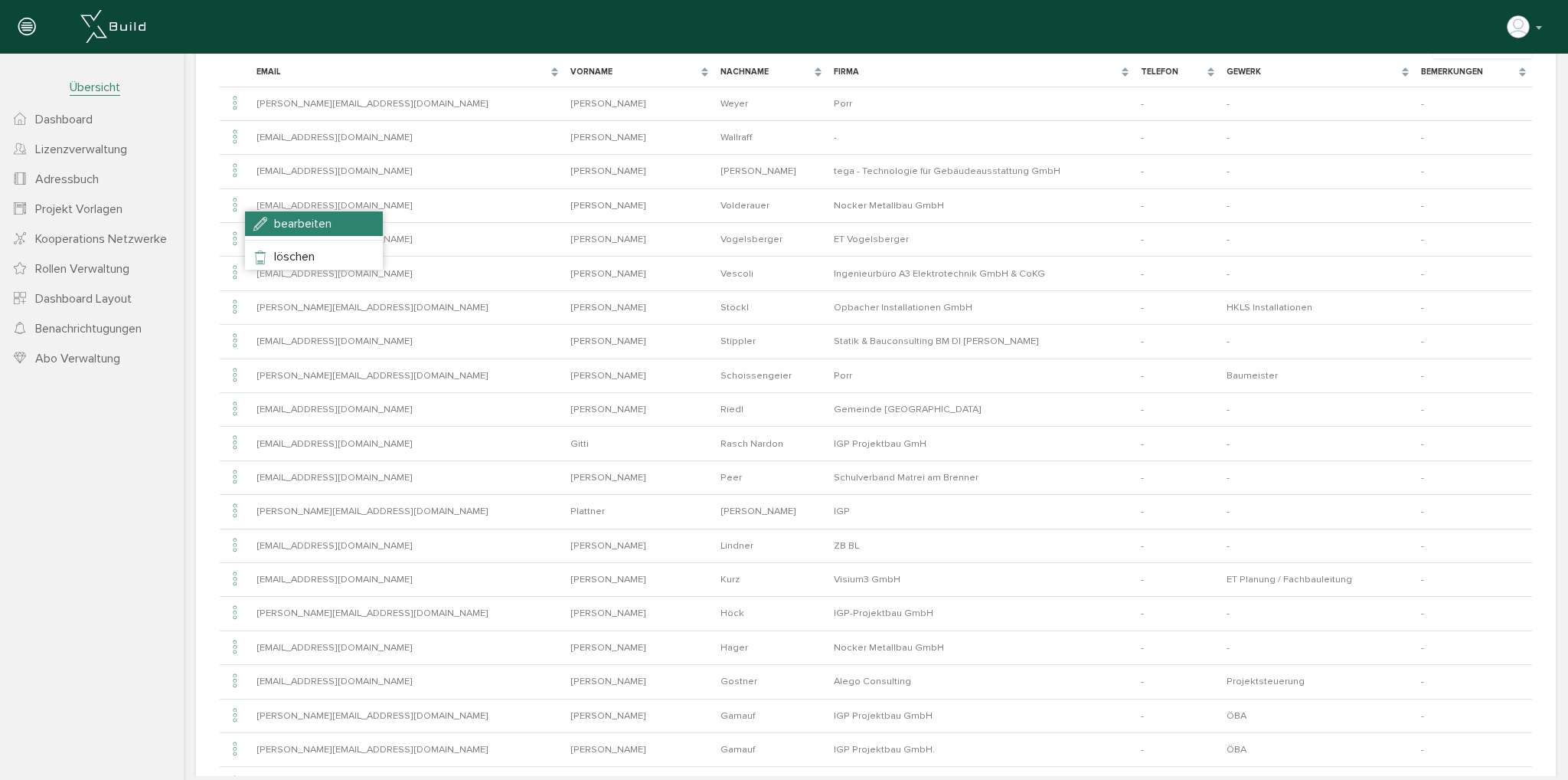
click at [268, 221] on li "bearbeiten" at bounding box center [314, 223] width 138 height 24
type input "[EMAIL_ADDRESS][DOMAIN_NAME]"
type input "[PERSON_NAME]"
type input "Volderauer"
type input "Nocker Metallbau GmbH"
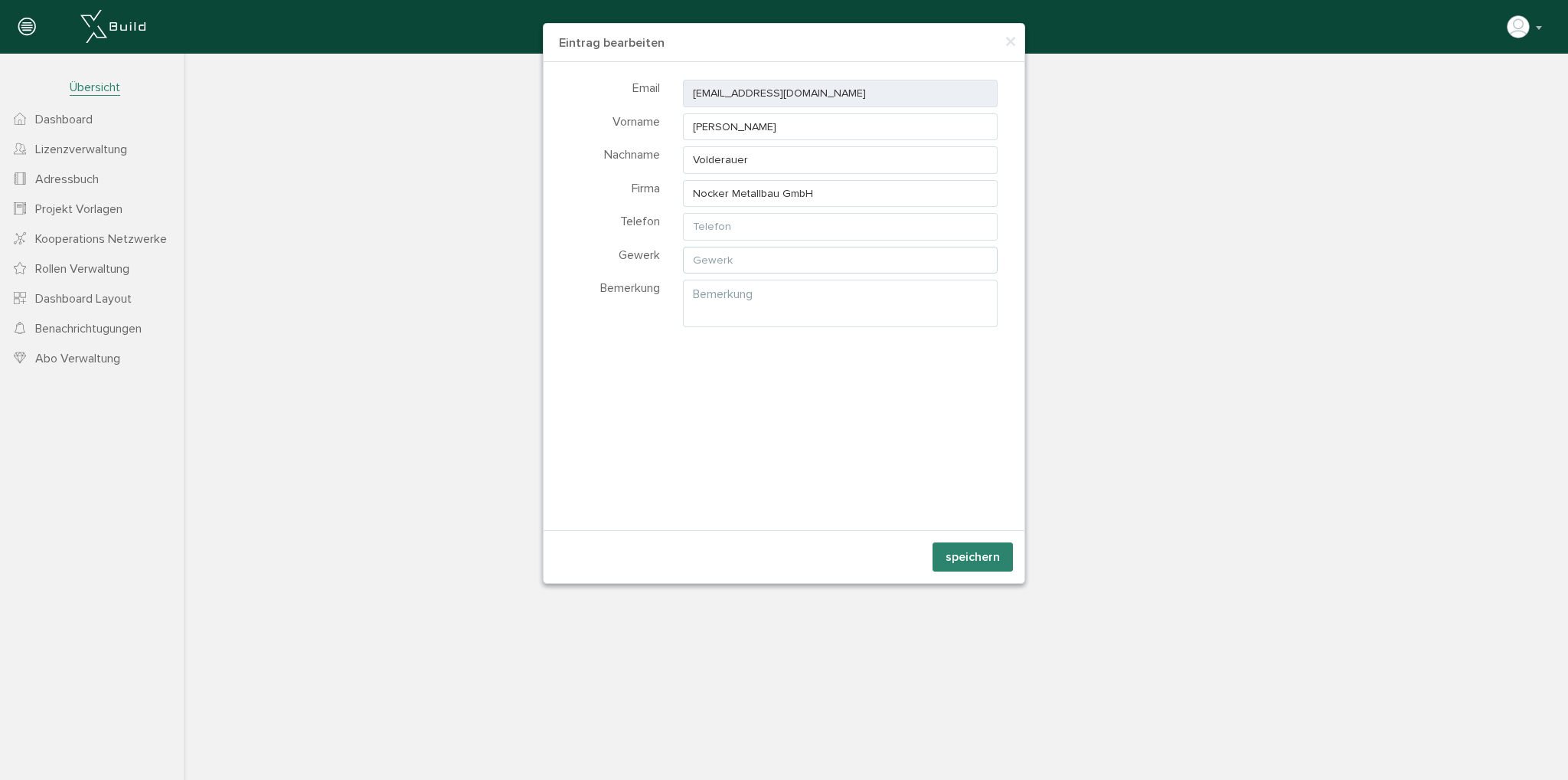
click at [735, 258] on input "text" at bounding box center [840, 260] width 315 height 27
type input "S"
type input "Stahlbau - Metallbau"
click at [939, 549] on button "speichern" at bounding box center [972, 557] width 80 height 29
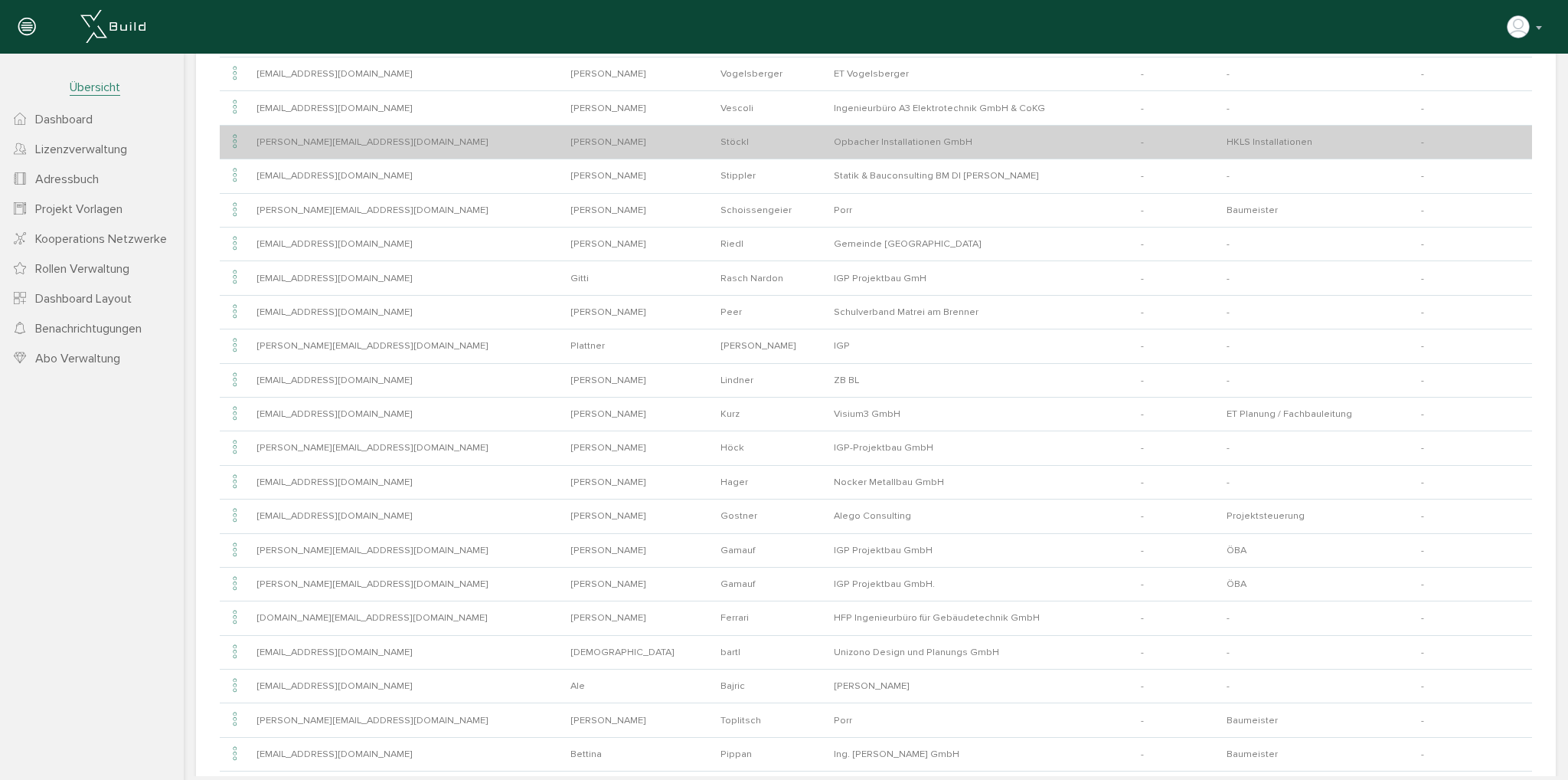
scroll to position [306, 0]
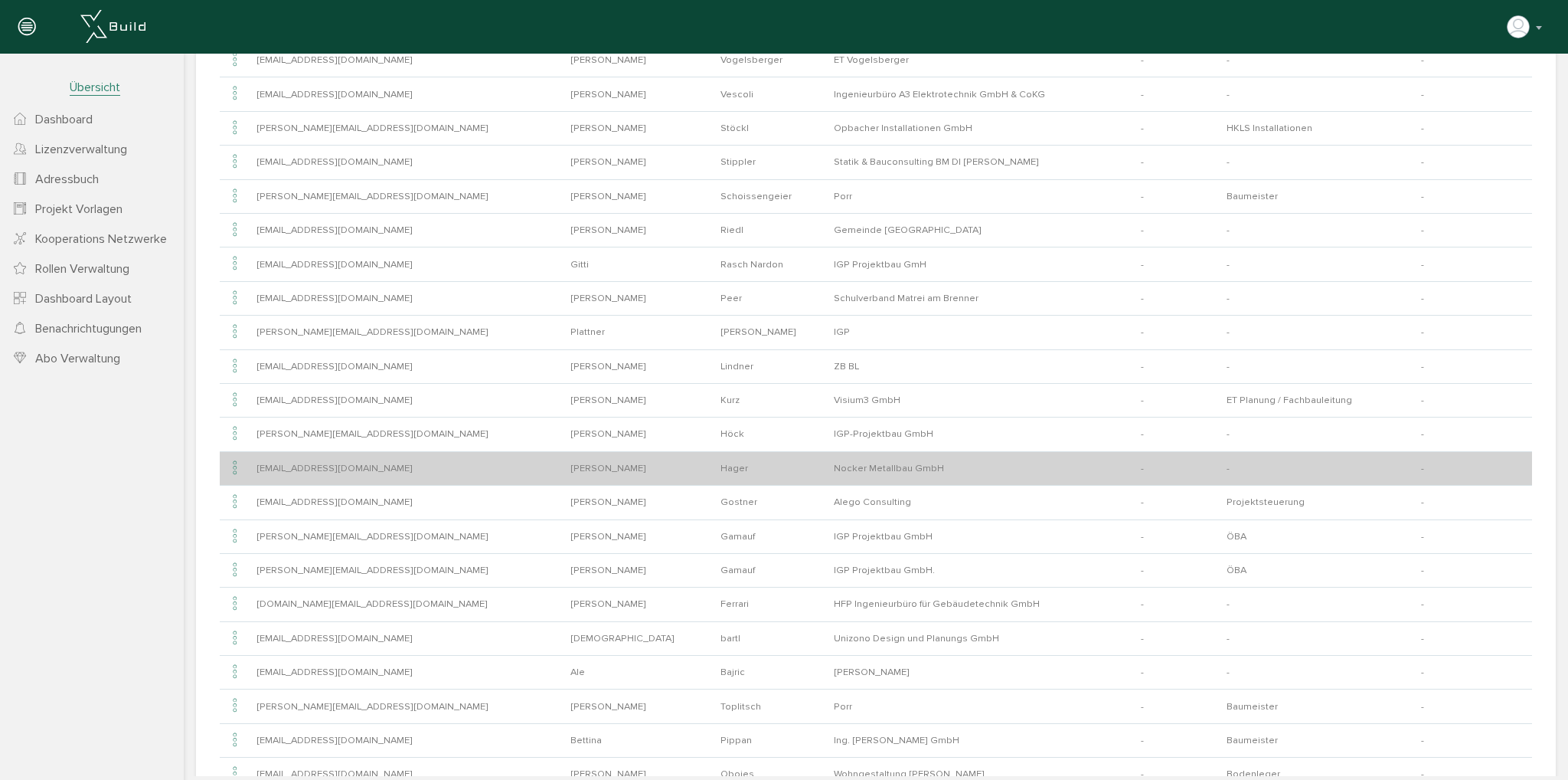
click at [238, 466] on icon at bounding box center [234, 468] width 19 height 21
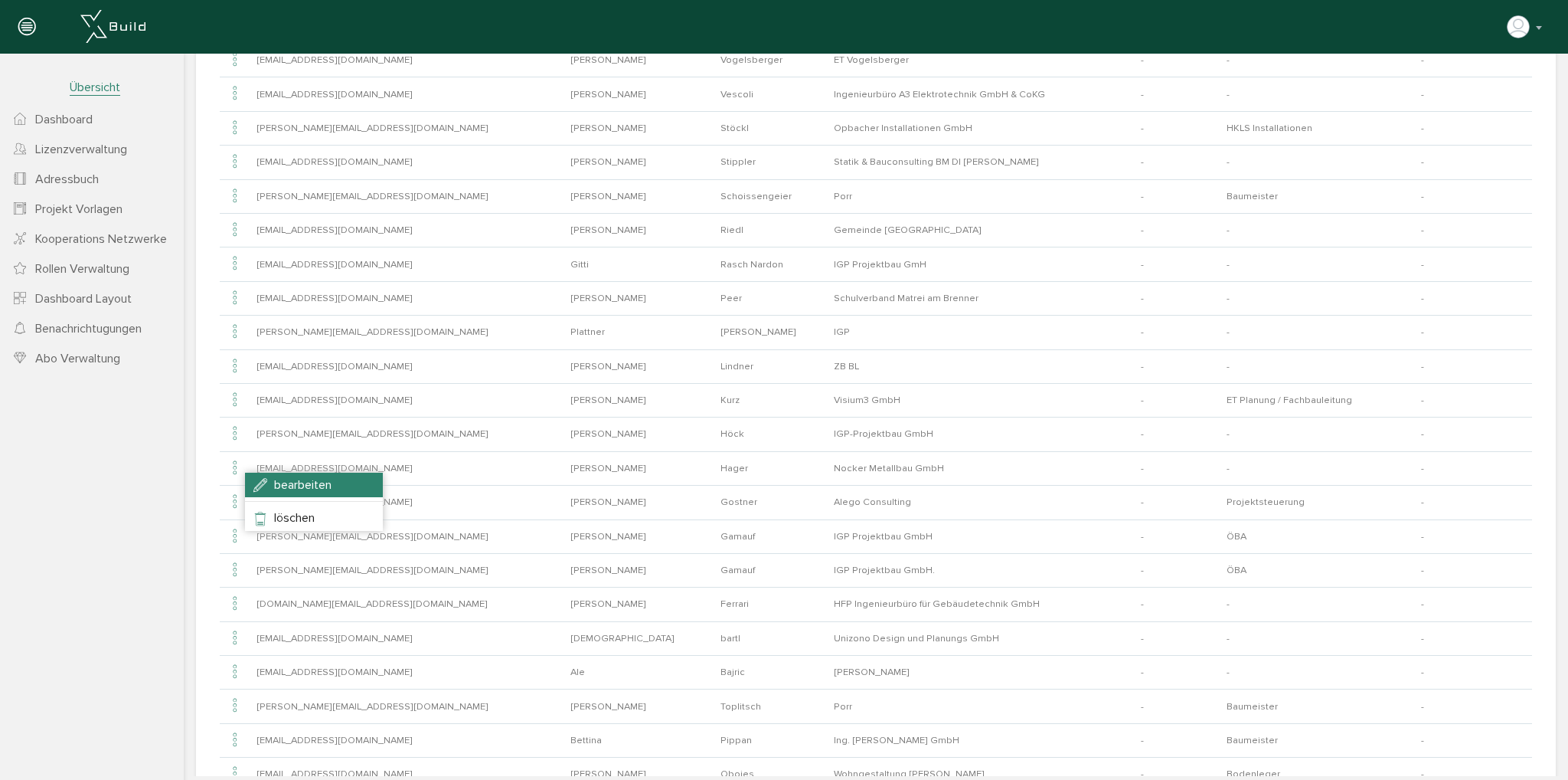
click at [264, 479] on li "bearbeiten" at bounding box center [314, 485] width 138 height 24
type input "[EMAIL_ADDRESS][DOMAIN_NAME]"
type input "[PERSON_NAME]"
type input "Hager"
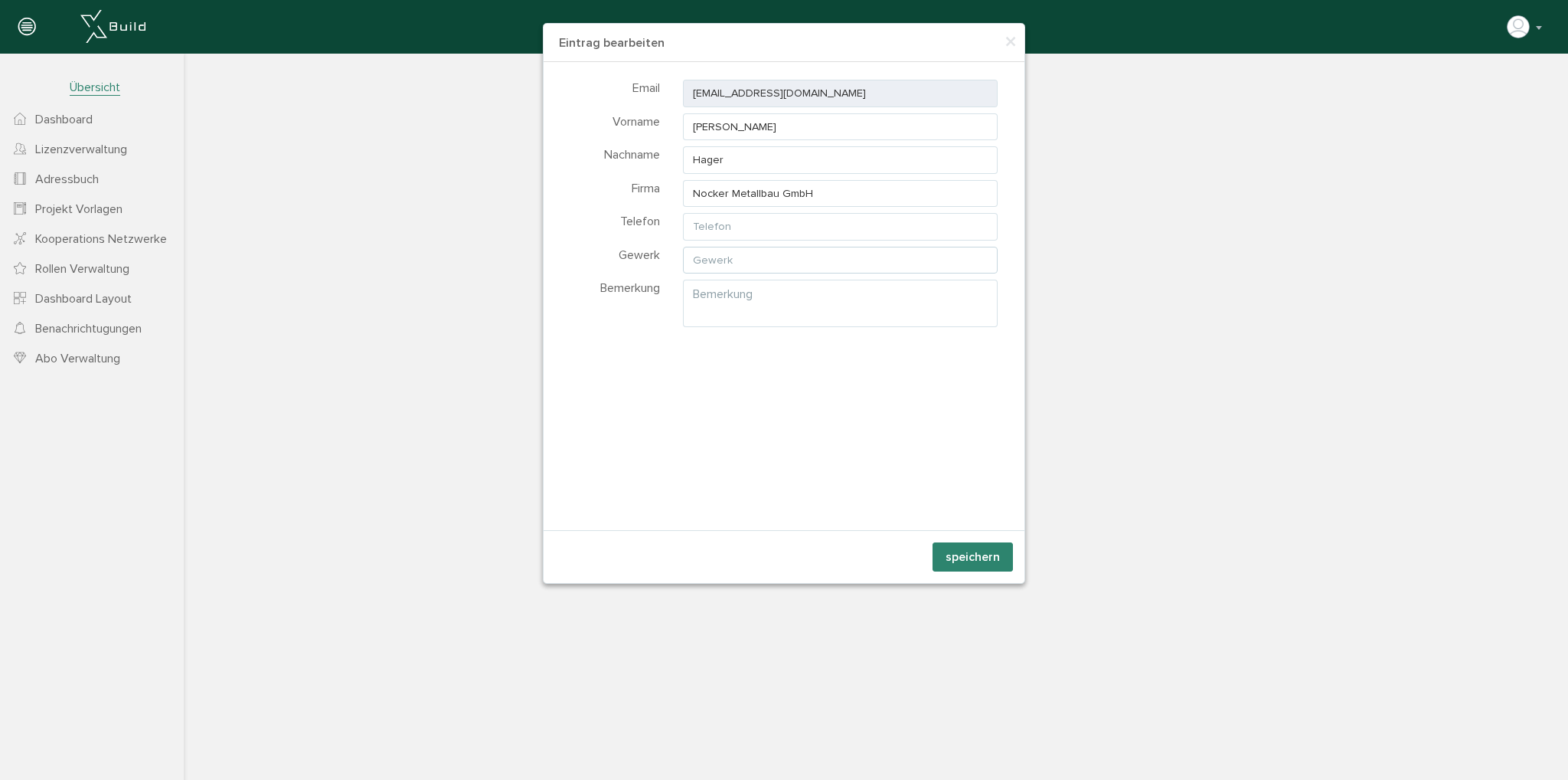
click at [766, 254] on input "text" at bounding box center [840, 260] width 315 height 27
type input "Fenster und Türen ALU"
click at [956, 547] on button "speichern" at bounding box center [972, 557] width 80 height 29
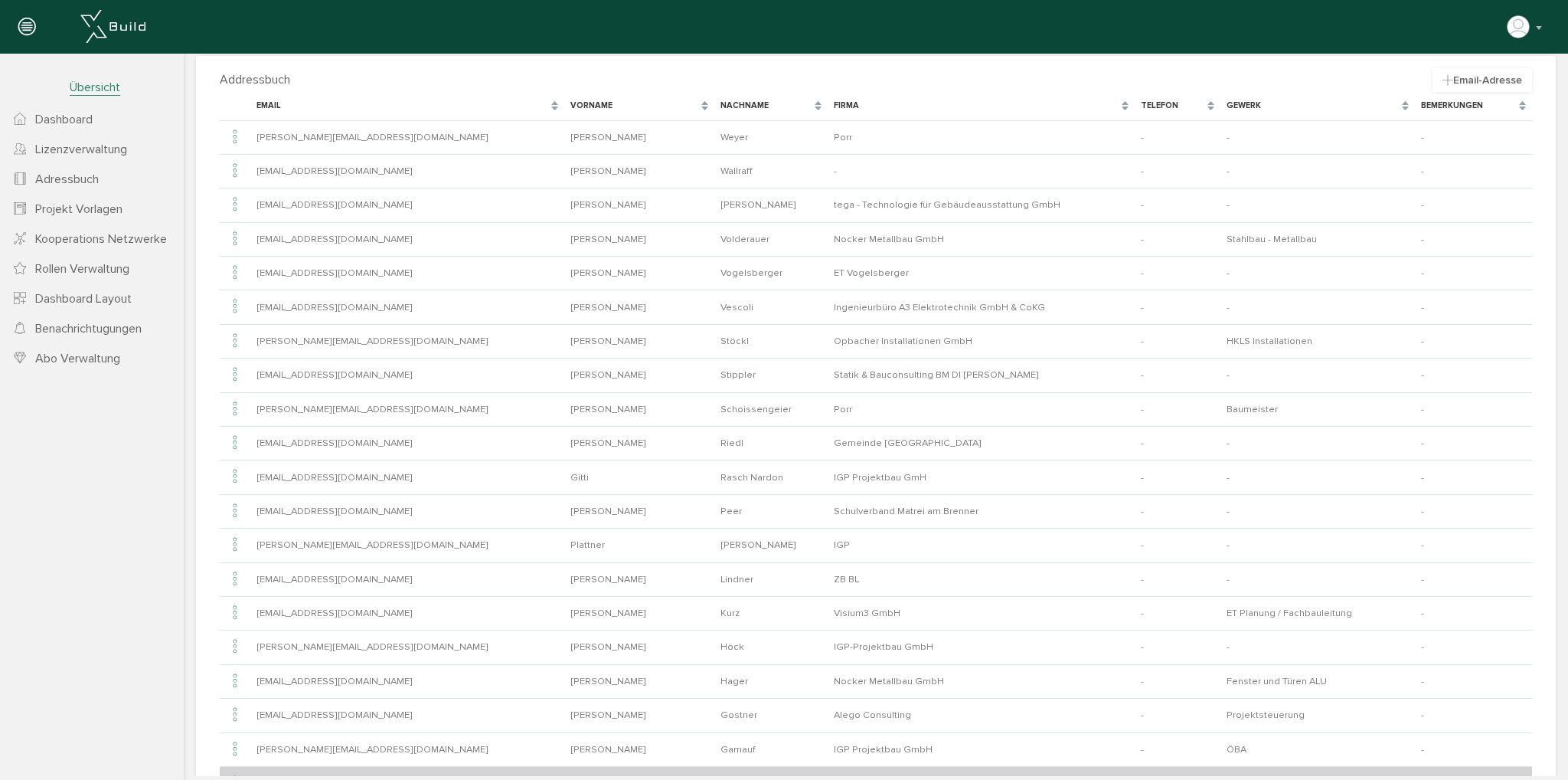
scroll to position [0, 0]
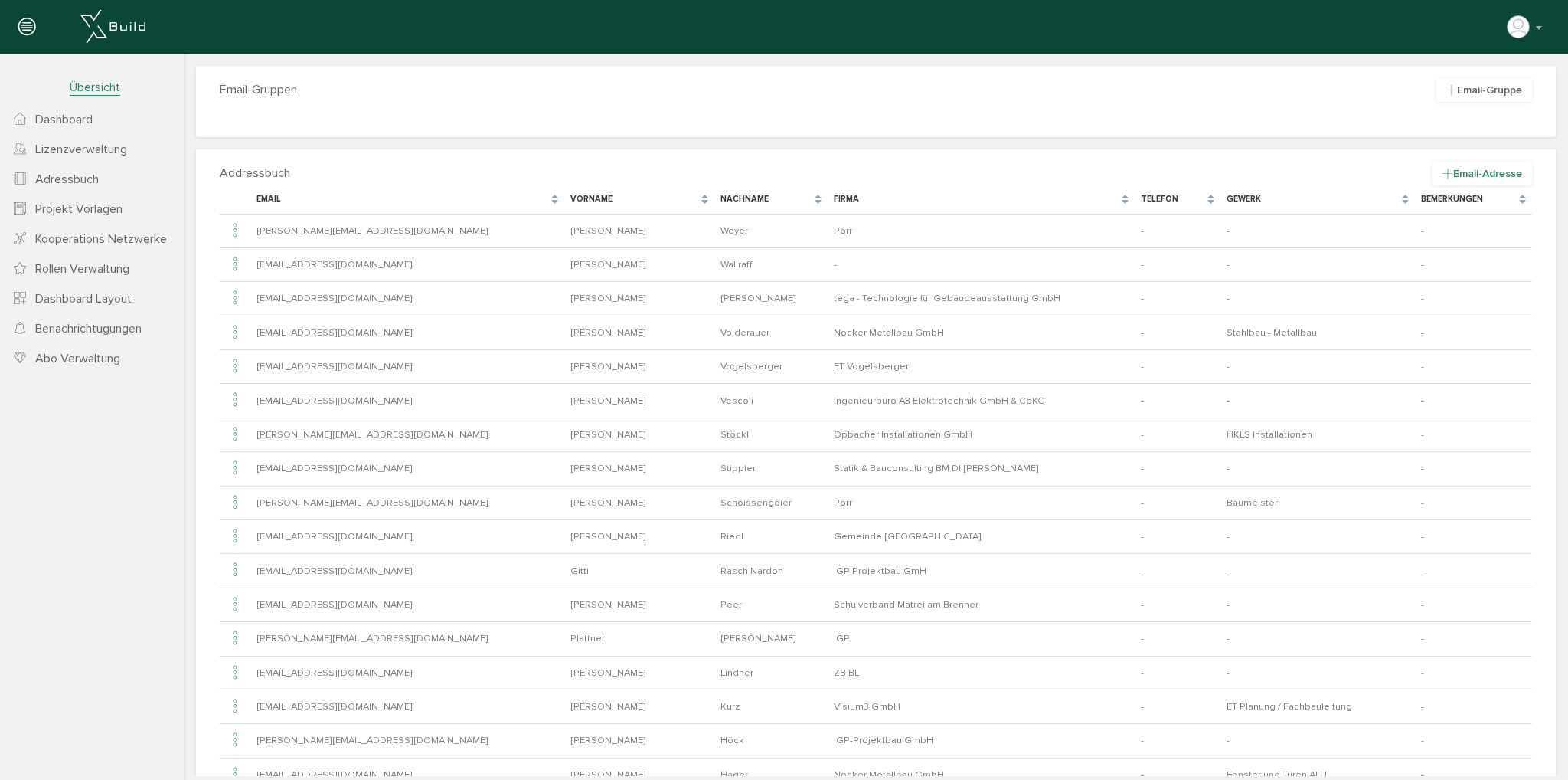
click at [1467, 167] on span "Email-Adresse" at bounding box center [1482, 173] width 100 height 23
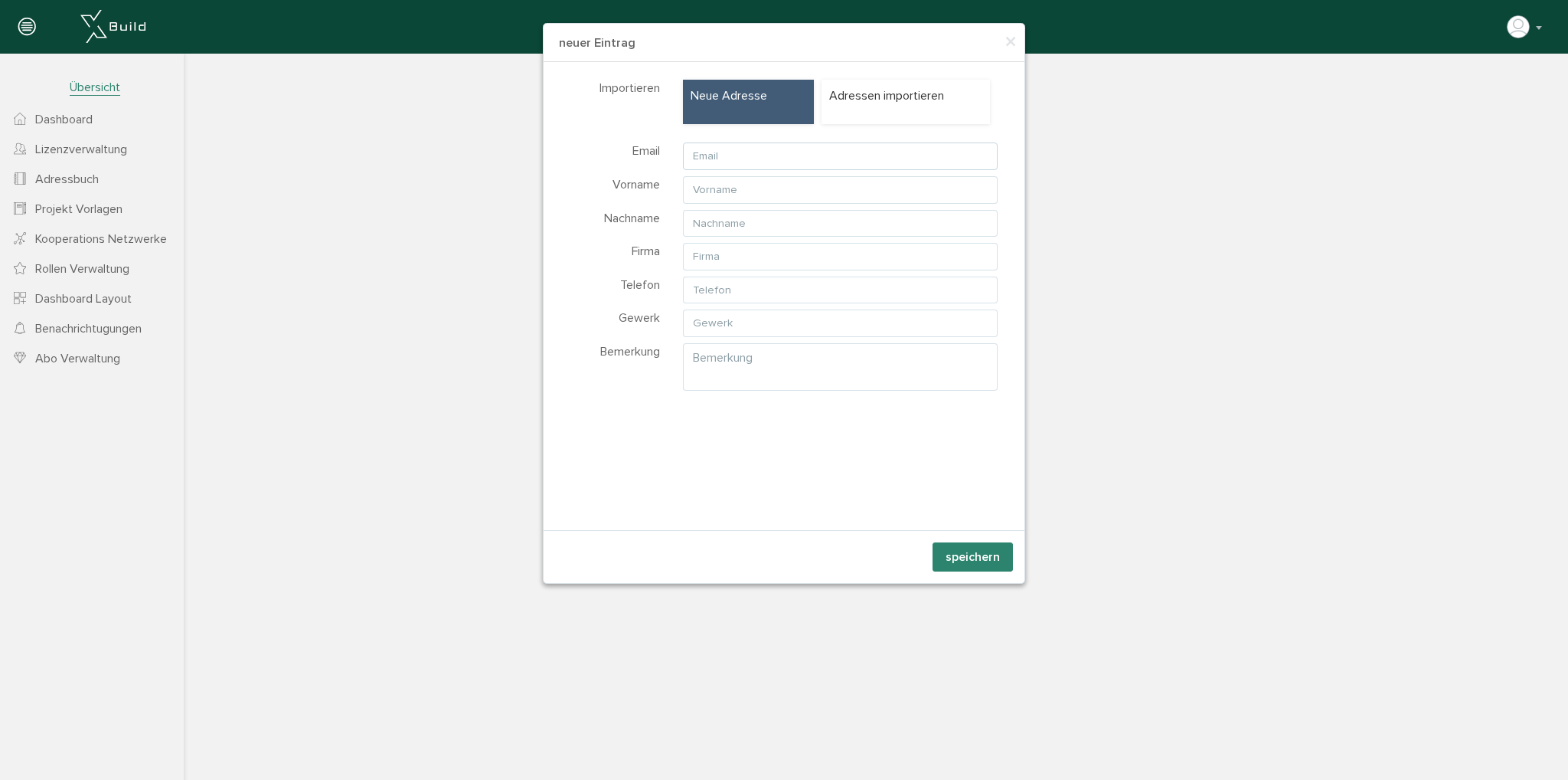
click at [845, 161] on input "text" at bounding box center [840, 156] width 315 height 27
type input "office@starmalerei.at4"
type input "[EMAIL_ADDRESS][DOMAIN_NAME]"
type input "Halit"
type input "Armagan"
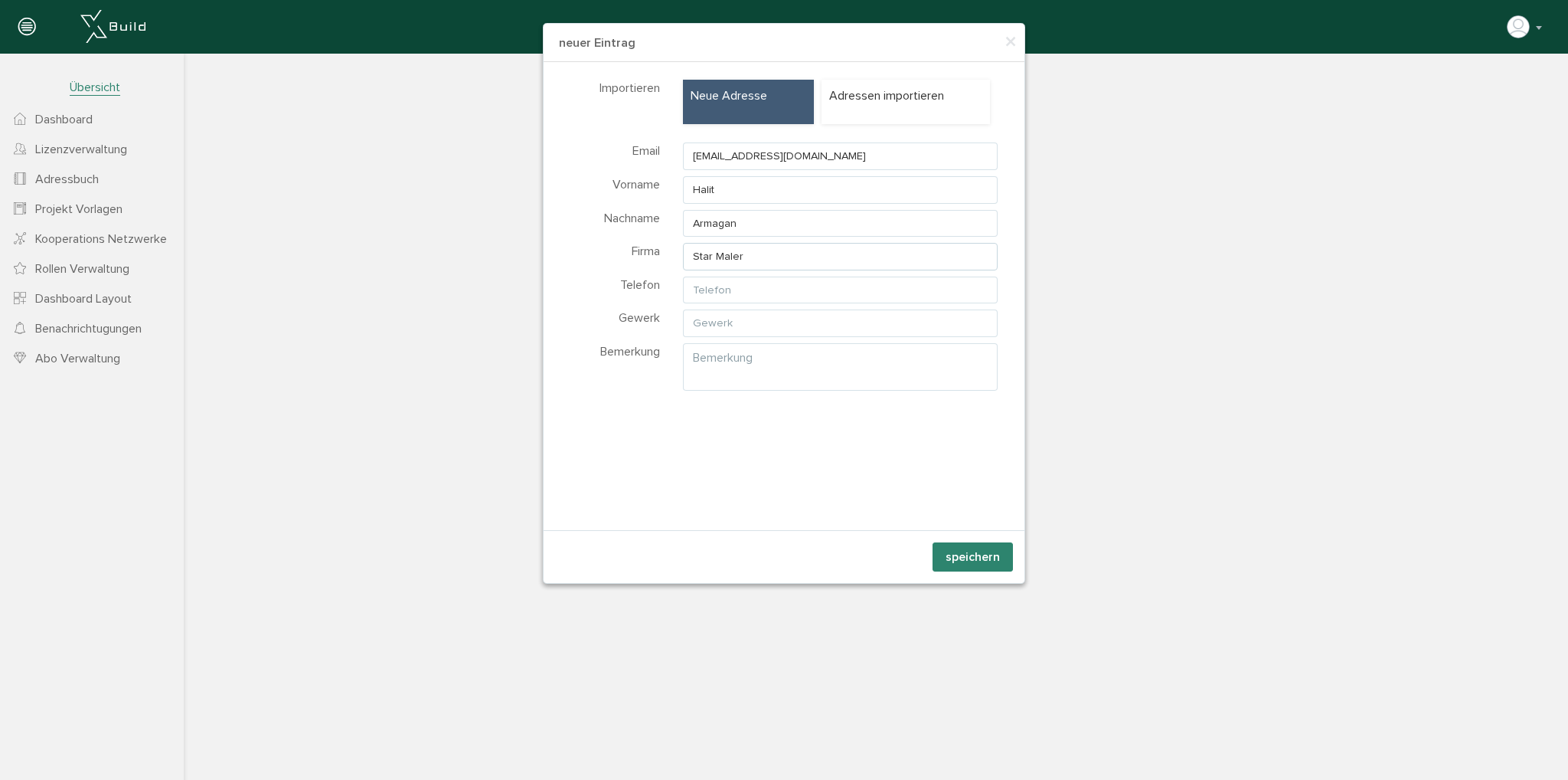
click at [812, 254] on input "Star Maler" at bounding box center [840, 256] width 315 height 27
type input "Star Malerei Armagan KG"
type input "Maler"
click at [971, 550] on button "speichern" at bounding box center [972, 557] width 80 height 29
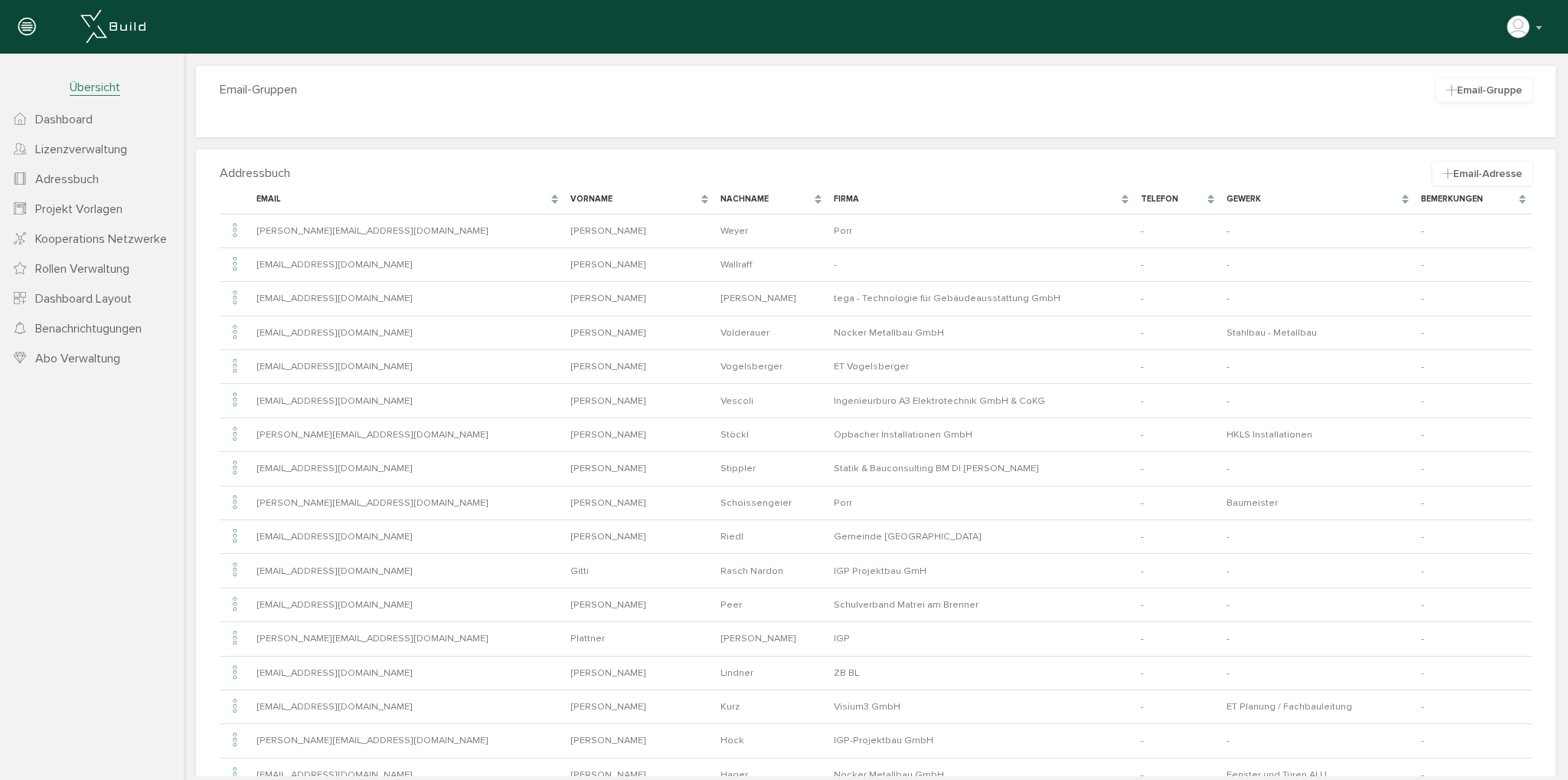
click at [92, 114] on span "Dashboard" at bounding box center [64, 119] width 58 height 16
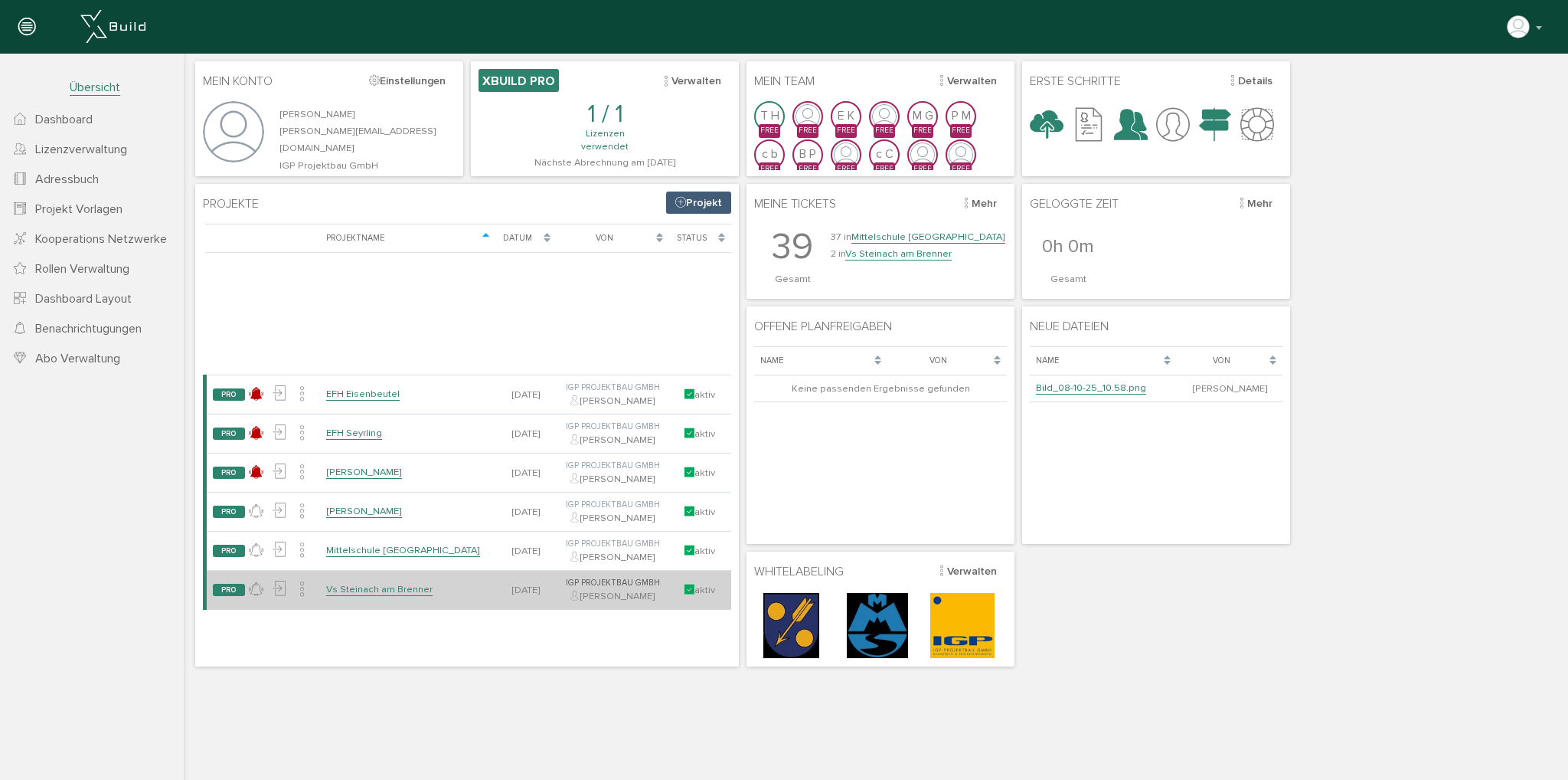
click at [373, 587] on link "Vs Steinach am Brenner" at bounding box center [379, 588] width 106 height 13
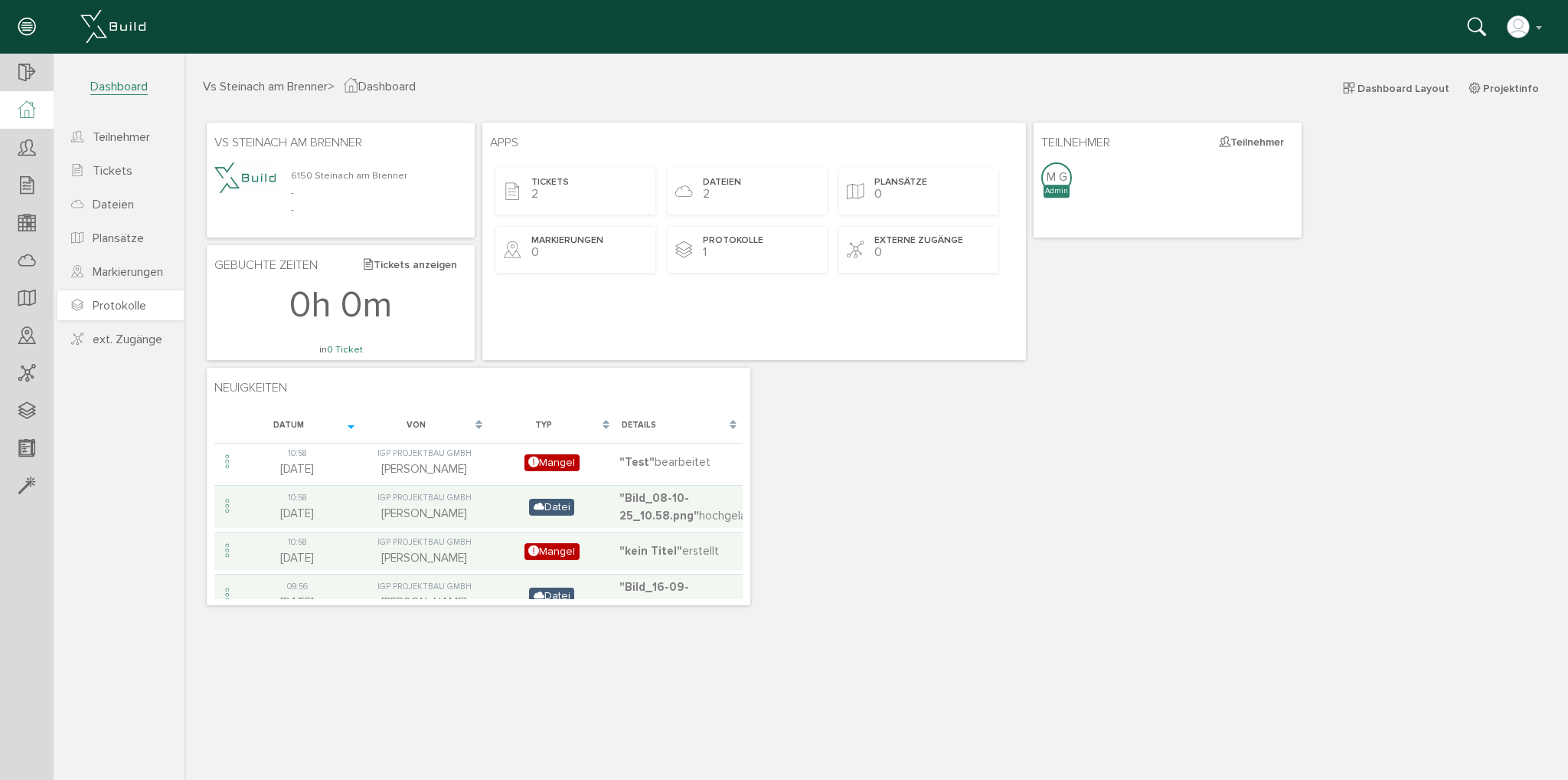
click at [139, 295] on link "Protokolle" at bounding box center [120, 305] width 126 height 30
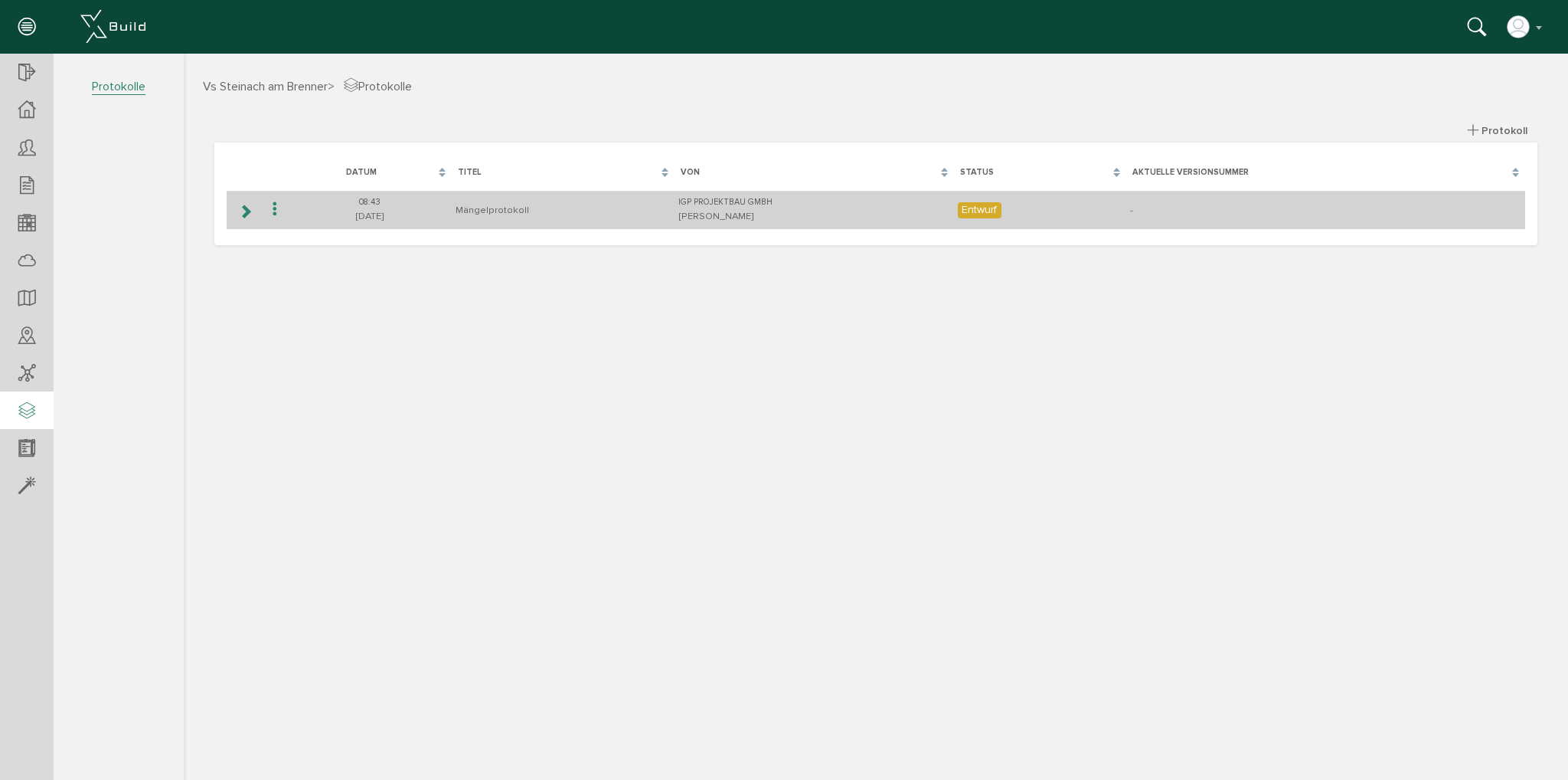
click at [249, 212] on icon at bounding box center [245, 211] width 15 height 13
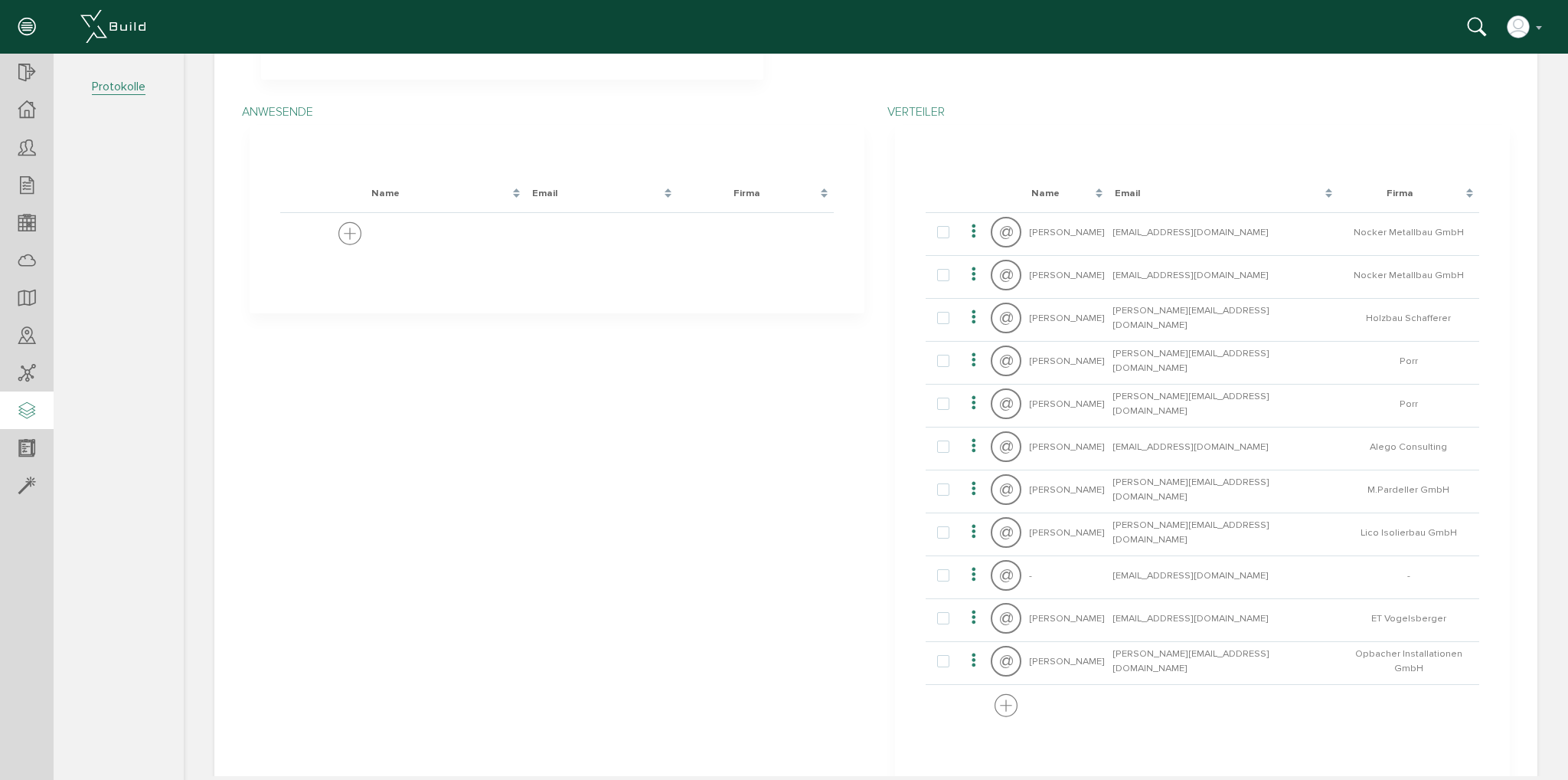
scroll to position [383, 0]
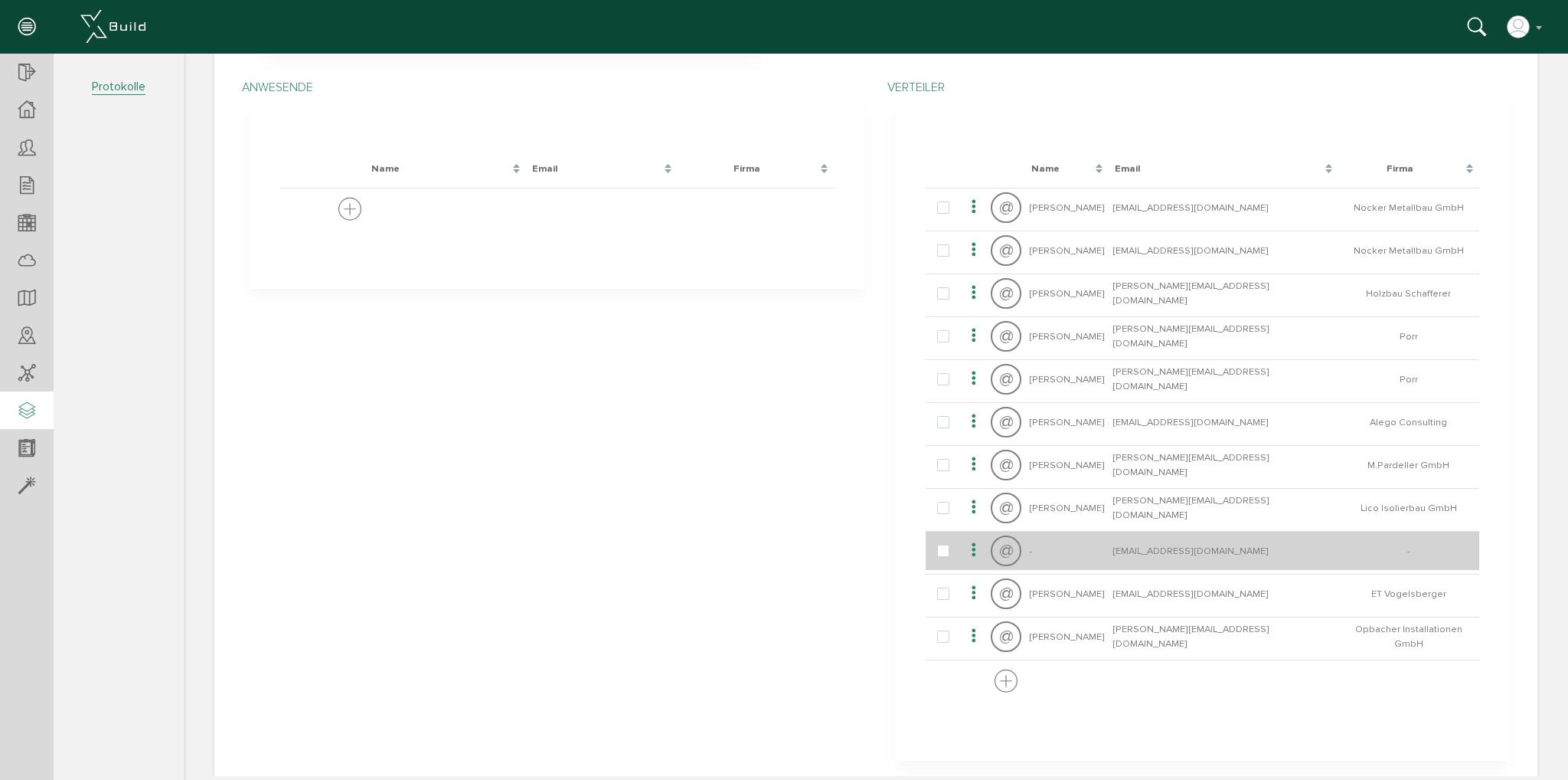
click at [970, 549] on icon at bounding box center [973, 549] width 19 height 21
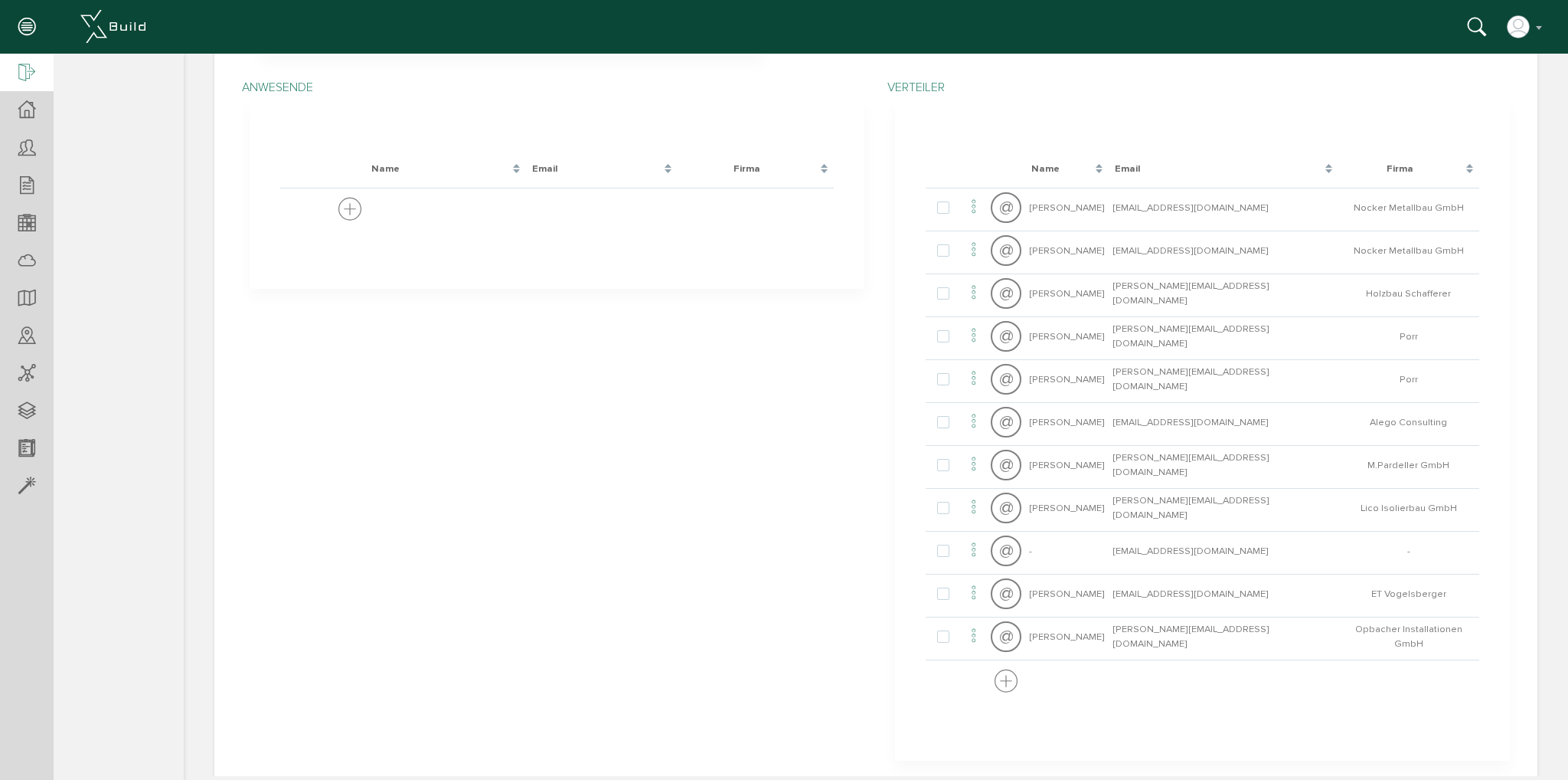
click at [31, 76] on icon at bounding box center [26, 73] width 17 height 22
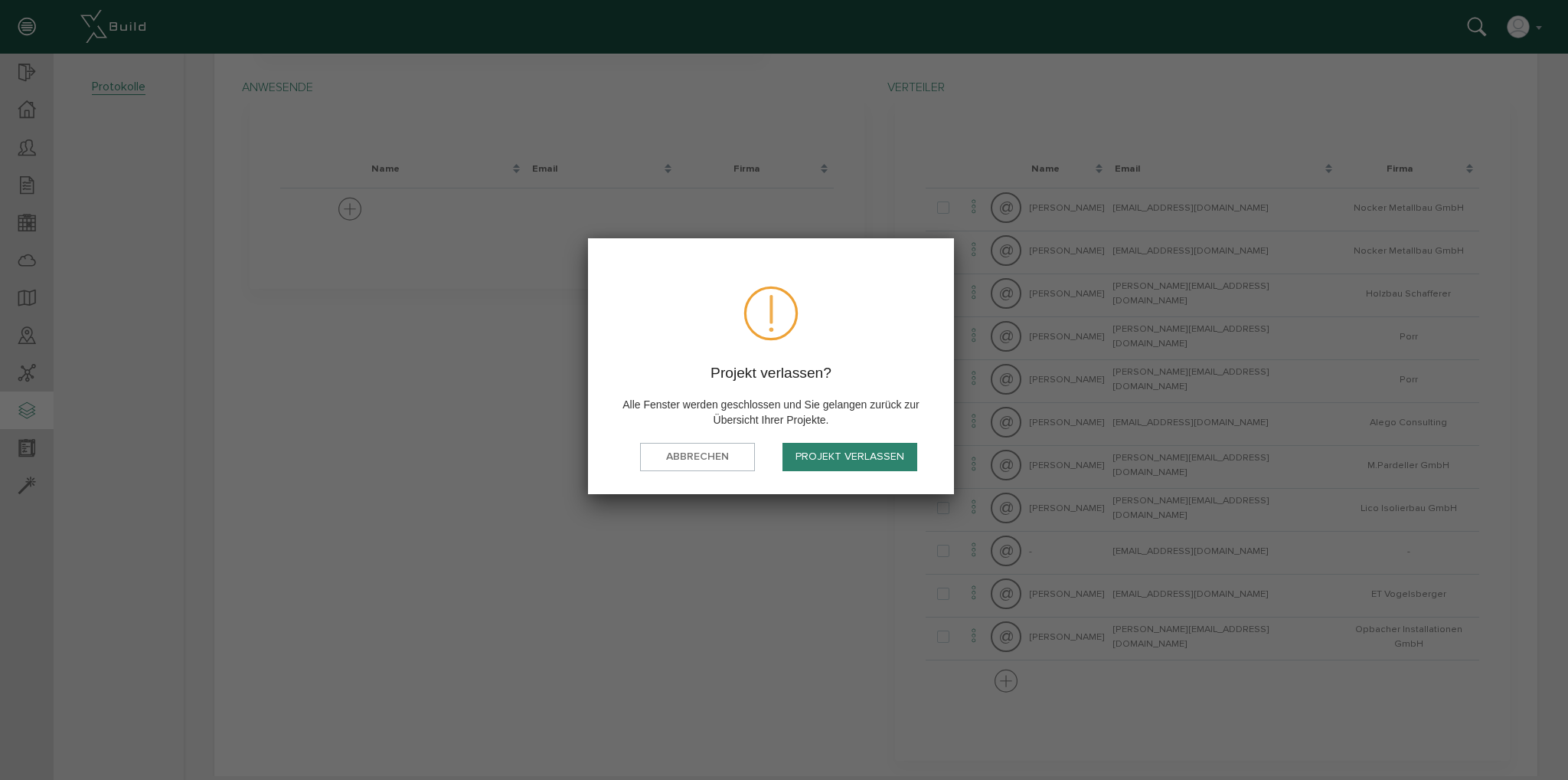
click at [894, 458] on button "Projekt verlassen" at bounding box center [850, 456] width 135 height 28
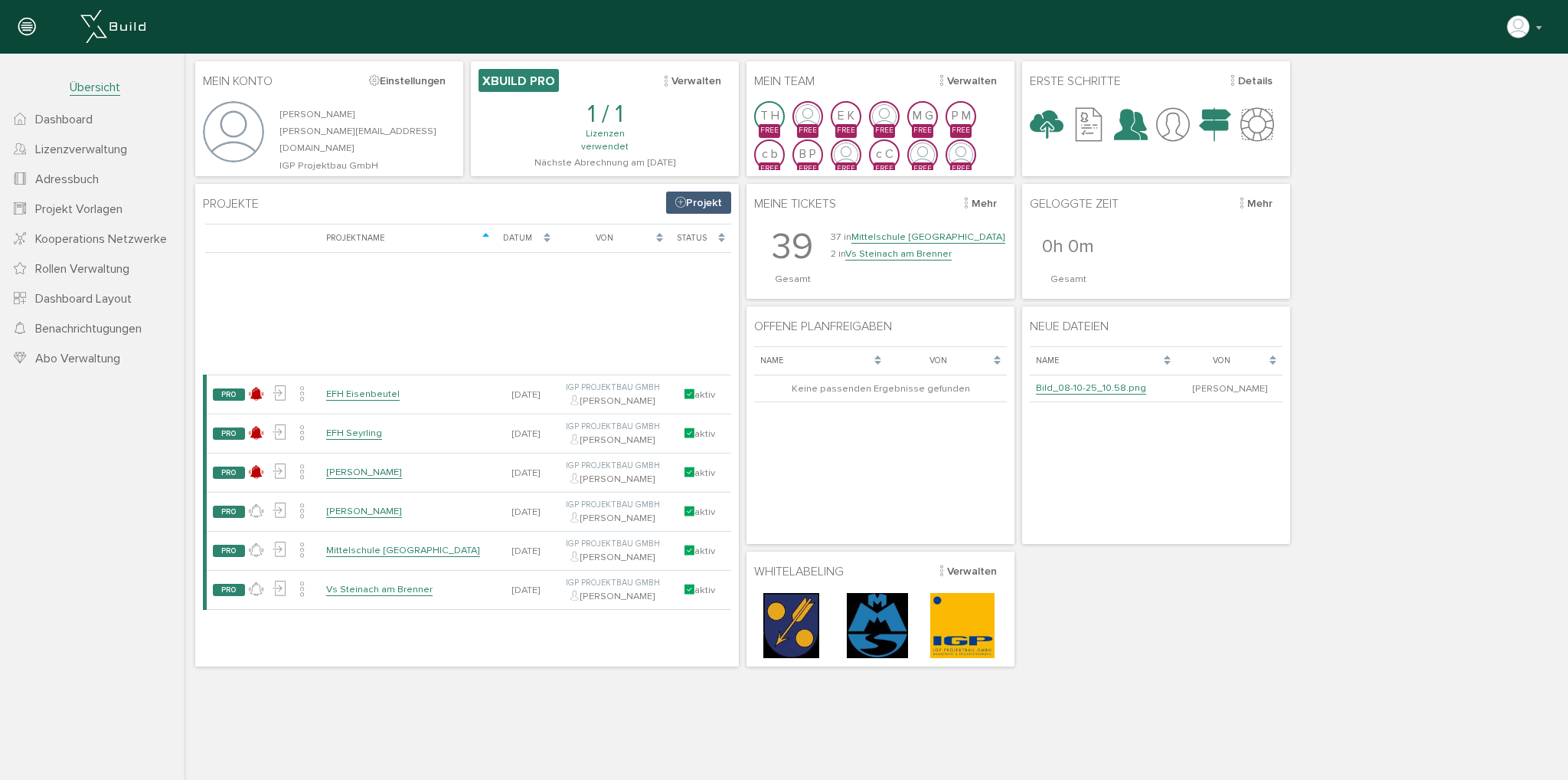
click at [112, 178] on link "Adressbuch" at bounding box center [92, 179] width 184 height 30
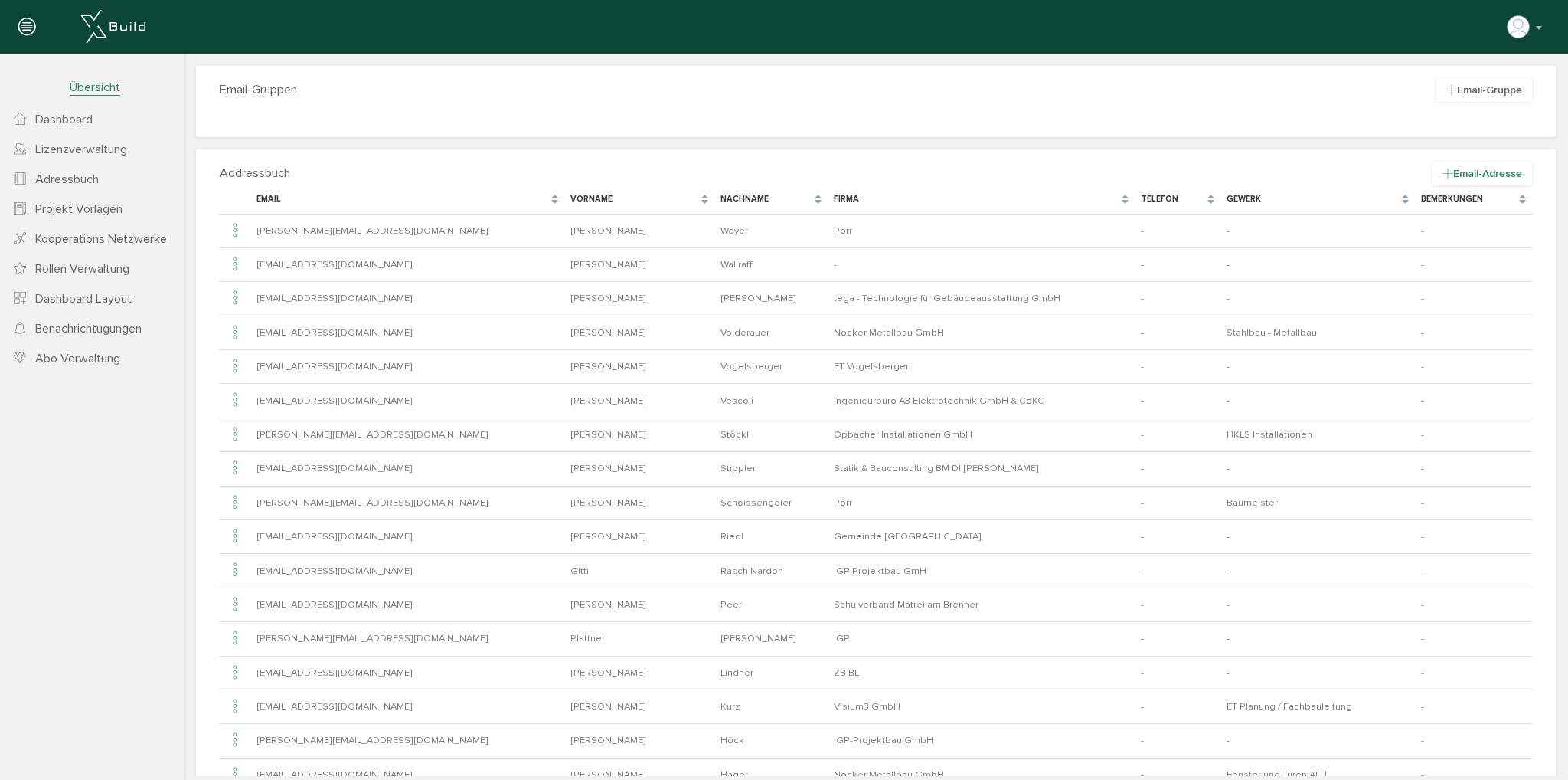
click at [1441, 175] on span "Email-Adresse" at bounding box center [1482, 173] width 100 height 23
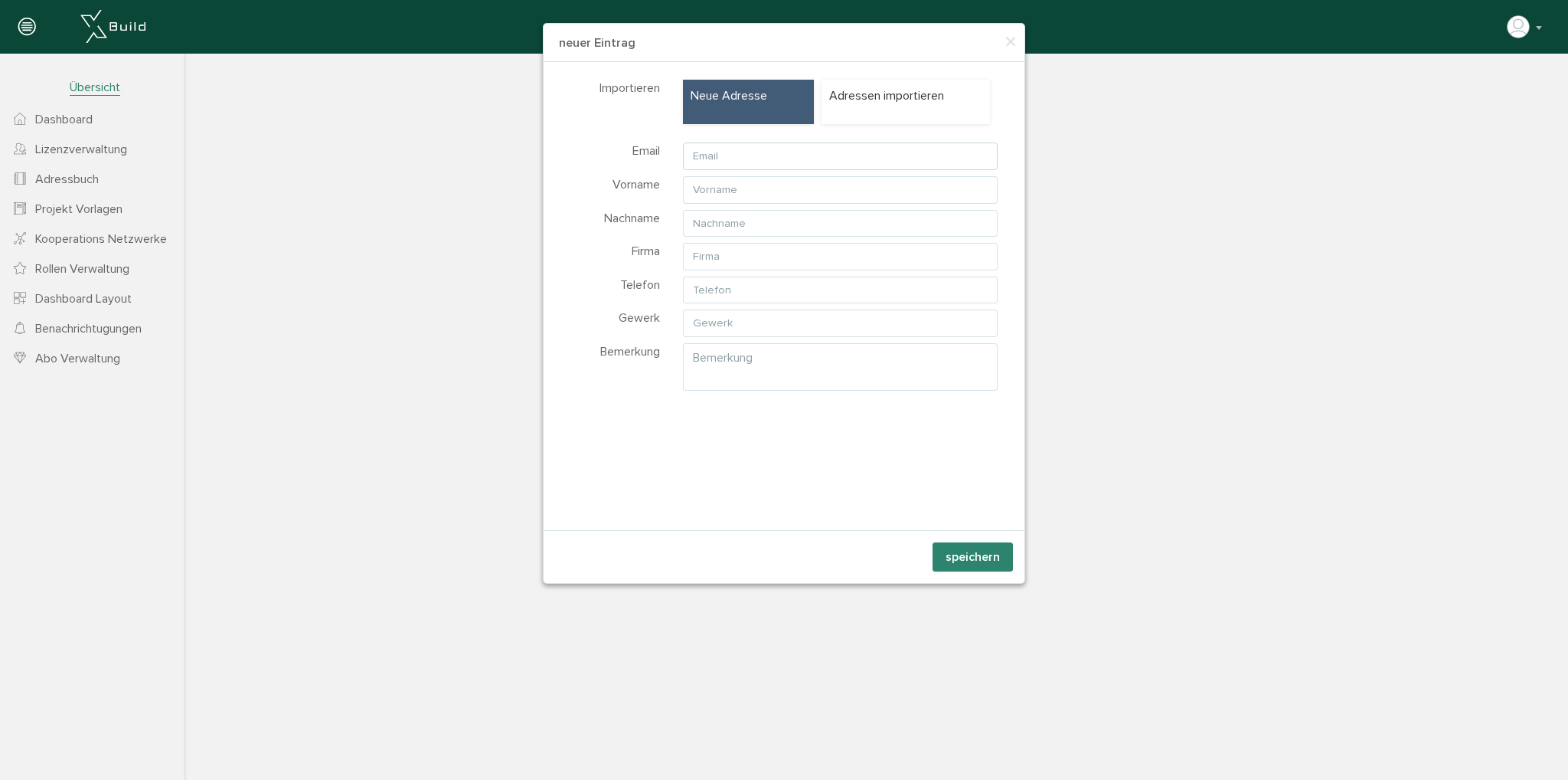
click at [894, 161] on input "text" at bounding box center [840, 156] width 315 height 27
type input "[EMAIL_ADDRESS][DOMAIN_NAME]"
type input "[PERSON_NAME]"
type input "Krall"
type input "[PERSON_NAME]"
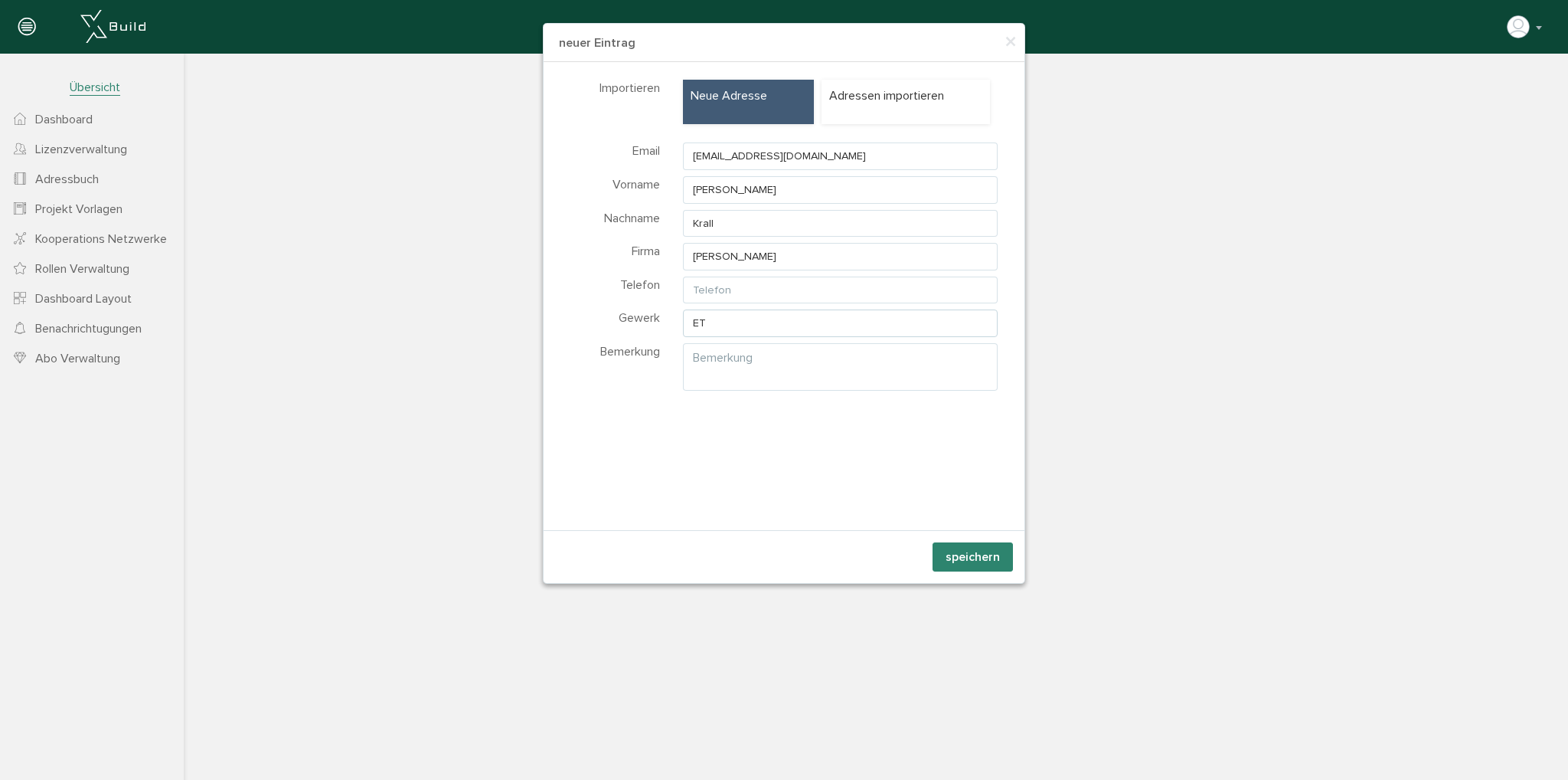
type input "ET Installationen"
click at [985, 554] on button "speichern" at bounding box center [972, 557] width 80 height 29
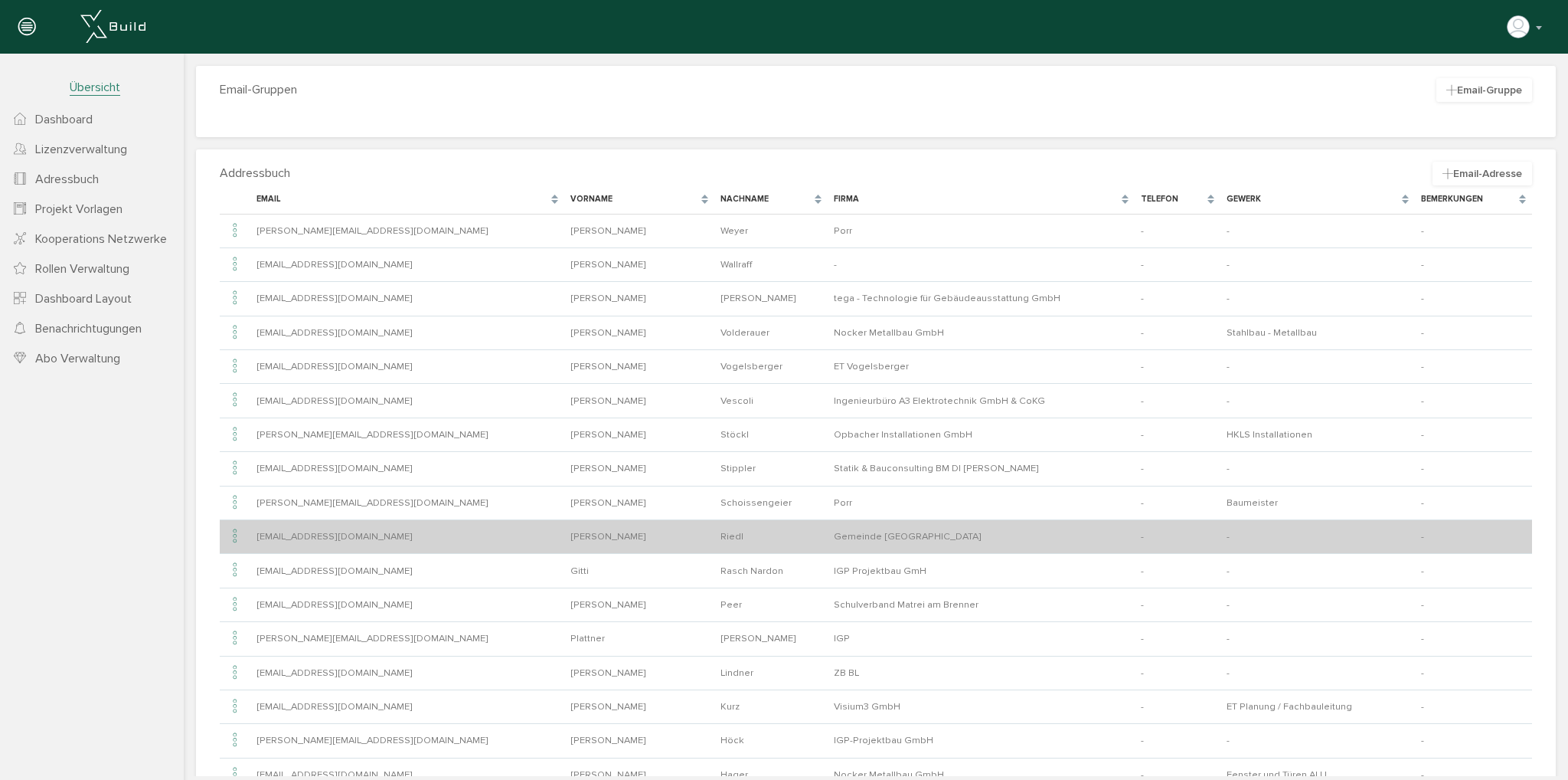
scroll to position [76, 0]
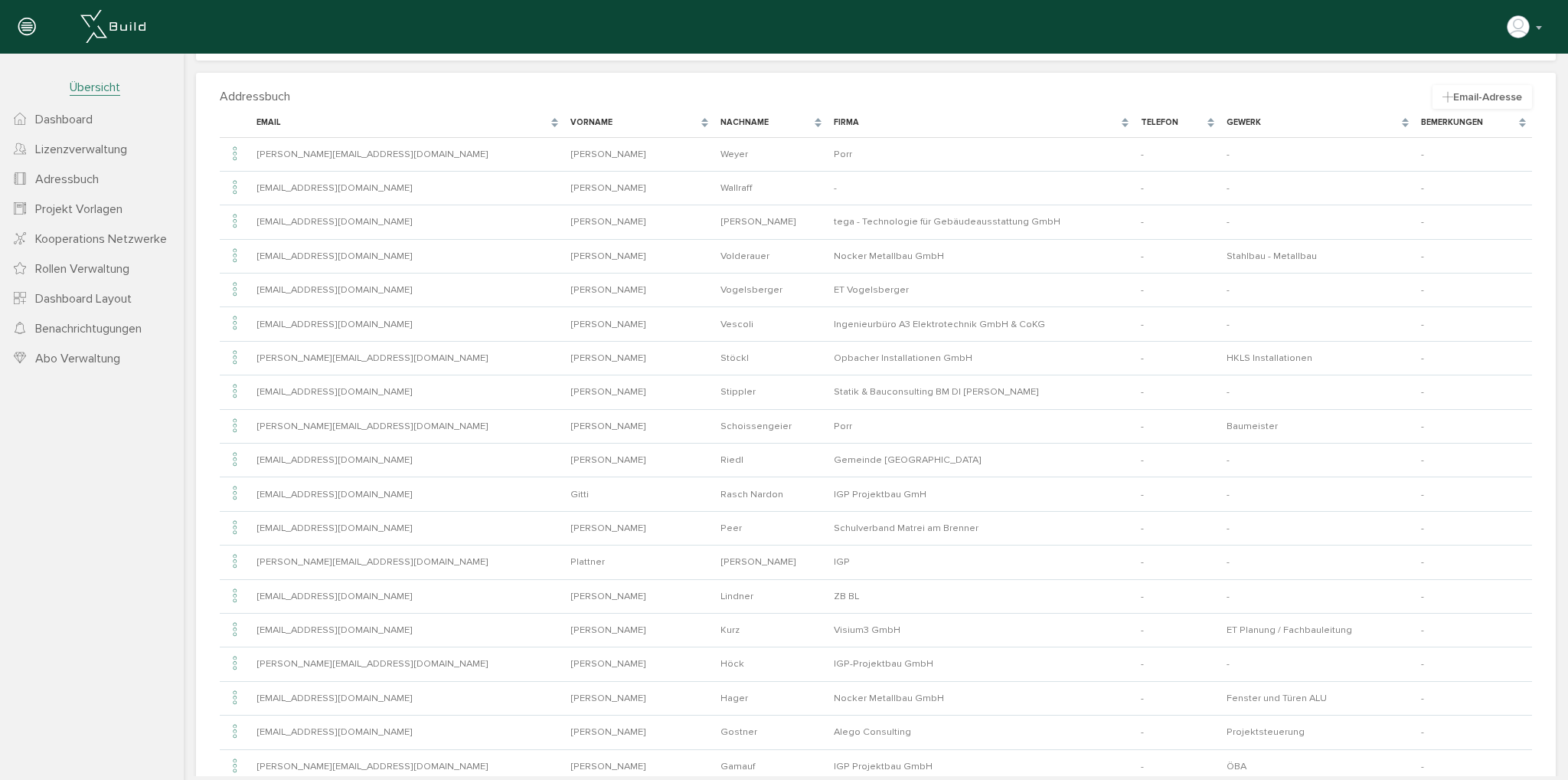
click at [714, 113] on div "Nachname" at bounding box center [771, 122] width 113 height 28
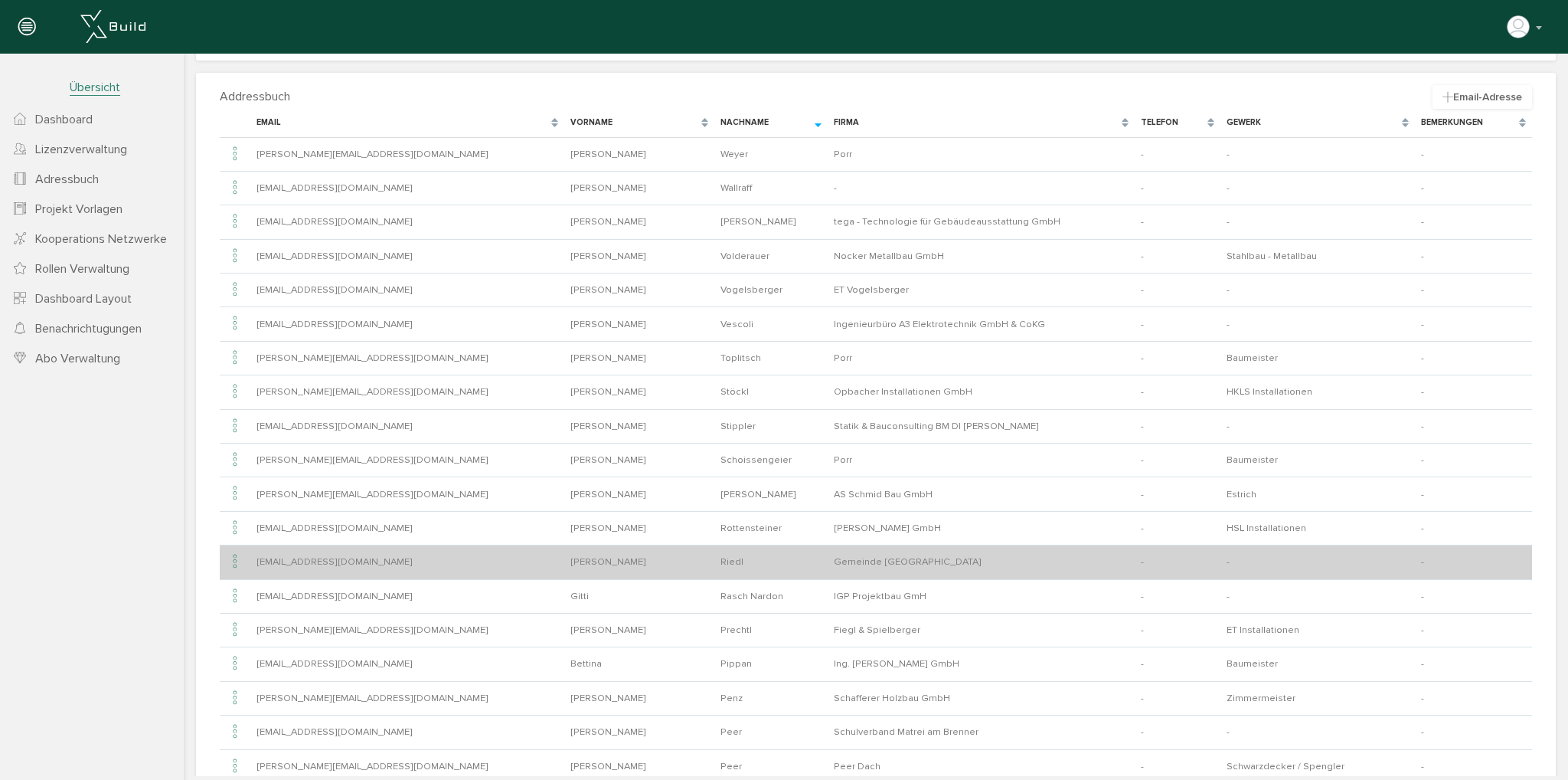
scroll to position [153, 0]
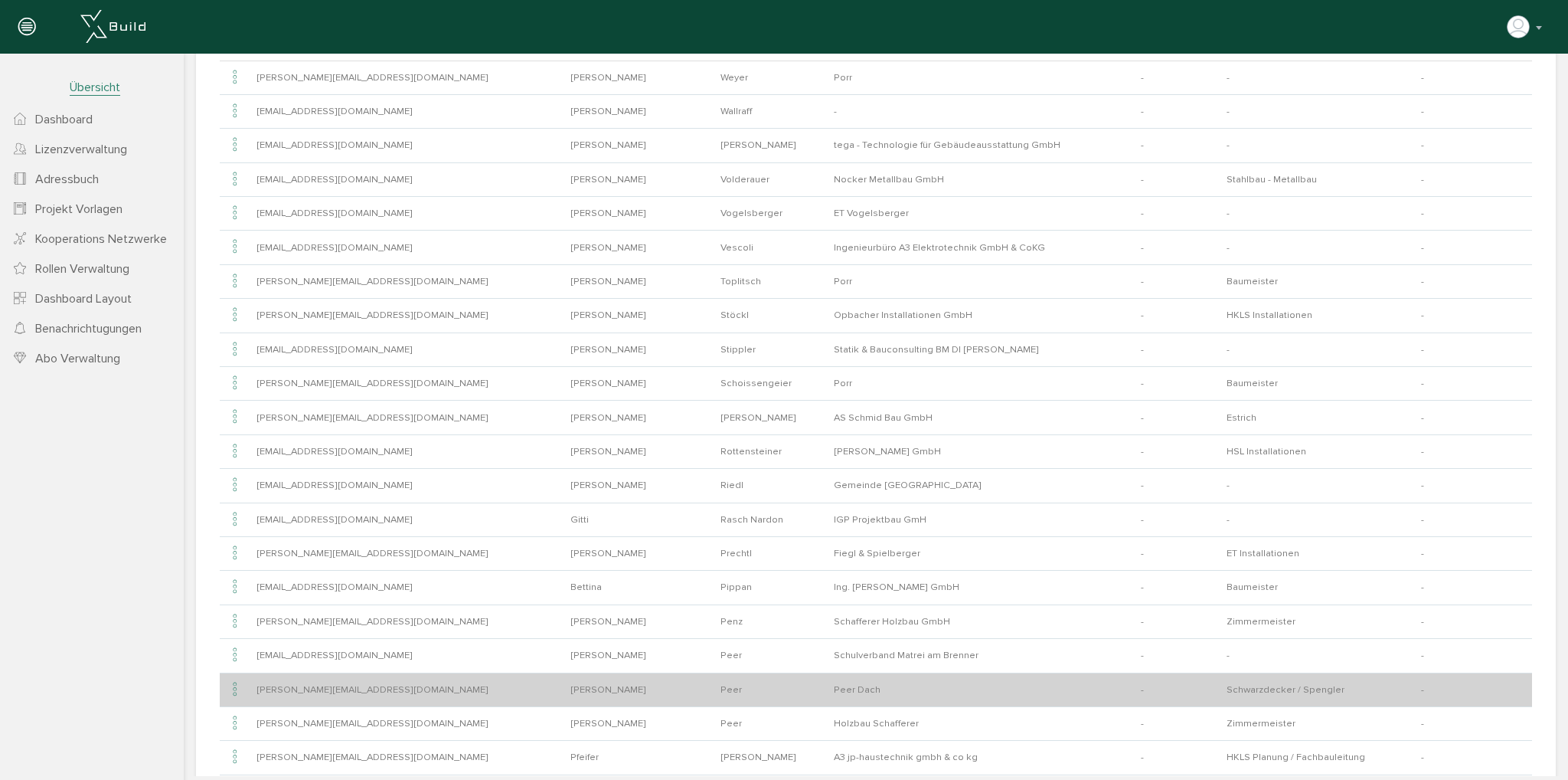
click at [235, 685] on icon at bounding box center [234, 689] width 19 height 21
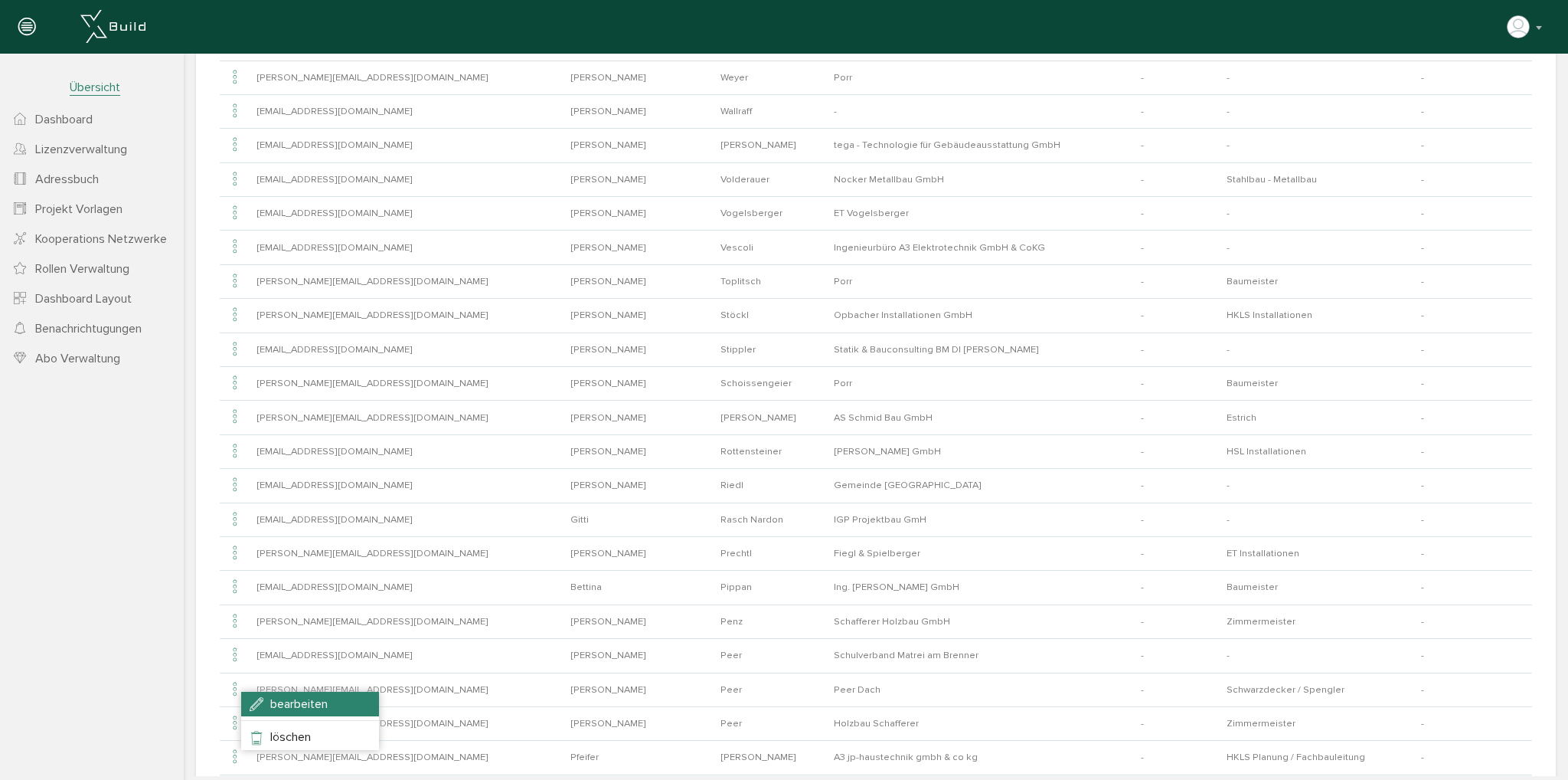
click at [275, 699] on span "bearbeiten" at bounding box center [299, 704] width 58 height 16
type input "[PERSON_NAME][EMAIL_ADDRESS][DOMAIN_NAME]"
type input "[PERSON_NAME]"
type input "Peer"
type input "Peer Dach"
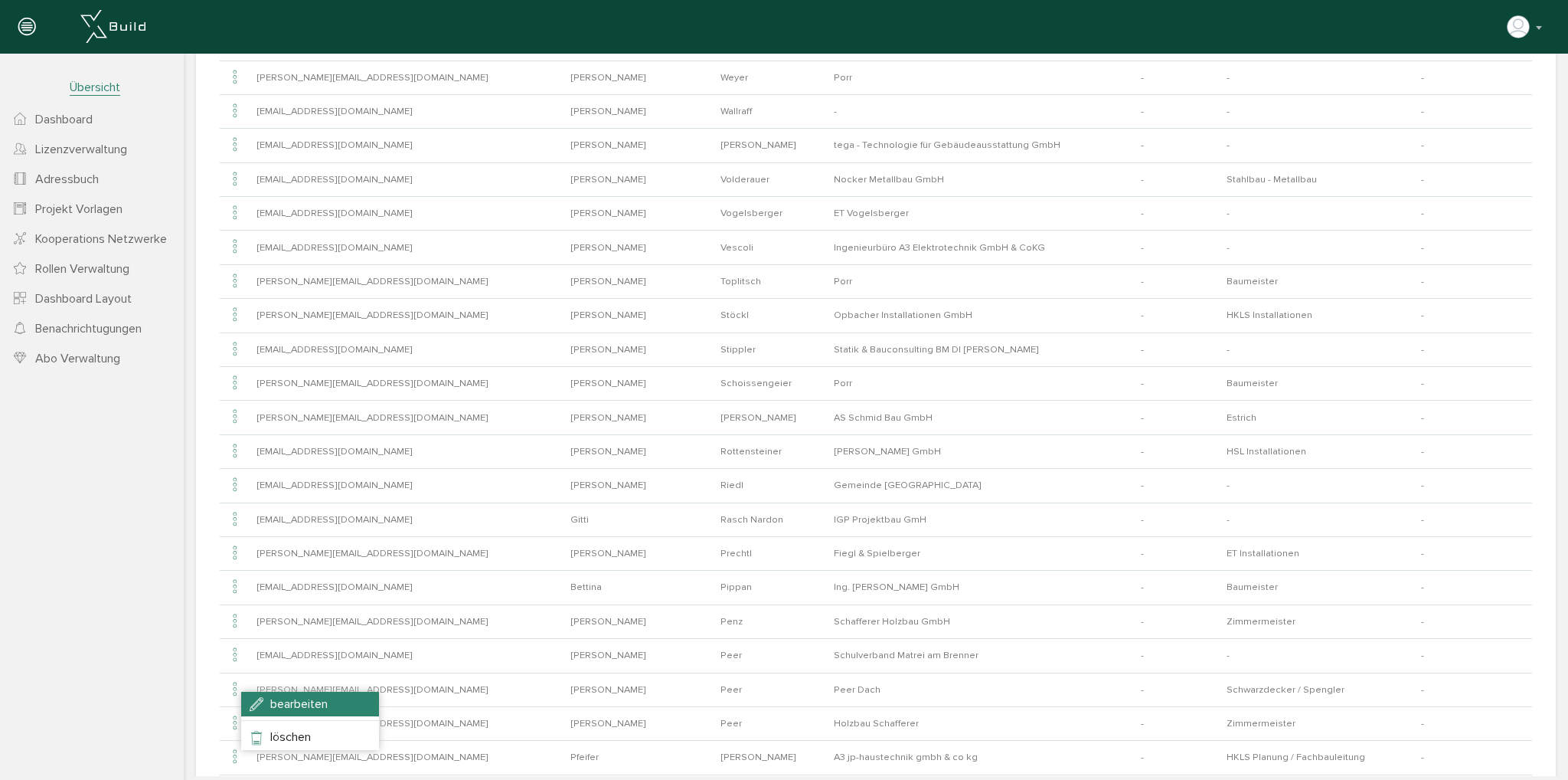
type input "Schwarzdecker / Spengler"
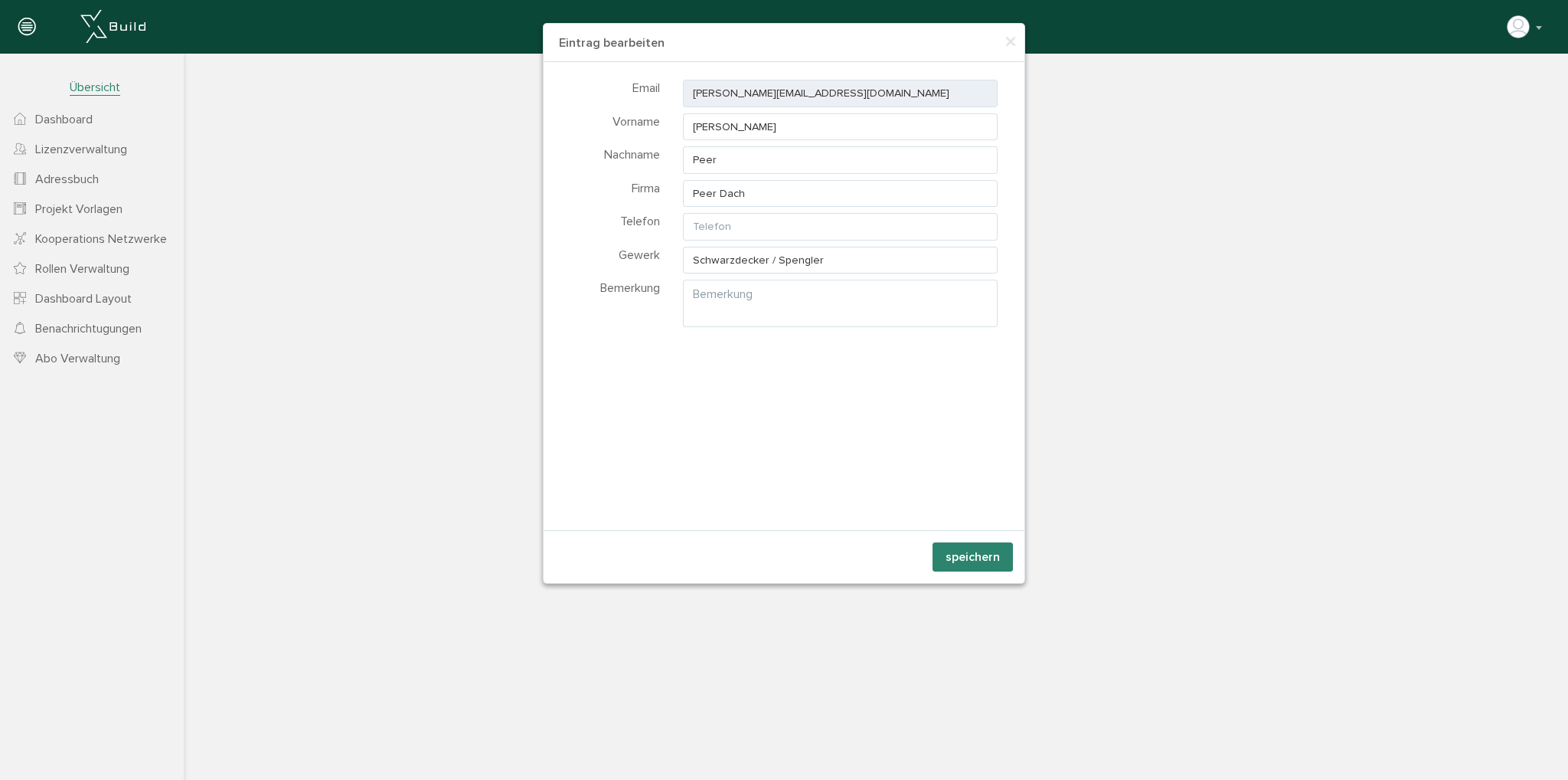
click at [664, 96] on div "Email [PERSON_NAME][EMAIL_ADDRESS][DOMAIN_NAME]" at bounding box center [784, 92] width 481 height 30
click at [853, 114] on input "[PERSON_NAME]" at bounding box center [840, 127] width 315 height 27
click at [845, 128] on input "[PERSON_NAME]" at bounding box center [840, 127] width 315 height 27
click at [982, 550] on button "speichern" at bounding box center [972, 557] width 80 height 29
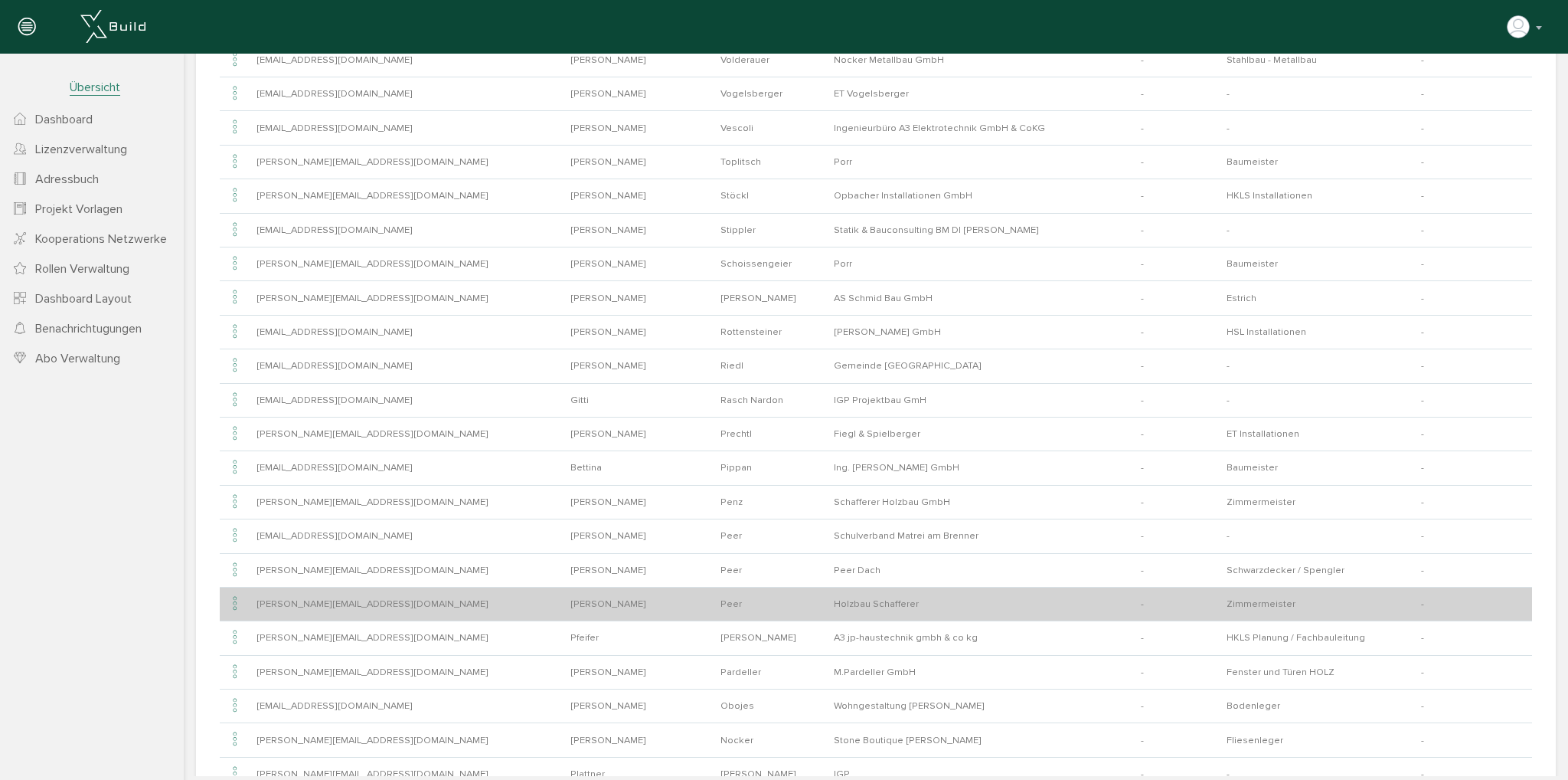
scroll to position [306, 0]
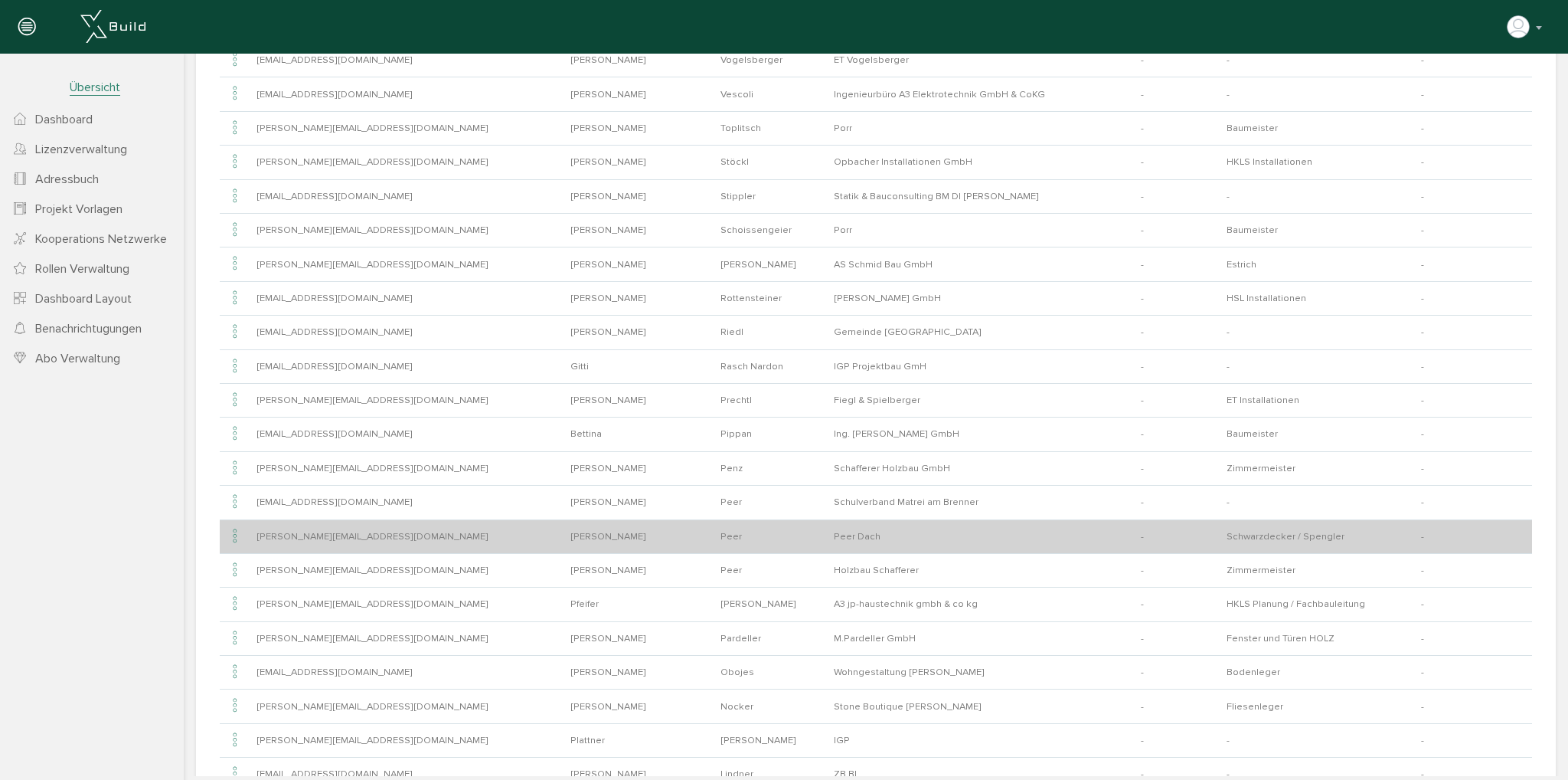
click at [233, 533] on icon at bounding box center [234, 536] width 19 height 21
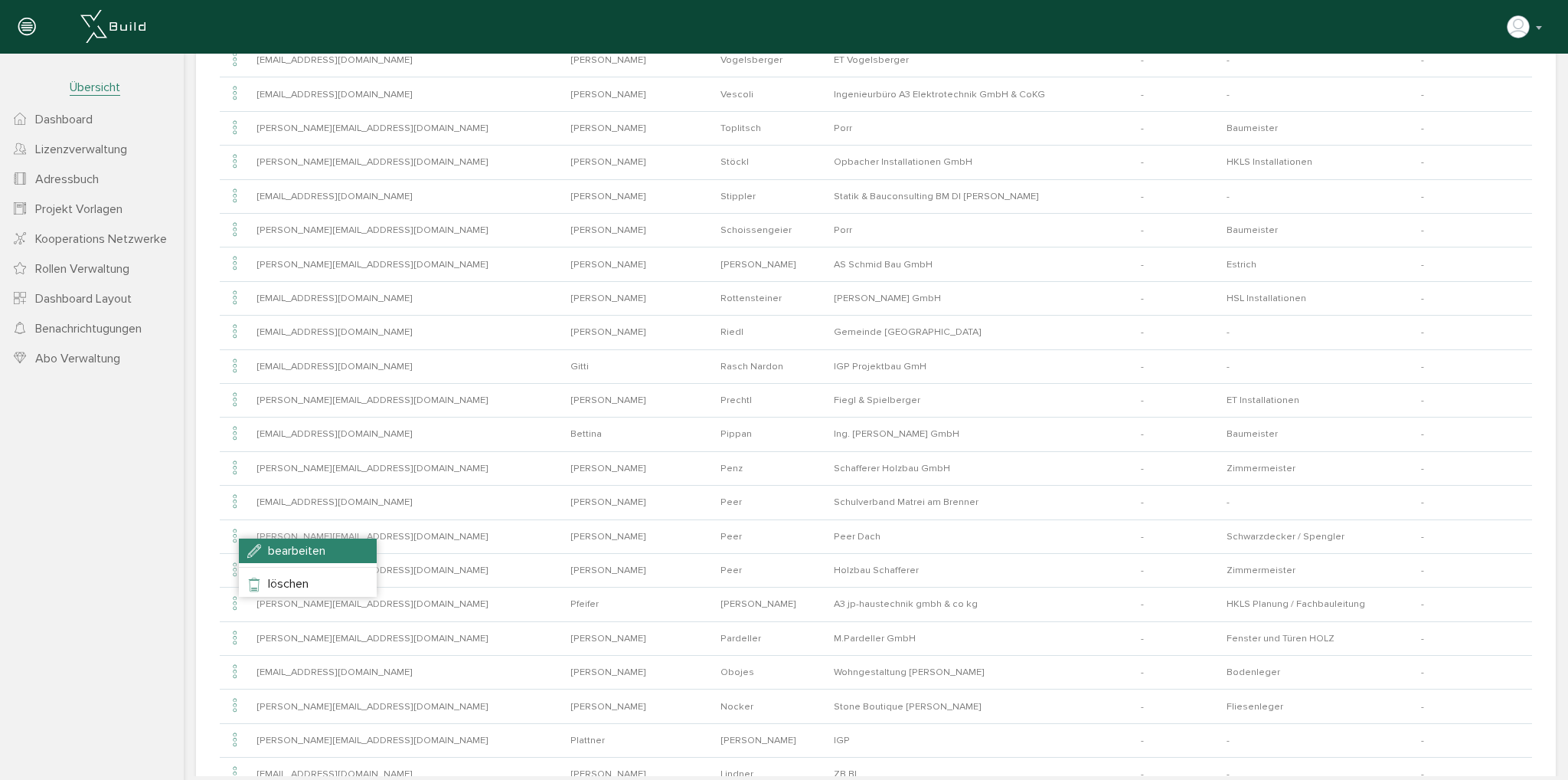
click at [291, 547] on span "bearbeiten" at bounding box center [296, 551] width 58 height 16
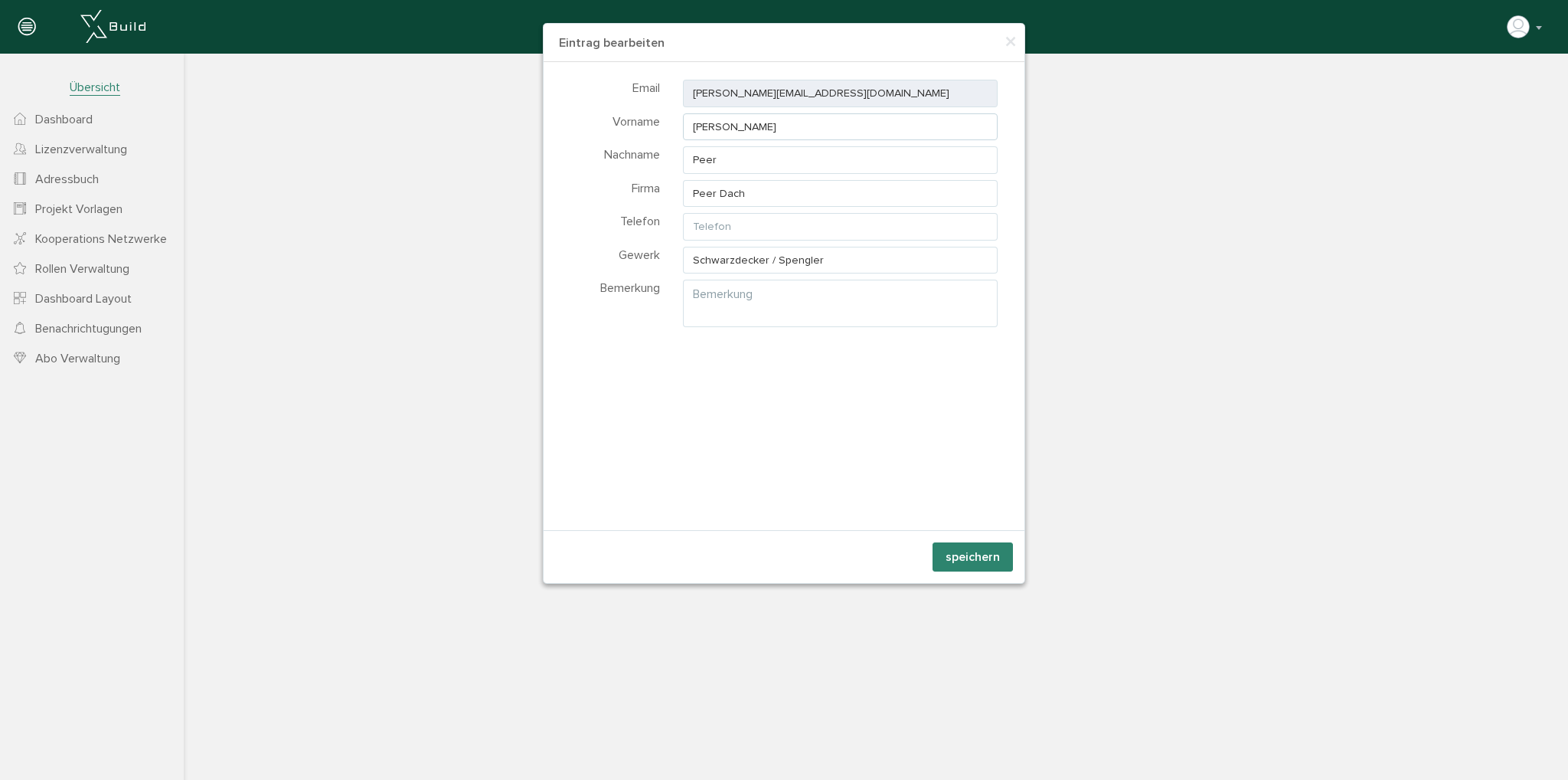
click at [833, 136] on input "[PERSON_NAME]" at bounding box center [840, 127] width 315 height 27
click at [837, 195] on input "Peer Dach" at bounding box center [840, 194] width 315 height 27
type input "Peer Dach GmbH"
click at [955, 561] on button "speichern" at bounding box center [972, 557] width 80 height 29
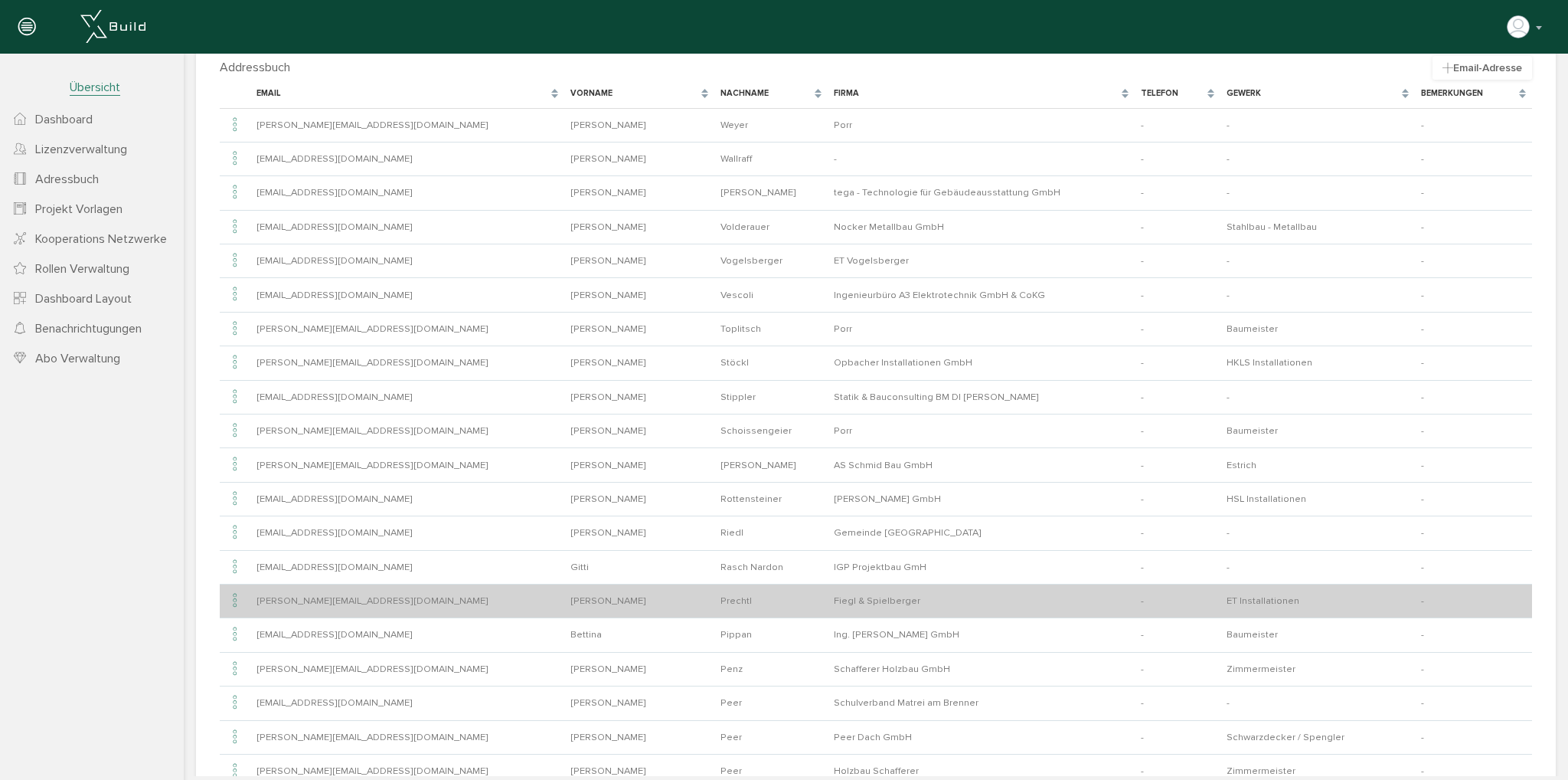
scroll to position [0, 0]
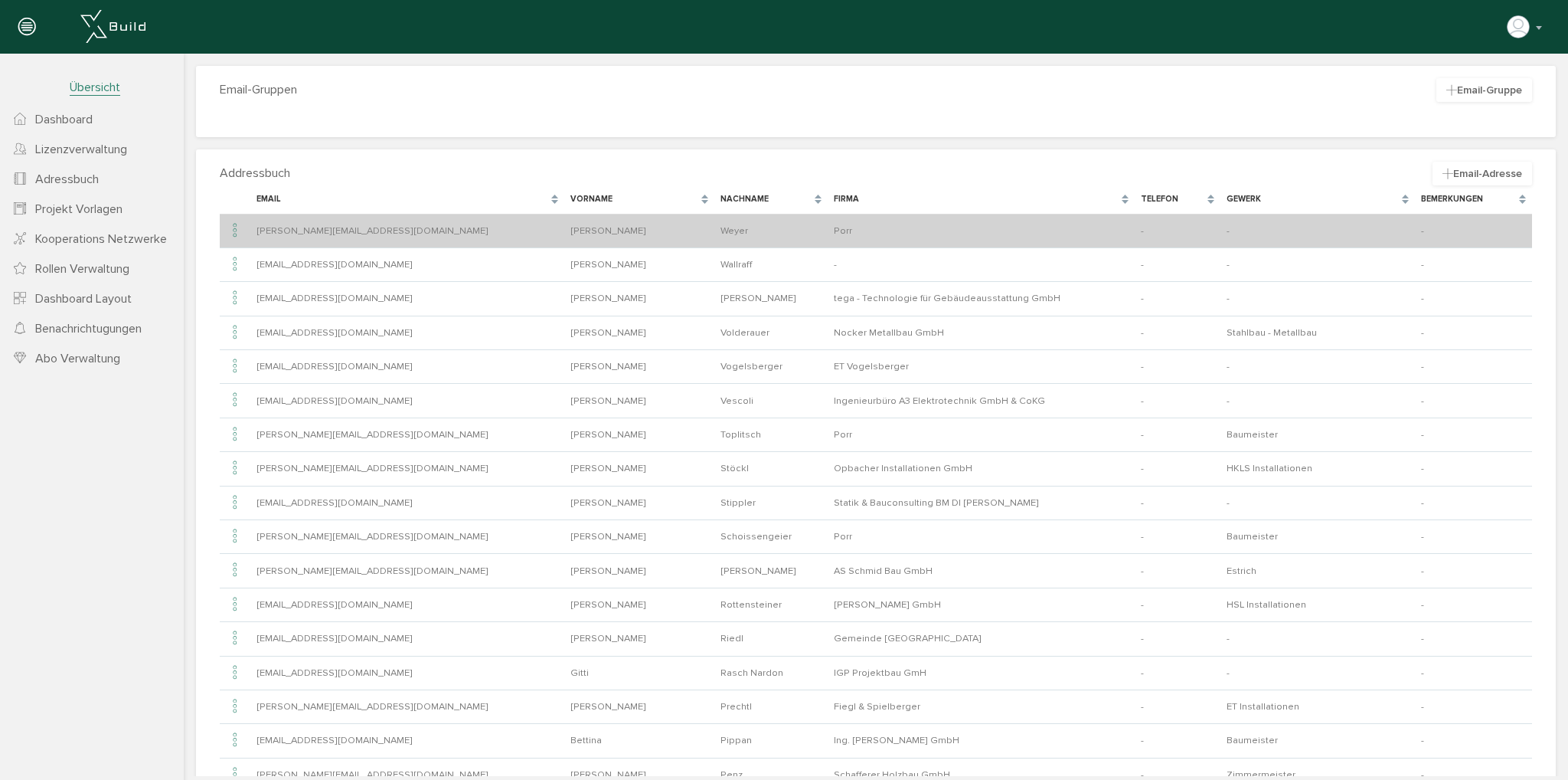
click at [230, 228] on icon at bounding box center [234, 231] width 19 height 21
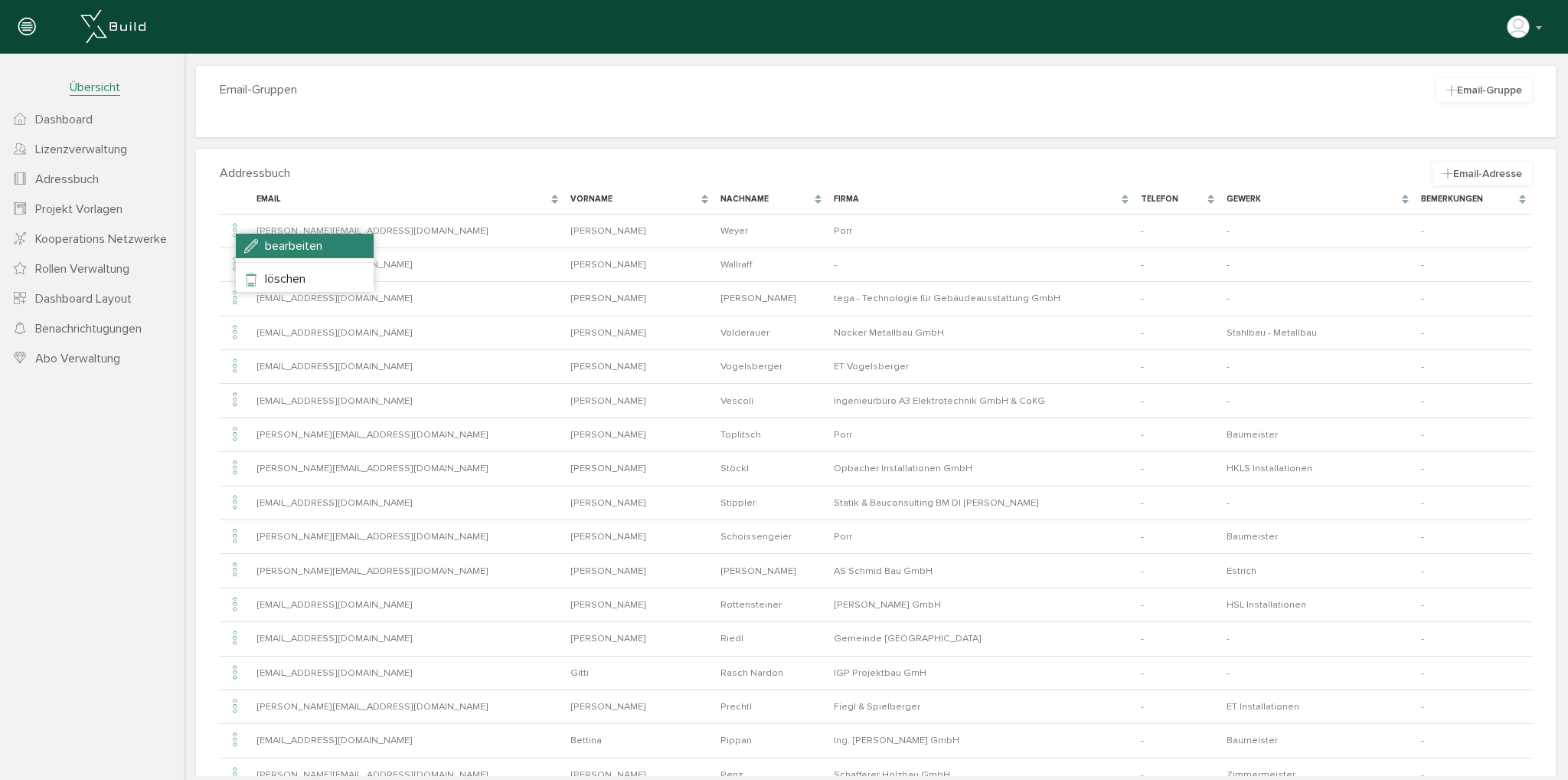
click at [265, 244] on span "bearbeiten" at bounding box center [293, 246] width 58 height 16
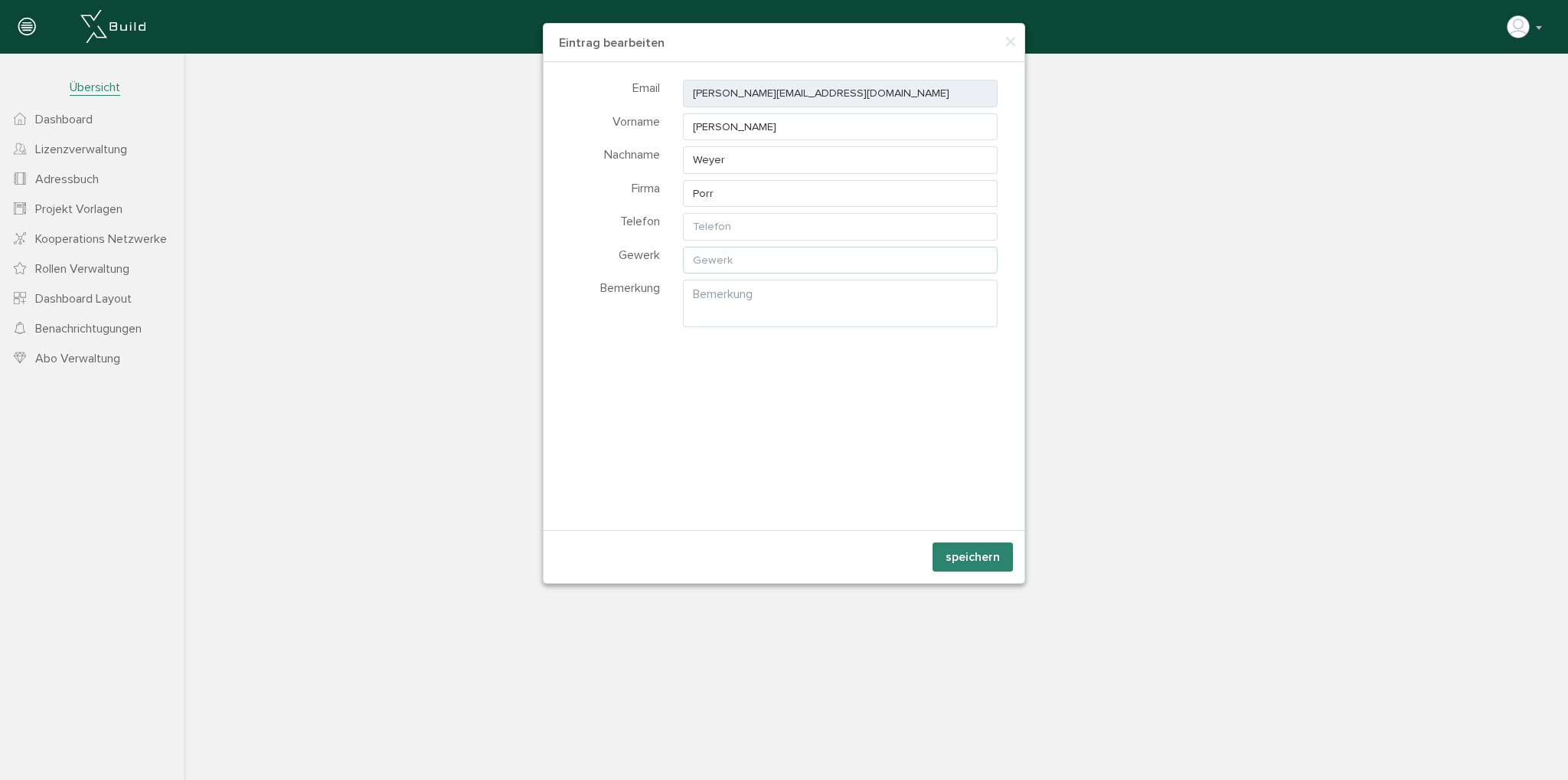
click at [784, 257] on input "text" at bounding box center [840, 260] width 315 height 27
type input "Baumeister"
click at [965, 544] on button "speichern" at bounding box center [972, 557] width 80 height 29
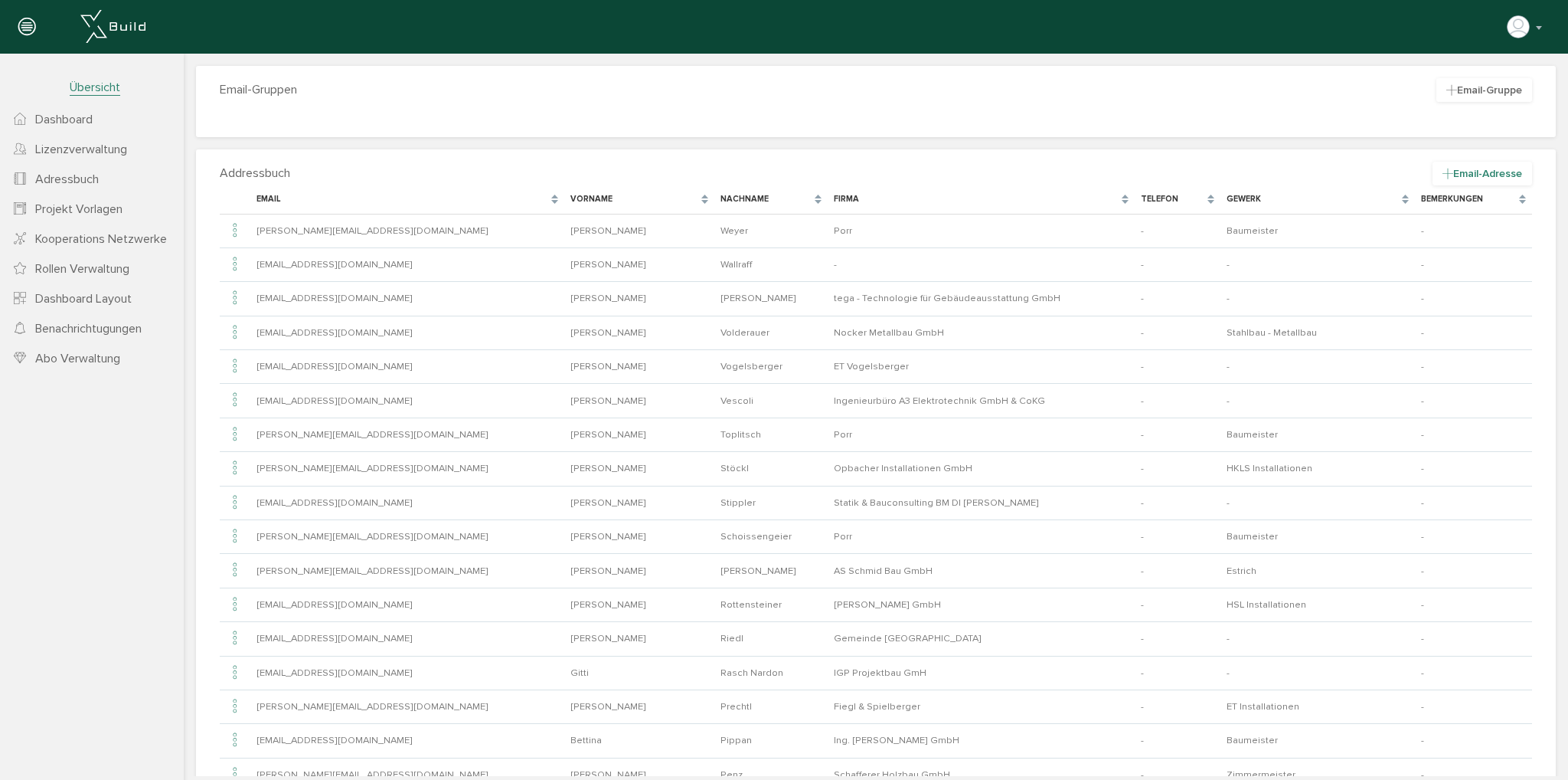
click at [1442, 175] on icon at bounding box center [1447, 173] width 11 height 13
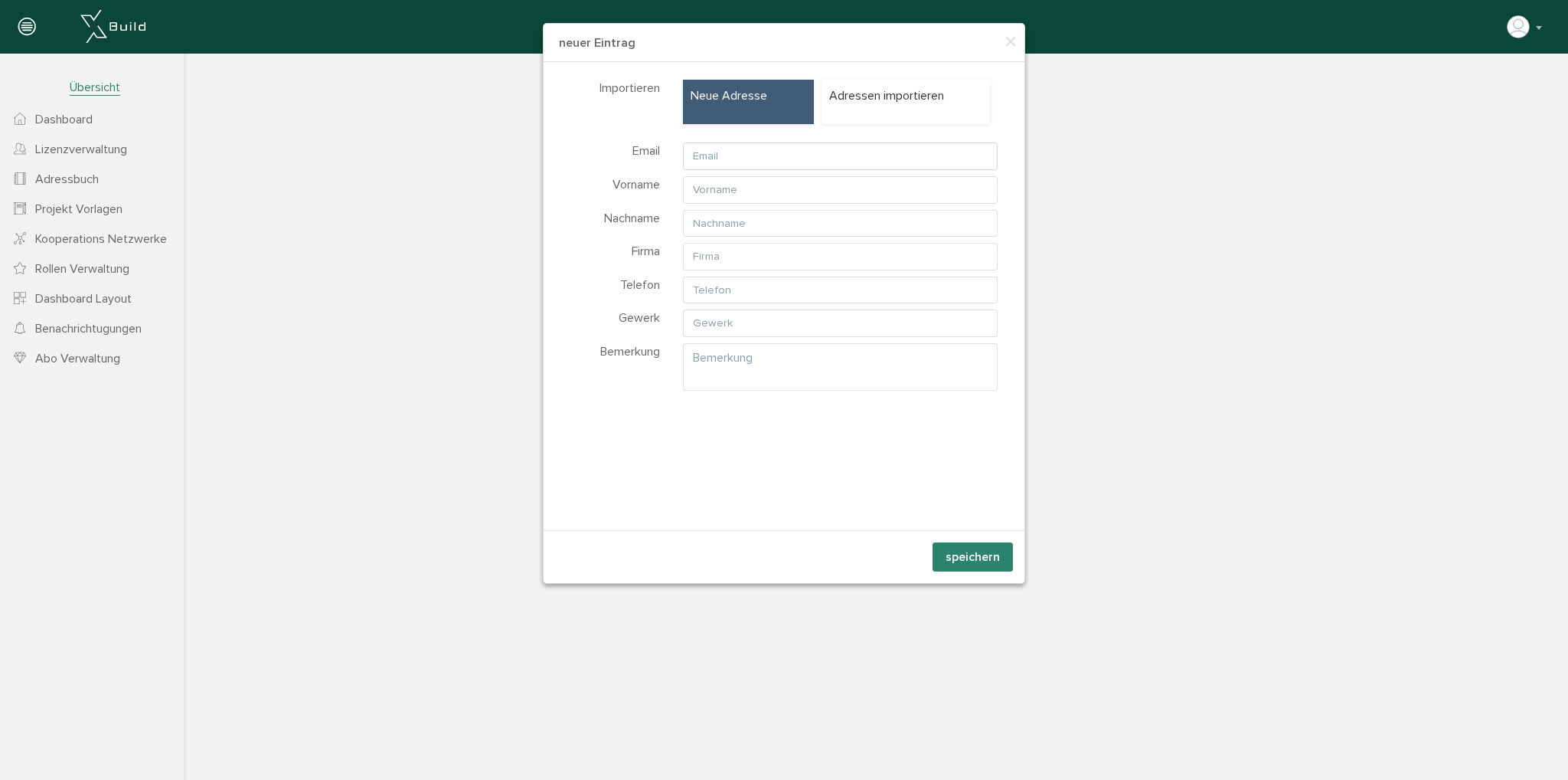
click at [851, 151] on input "text" at bounding box center [840, 156] width 315 height 27
type input "[PERSON_NAME][EMAIL_ADDRESS][DOMAIN_NAME]"
type input "[PERSON_NAME]"
type input "Mühlbacher"
type input "Tischlerei Mühlbacher"
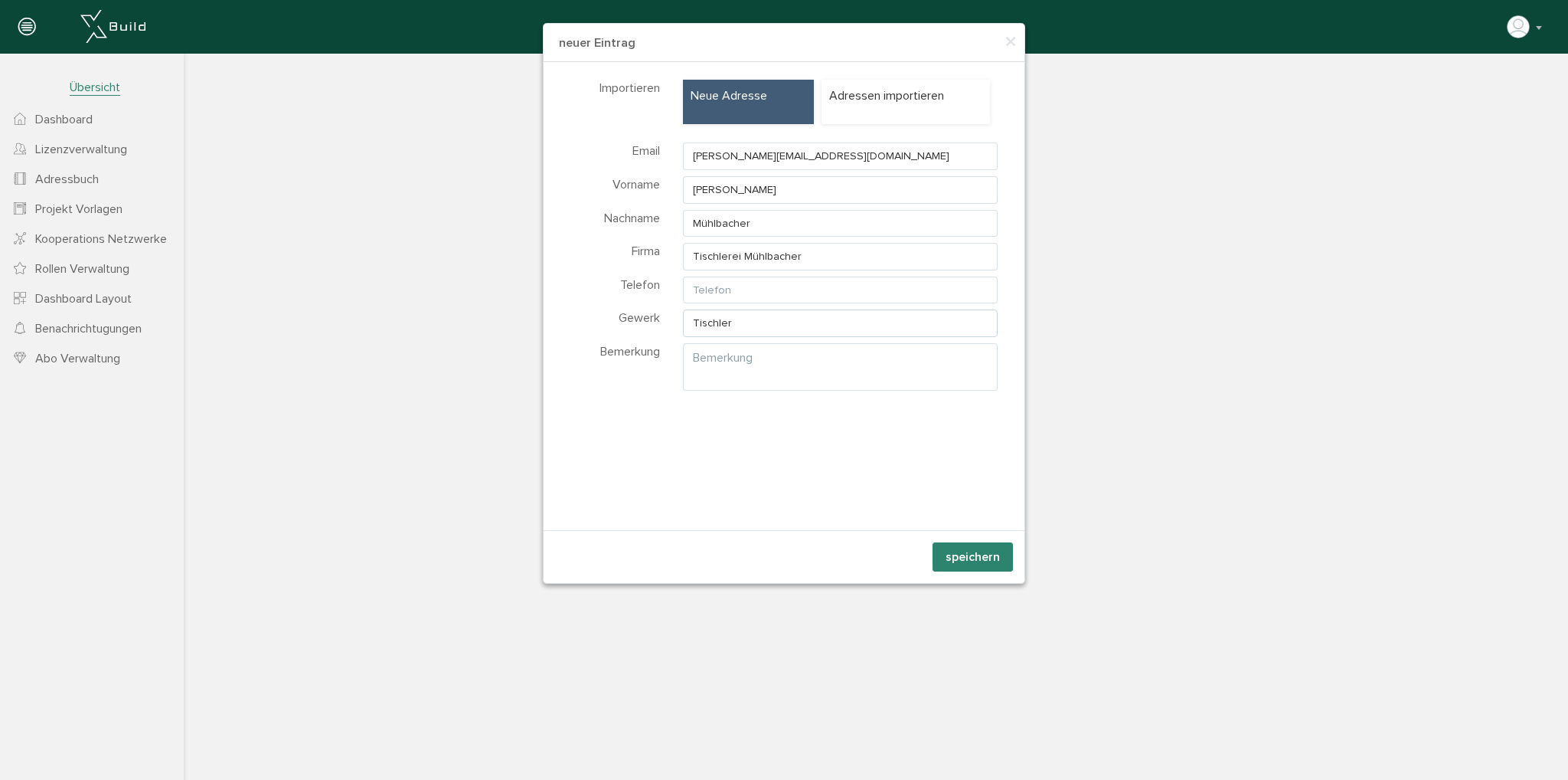
type input "Tischler"
click at [990, 550] on button "speichern" at bounding box center [972, 557] width 80 height 29
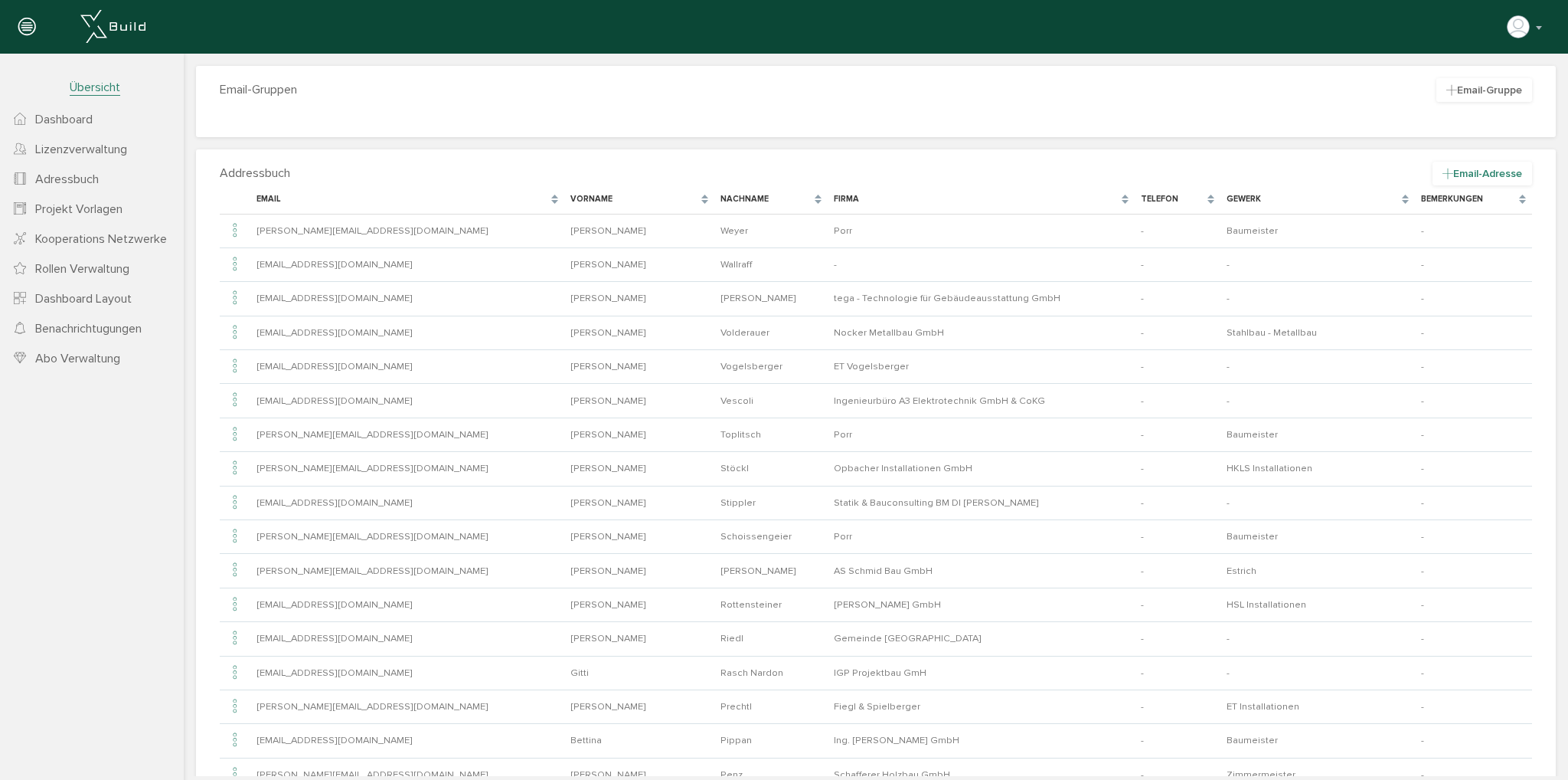
click at [1452, 179] on span "Email-Adresse" at bounding box center [1482, 173] width 100 height 23
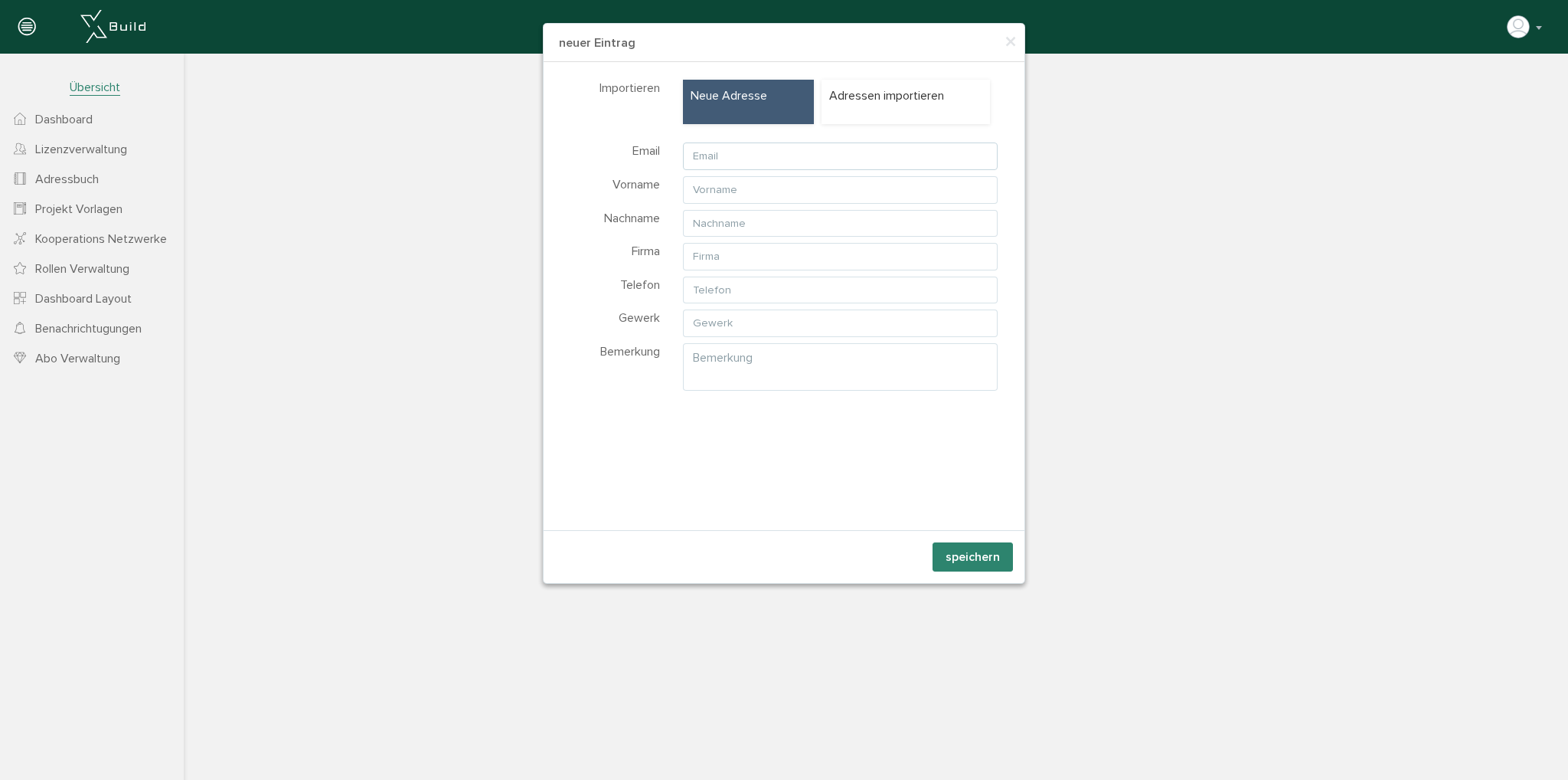
click at [742, 160] on input "text" at bounding box center [840, 156] width 315 height 27
type input "[EMAIL_ADDRESS][DOMAIN_NAME]"
type input "[PERSON_NAME]"
type input "Selm"
type input "Selm Böden"
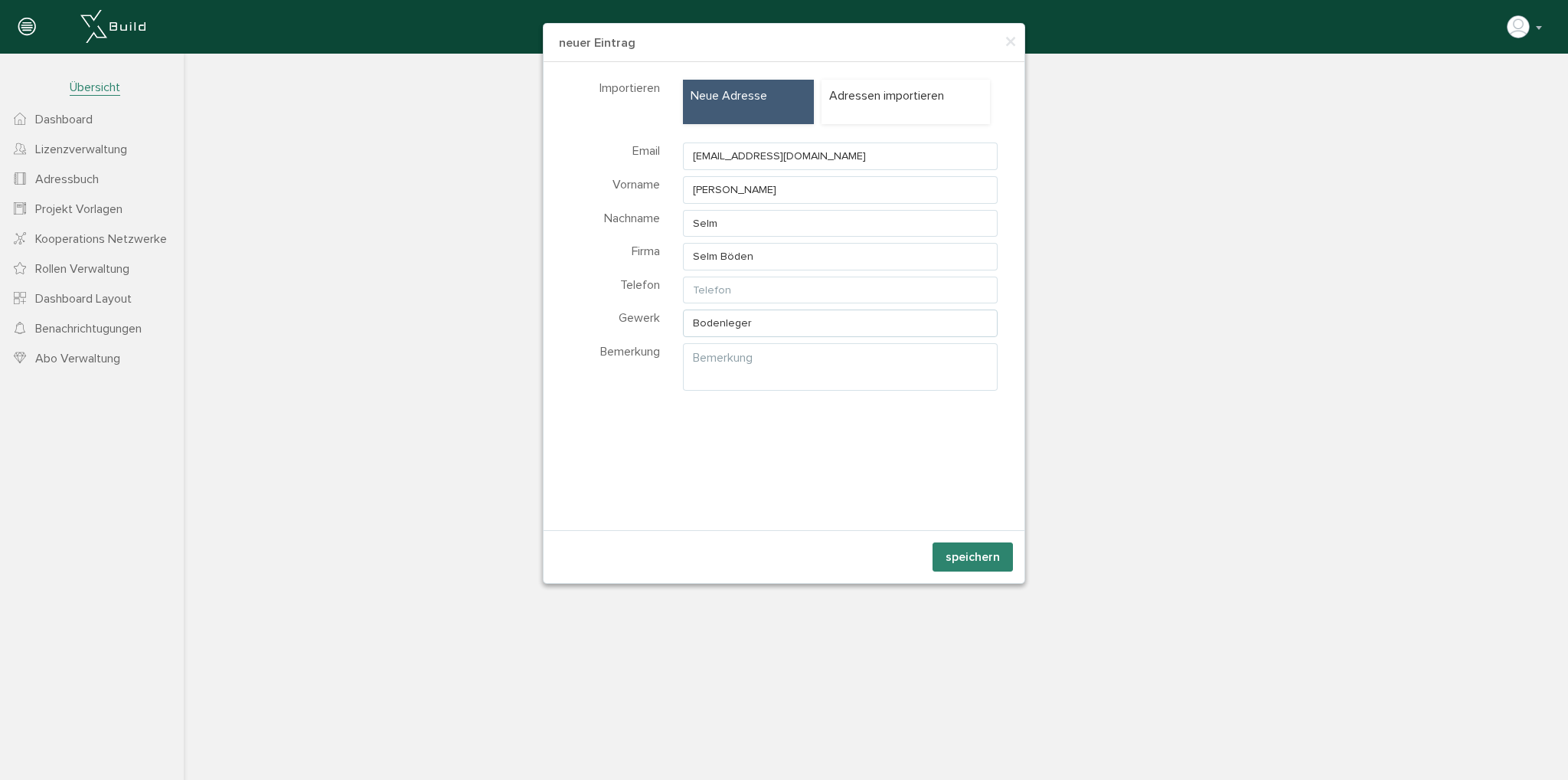
type input "Bodenleger"
click at [961, 558] on button "speichern" at bounding box center [972, 557] width 80 height 29
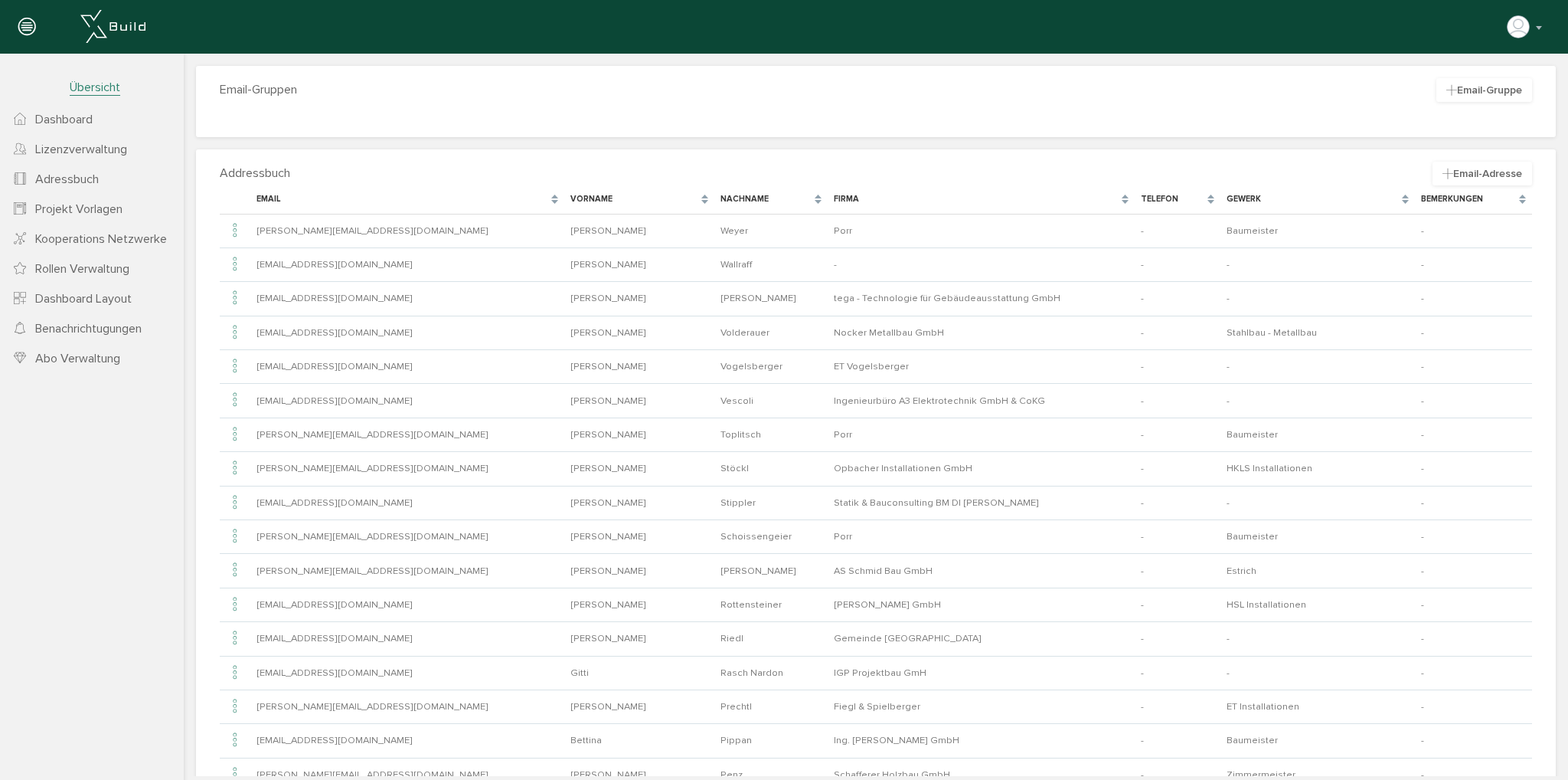
click at [571, 196] on div "Vorname" at bounding box center [631, 198] width 121 height 13
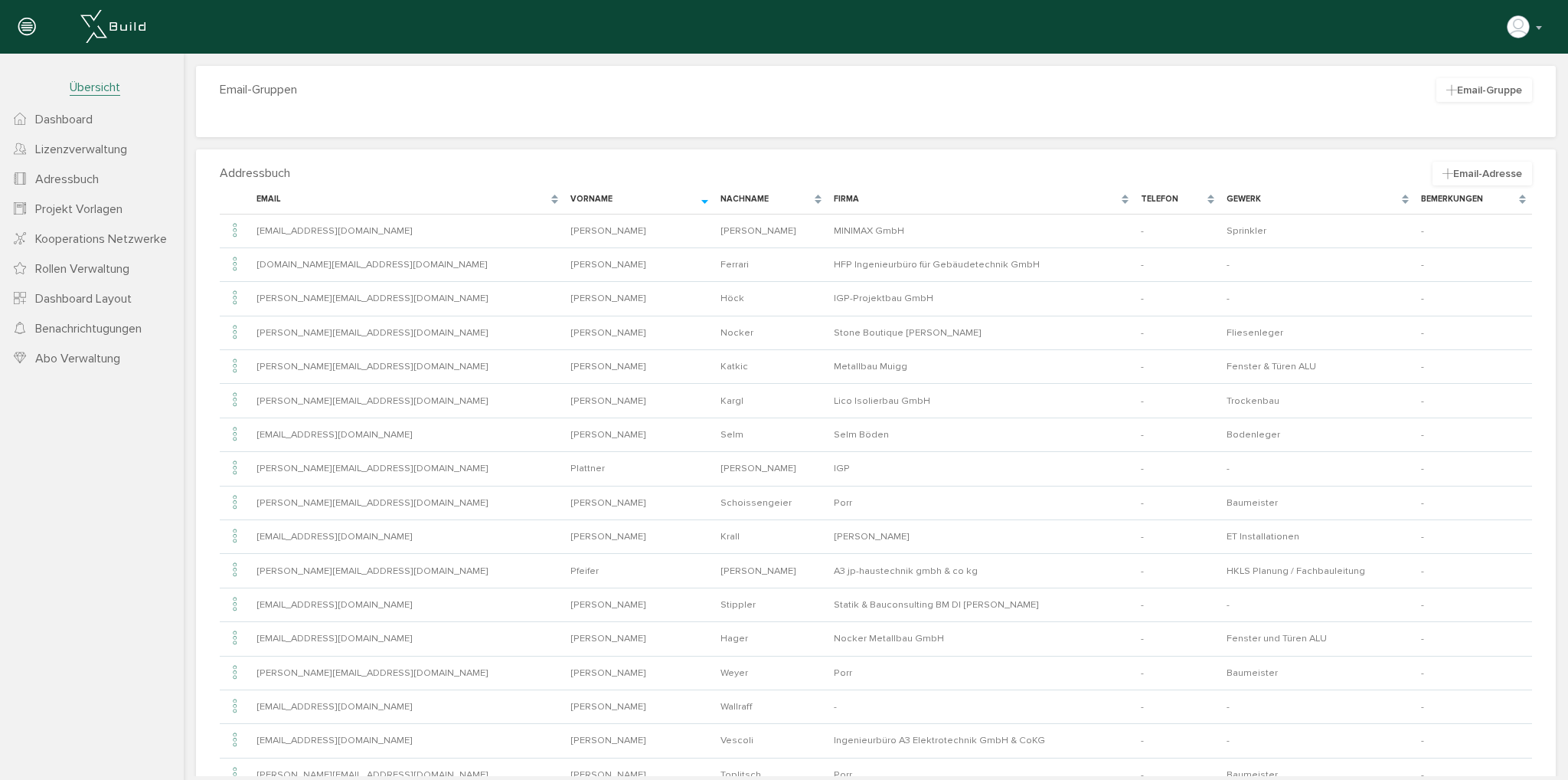
click at [571, 196] on div "Vorname" at bounding box center [631, 198] width 121 height 13
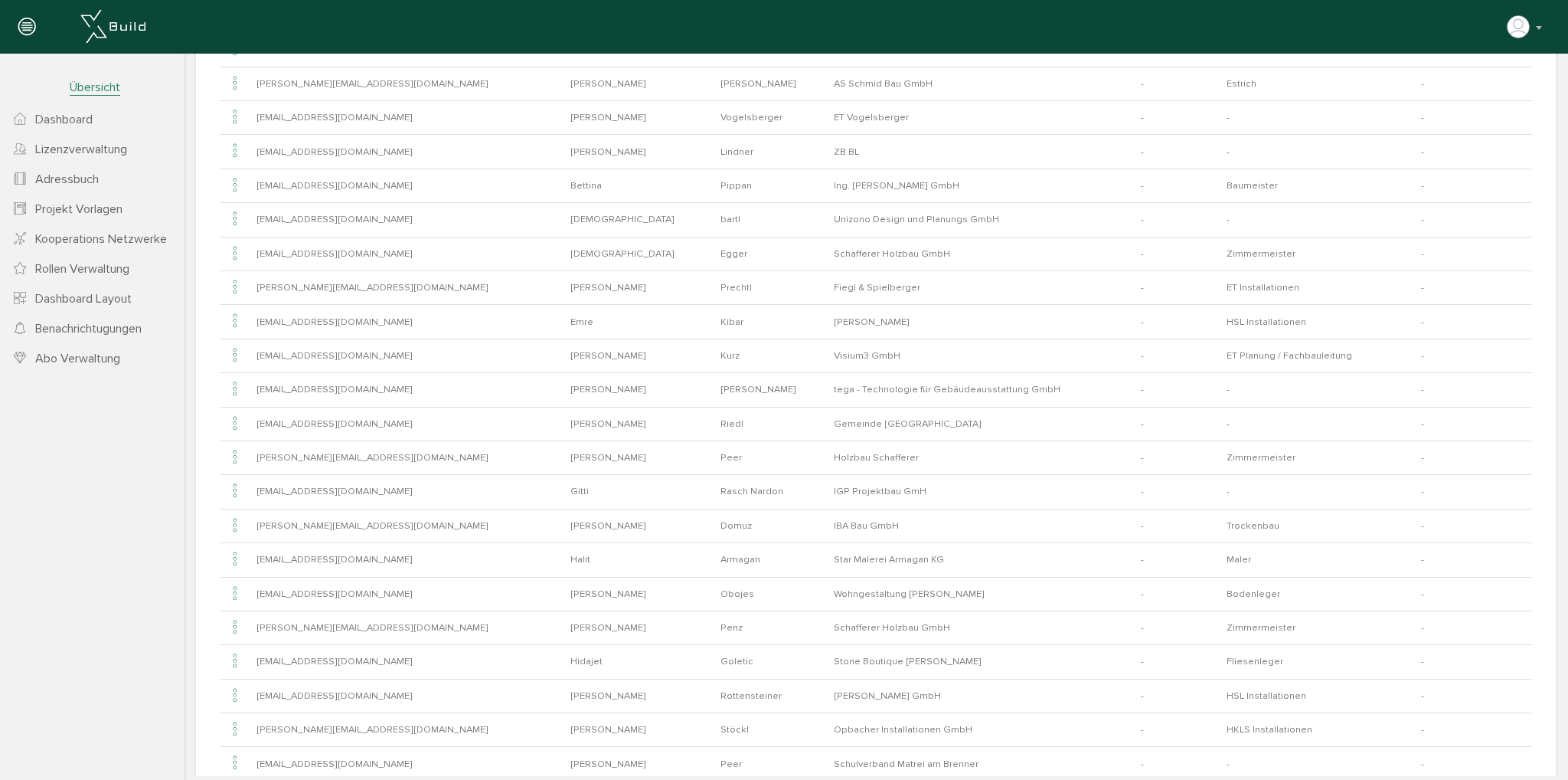
scroll to position [76, 0]
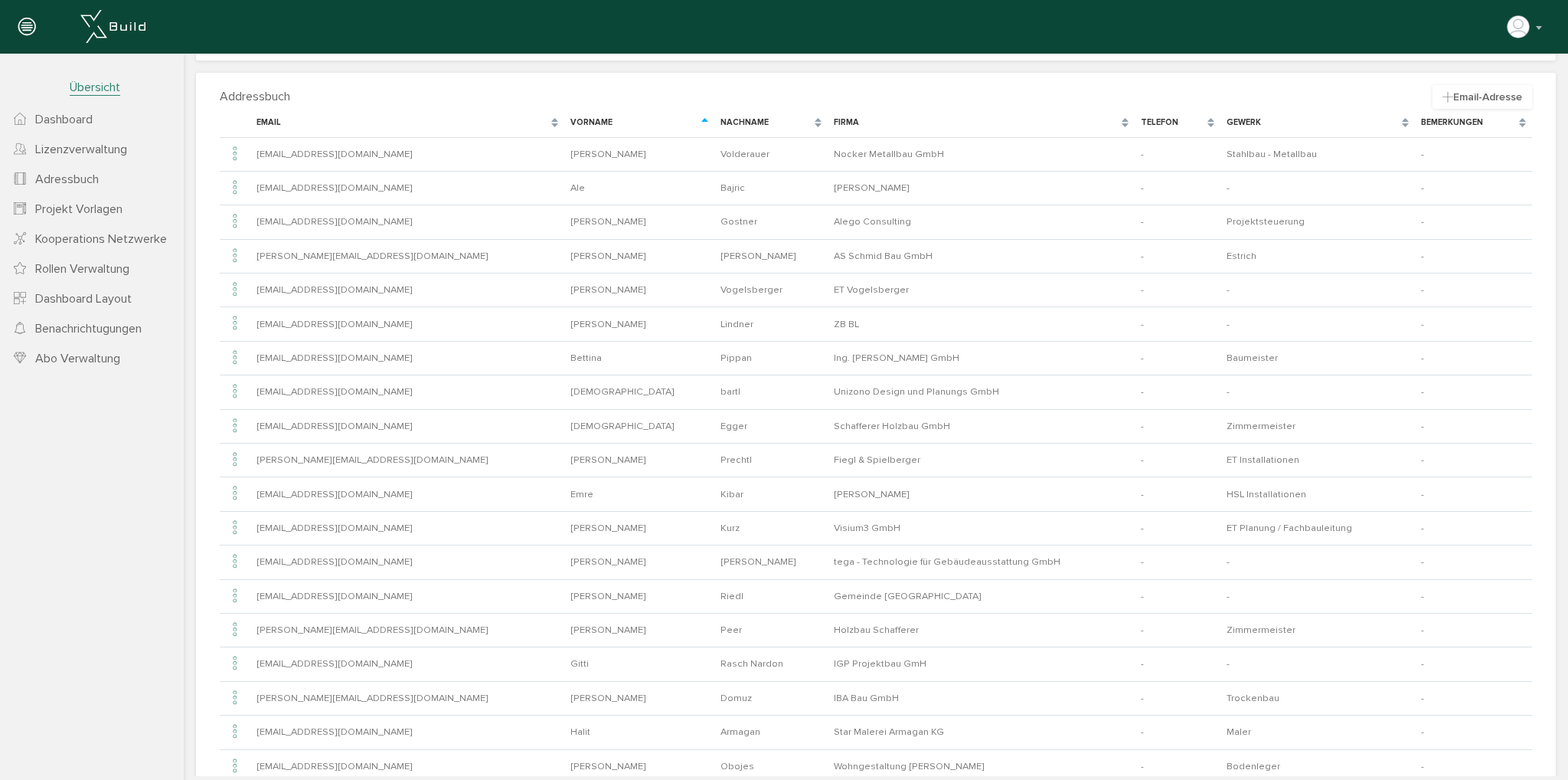
click at [69, 116] on span "Dashboard" at bounding box center [64, 119] width 58 height 16
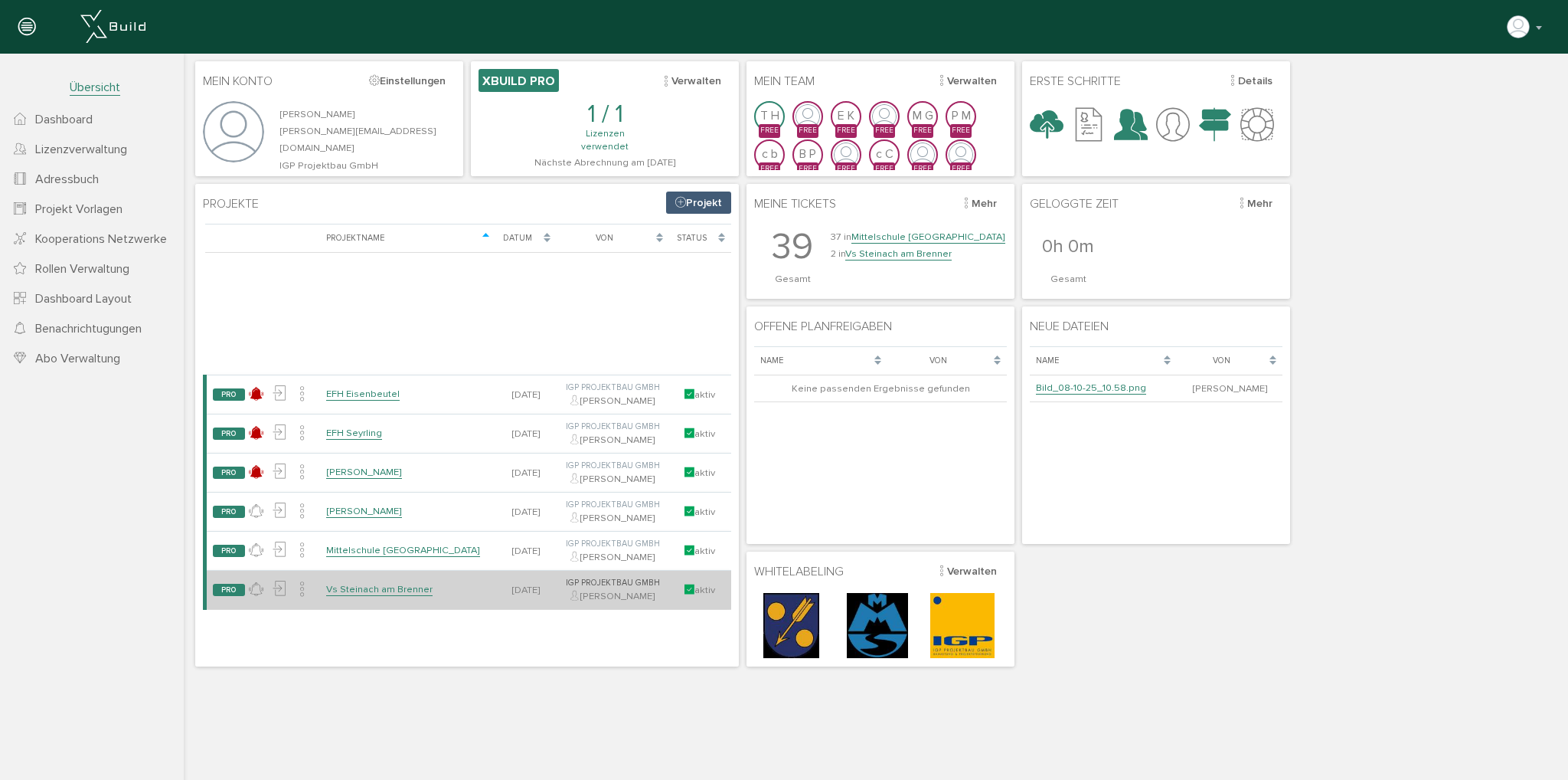
click at [366, 596] on link "Vs Steinach am Brenner" at bounding box center [379, 588] width 106 height 13
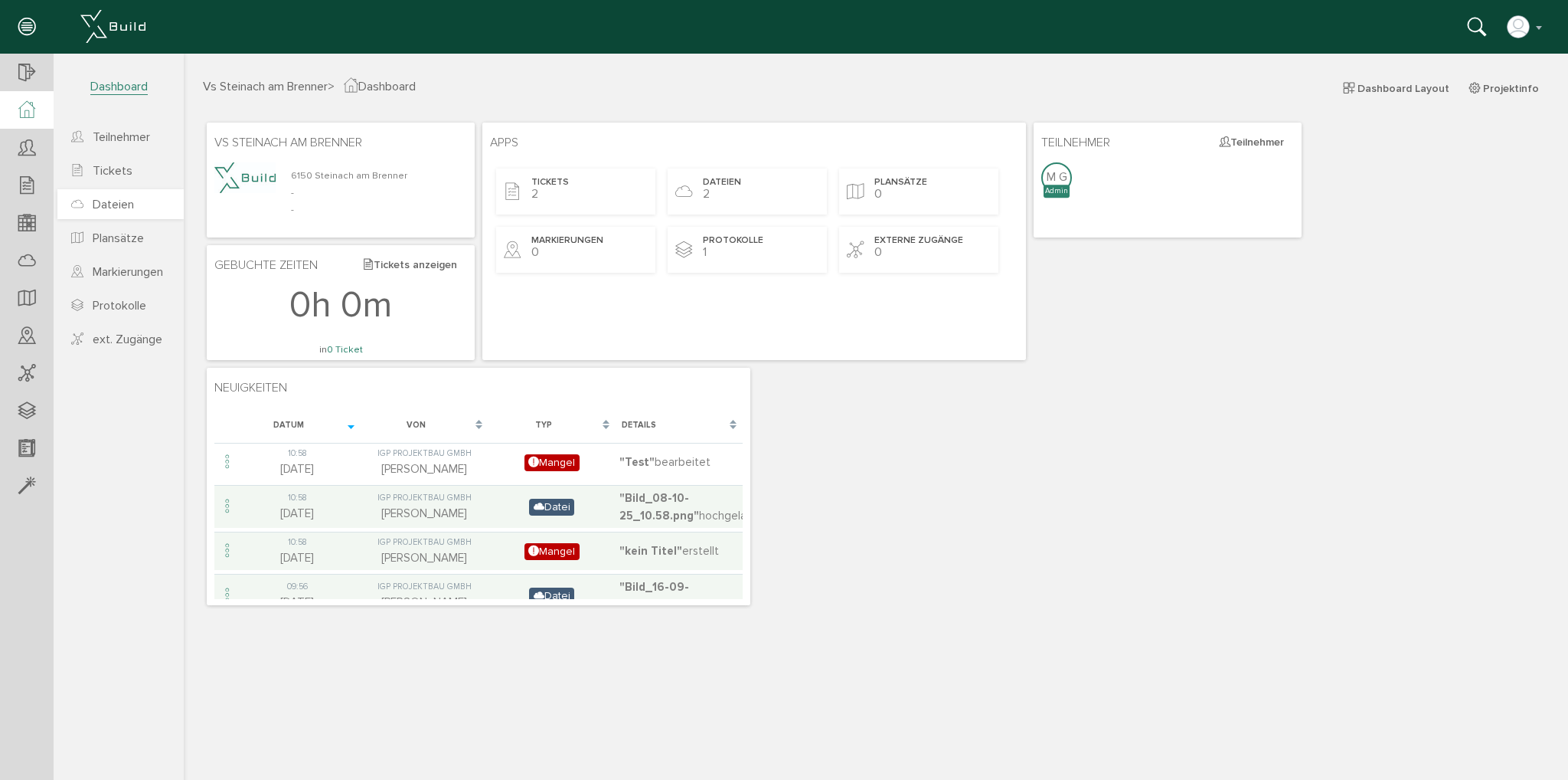
click at [119, 209] on span "Dateien" at bounding box center [113, 204] width 41 height 16
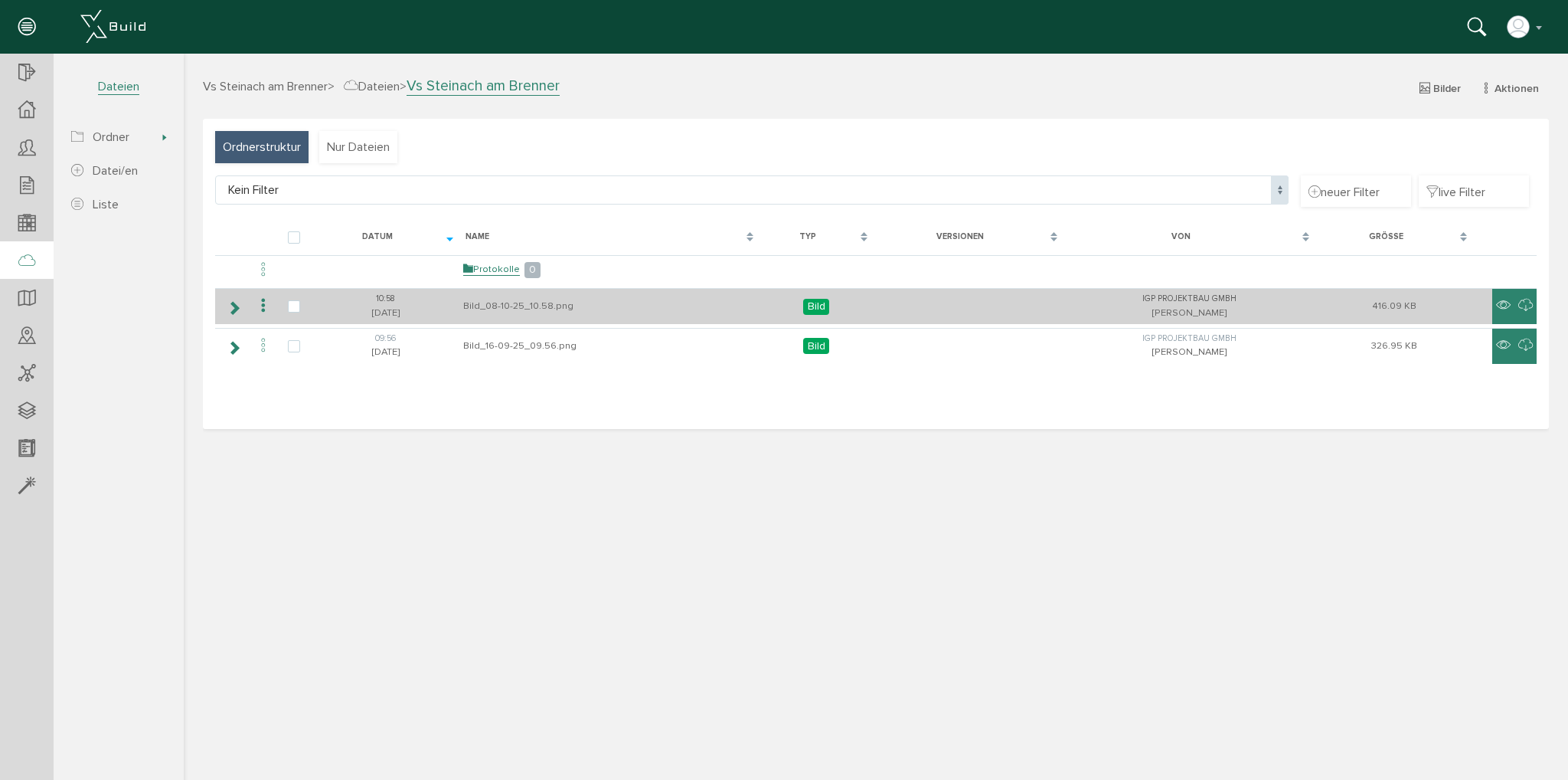
click at [264, 307] on icon at bounding box center [263, 305] width 19 height 21
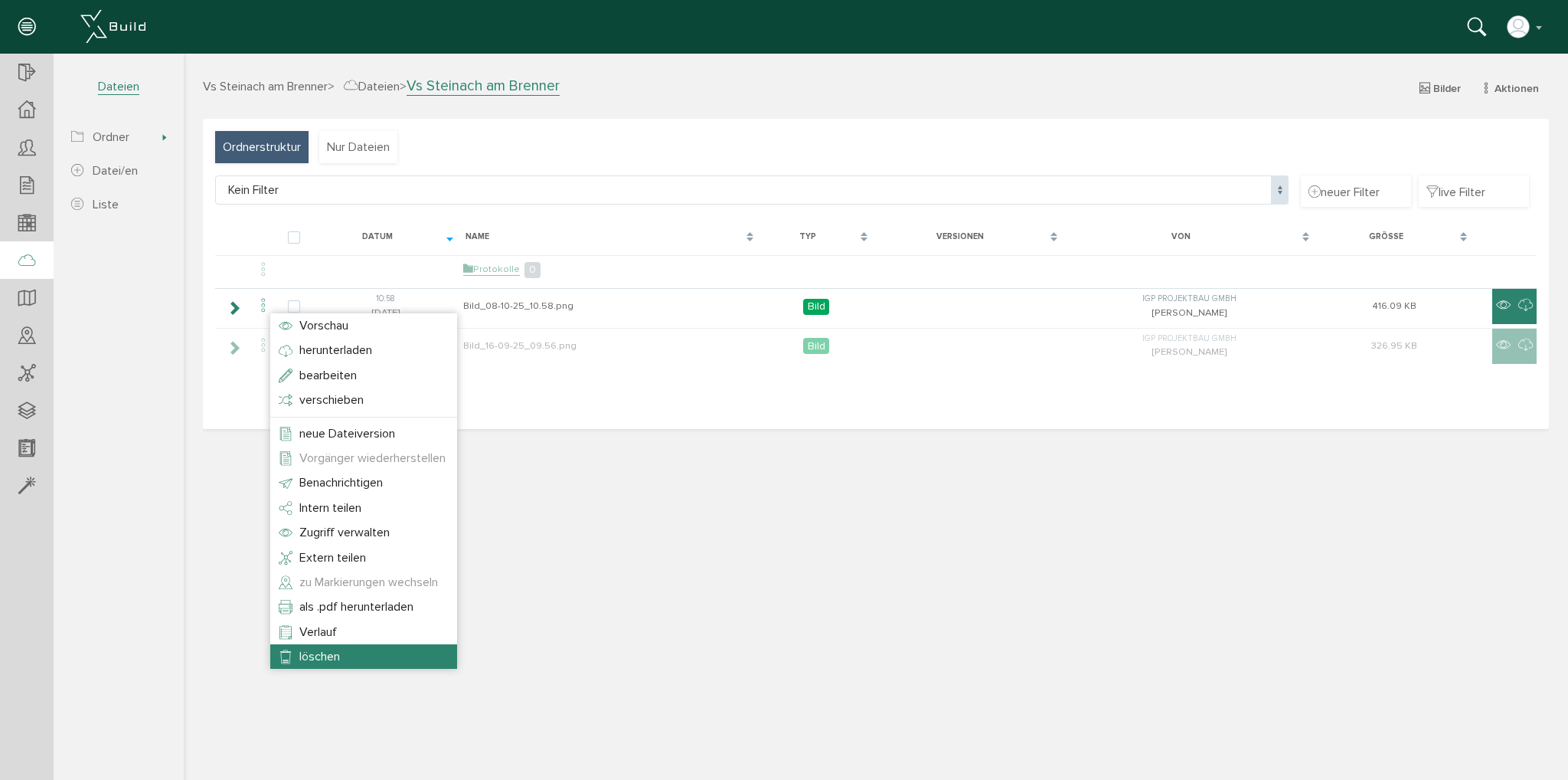
click at [388, 656] on li "löschen" at bounding box center [363, 656] width 187 height 24
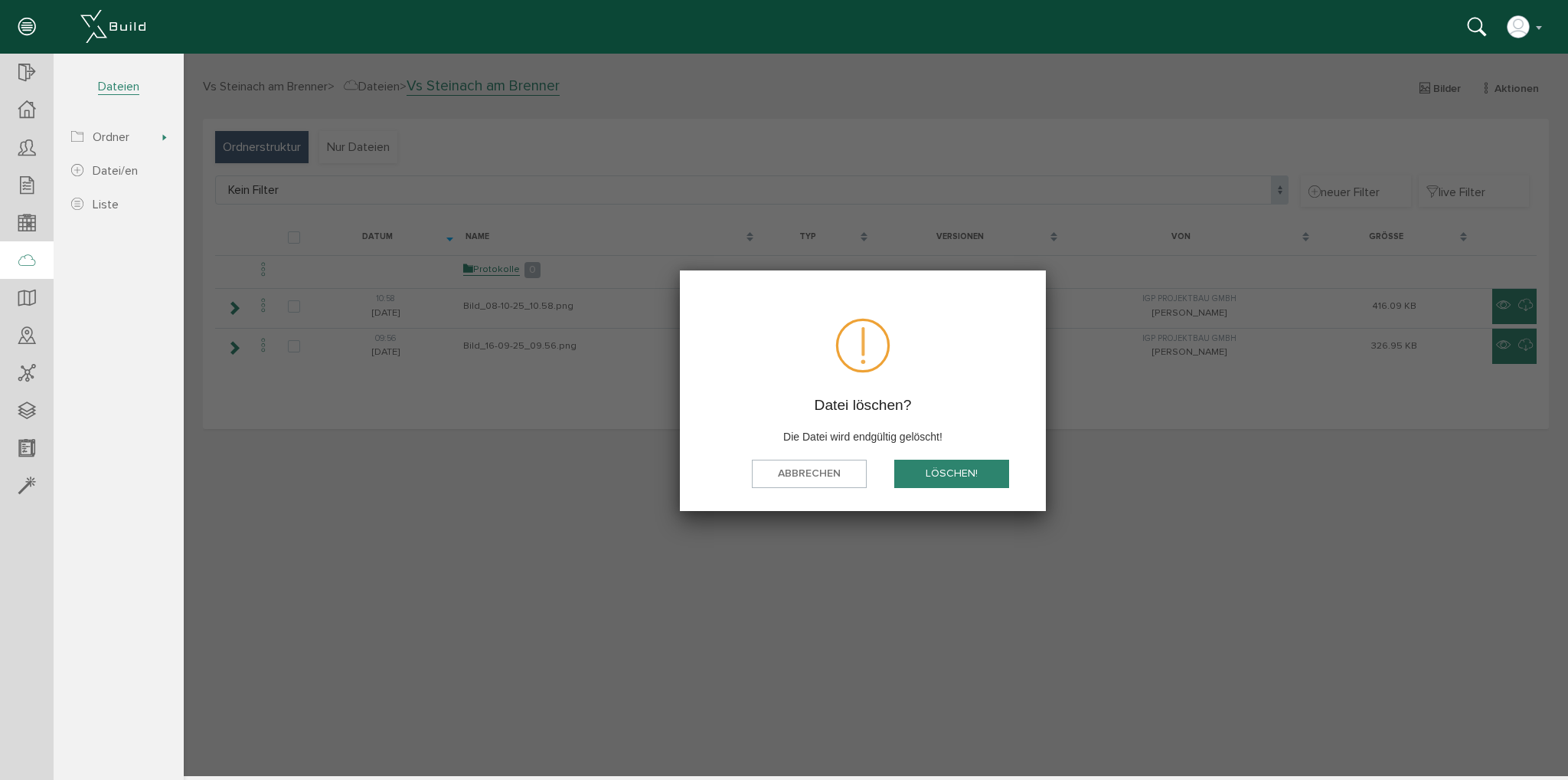
click at [954, 483] on button "löschen!" at bounding box center [952, 473] width 115 height 28
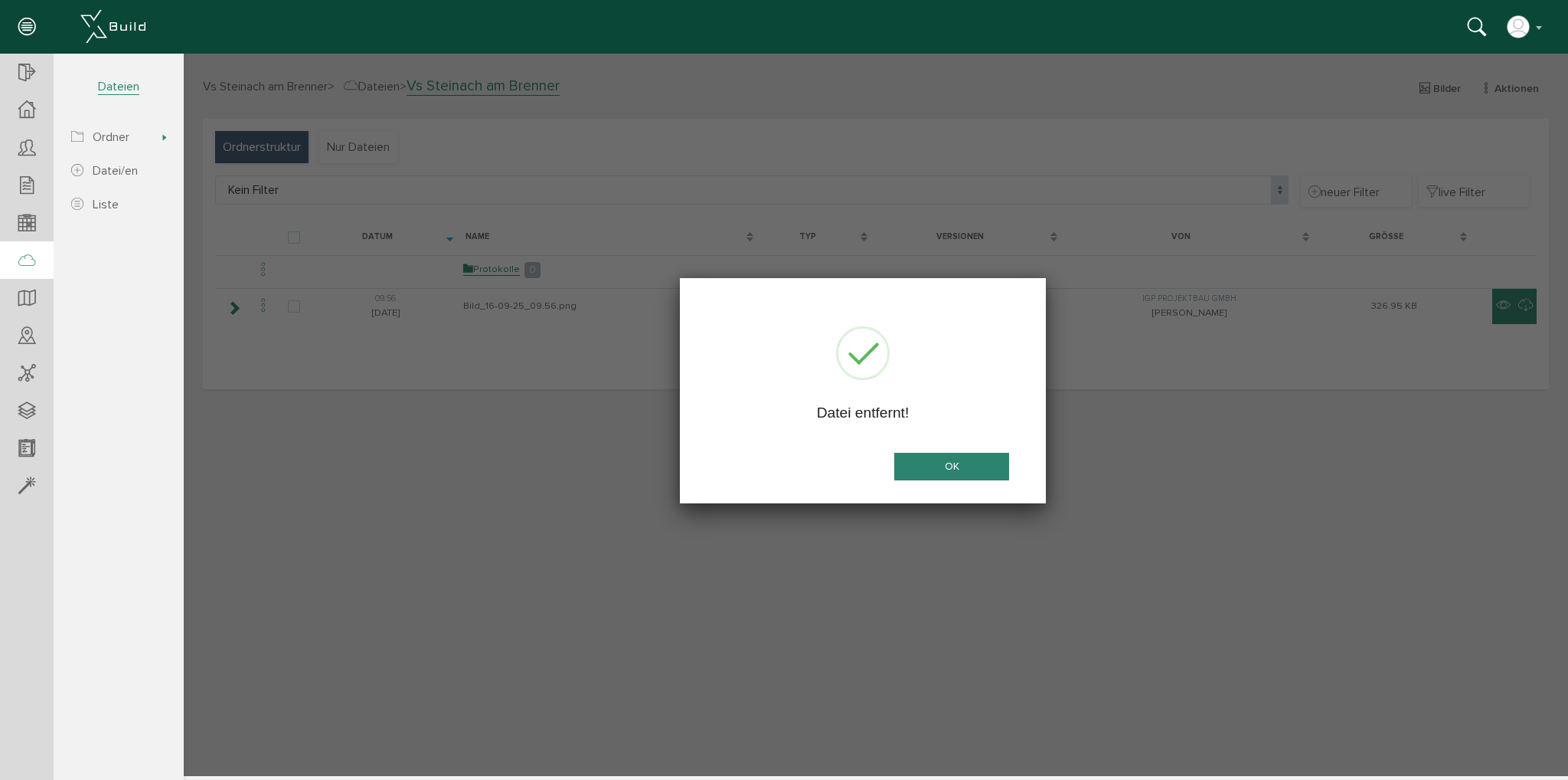
click at [968, 466] on button "OK" at bounding box center [952, 466] width 115 height 28
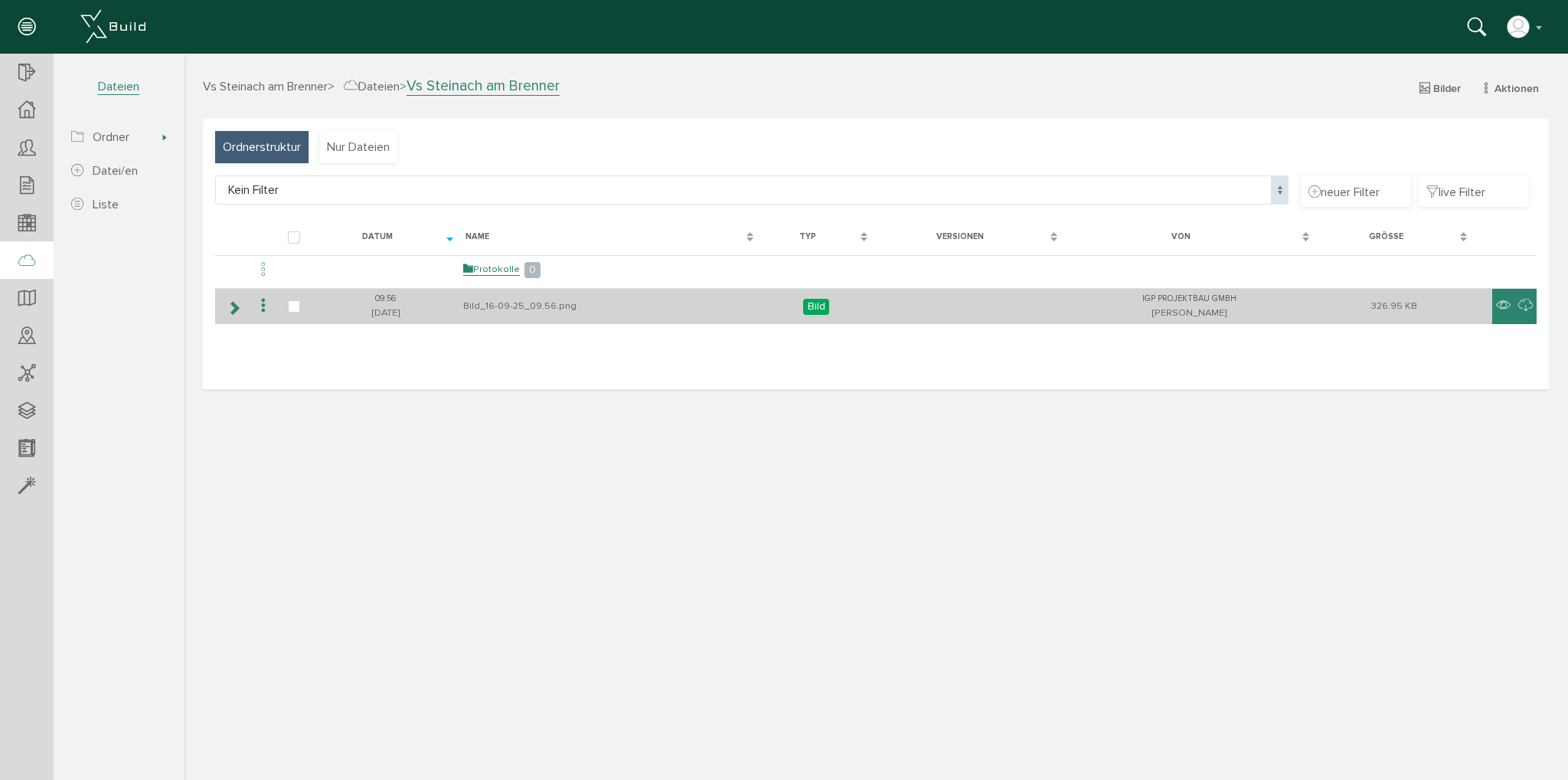
click at [260, 306] on icon at bounding box center [263, 305] width 19 height 21
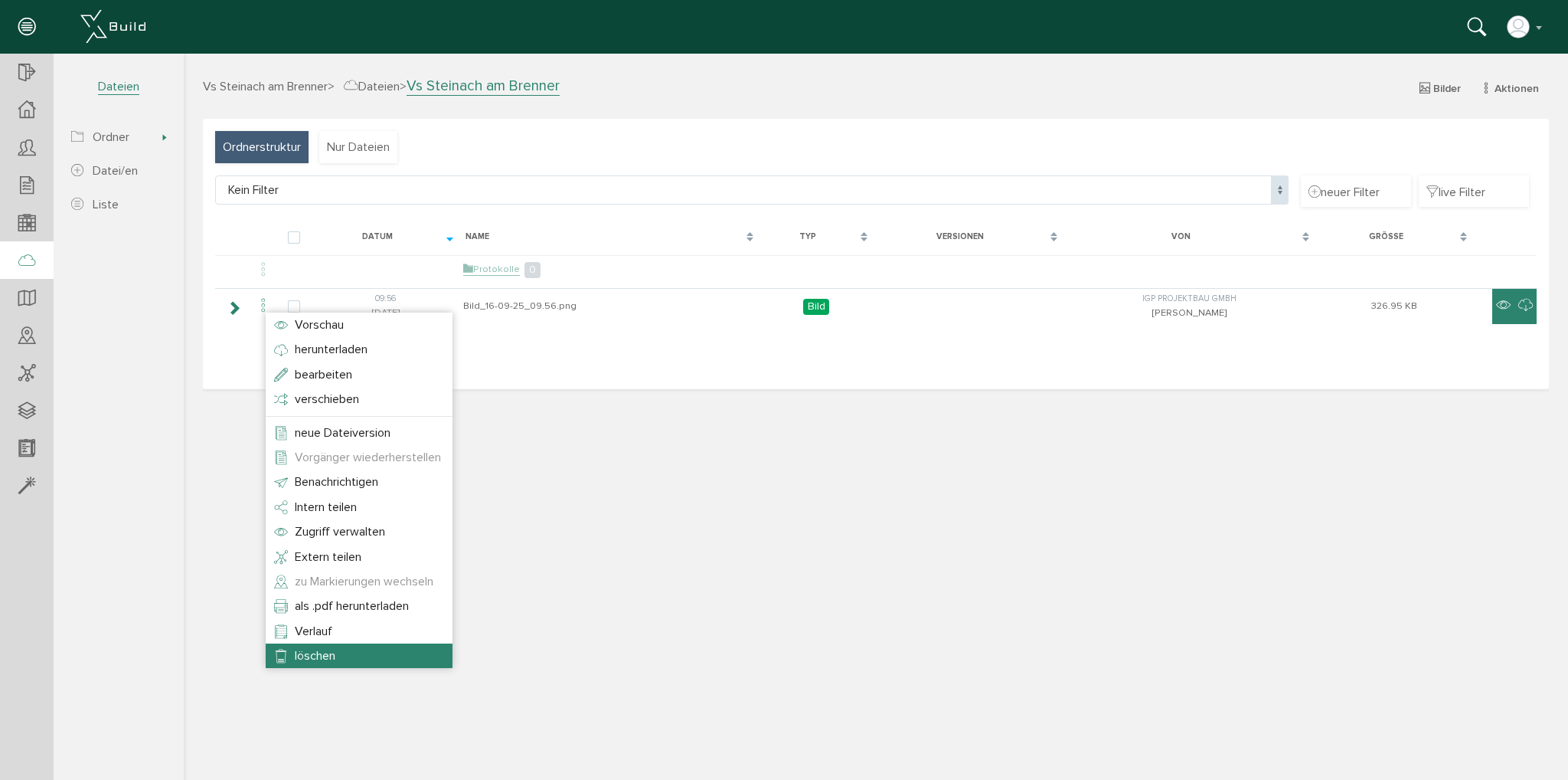
click at [391, 646] on li "löschen" at bounding box center [359, 655] width 187 height 24
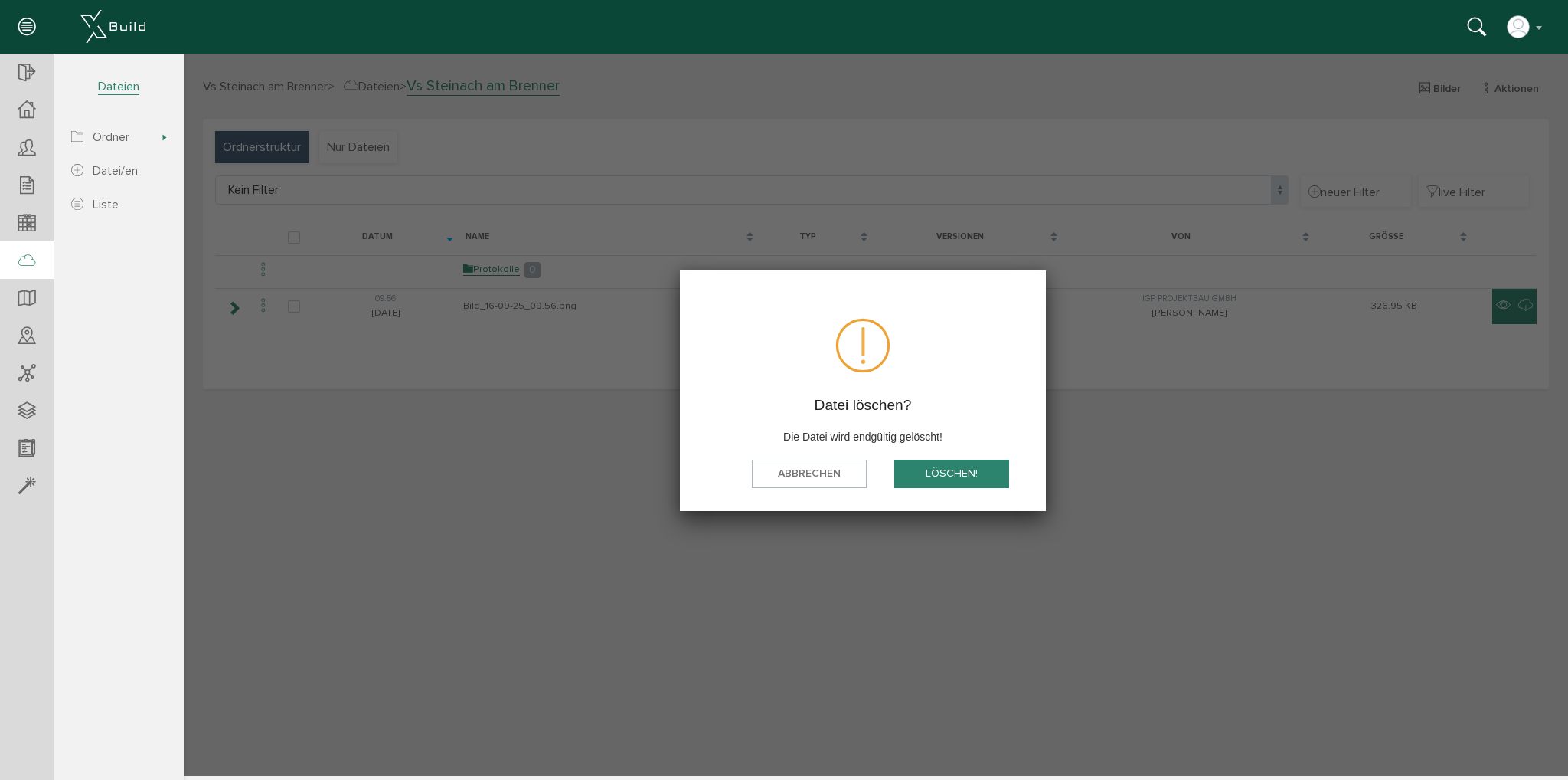
click at [920, 475] on button "löschen!" at bounding box center [952, 473] width 115 height 28
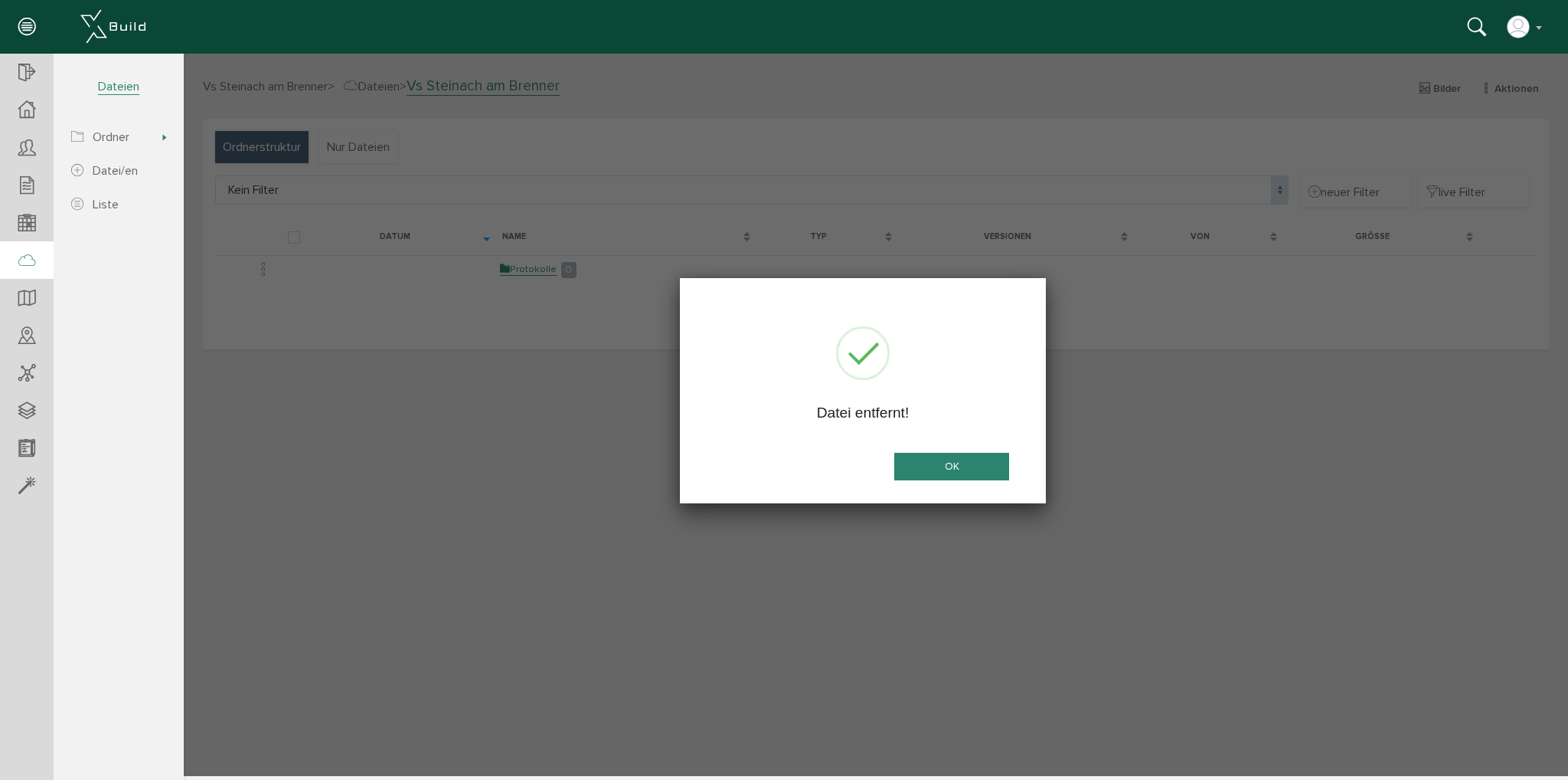
click at [989, 473] on button "OK" at bounding box center [952, 466] width 115 height 28
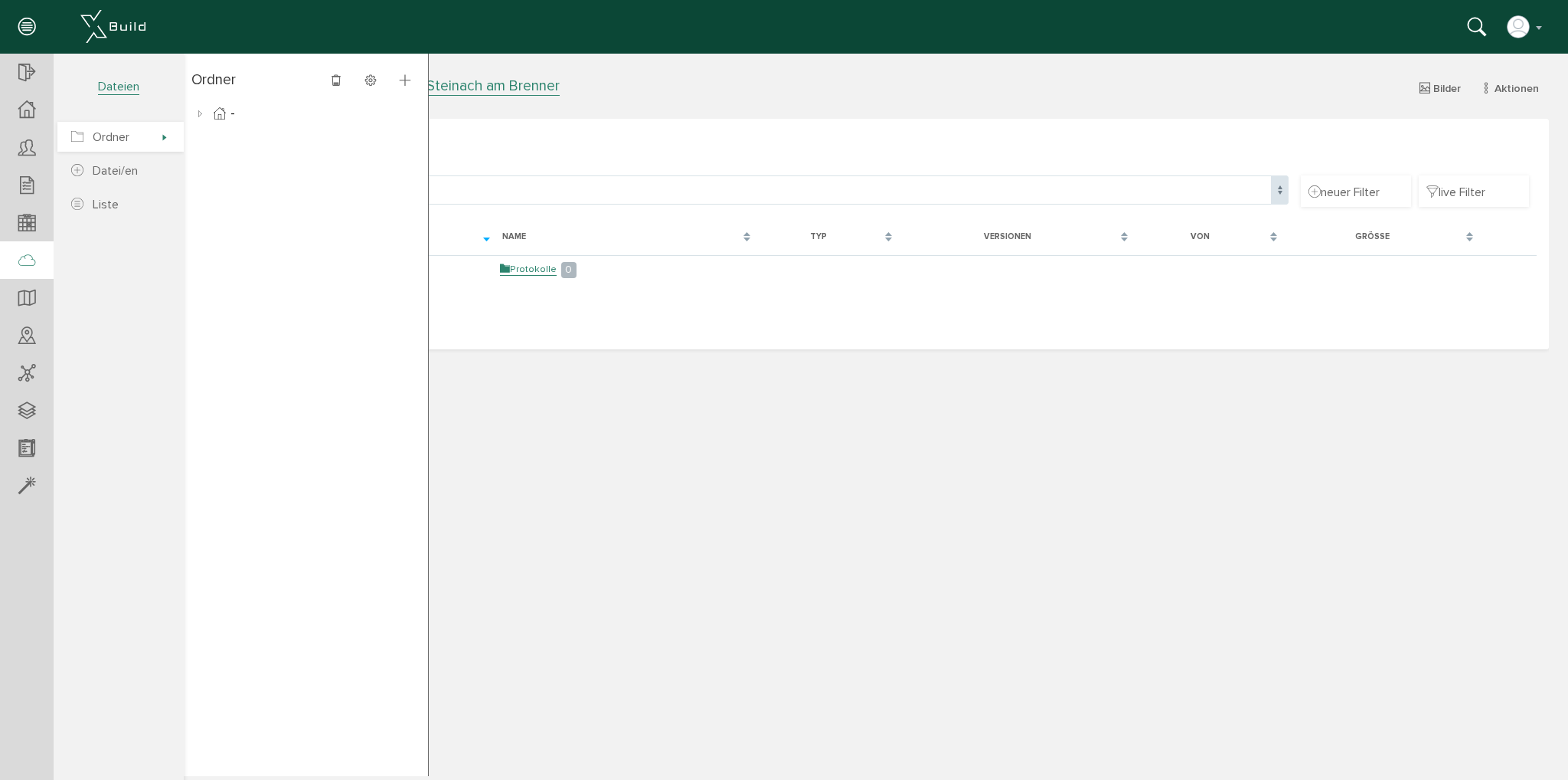
click at [135, 144] on span "Ordner" at bounding box center [120, 137] width 126 height 30
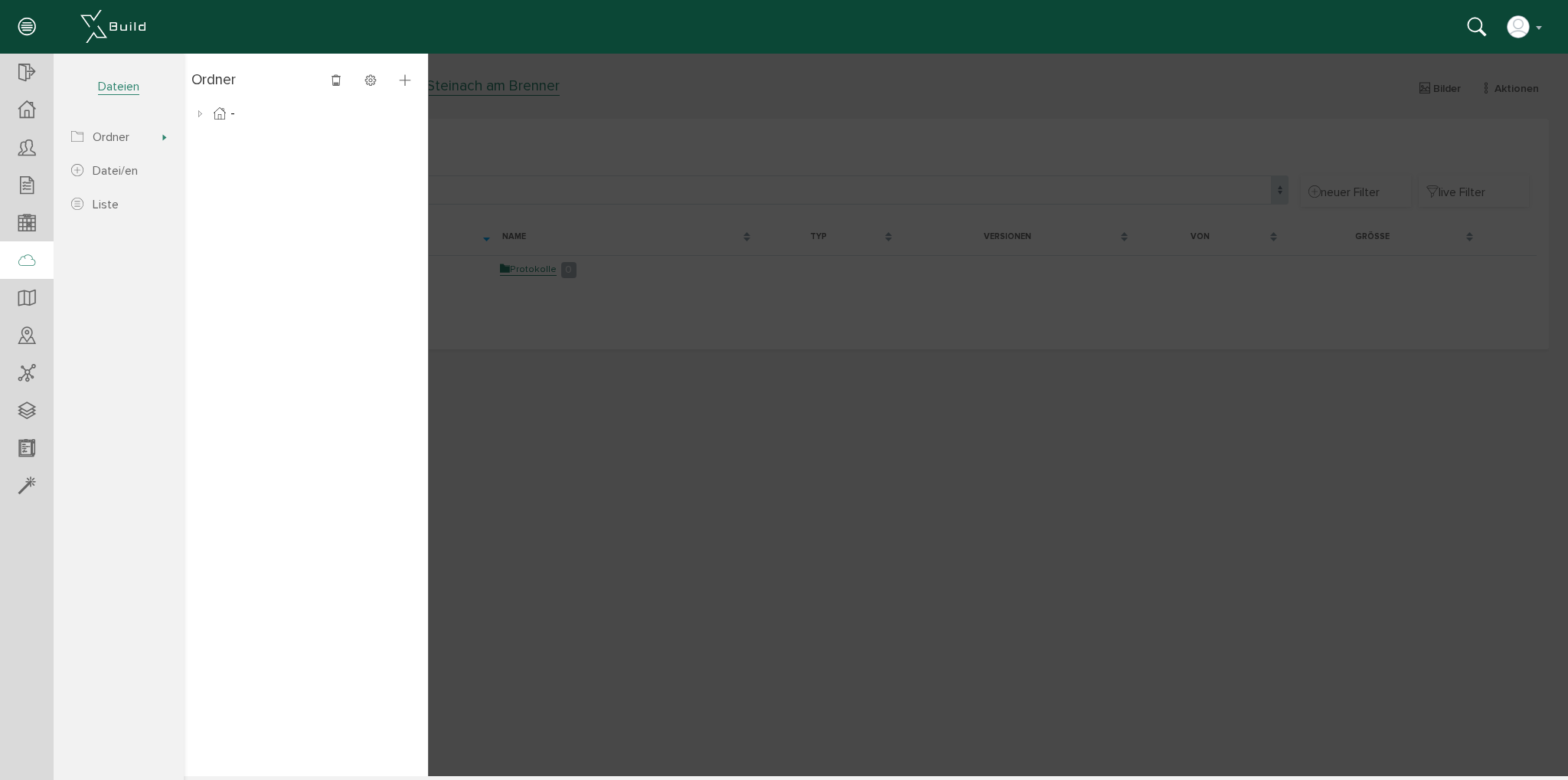
click at [532, 386] on div at bounding box center [875, 414] width 1384 height 722
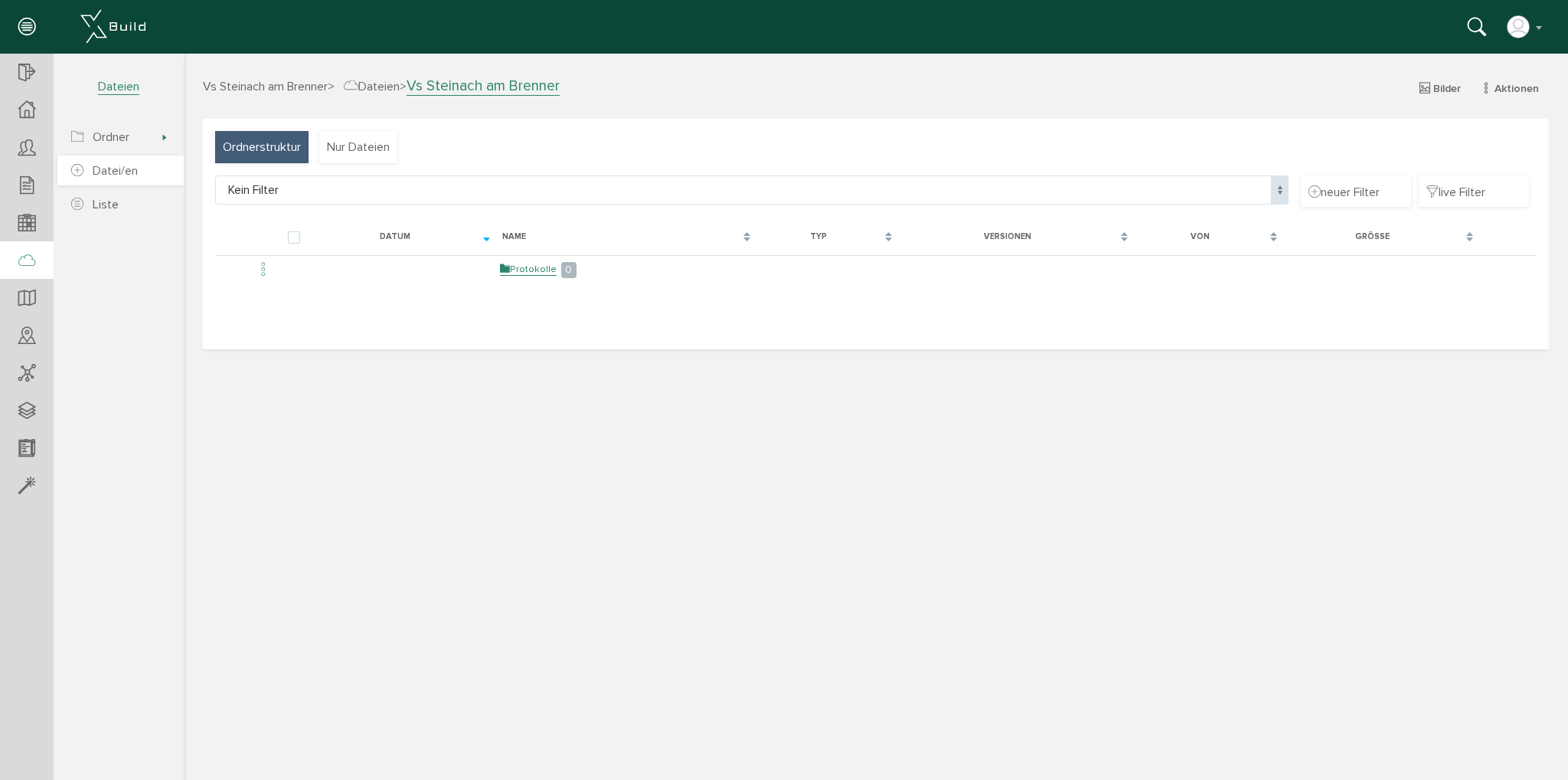
click at [83, 168] on icon at bounding box center [77, 171] width 13 height 16
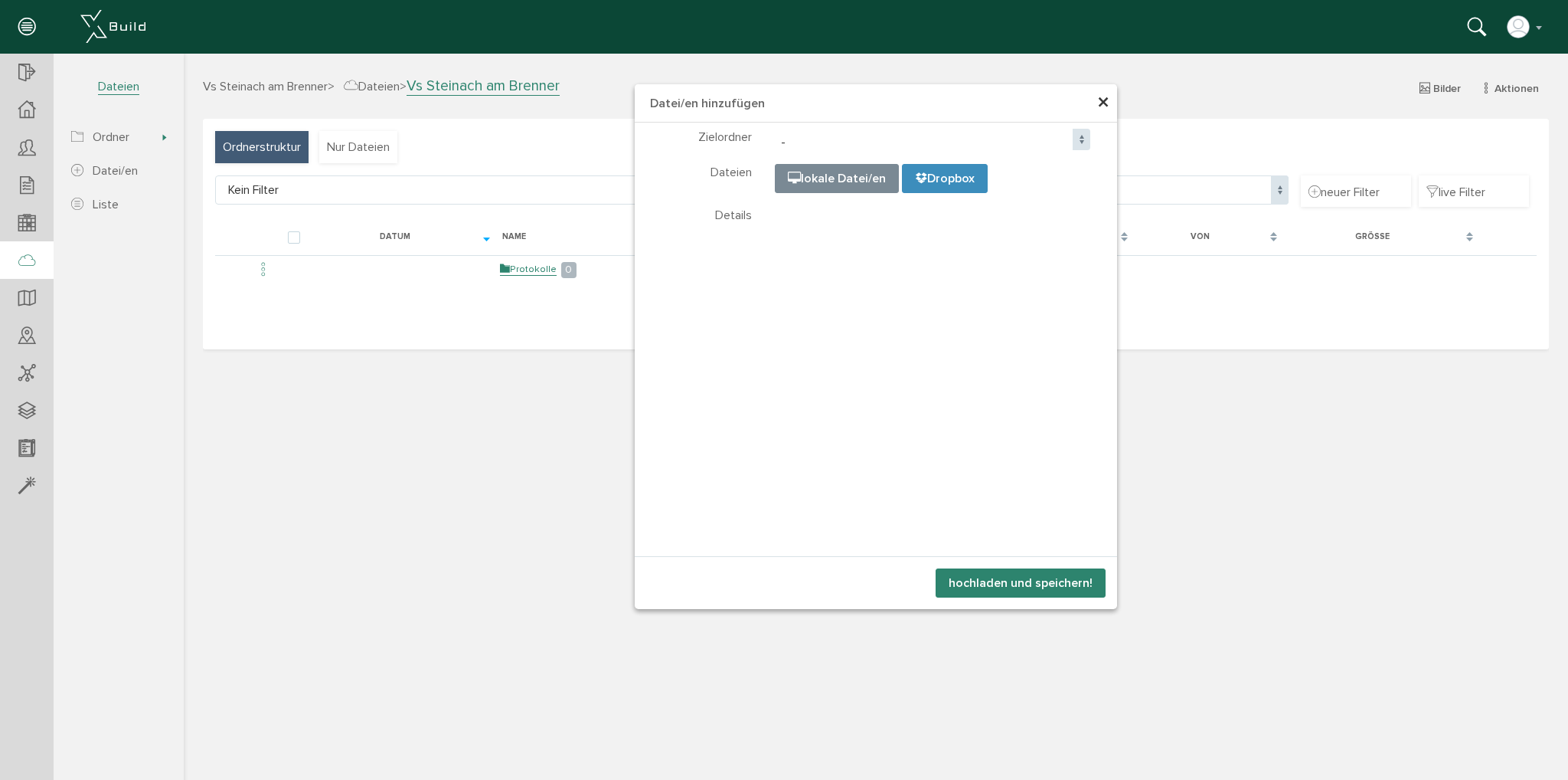
click at [812, 184] on input "file" at bounding box center [1159, 240] width 766 height 153
click at [847, 174] on input "file" at bounding box center [1159, 240] width 766 height 153
type input "C:\fakepath\IMG_1643.JPEG"
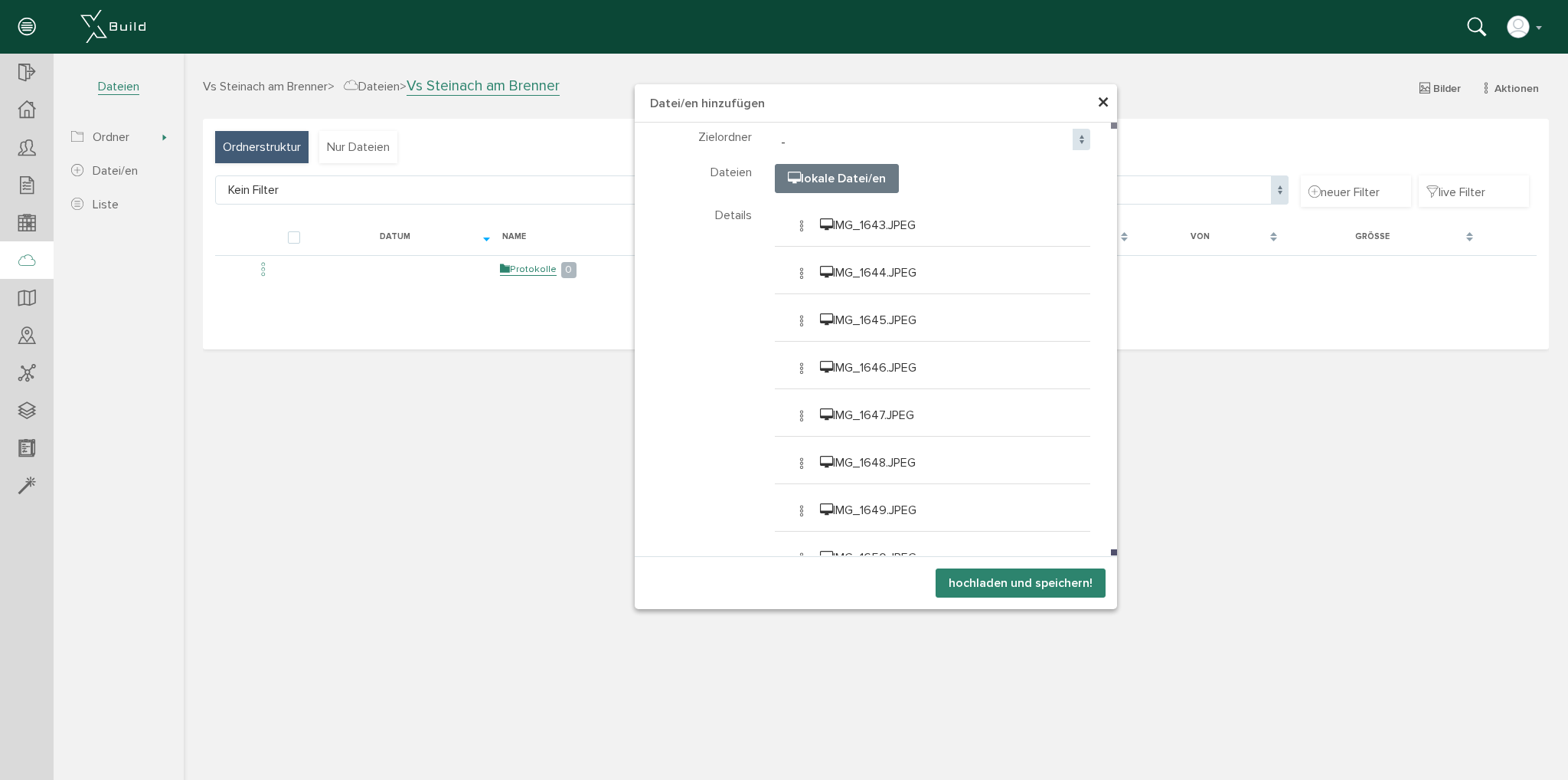
click at [996, 576] on button "hochladen und speichern!" at bounding box center [1021, 583] width 170 height 29
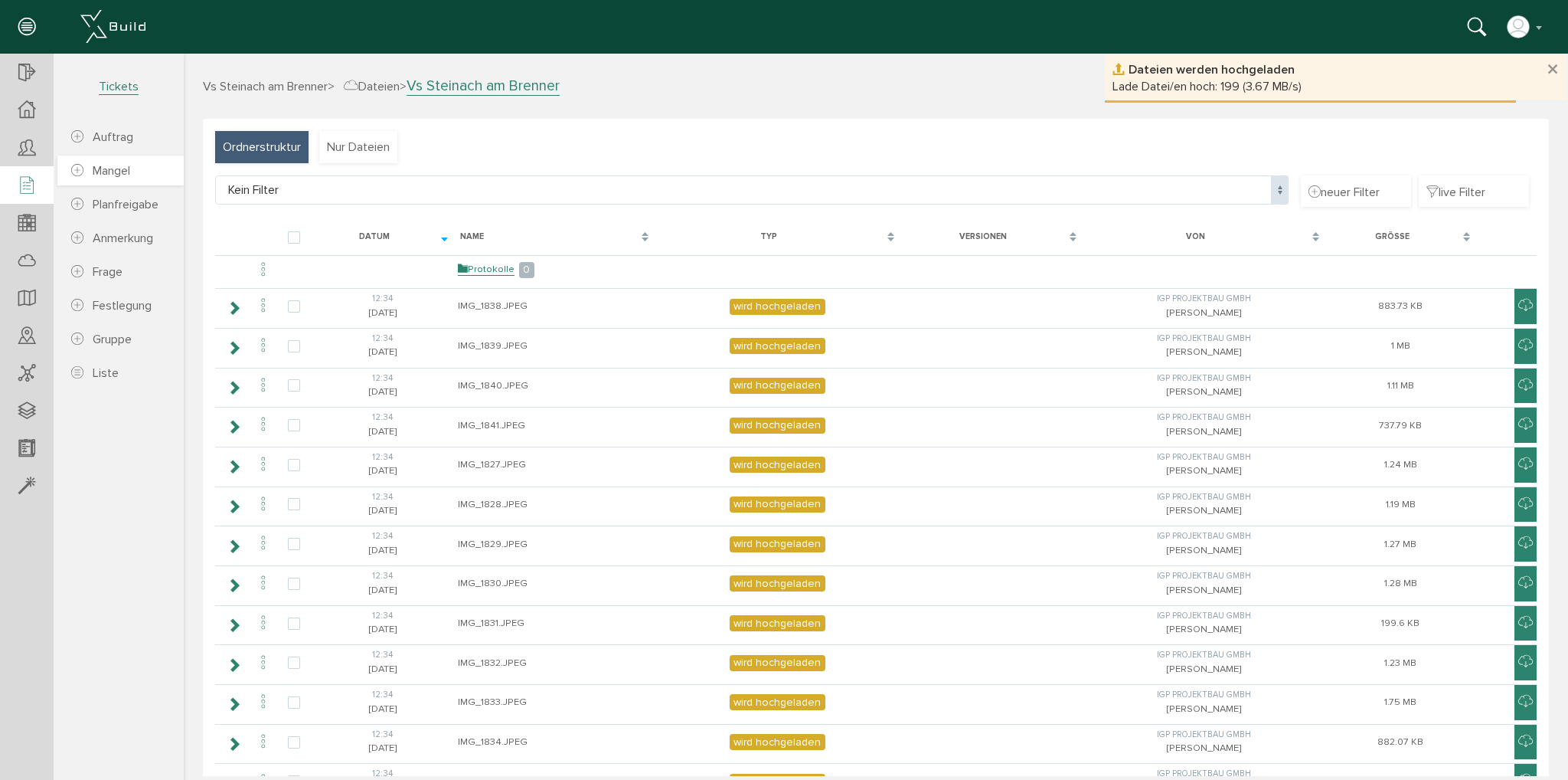
click at [121, 166] on span "Mangel" at bounding box center [111, 171] width 37 height 16
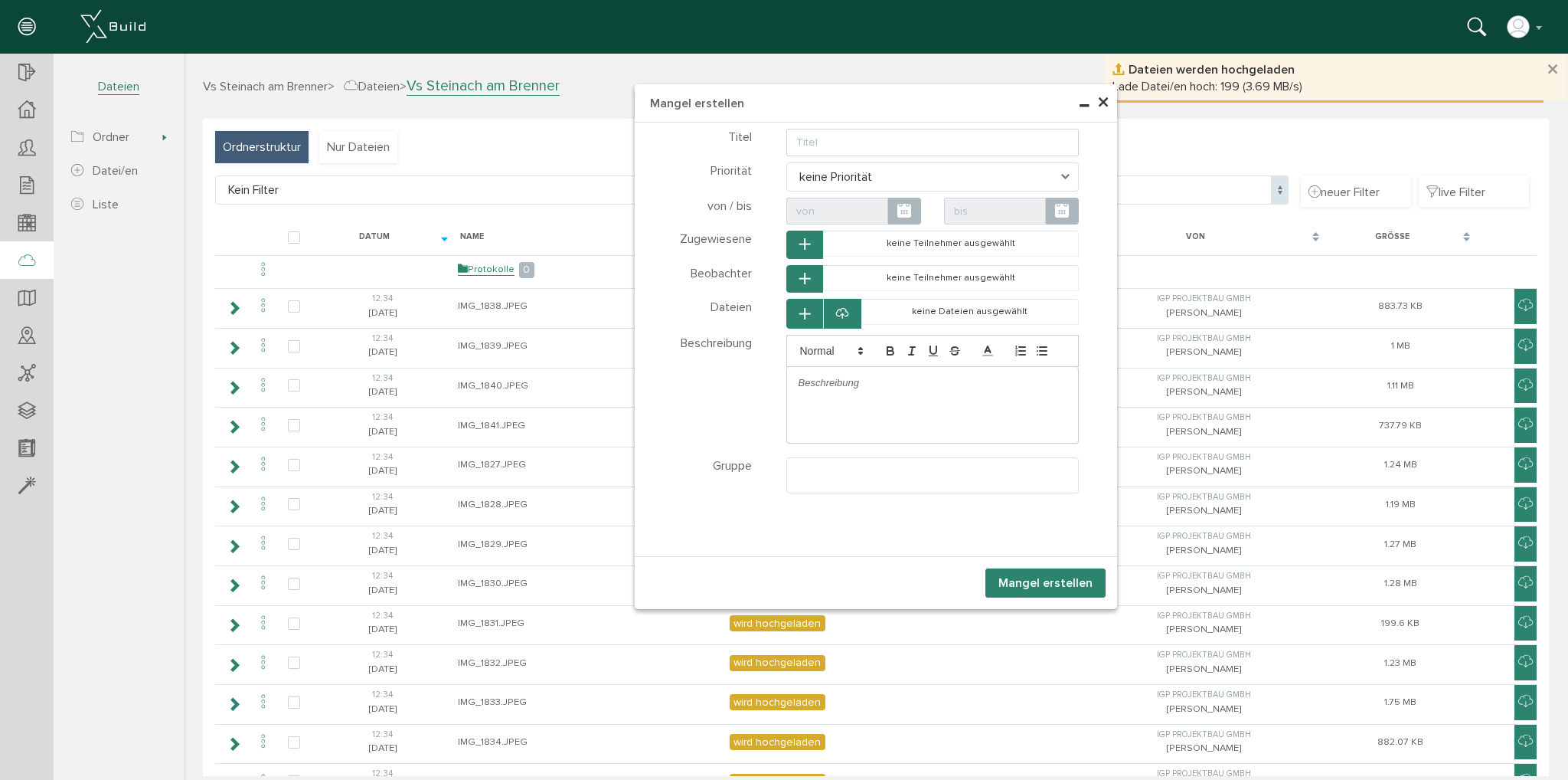
click at [799, 308] on icon "button" at bounding box center [804, 314] width 11 height 13
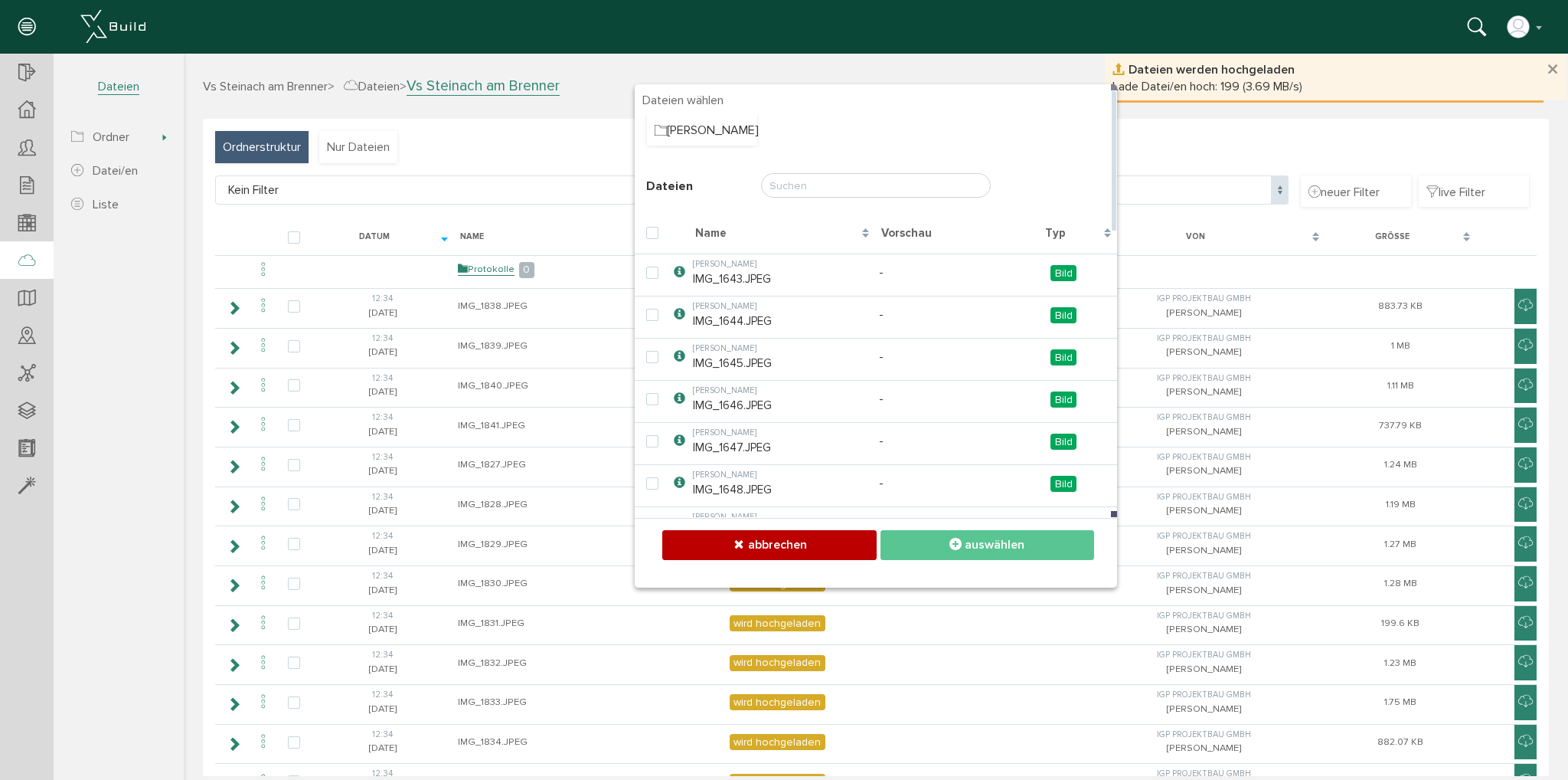
click at [810, 555] on button "abbrechen" at bounding box center [769, 544] width 214 height 30
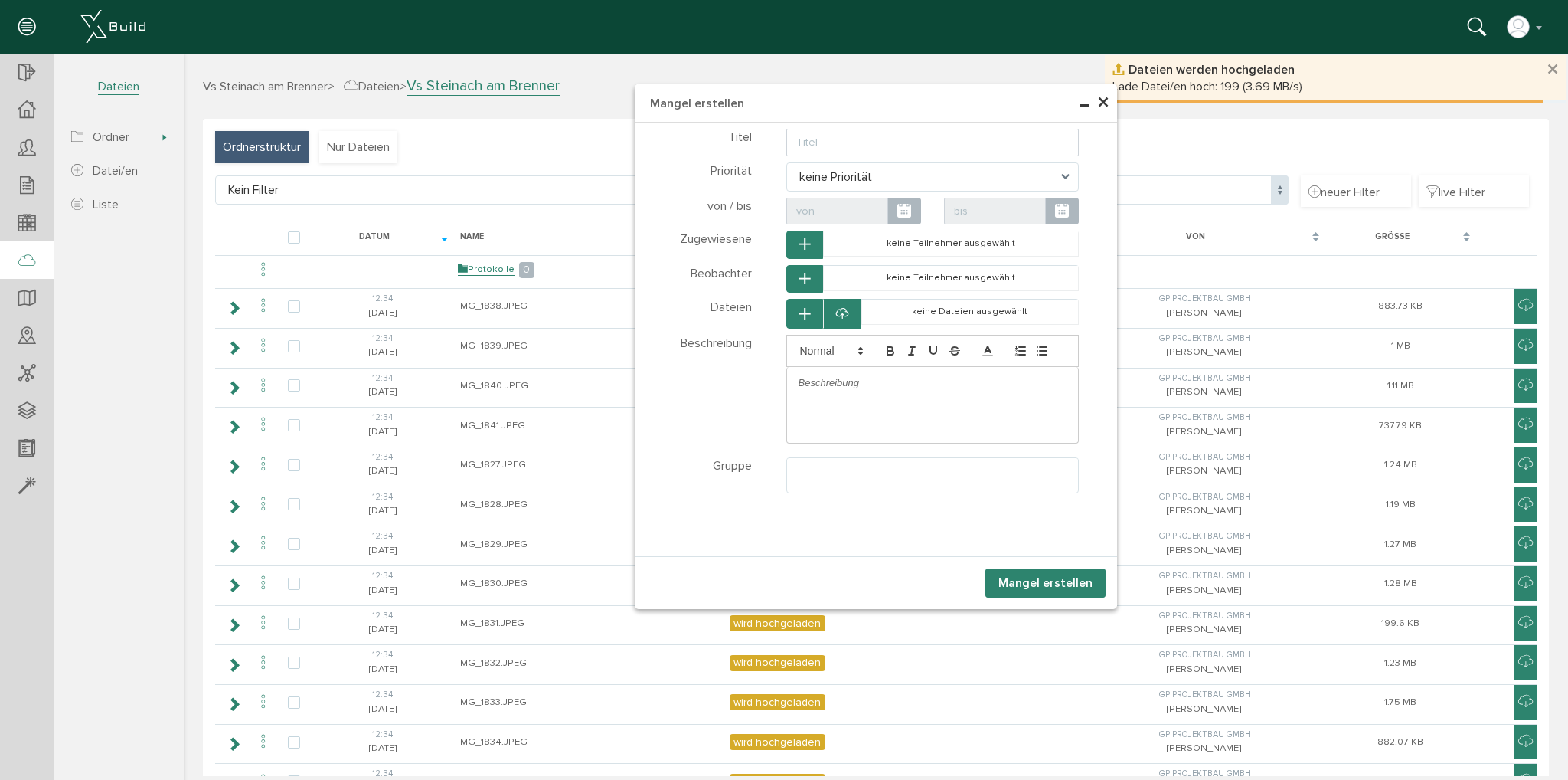
click at [1099, 105] on span "×" at bounding box center [1103, 103] width 13 height 30
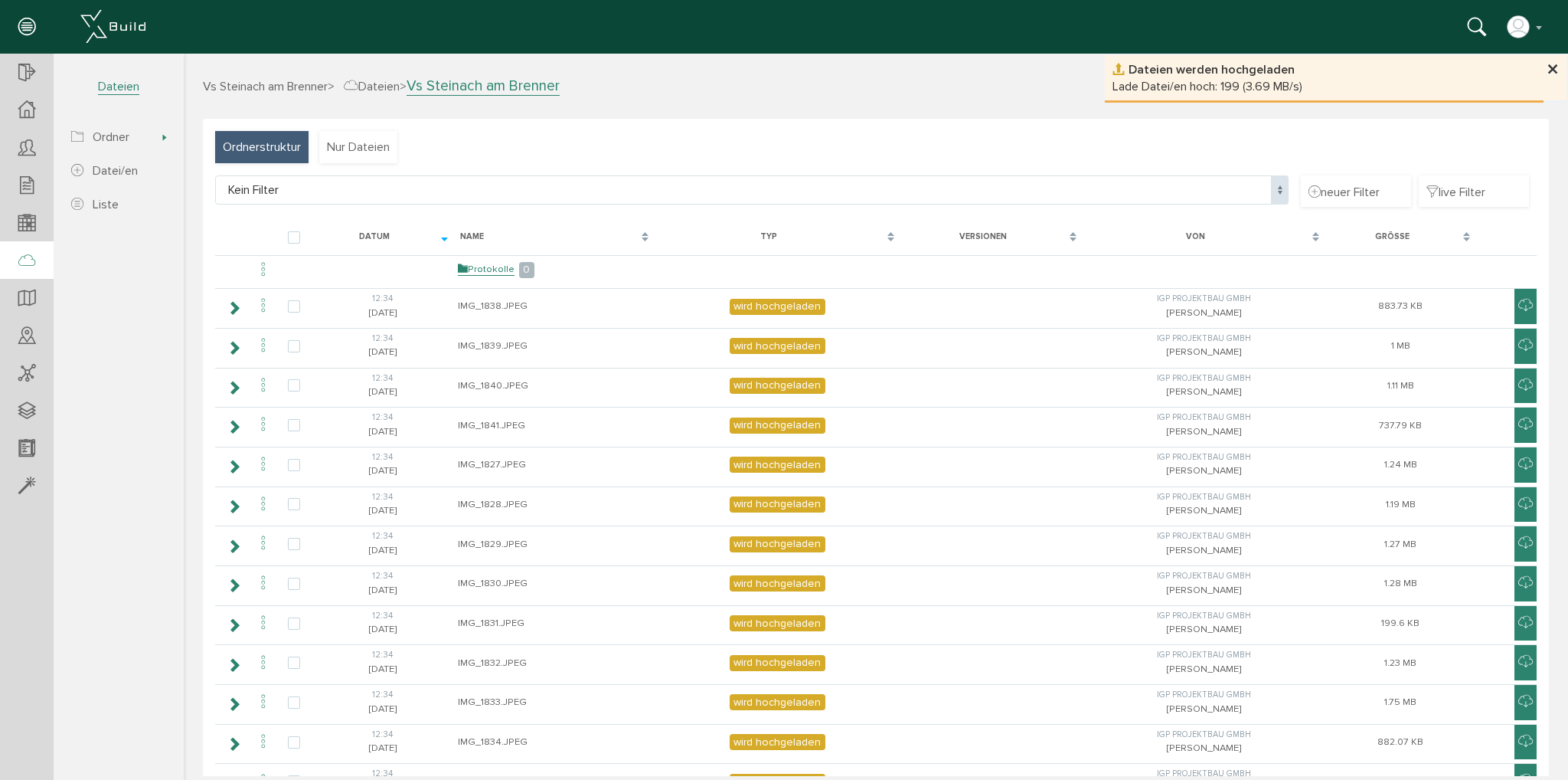
click at [1547, 68] on button "×" at bounding box center [1552, 70] width 13 height 24
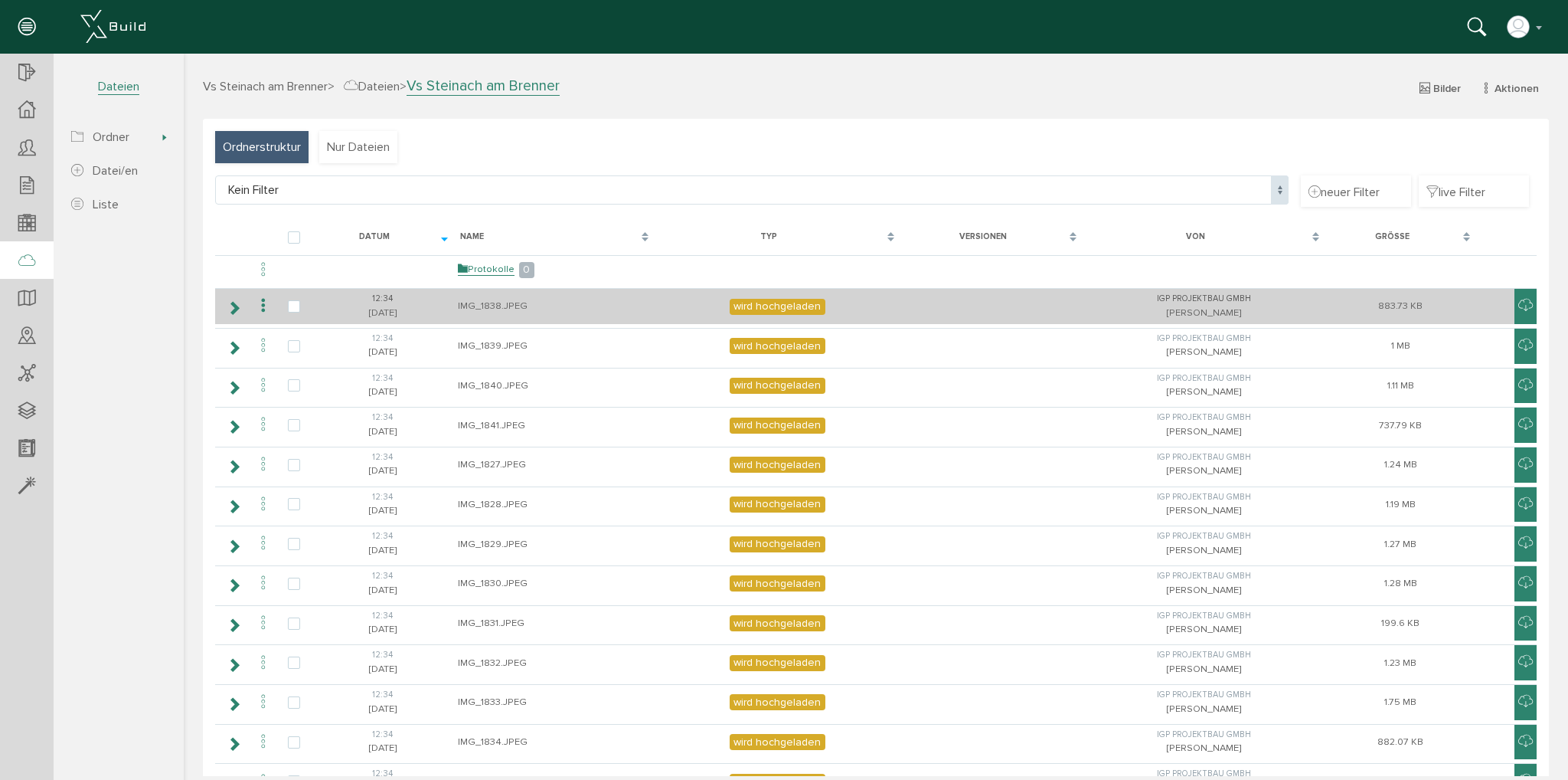
click at [796, 307] on span "wird hochgeladen" at bounding box center [778, 307] width 96 height 16
click at [1522, 303] on td at bounding box center [1525, 306] width 22 height 36
